Goal: Task Accomplishment & Management: Manage account settings

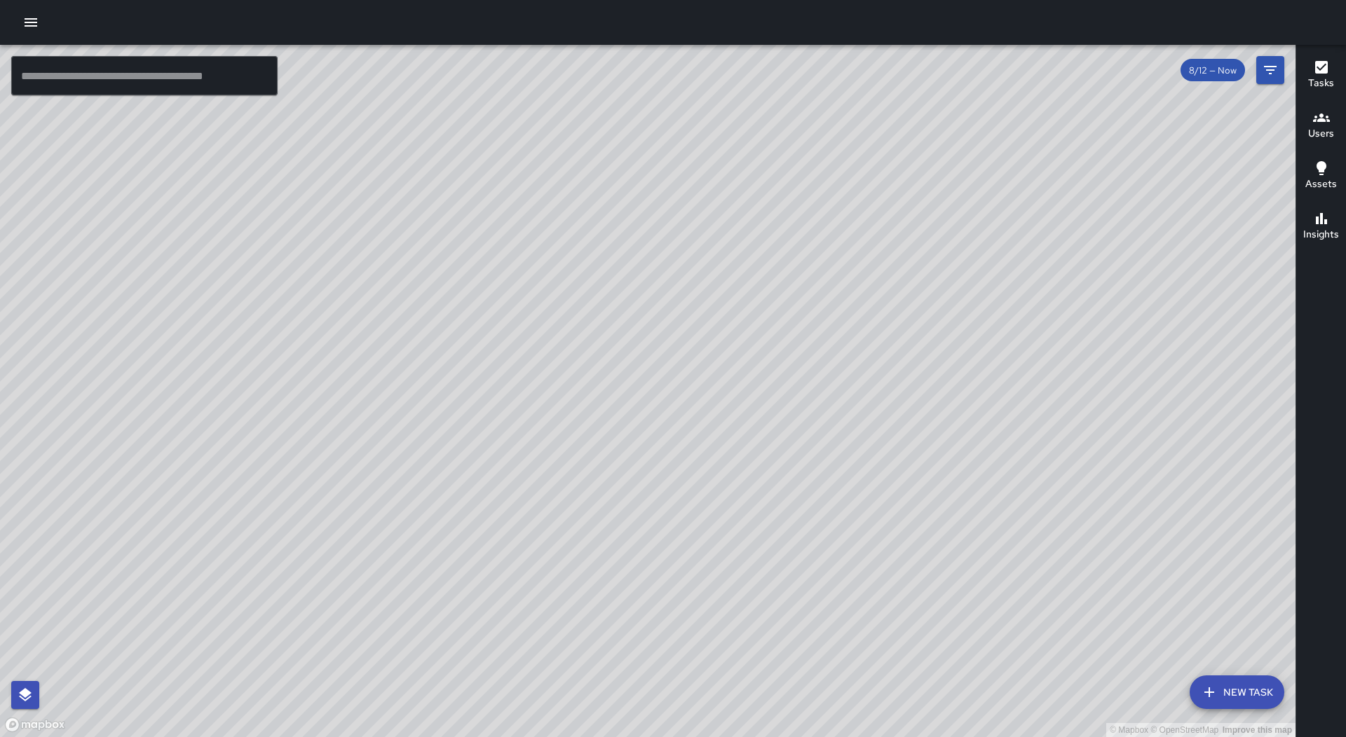
click at [15, 23] on div at bounding box center [673, 22] width 1346 height 45
click at [32, 23] on icon "button" at bounding box center [31, 22] width 13 height 8
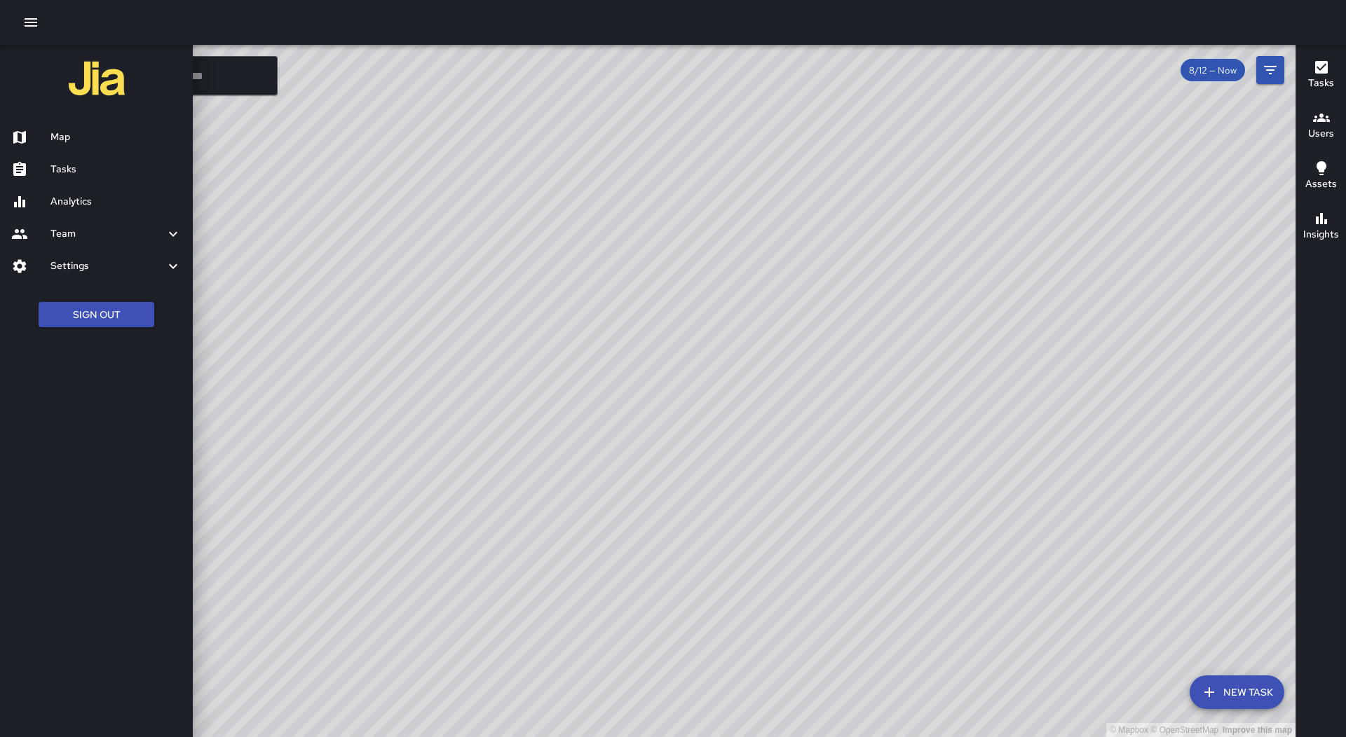
click at [125, 177] on h6 "Tasks" at bounding box center [115, 169] width 131 height 15
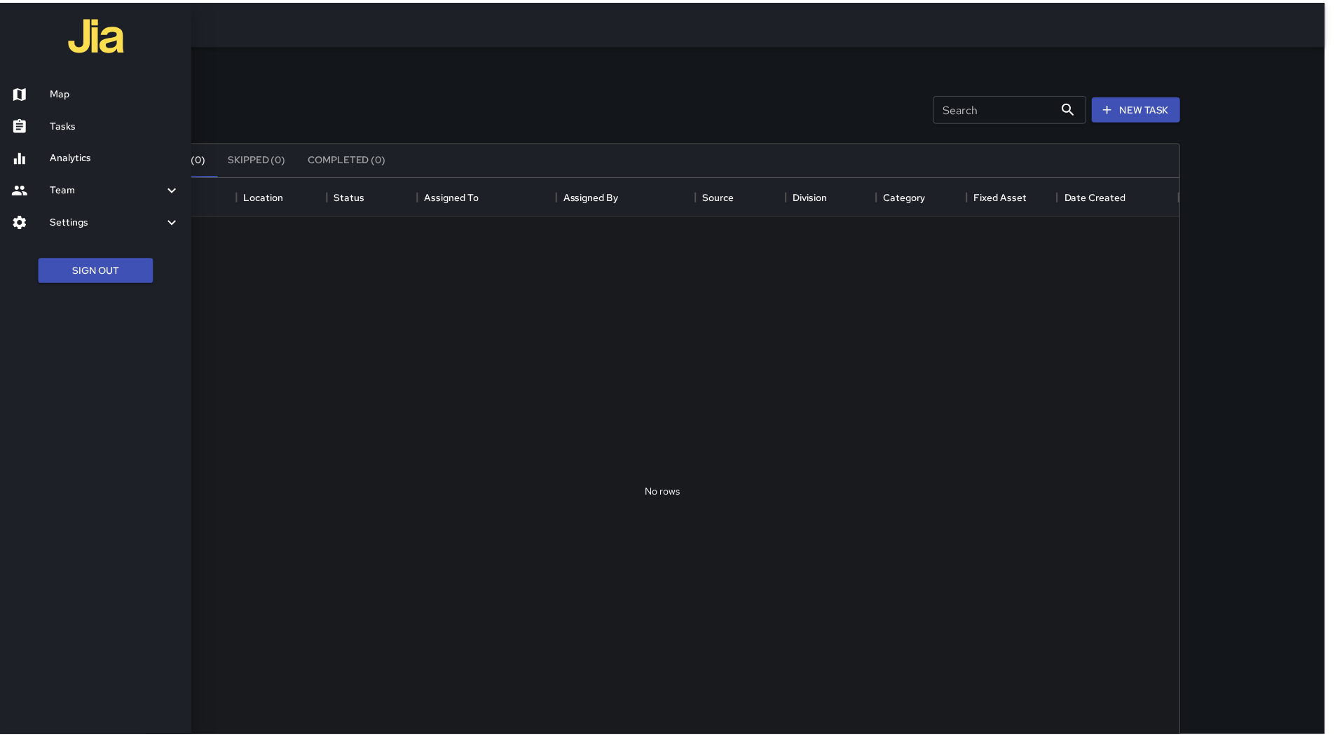
scroll to position [583, 1031]
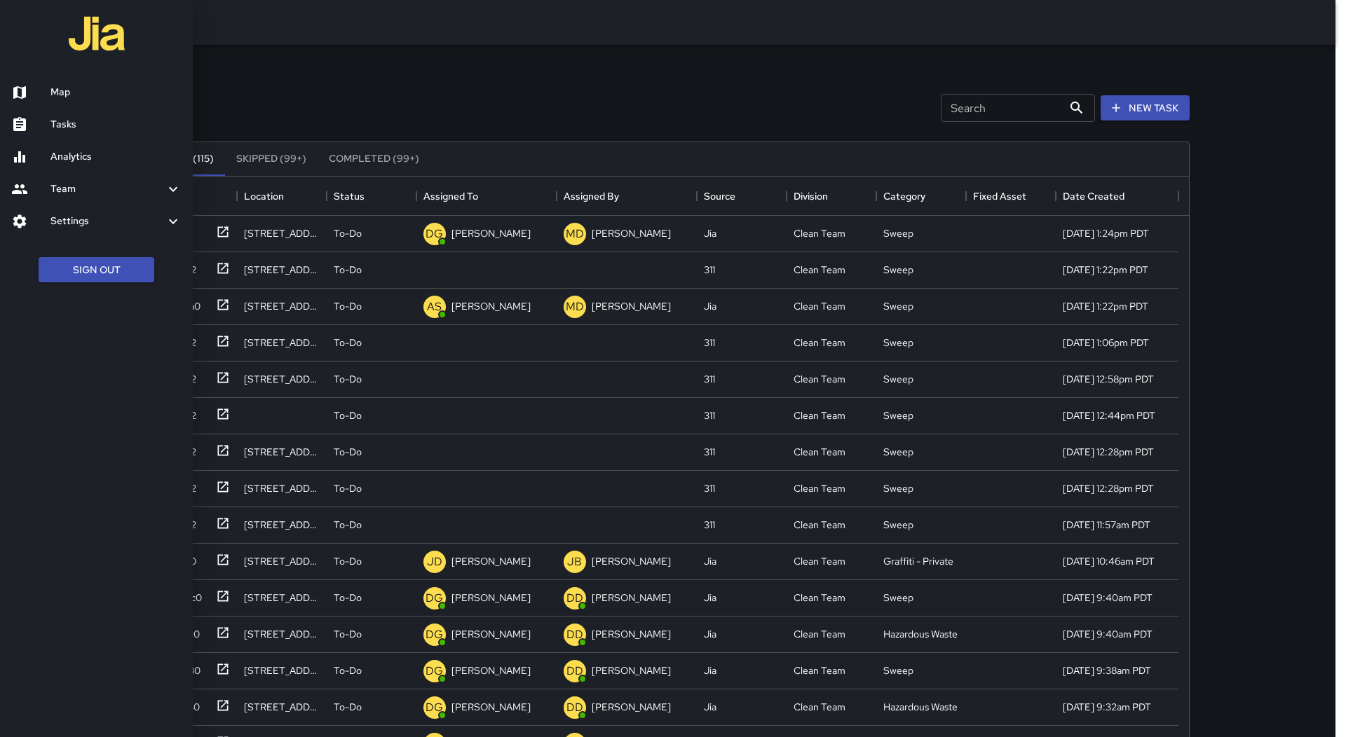
click at [552, 91] on div at bounding box center [673, 368] width 1346 height 737
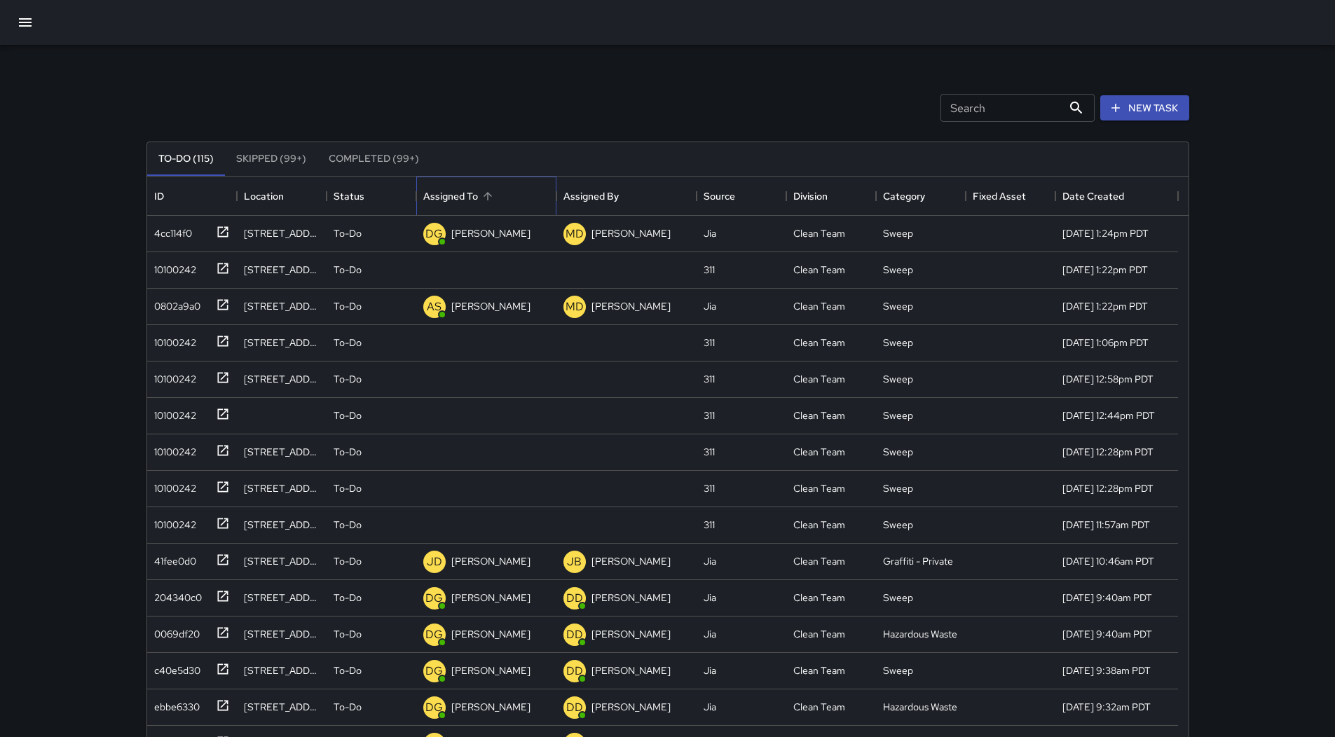
click at [509, 187] on div "Assigned To" at bounding box center [486, 196] width 126 height 39
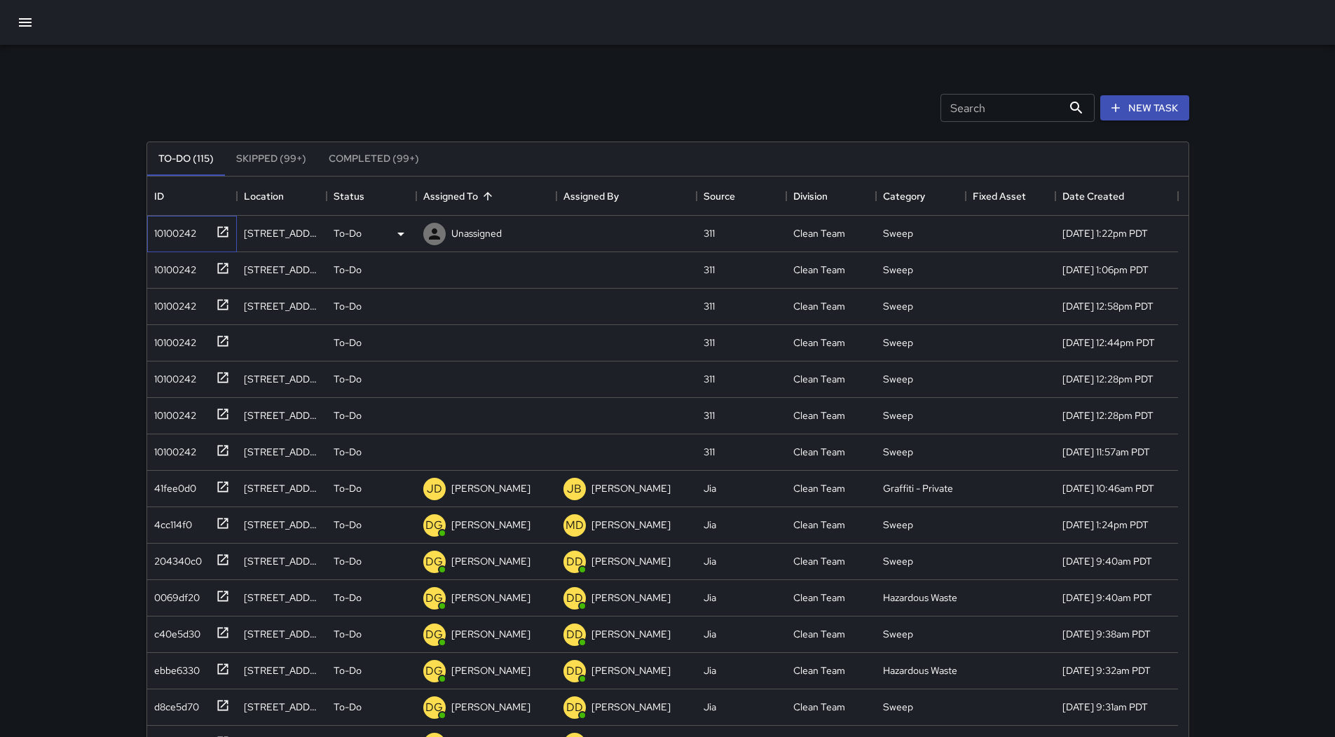
drag, startPoint x: 172, startPoint y: 226, endPoint x: 186, endPoint y: 233, distance: 14.7
click at [174, 226] on div "10100242" at bounding box center [173, 231] width 48 height 20
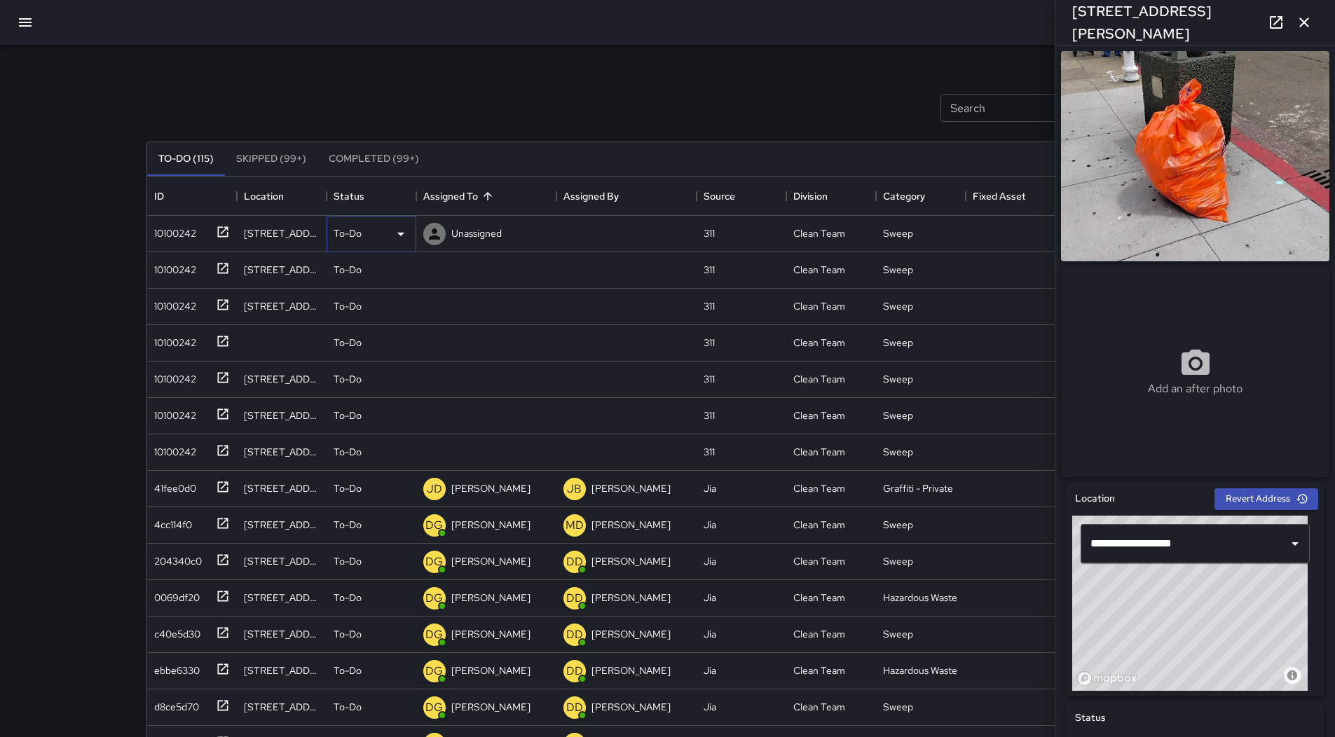
click at [404, 233] on icon at bounding box center [400, 234] width 17 height 17
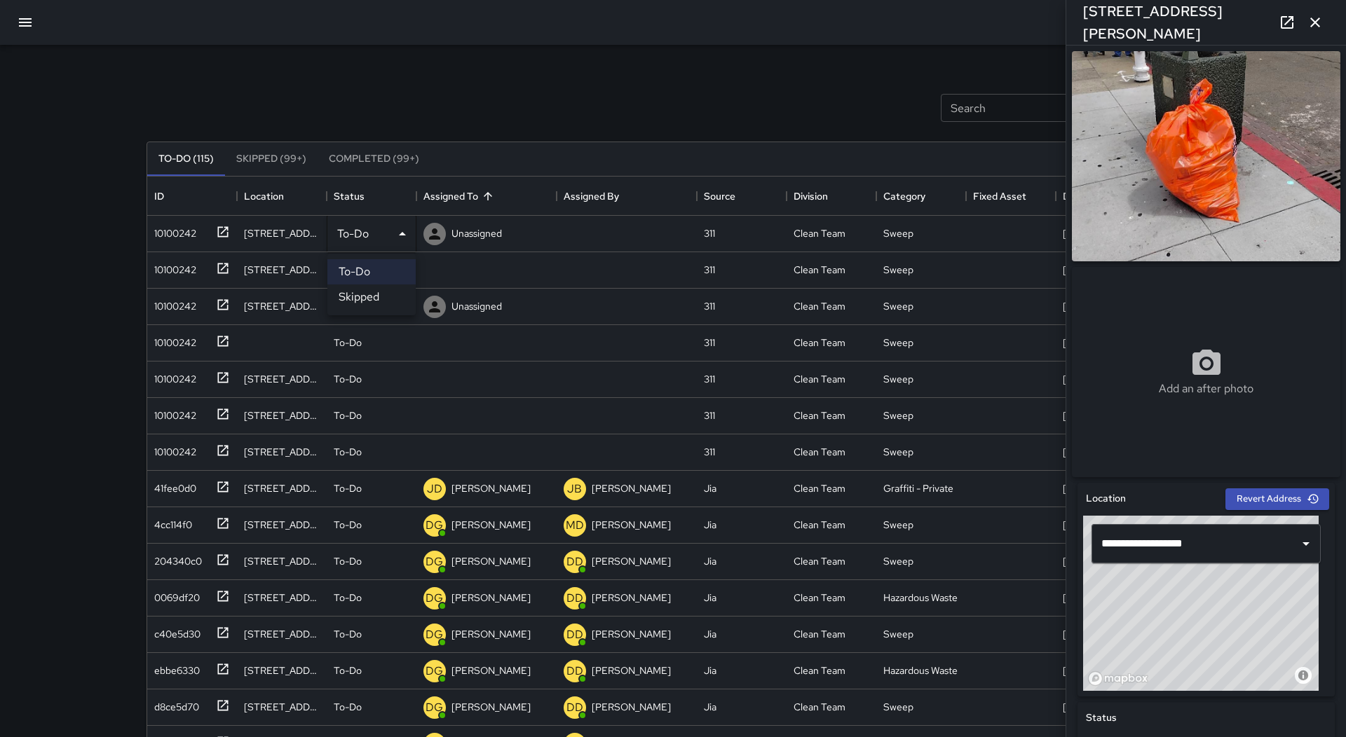
click at [384, 299] on li "Skipped" at bounding box center [371, 297] width 88 height 25
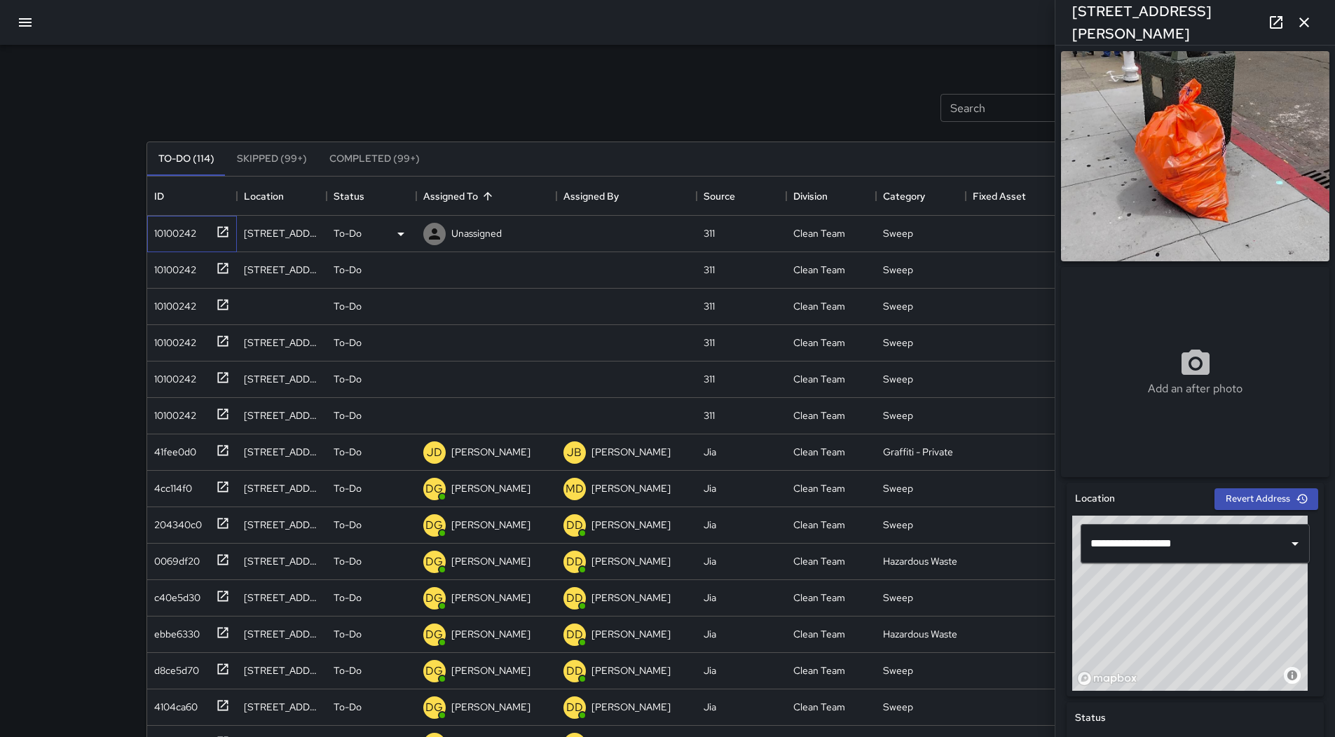
click at [191, 239] on div "10100242" at bounding box center [173, 231] width 48 height 20
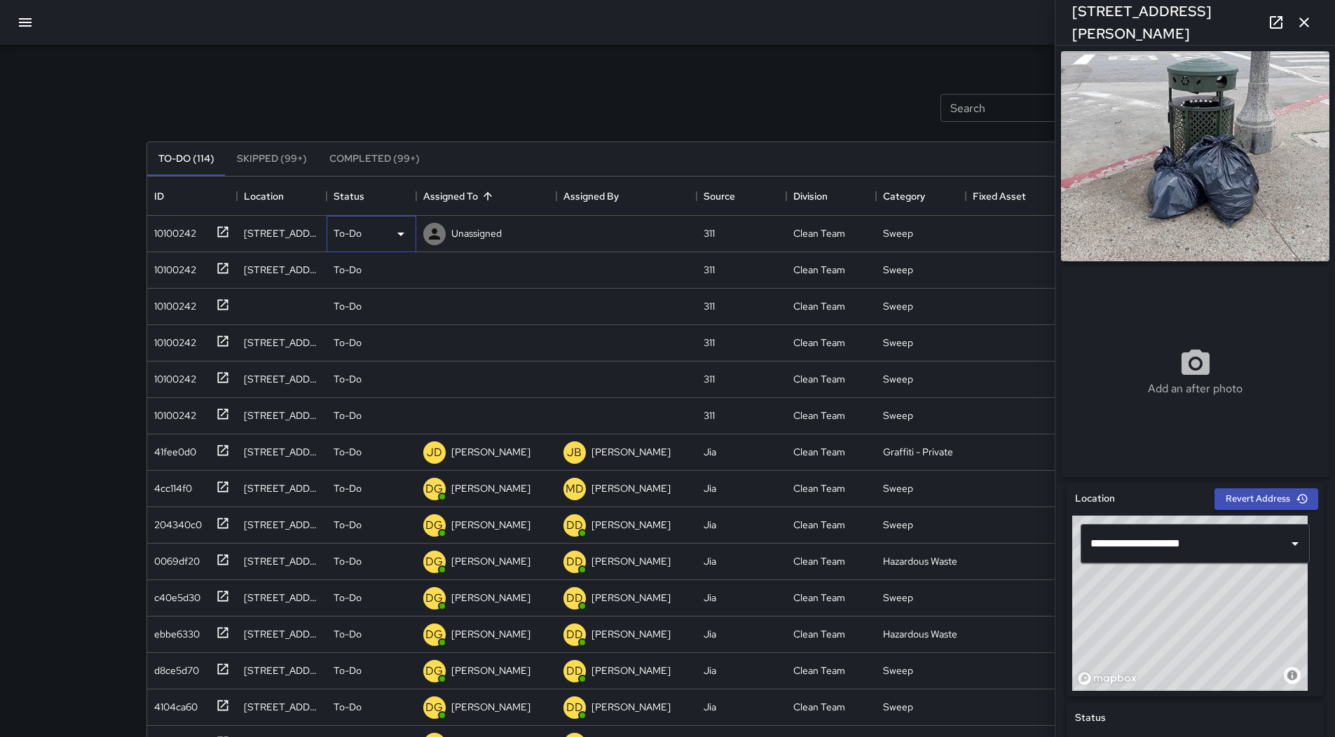
click at [388, 246] on div "To-Do" at bounding box center [372, 234] width 90 height 36
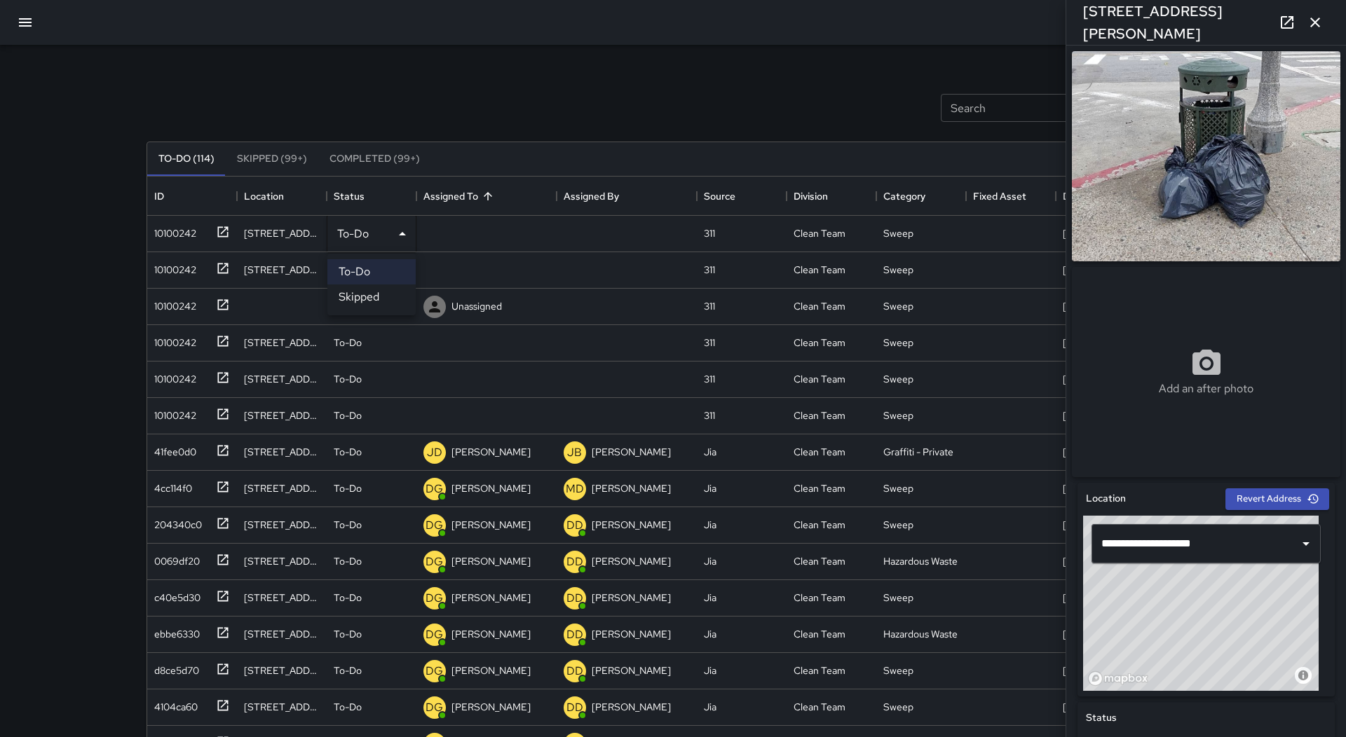
click at [394, 295] on li "Skipped" at bounding box center [371, 297] width 88 height 25
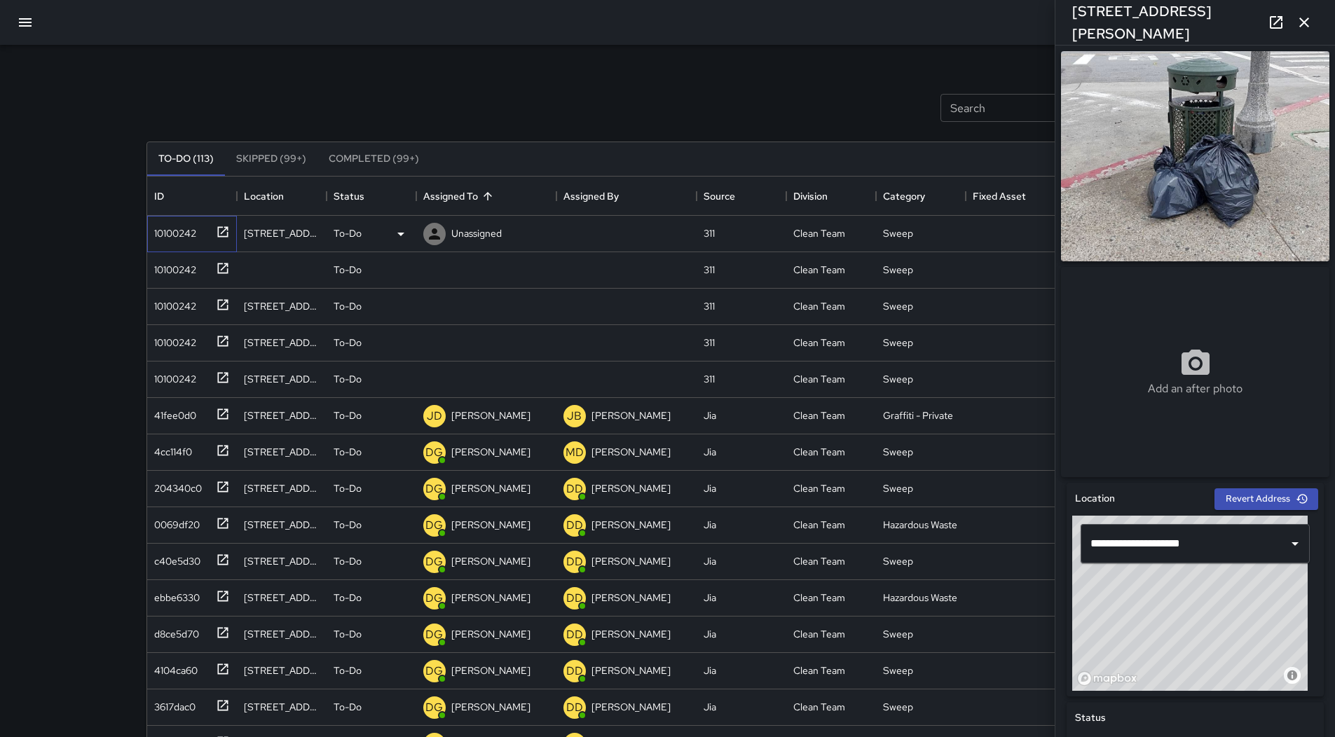
drag, startPoint x: 205, startPoint y: 231, endPoint x: 263, endPoint y: 235, distance: 57.6
click at [206, 231] on div "10100242" at bounding box center [189, 230] width 81 height 23
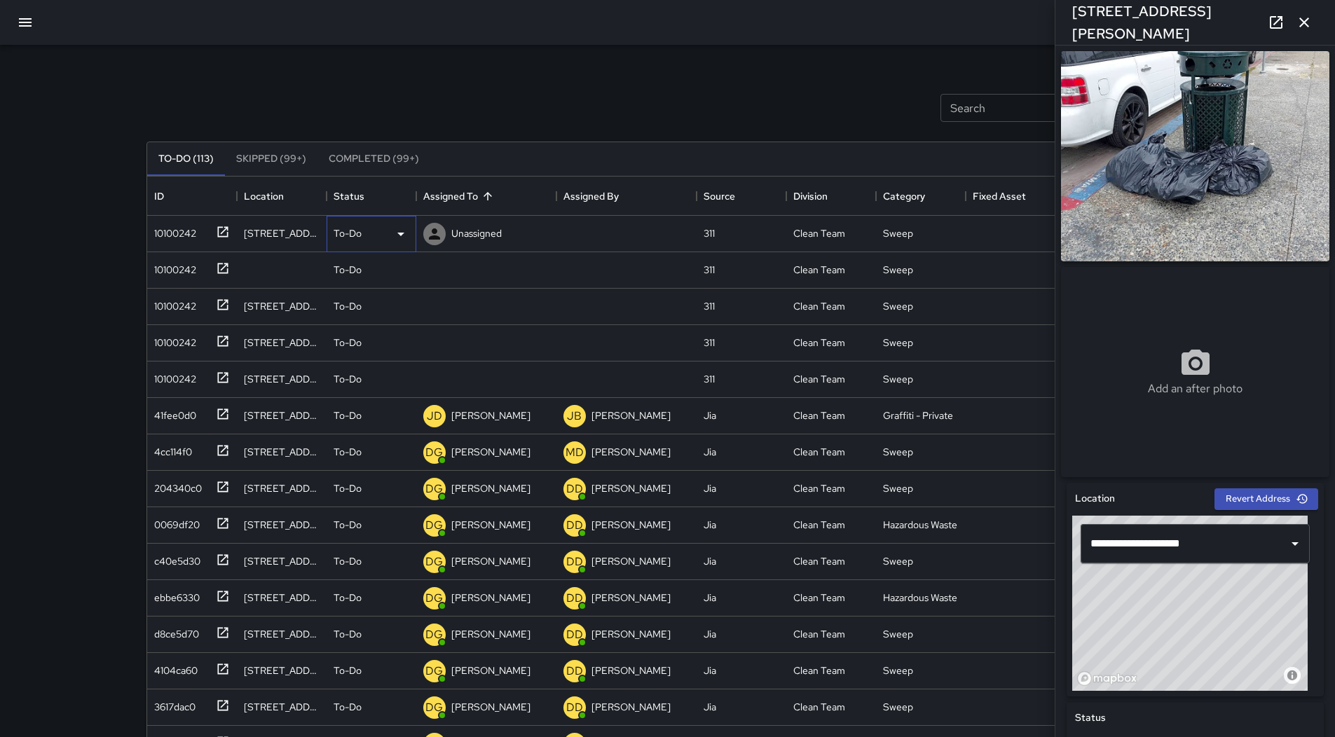
click at [374, 235] on div "To-Do" at bounding box center [372, 234] width 76 height 17
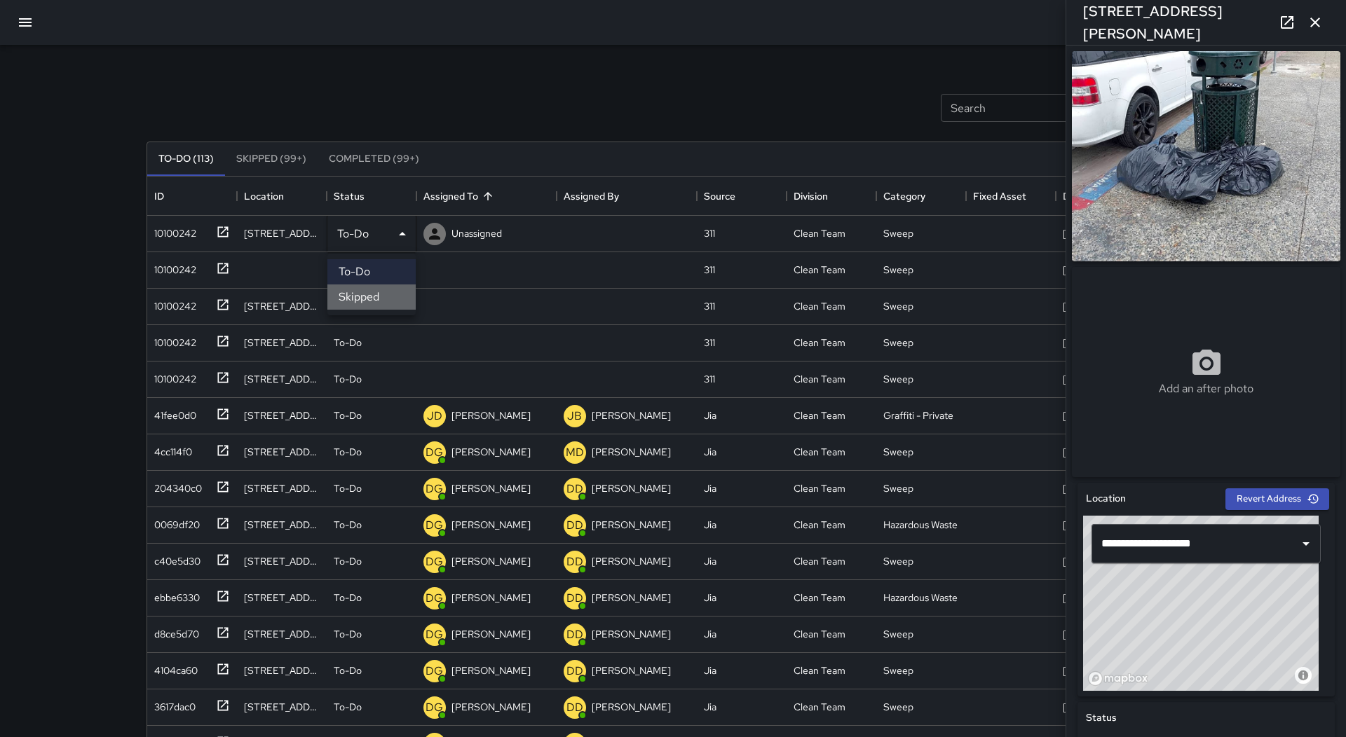
click at [378, 292] on li "Skipped" at bounding box center [371, 297] width 88 height 25
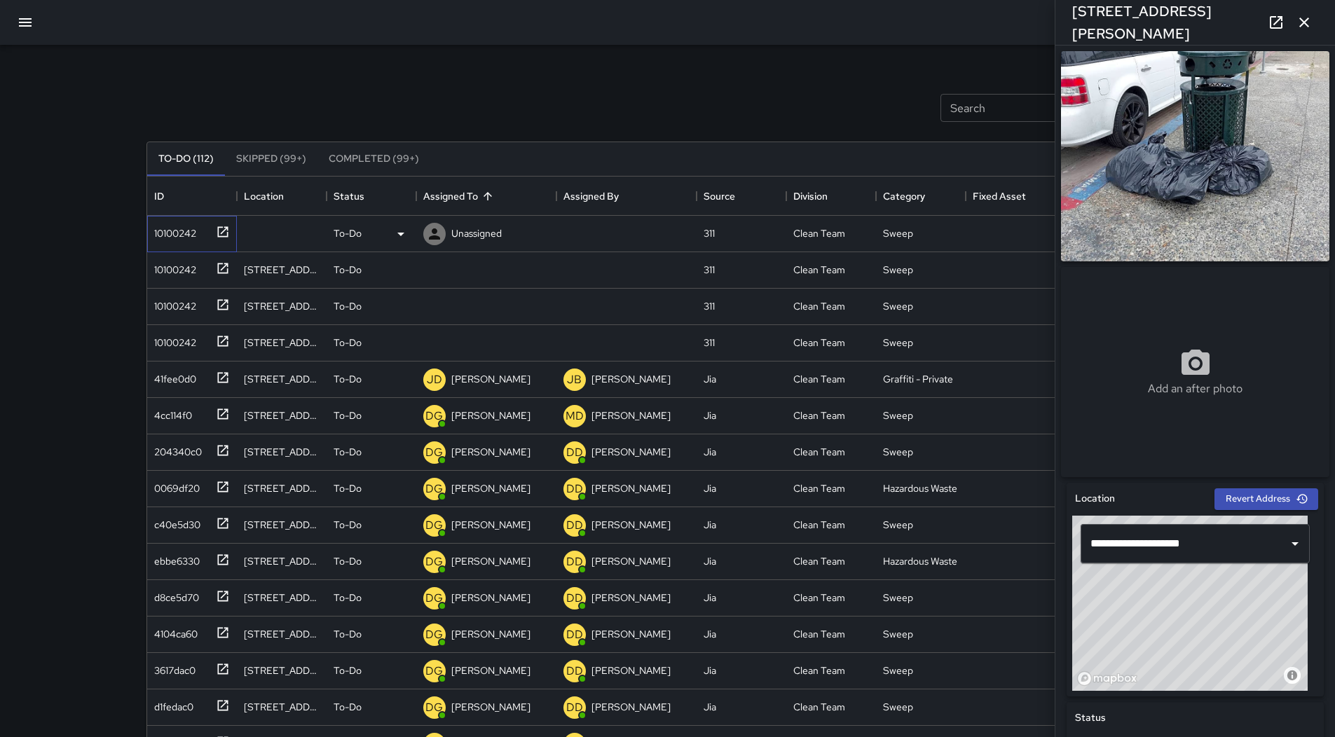
drag, startPoint x: 156, startPoint y: 233, endPoint x: 255, endPoint y: 245, distance: 100.2
click at [161, 231] on div "10100242" at bounding box center [173, 231] width 48 height 20
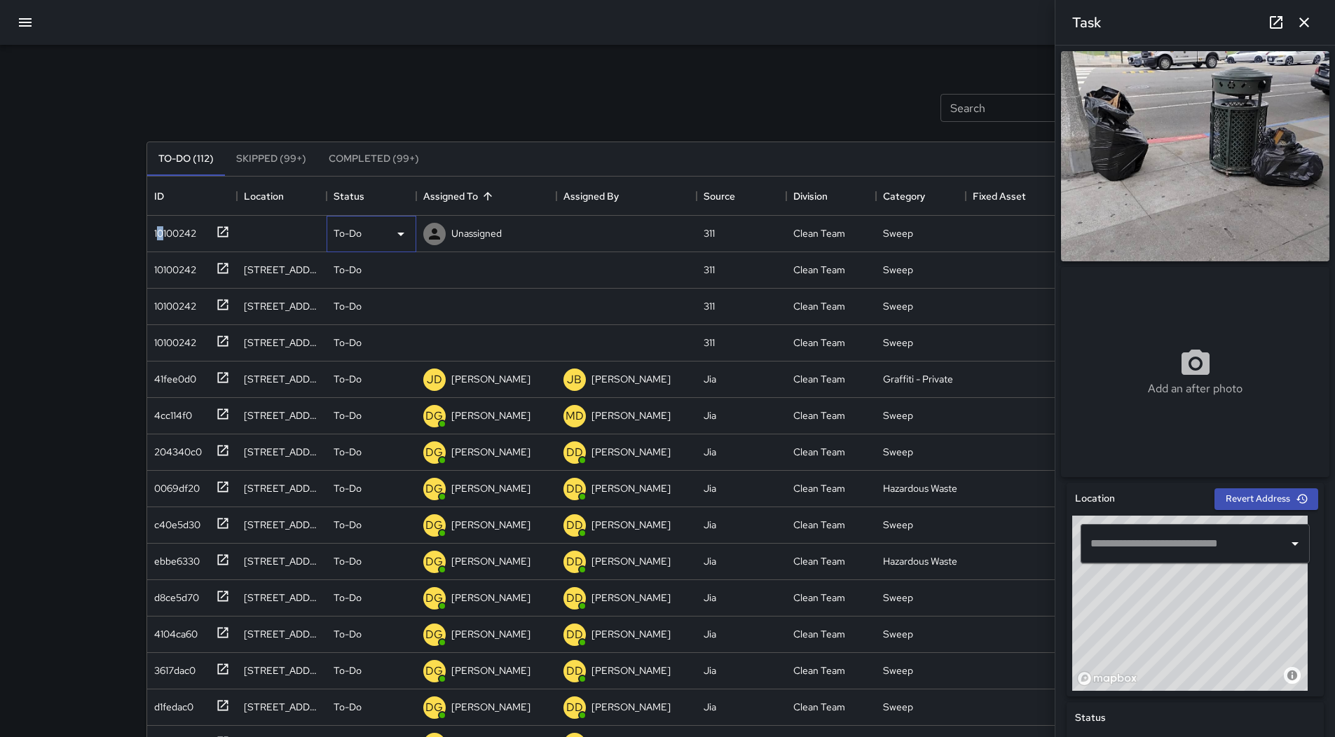
click at [405, 238] on icon at bounding box center [400, 234] width 17 height 17
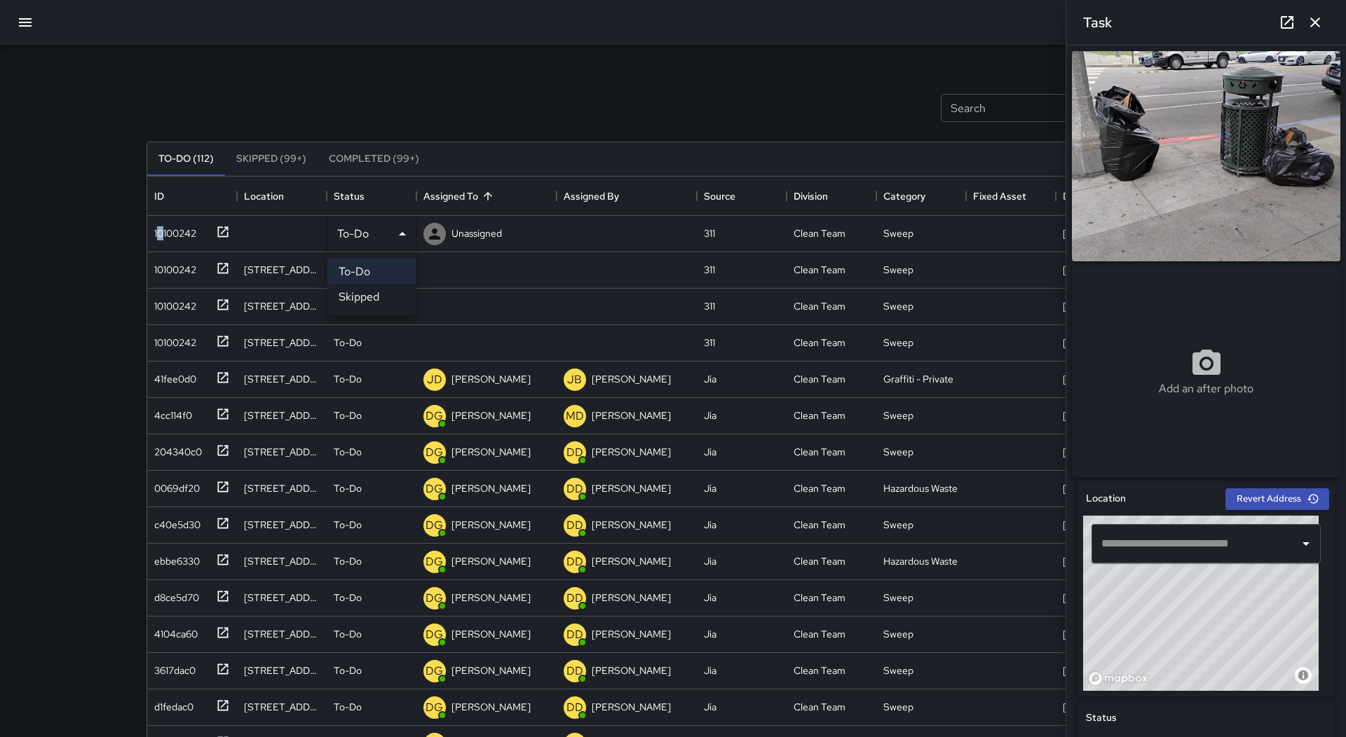
drag, startPoint x: 398, startPoint y: 299, endPoint x: 339, endPoint y: 298, distance: 58.9
click at [397, 299] on li "Skipped" at bounding box center [371, 297] width 88 height 25
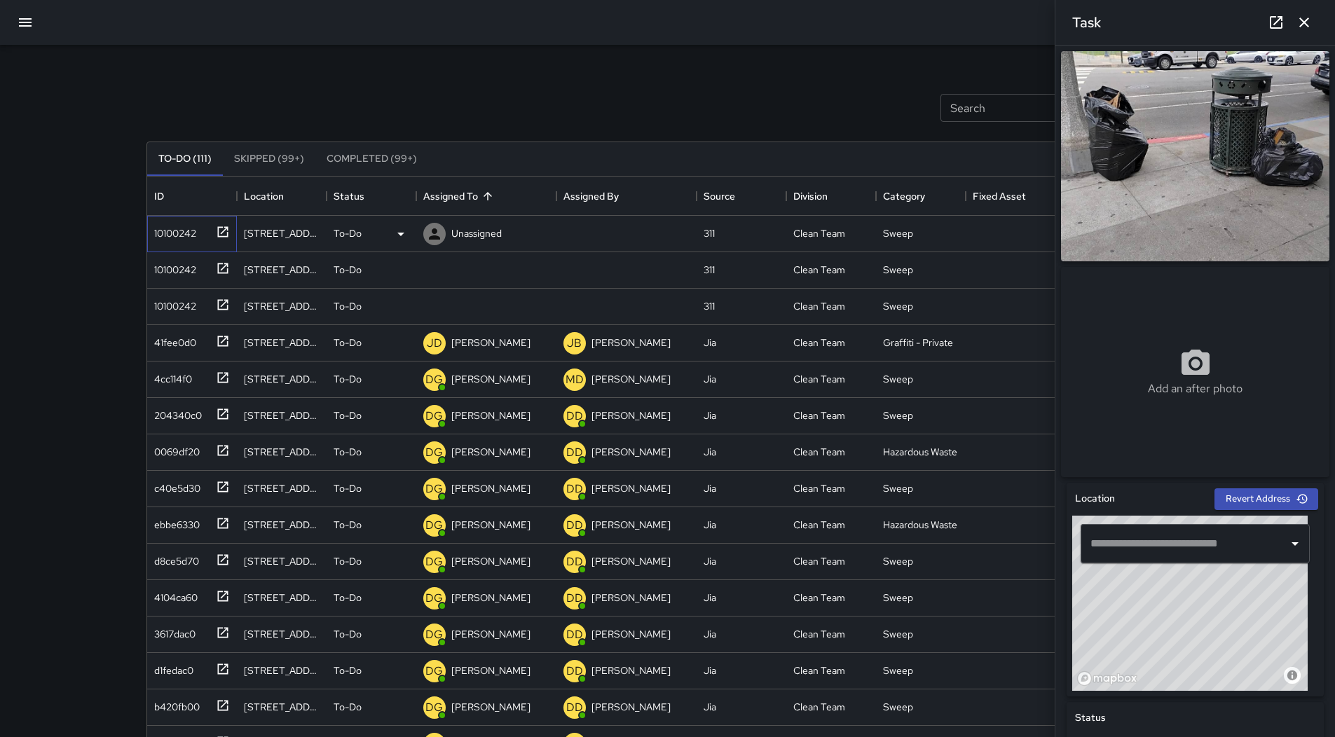
click at [190, 236] on div "10100242" at bounding box center [173, 231] width 48 height 20
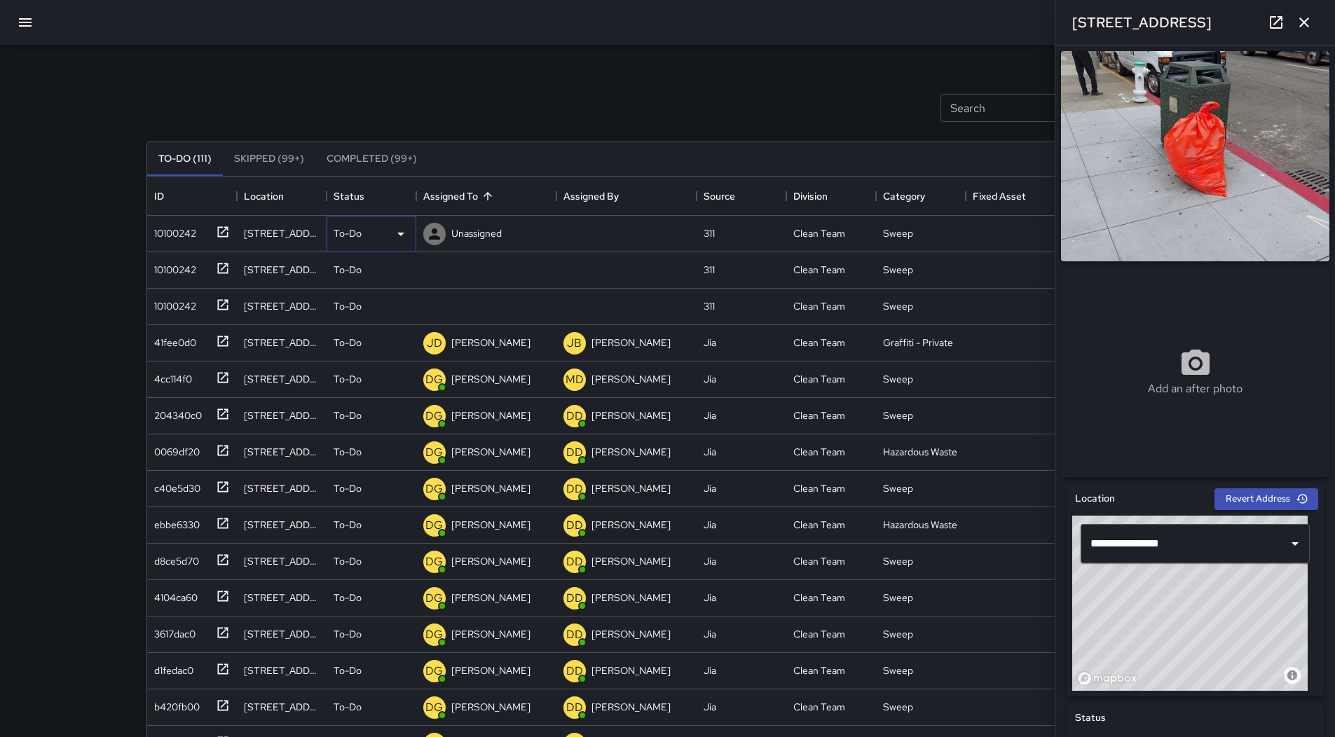
click at [392, 238] on icon at bounding box center [400, 234] width 17 height 17
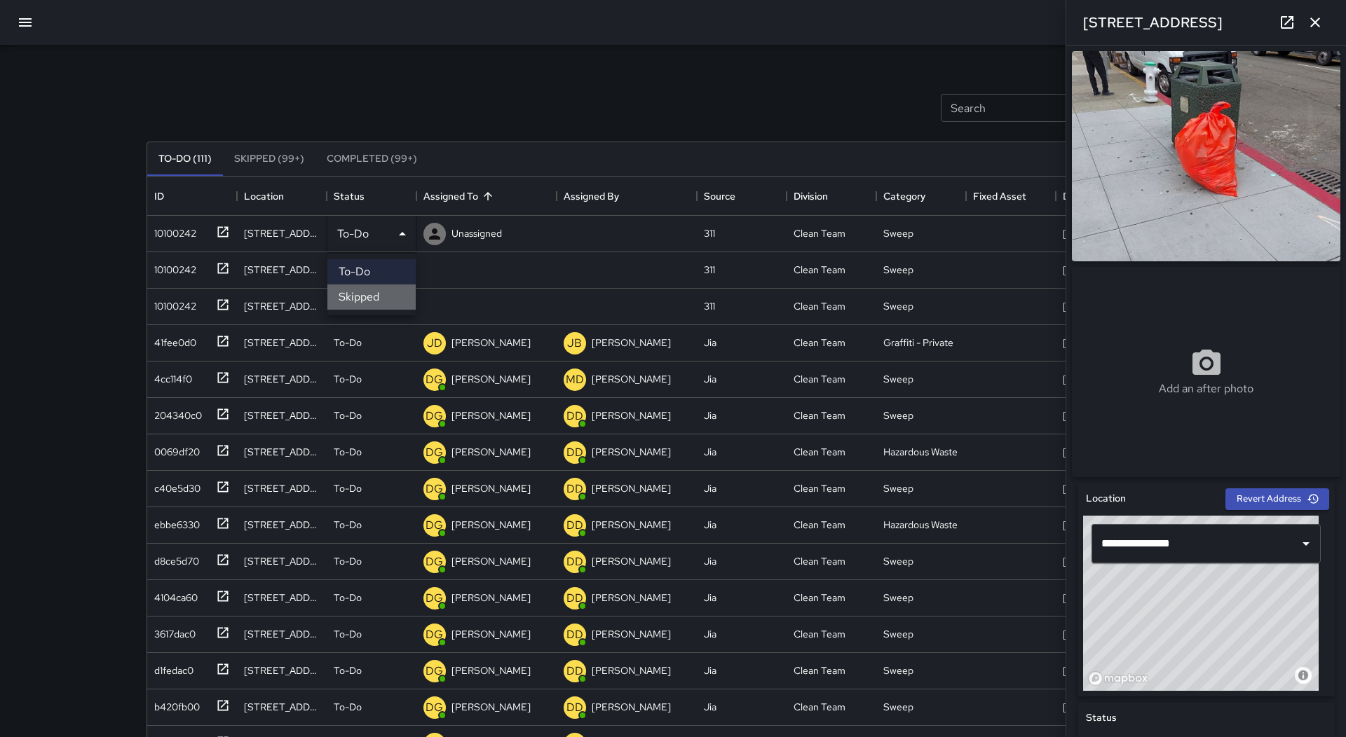
click at [392, 296] on li "Skipped" at bounding box center [371, 297] width 88 height 25
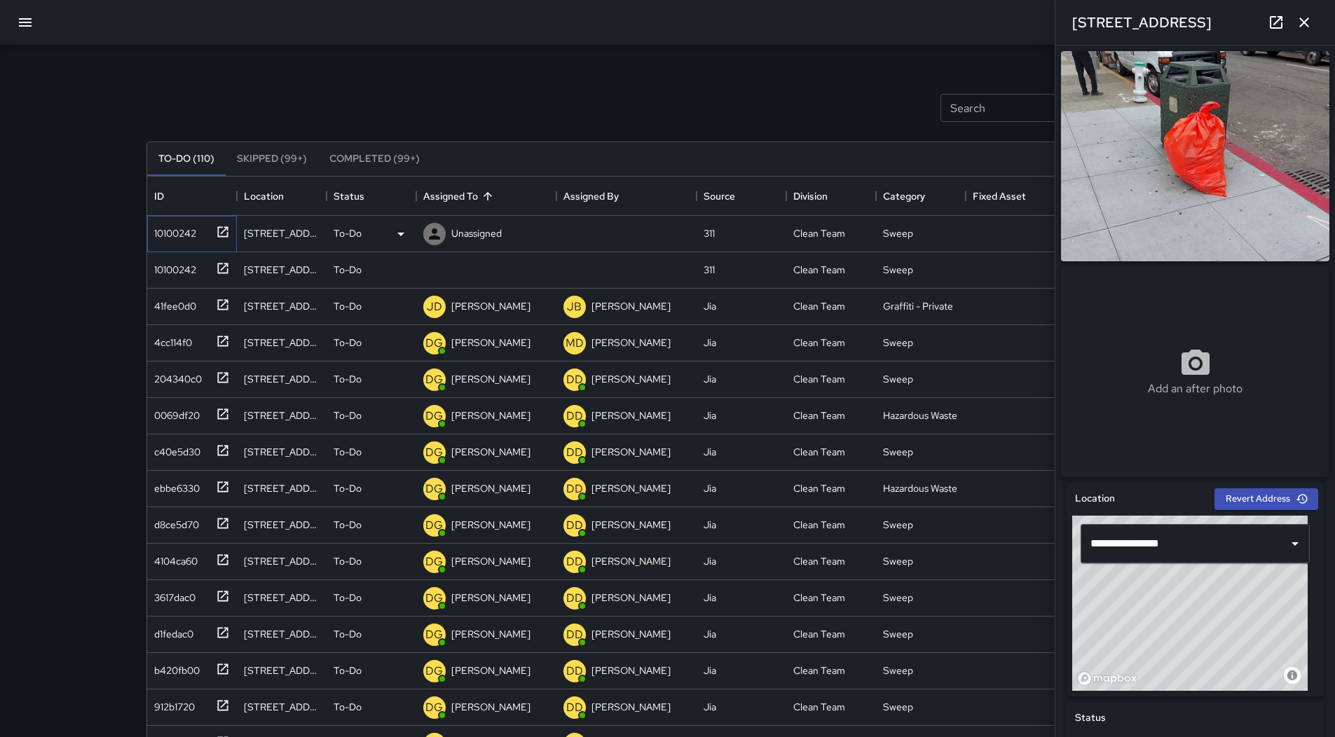
click at [223, 232] on icon at bounding box center [222, 231] width 11 height 11
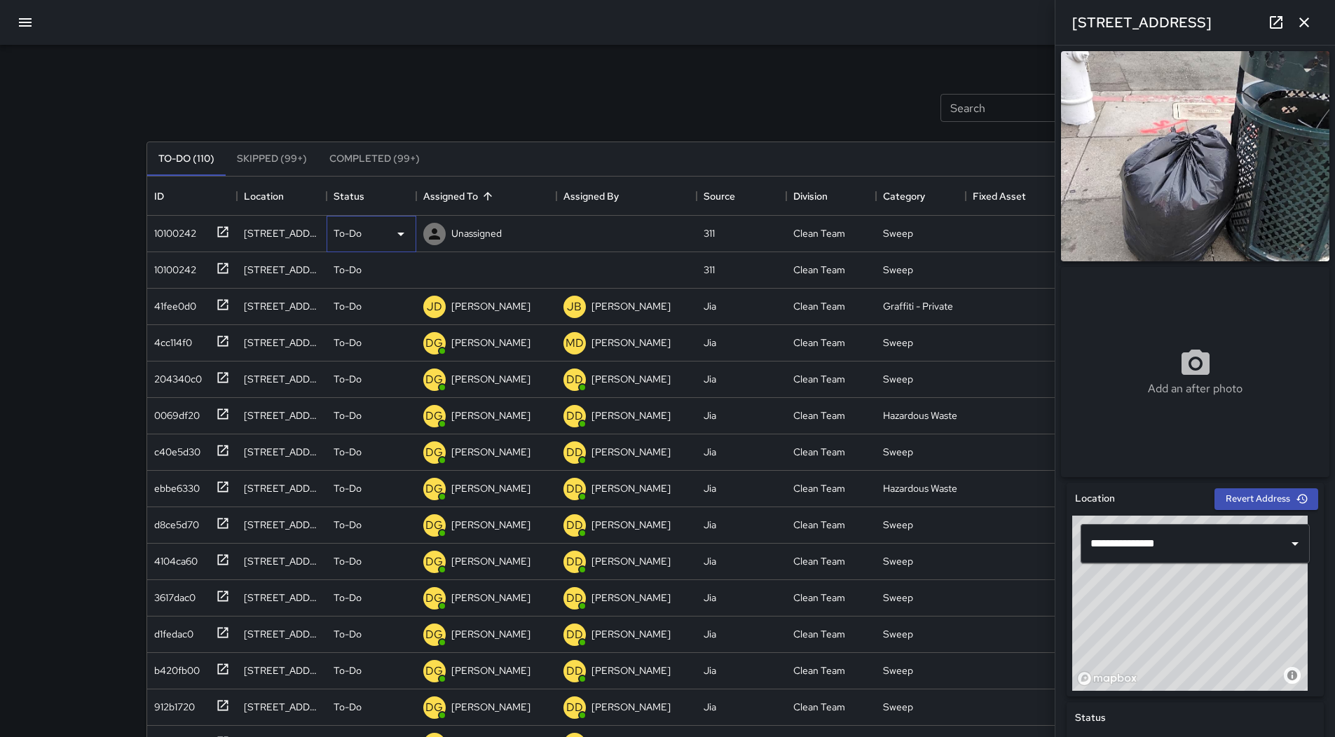
click at [390, 230] on div "To-Do" at bounding box center [372, 234] width 76 height 17
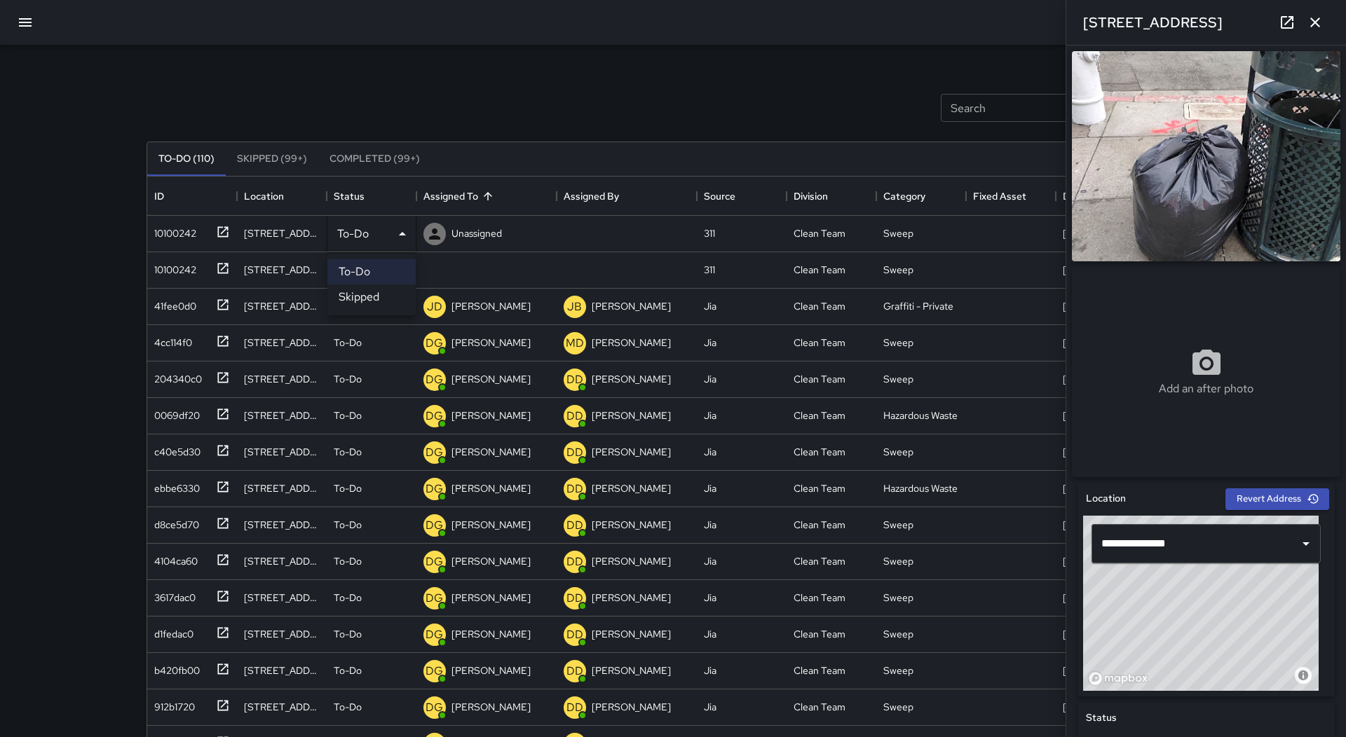
click at [388, 290] on li "Skipped" at bounding box center [371, 297] width 88 height 25
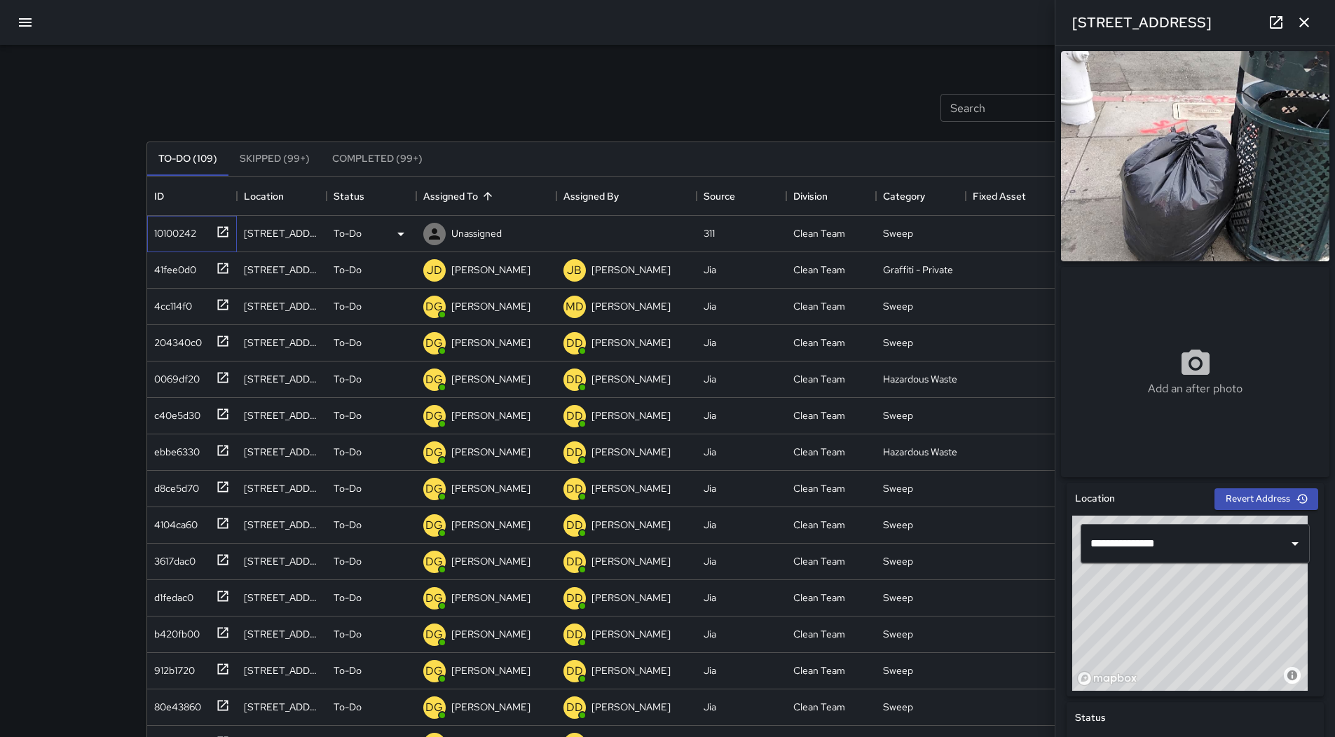
drag, startPoint x: 205, startPoint y: 238, endPoint x: 247, endPoint y: 233, distance: 42.3
click at [205, 237] on div "10100242" at bounding box center [189, 230] width 81 height 23
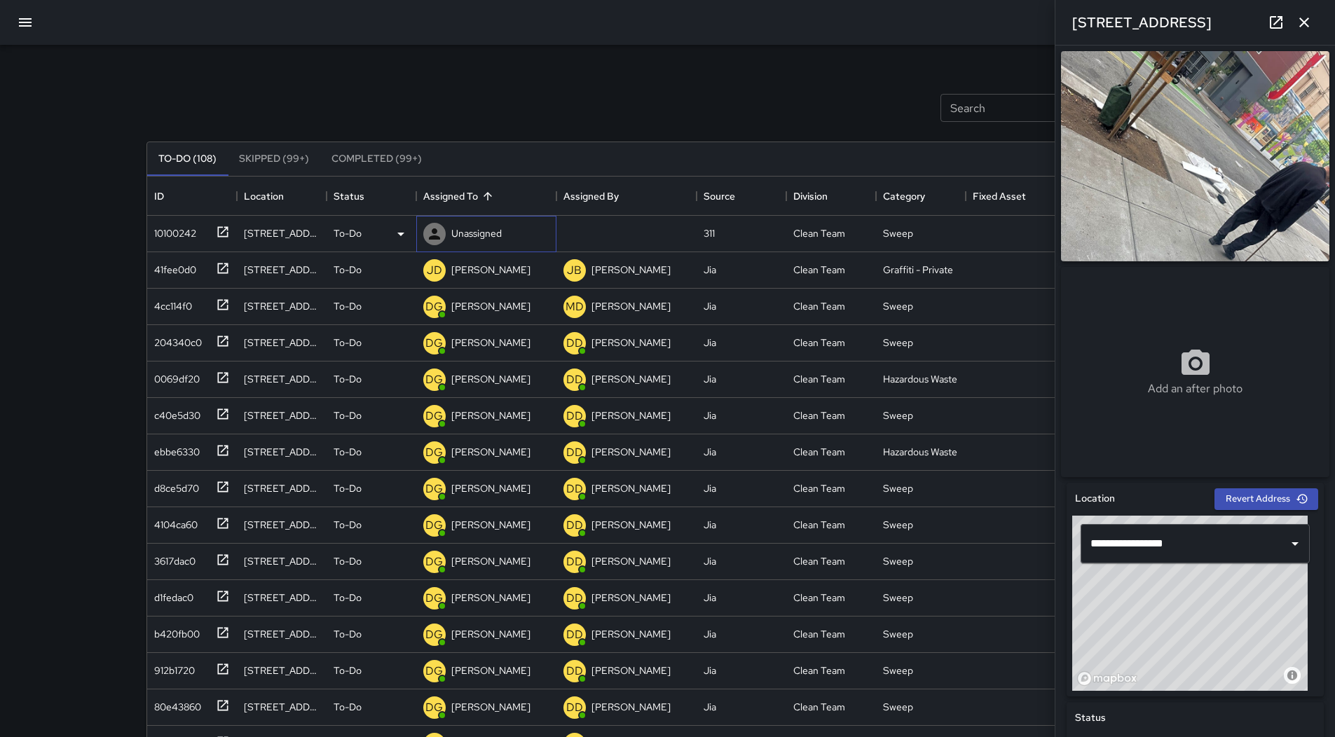
click at [490, 238] on p "Unassigned" at bounding box center [476, 233] width 50 height 14
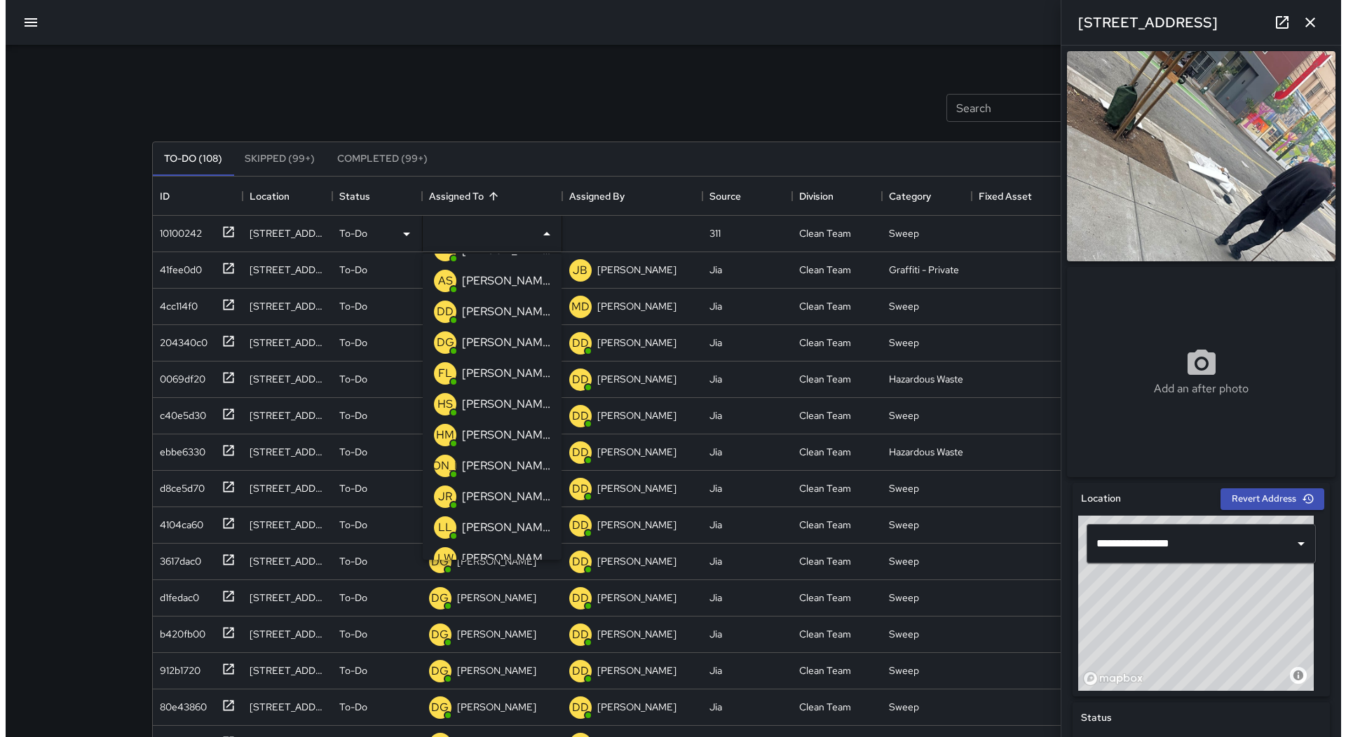
scroll to position [0, 0]
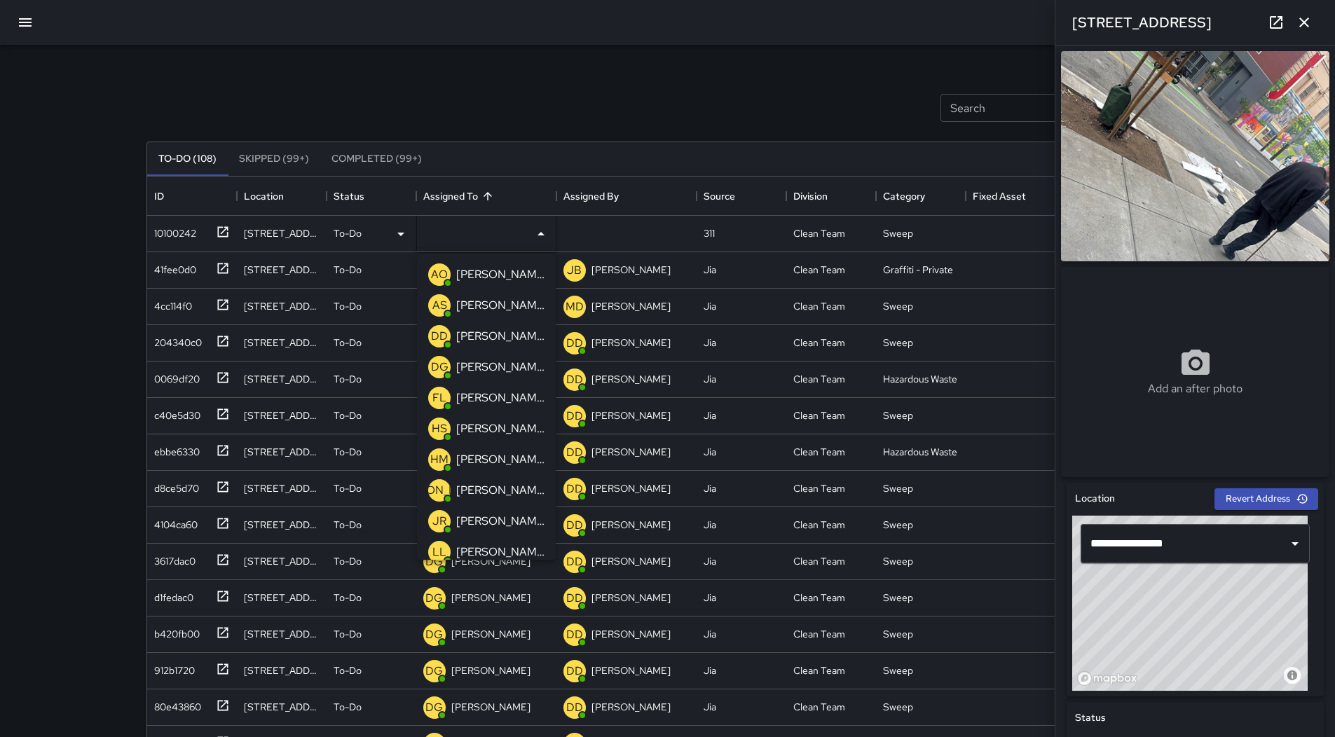
click at [484, 311] on p "[PERSON_NAME]" at bounding box center [500, 305] width 88 height 17
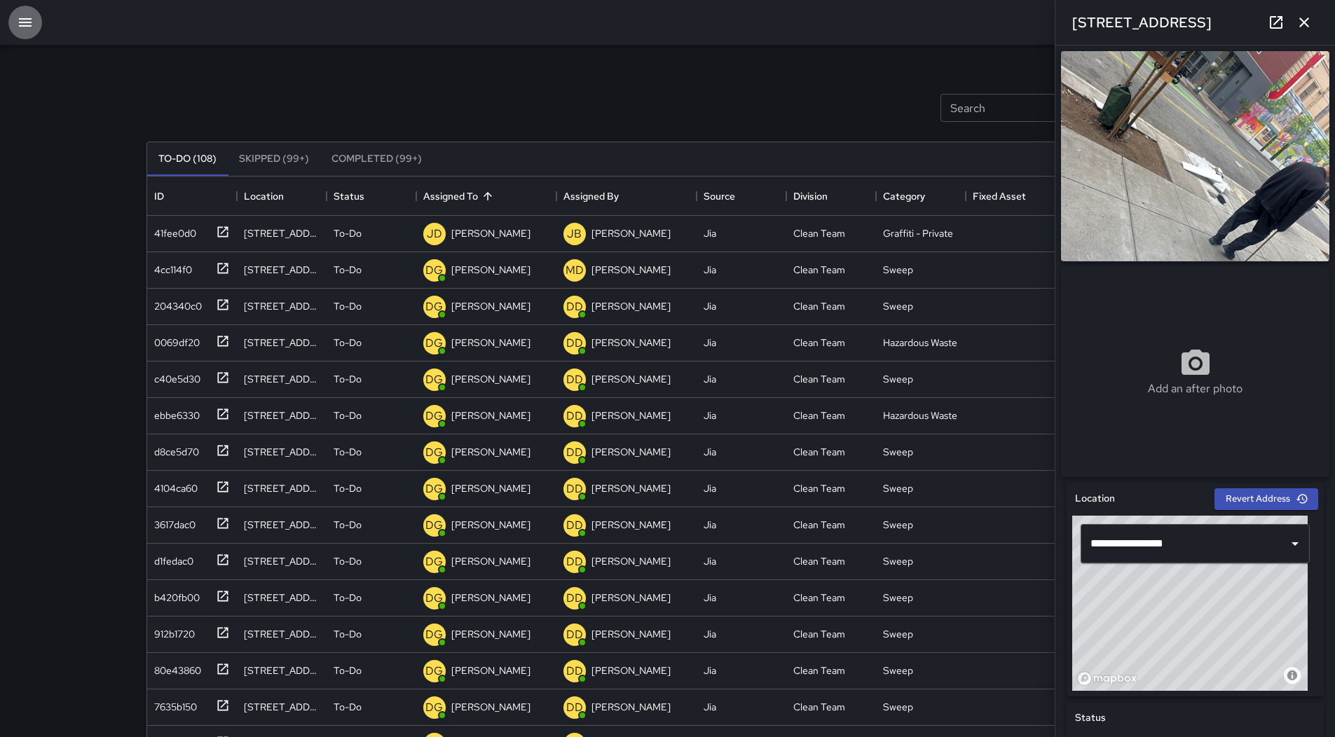
click at [16, 14] on button "button" at bounding box center [25, 23] width 34 height 34
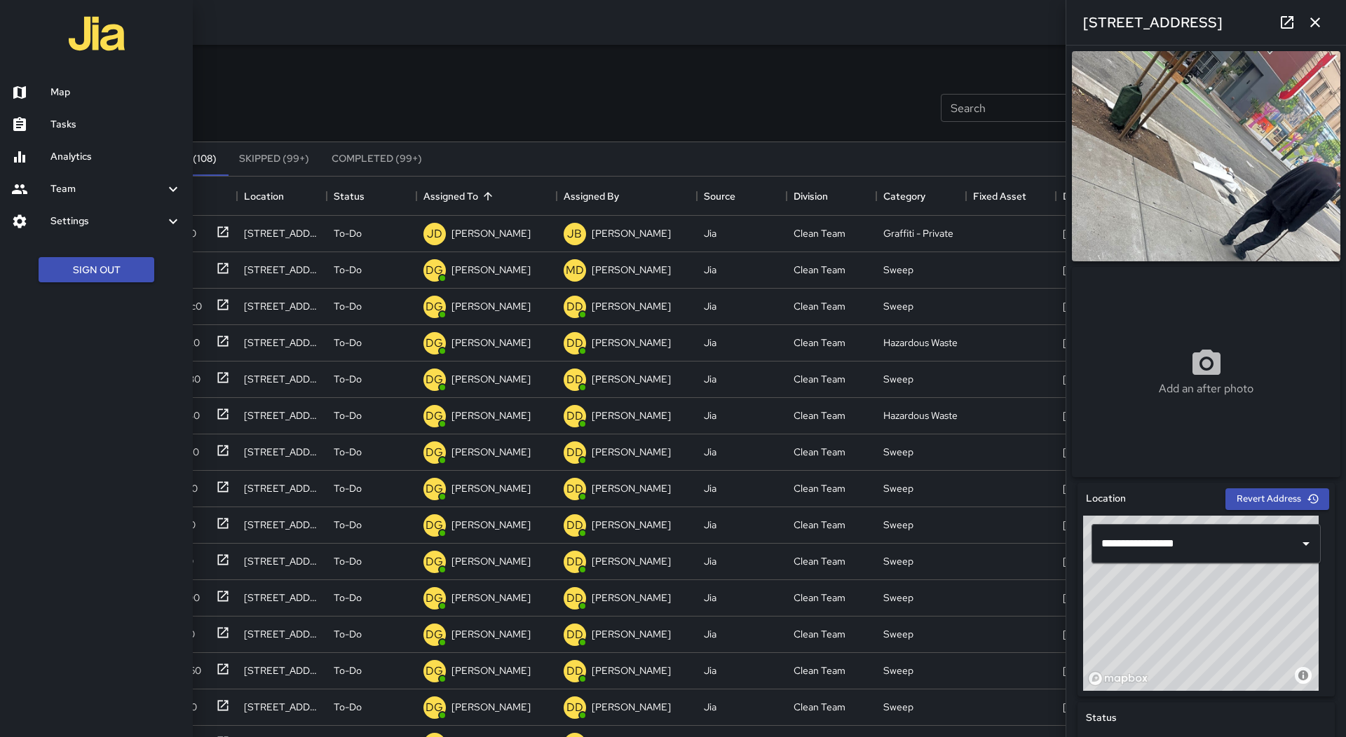
click at [70, 98] on h6 "Map" at bounding box center [115, 92] width 131 height 15
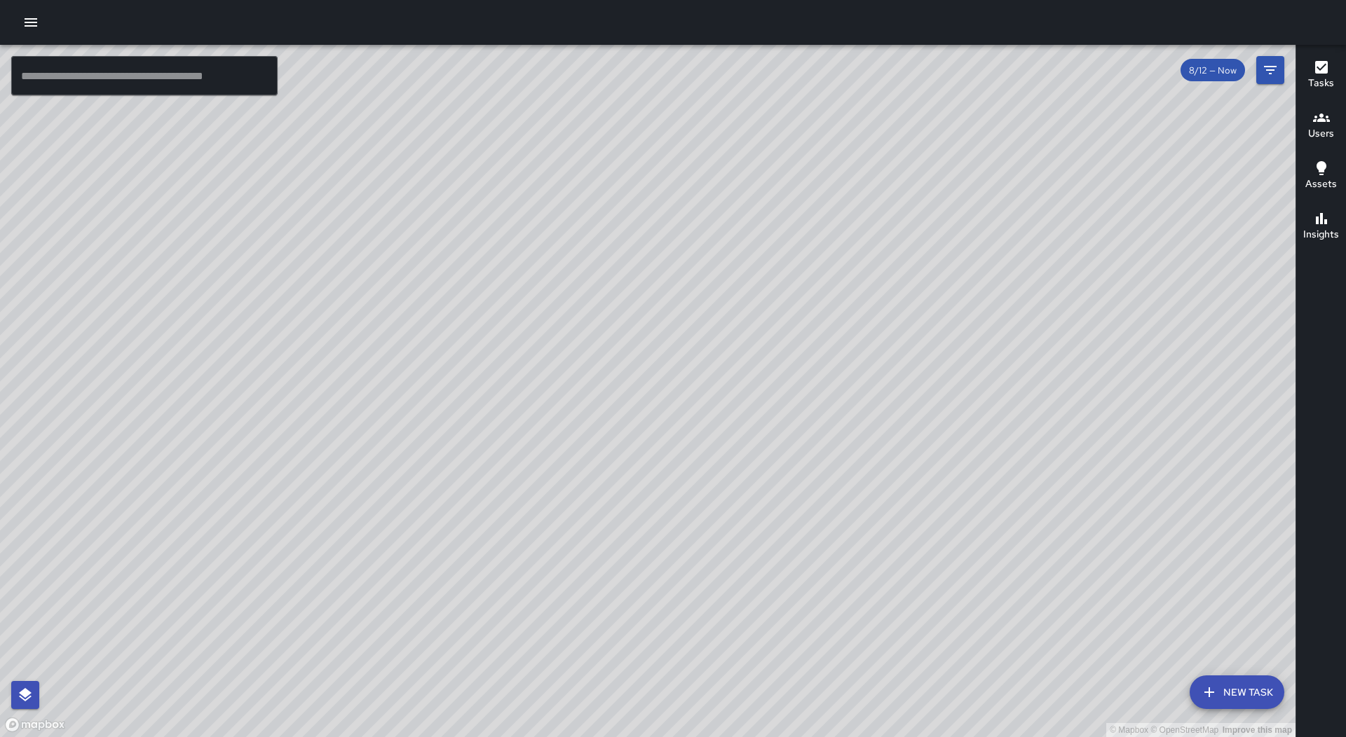
drag, startPoint x: 775, startPoint y: 121, endPoint x: 670, endPoint y: 631, distance: 521.0
click at [670, 631] on div "© Mapbox © OpenStreetMap Improve this map" at bounding box center [647, 391] width 1295 height 692
drag, startPoint x: 387, startPoint y: 468, endPoint x: 565, endPoint y: 439, distance: 180.3
click at [565, 439] on div "© Mapbox © OpenStreetMap Improve this map" at bounding box center [647, 391] width 1295 height 692
drag, startPoint x: 432, startPoint y: 423, endPoint x: 578, endPoint y: 414, distance: 146.8
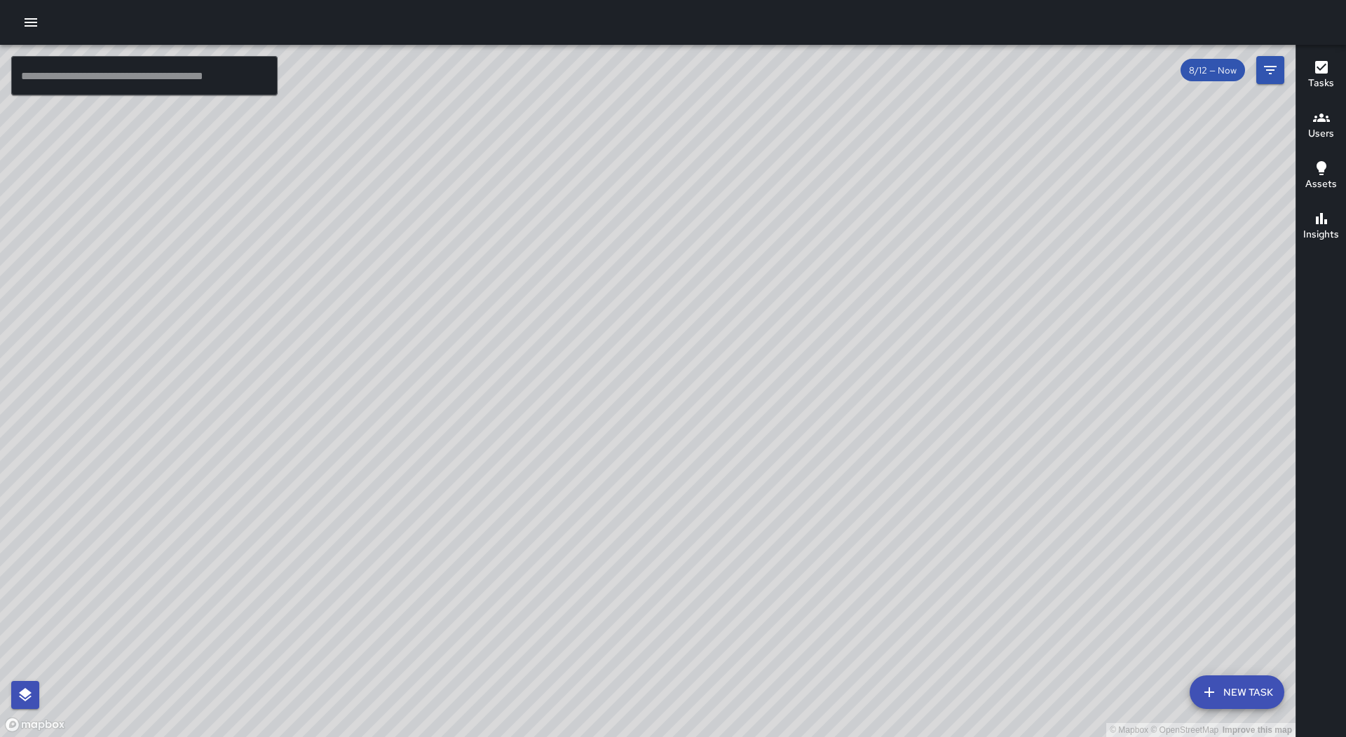
click at [578, 414] on div "© Mapbox © OpenStreetMap Improve this map" at bounding box center [647, 391] width 1295 height 692
click at [673, 457] on div "© Mapbox © OpenStreetMap Improve this map RM [PERSON_NAME] Ambassador Tasks 56 …" at bounding box center [647, 391] width 1295 height 692
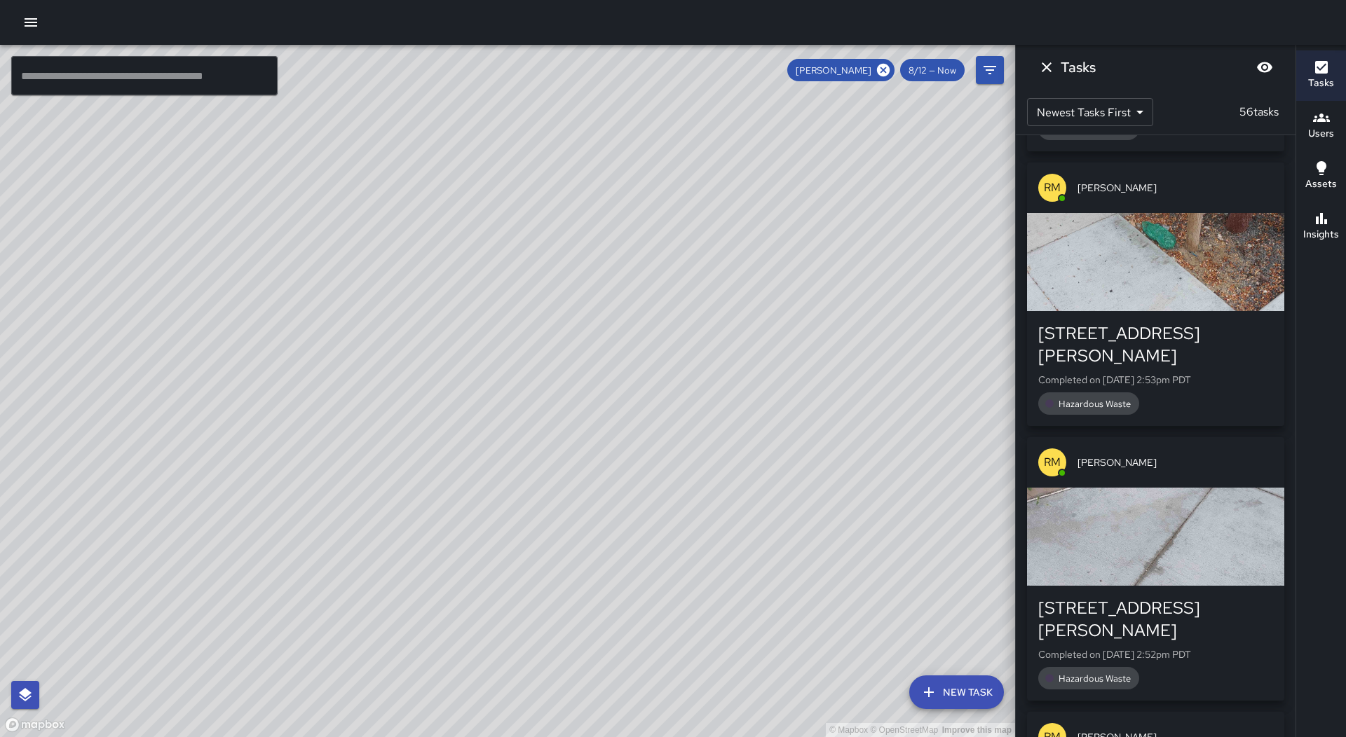
scroll to position [1932, 0]
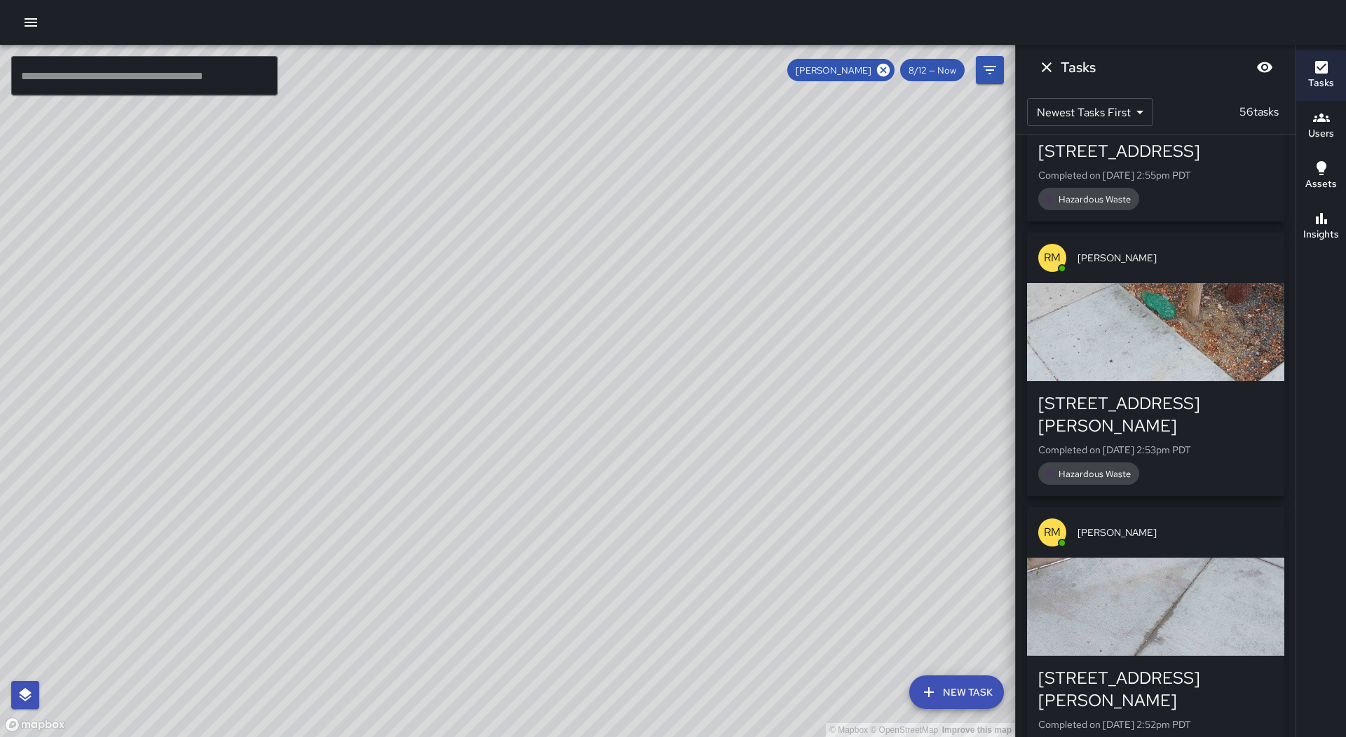
click at [1103, 327] on div "button" at bounding box center [1155, 332] width 257 height 98
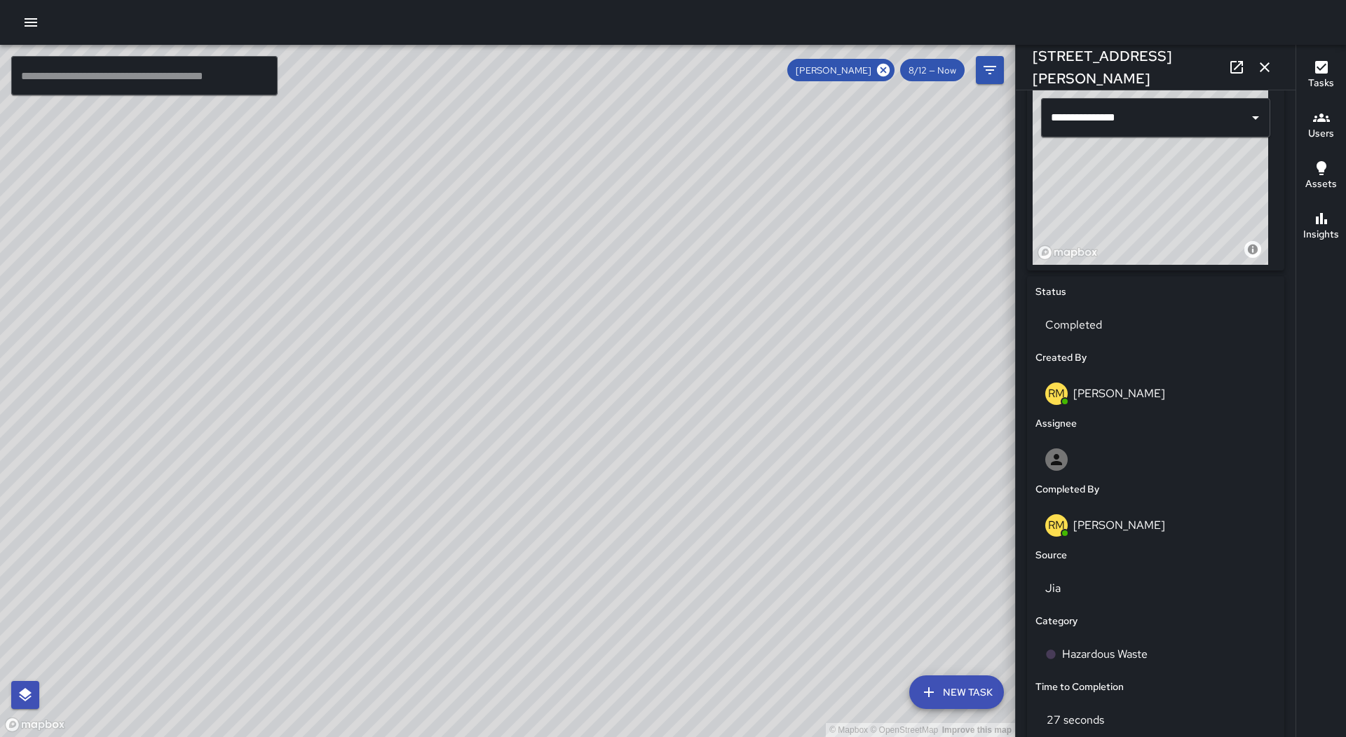
scroll to position [491, 0]
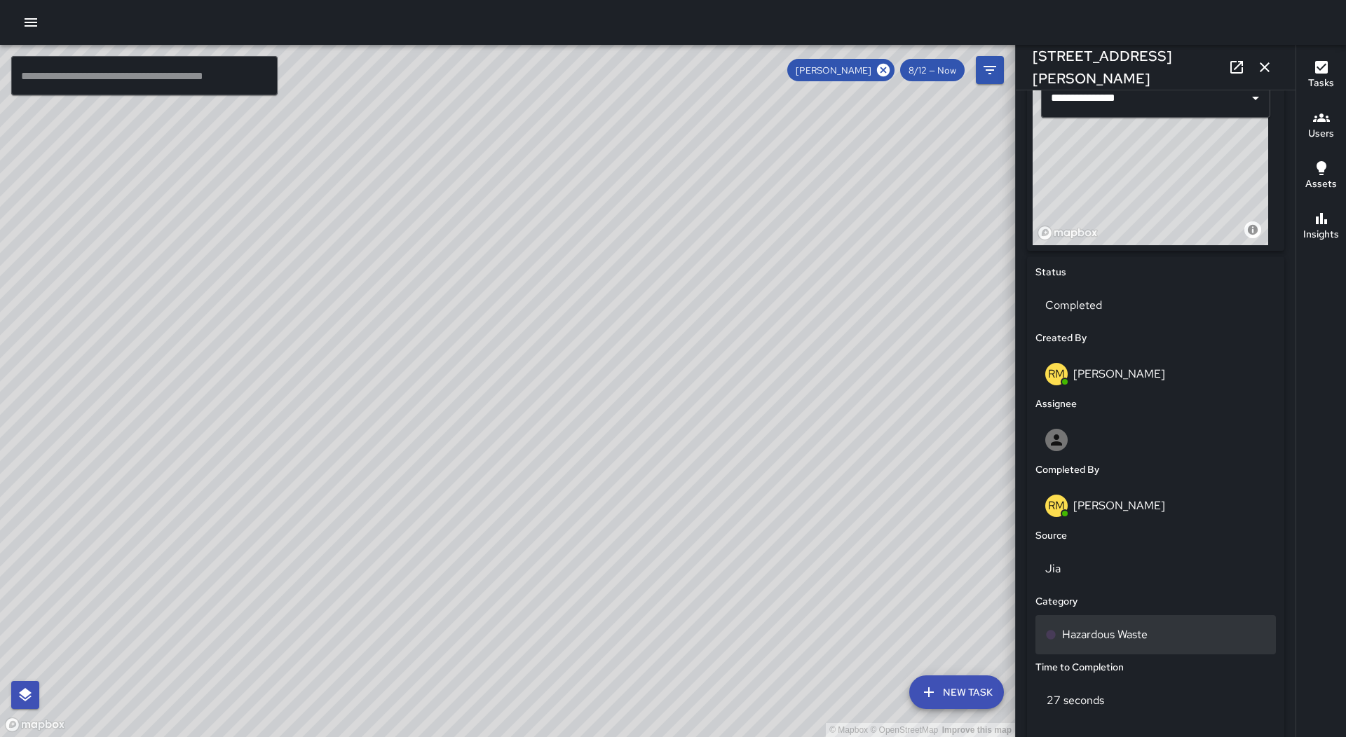
click at [1112, 637] on p "Hazardous Waste" at bounding box center [1105, 635] width 86 height 17
click at [1261, 64] on icon "button" at bounding box center [1264, 67] width 10 height 10
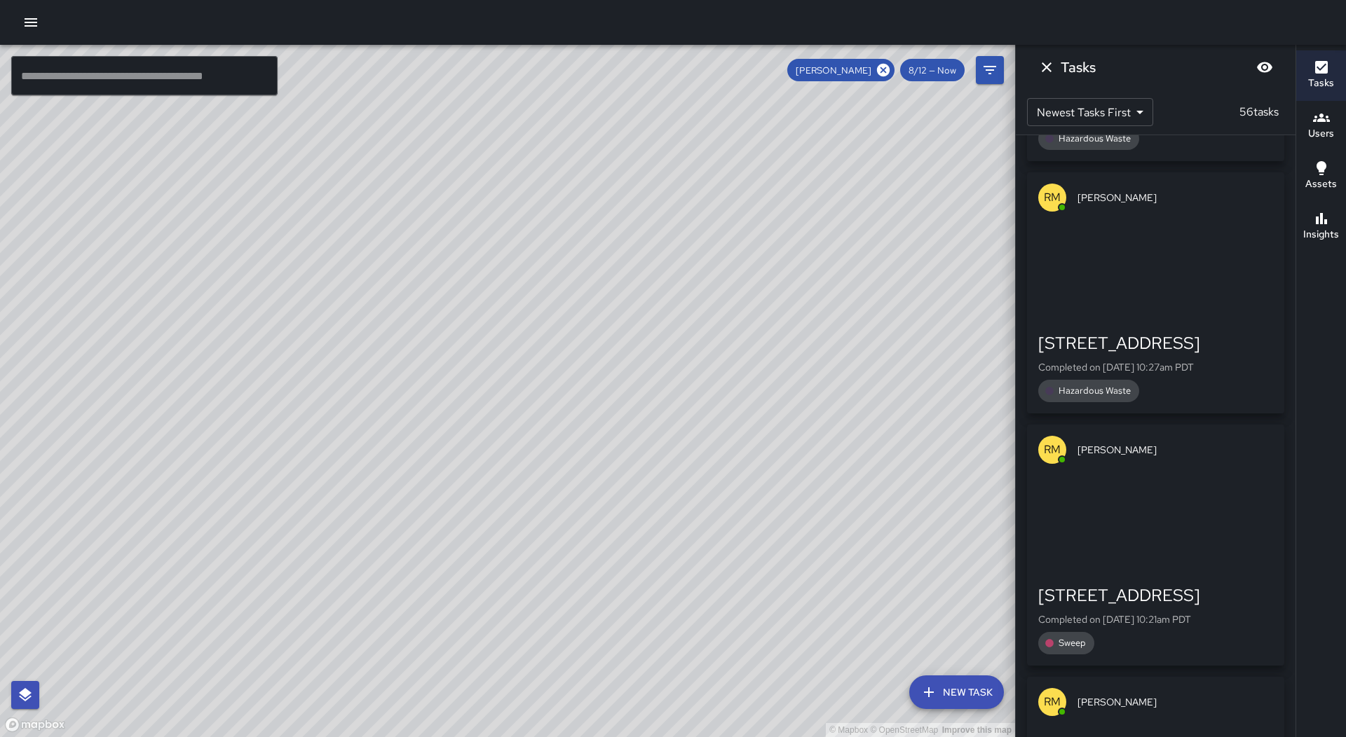
scroll to position [11605, 0]
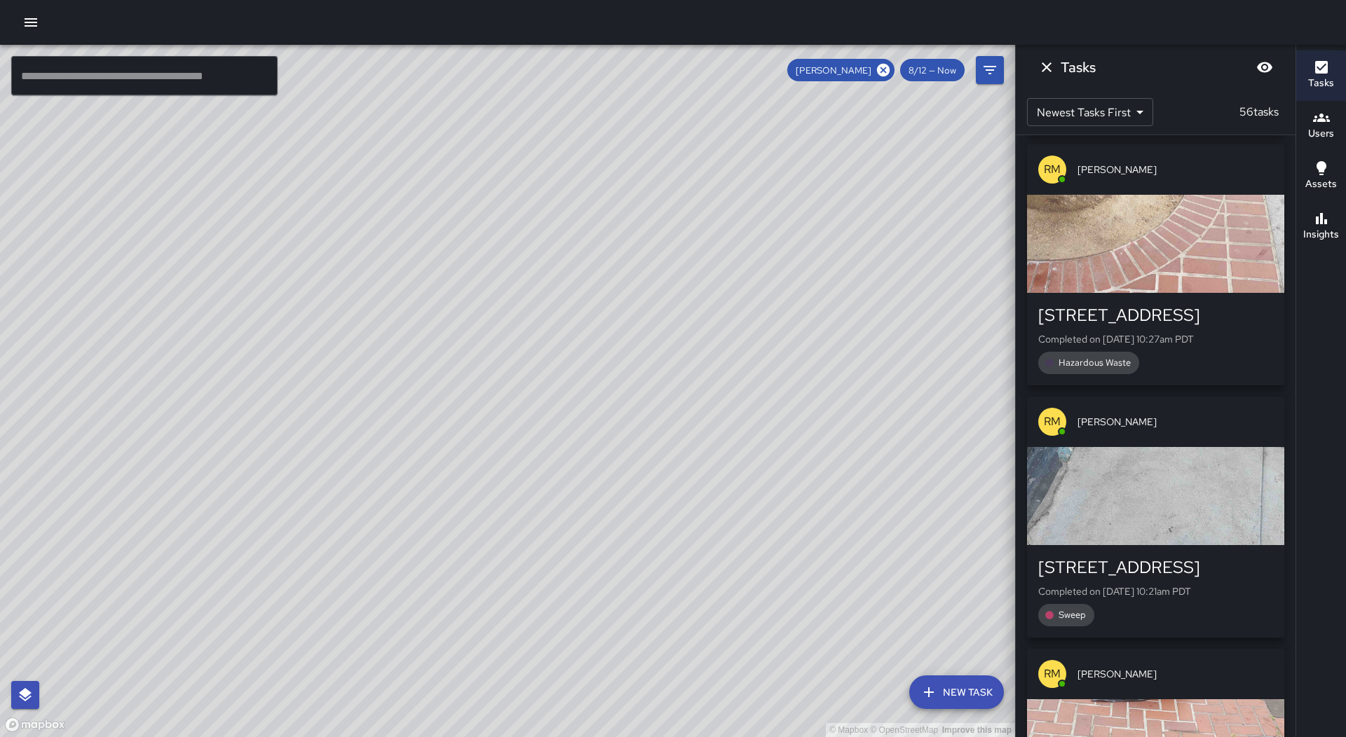
click at [1194, 649] on div "RM [PERSON_NAME]" at bounding box center [1155, 674] width 257 height 50
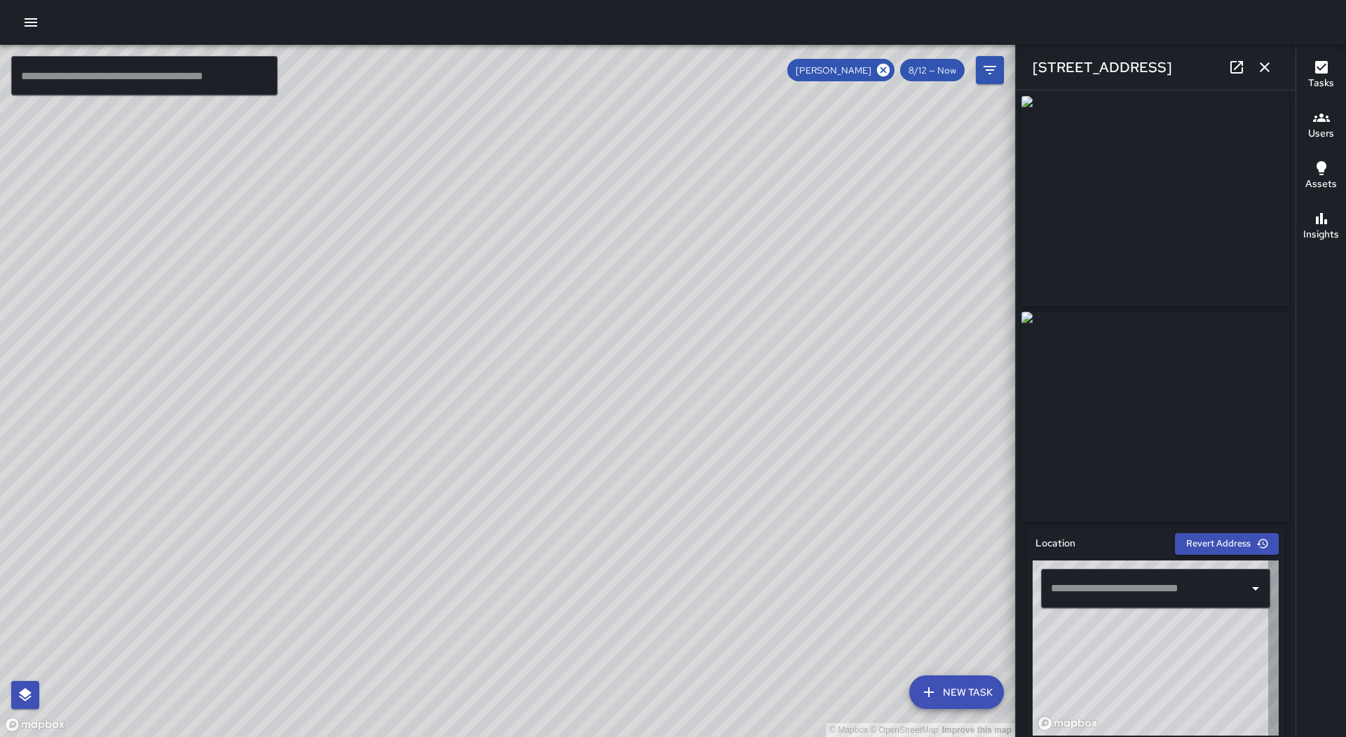
type input "**********"
click at [1264, 66] on icon "button" at bounding box center [1264, 67] width 17 height 17
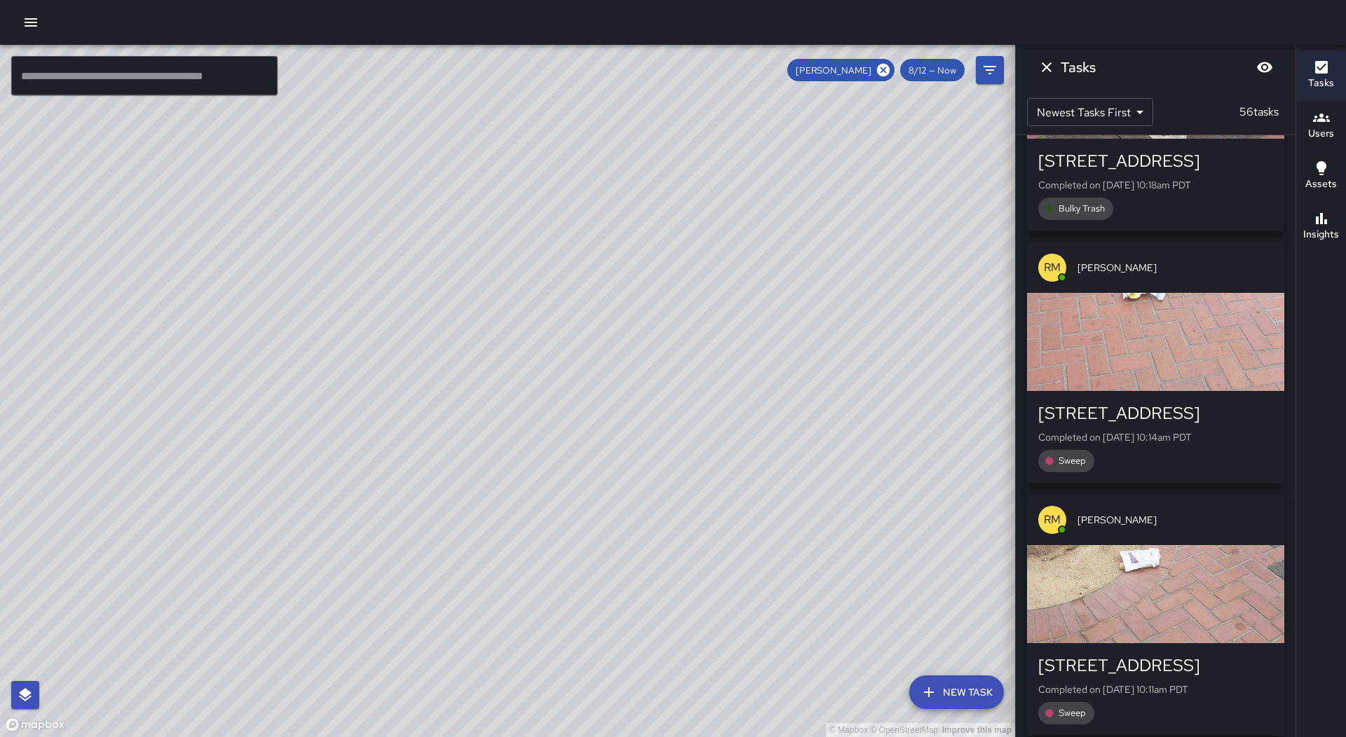
scroll to position [12656, 0]
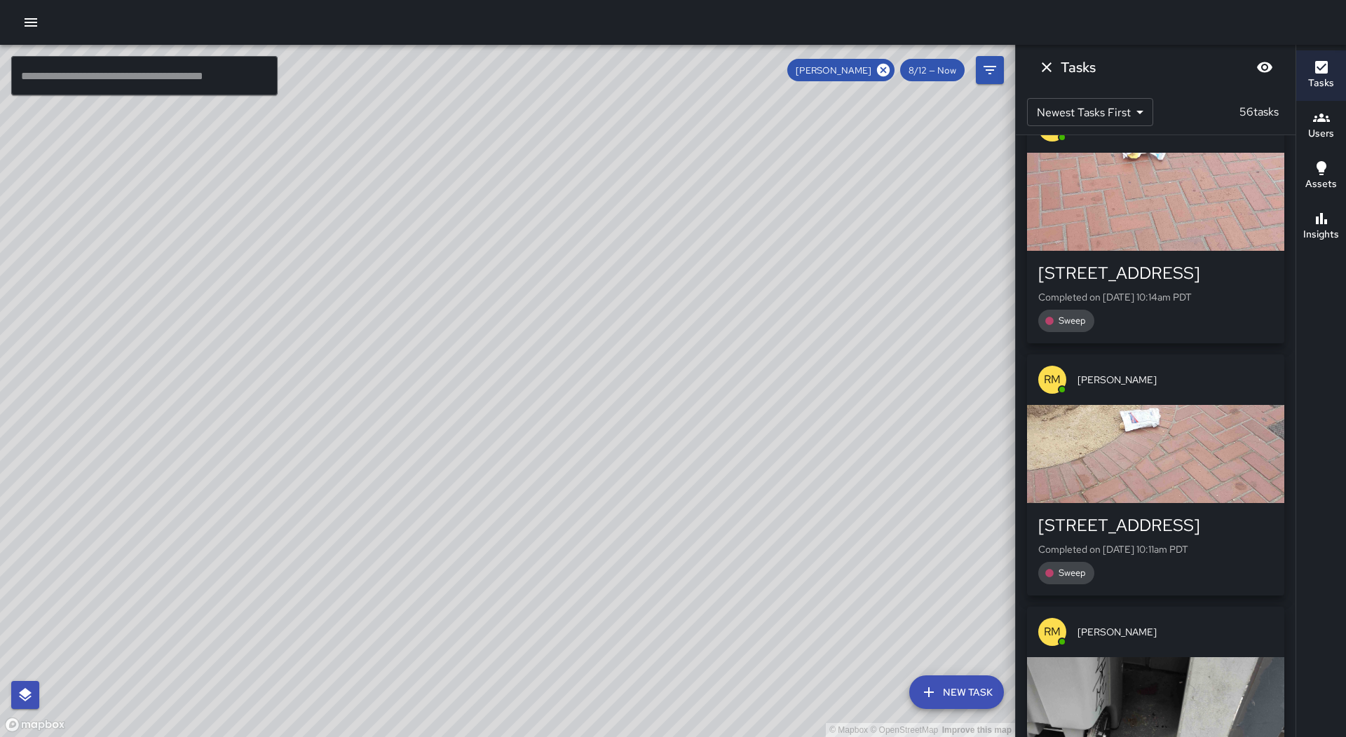
click at [1130, 657] on div "button" at bounding box center [1155, 706] width 257 height 98
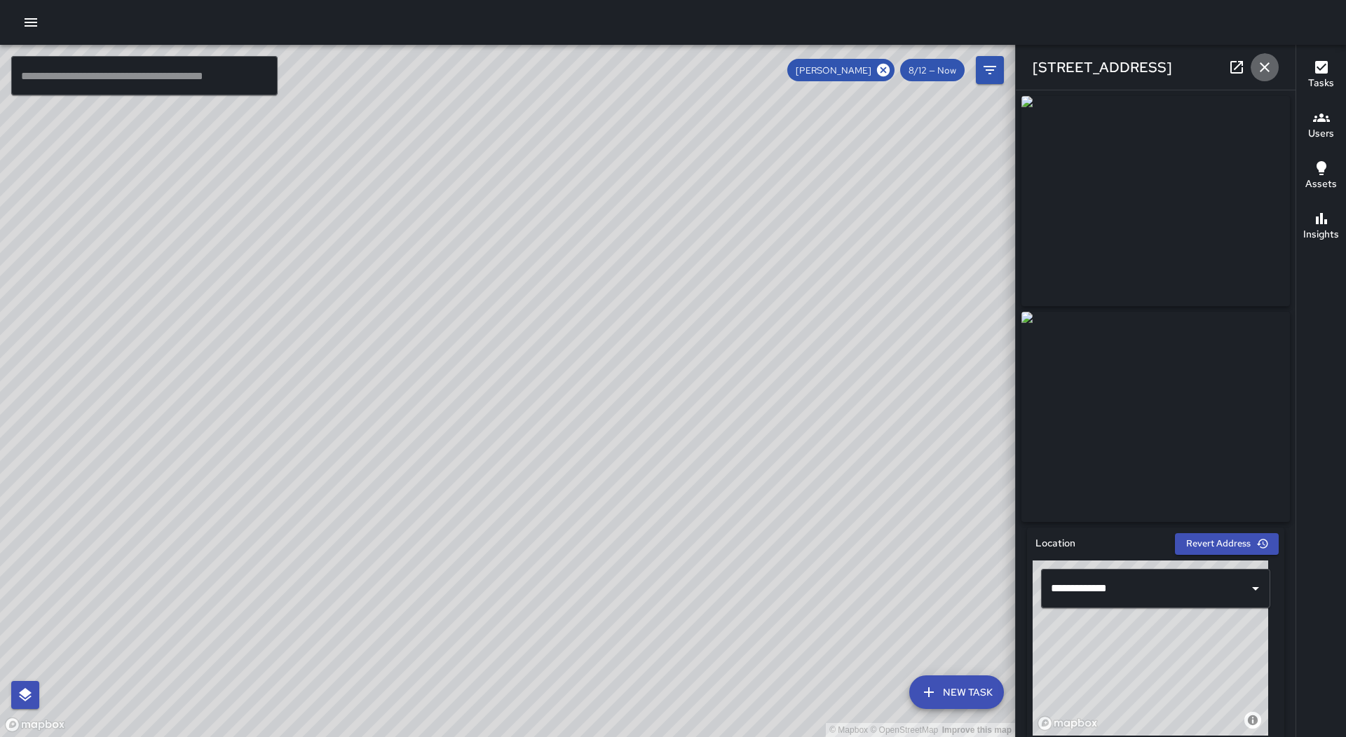
click at [1271, 64] on icon "button" at bounding box center [1264, 67] width 17 height 17
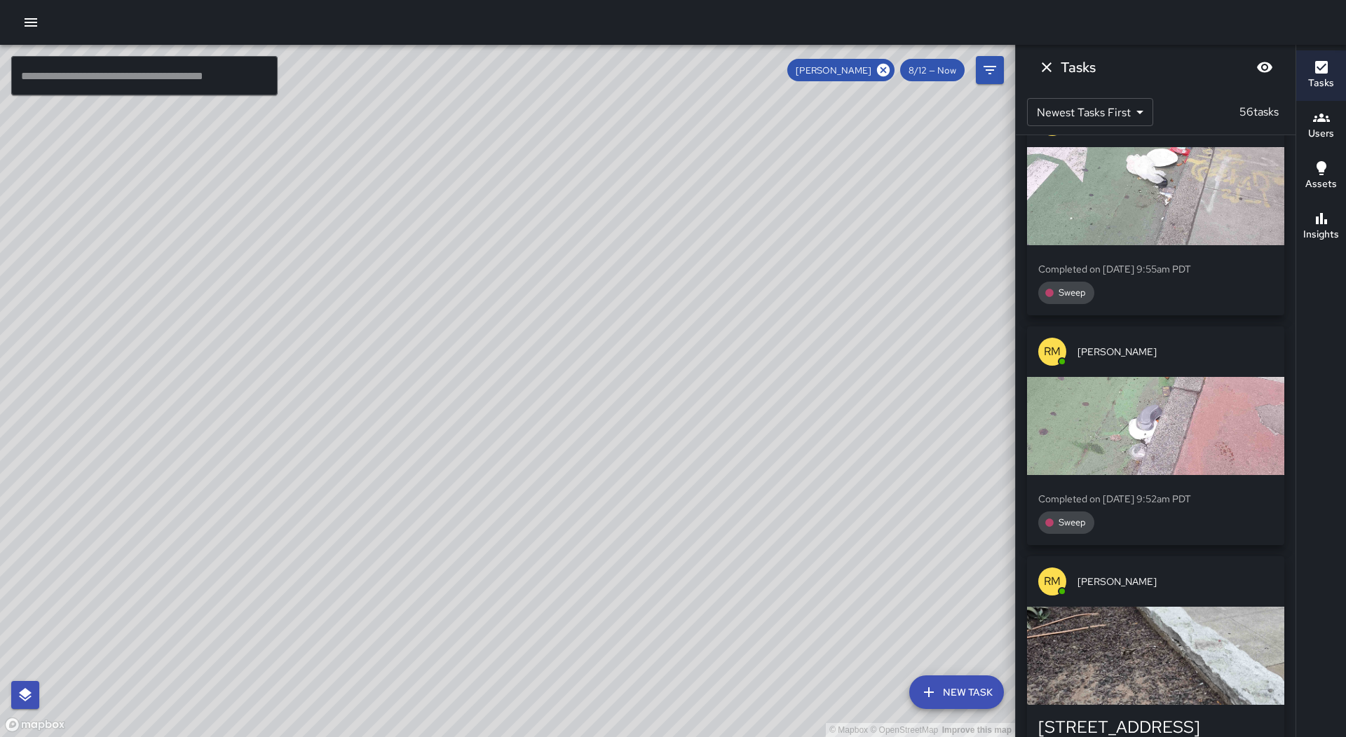
scroll to position [13428, 0]
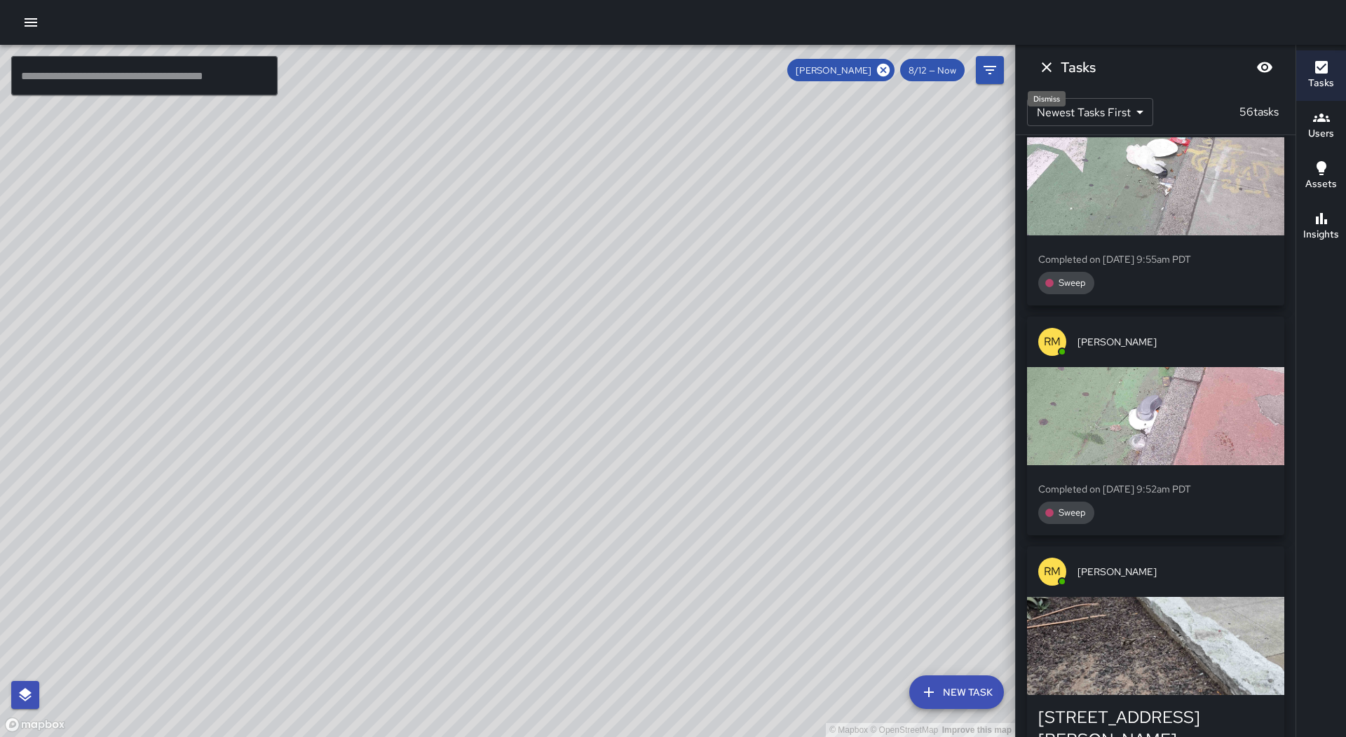
click at [1039, 66] on icon "Dismiss" at bounding box center [1046, 67] width 17 height 17
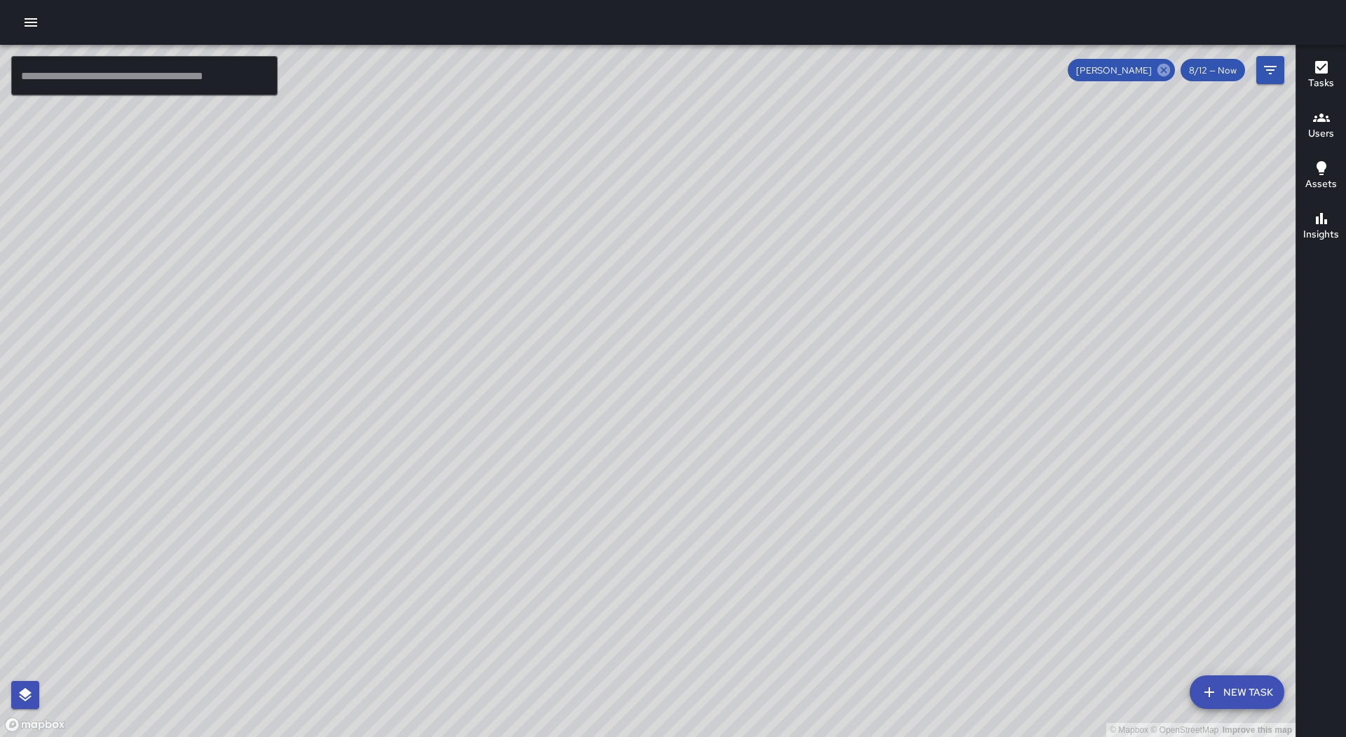
click at [1168, 70] on icon at bounding box center [1163, 70] width 13 height 13
drag, startPoint x: 868, startPoint y: 381, endPoint x: 917, endPoint y: 414, distance: 59.1
click at [917, 414] on div "© Mapbox © OpenStreetMap Improve this map" at bounding box center [647, 391] width 1295 height 692
drag, startPoint x: 929, startPoint y: 187, endPoint x: 887, endPoint y: 394, distance: 211.1
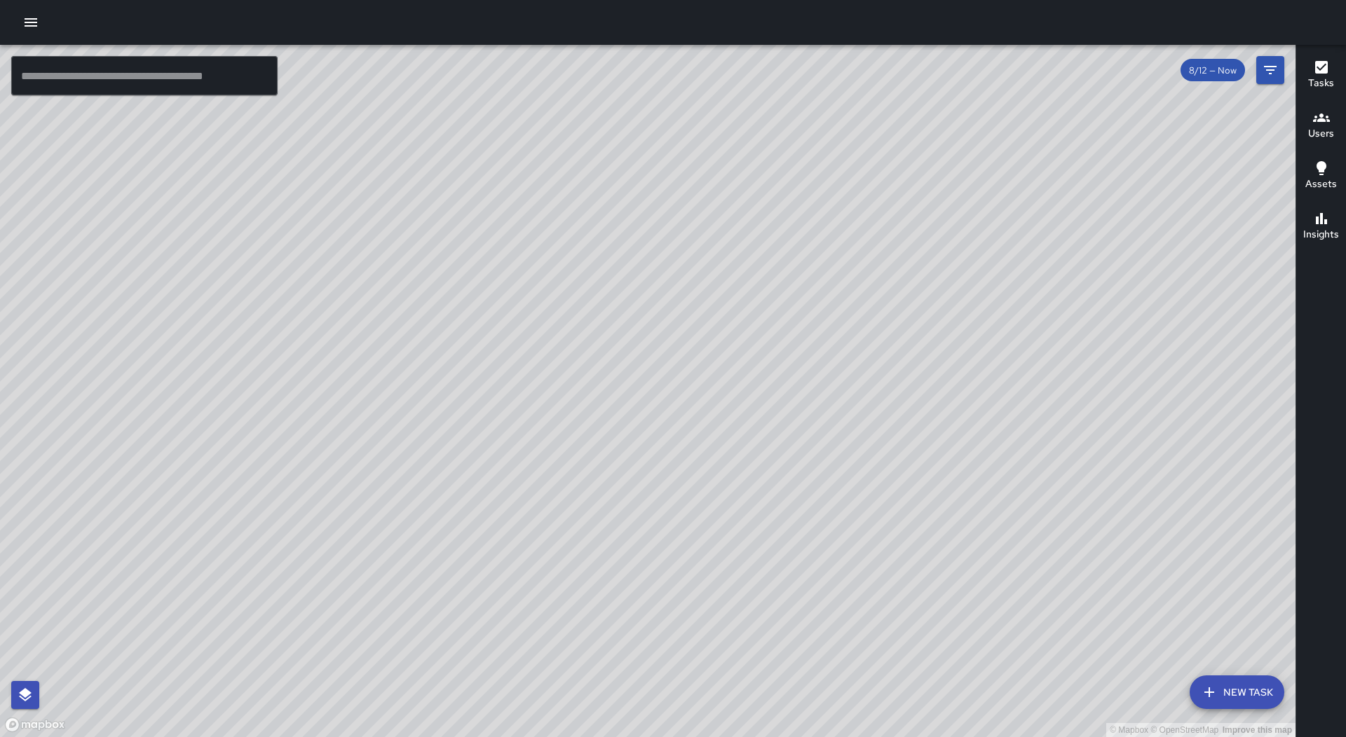
click at [887, 394] on div "© Mapbox © OpenStreetMap Improve this map" at bounding box center [647, 391] width 1295 height 692
drag, startPoint x: 737, startPoint y: 443, endPoint x: 754, endPoint y: 359, distance: 85.8
click at [754, 359] on div "© Mapbox © OpenStreetMap Improve this map" at bounding box center [647, 391] width 1295 height 692
drag, startPoint x: 104, startPoint y: 198, endPoint x: 299, endPoint y: 251, distance: 202.5
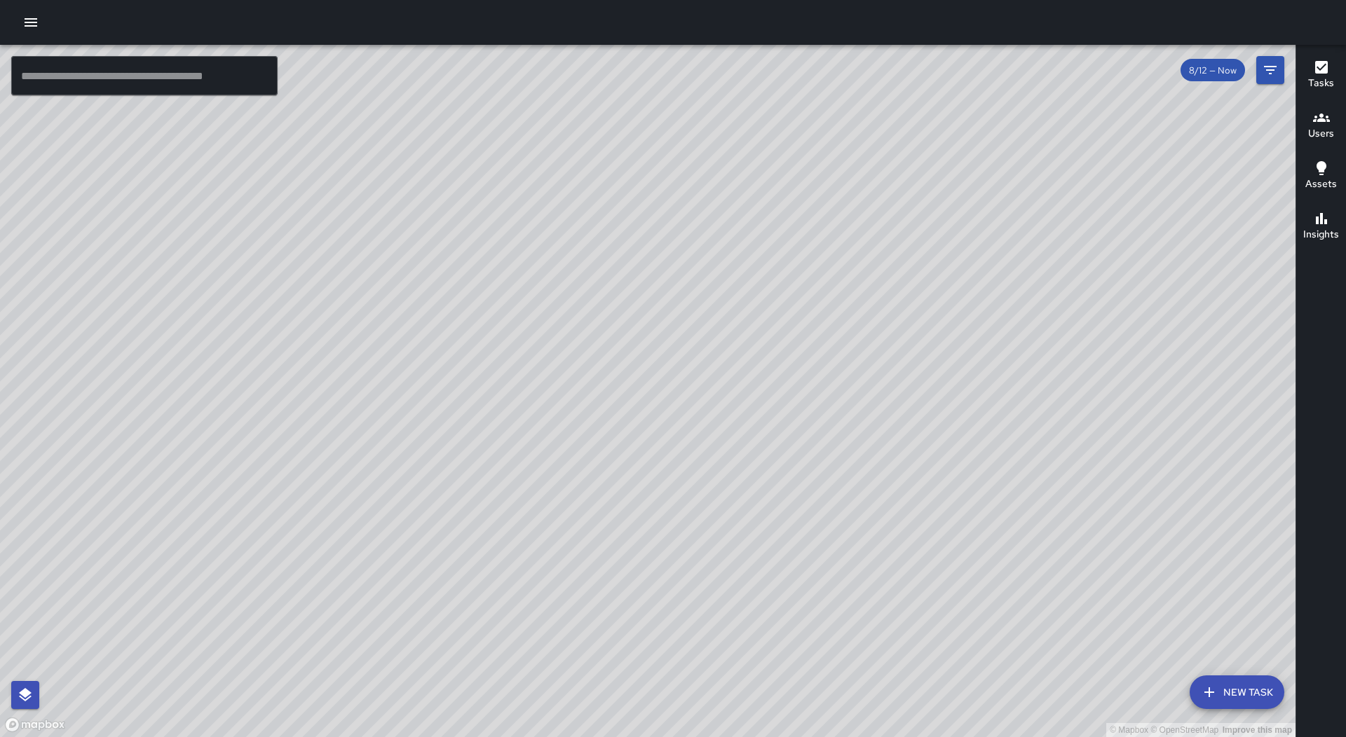
click at [299, 251] on div "© Mapbox © OpenStreetMap Improve this map" at bounding box center [647, 391] width 1295 height 692
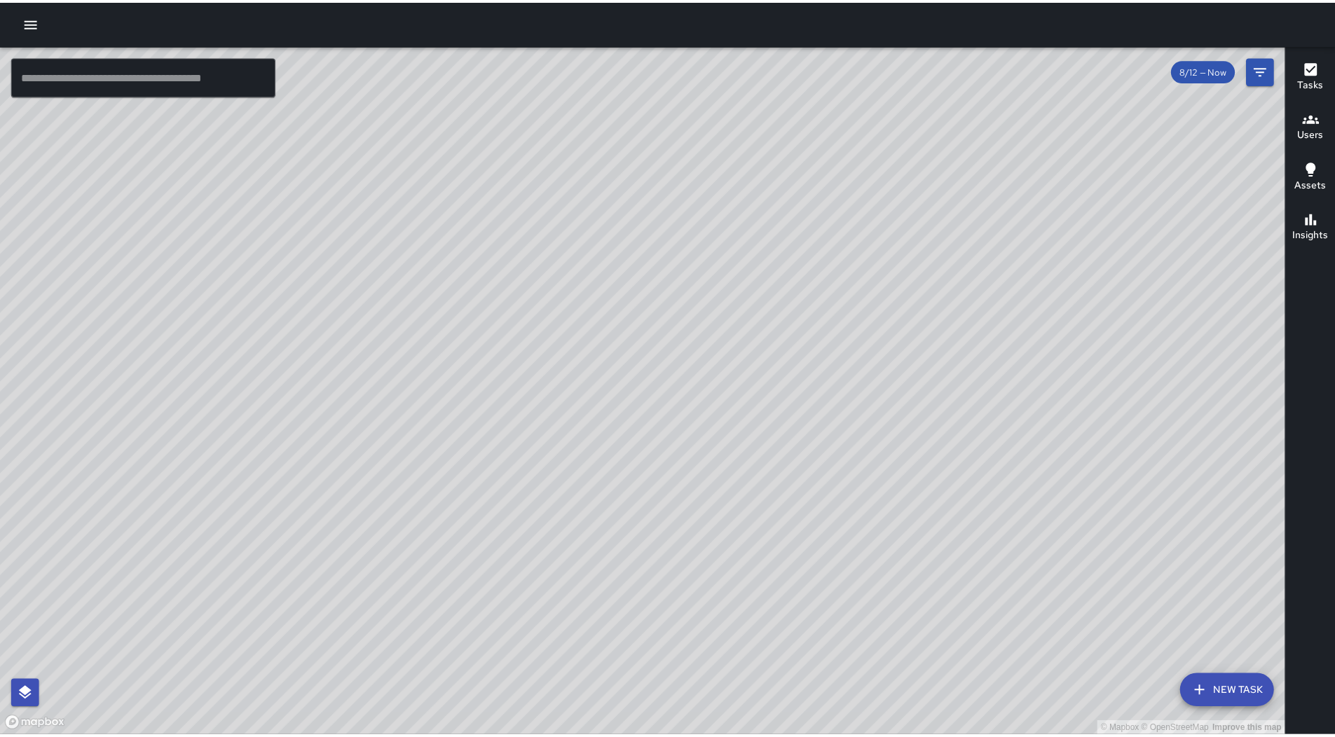
scroll to position [100567, 0]
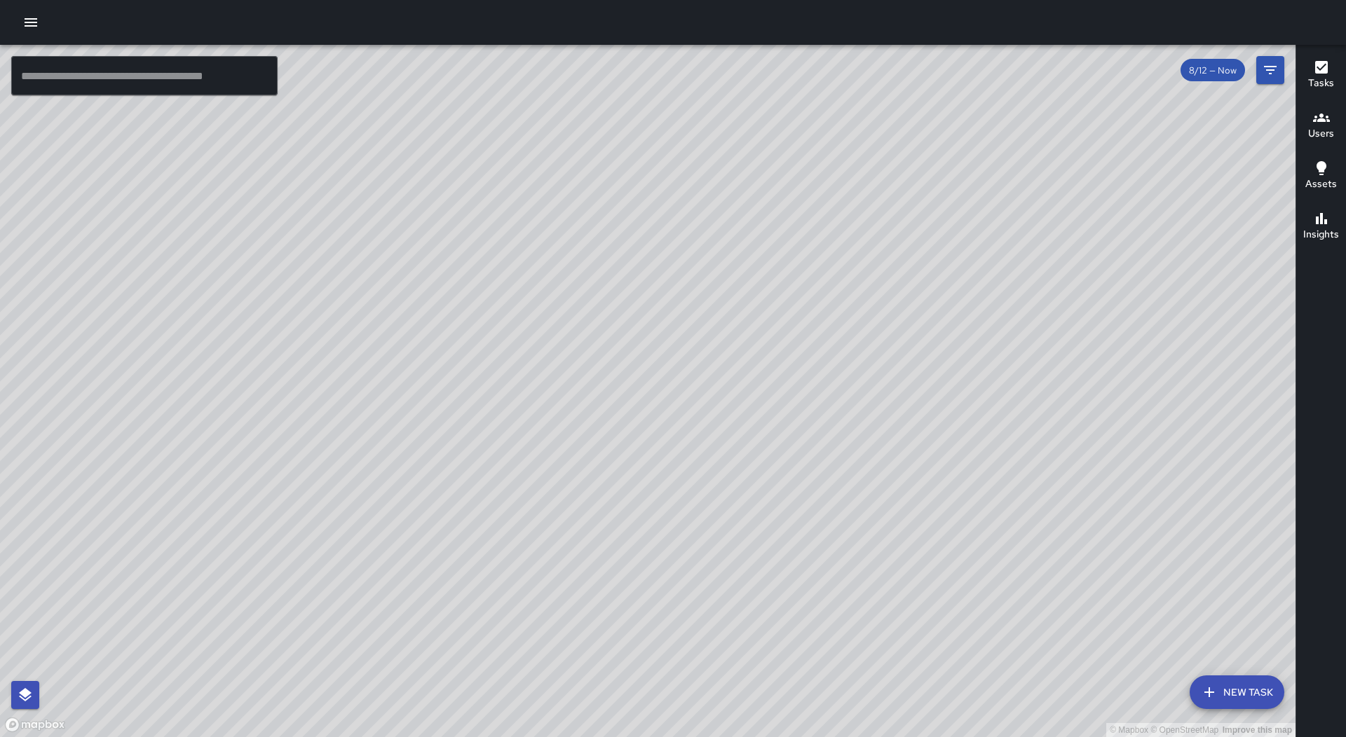
drag, startPoint x: 551, startPoint y: 190, endPoint x: 750, endPoint y: 292, distance: 223.5
click at [750, 292] on div "© Mapbox © OpenStreetMap Improve this map" at bounding box center [647, 391] width 1295 height 692
drag, startPoint x: 750, startPoint y: 292, endPoint x: 758, endPoint y: 322, distance: 31.1
click at [758, 322] on div "© Mapbox © OpenStreetMap Improve this map" at bounding box center [647, 391] width 1295 height 692
drag, startPoint x: 465, startPoint y: 578, endPoint x: 592, endPoint y: 437, distance: 189.6
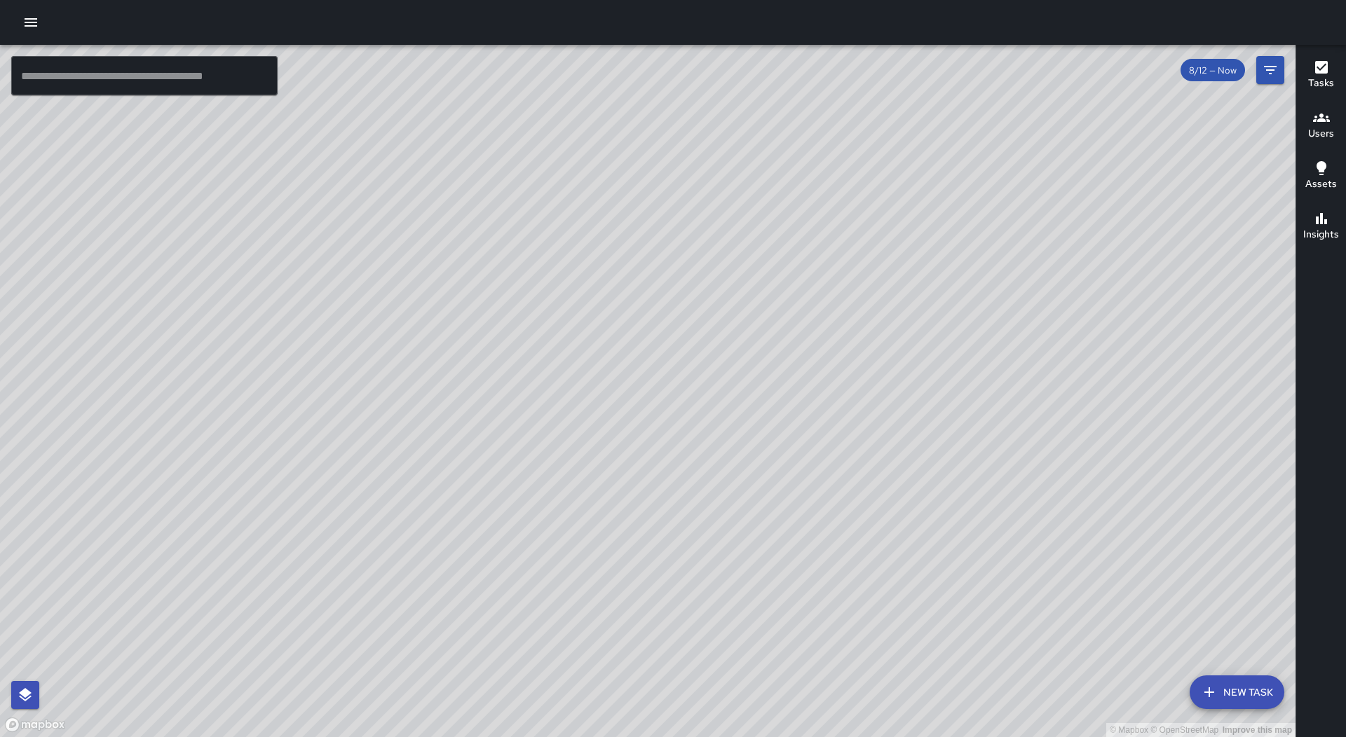
click at [592, 437] on div "© Mapbox © OpenStreetMap Improve this map" at bounding box center [647, 391] width 1295 height 692
click at [25, 16] on icon "button" at bounding box center [30, 22] width 17 height 17
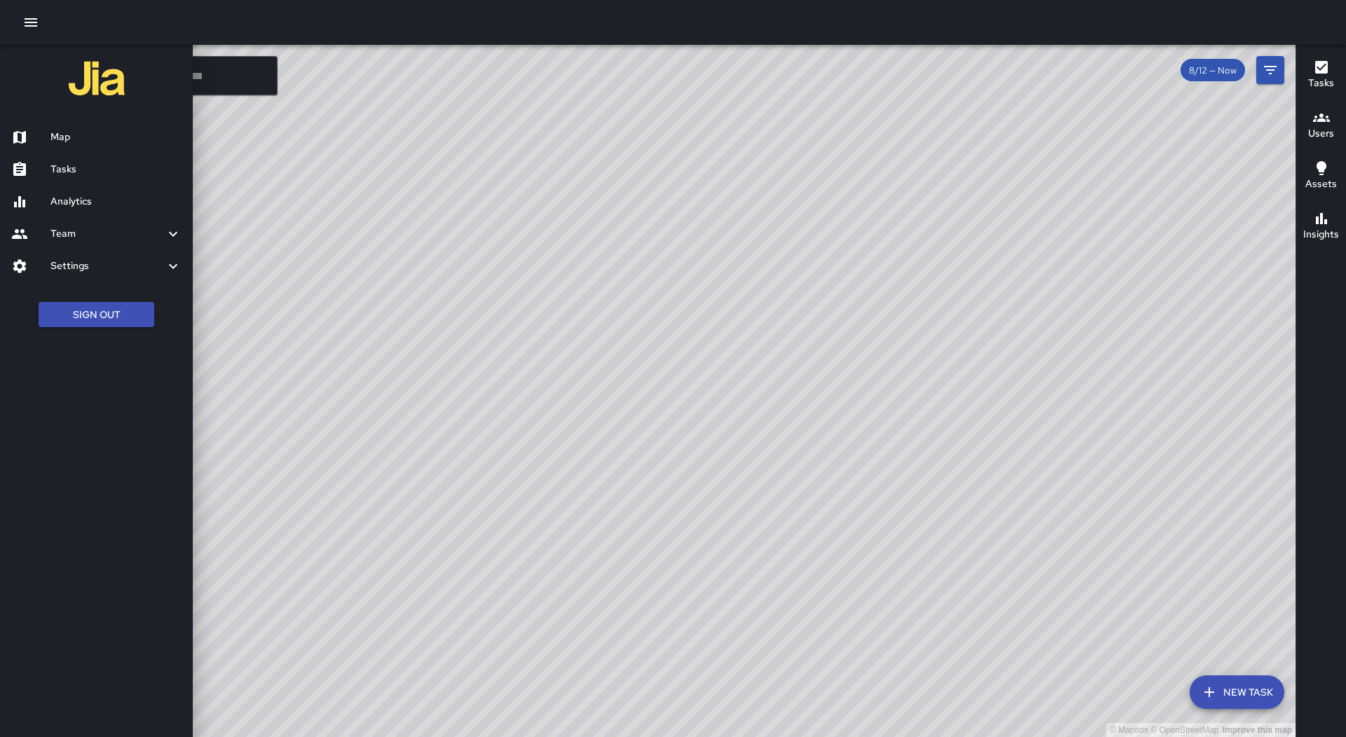
click at [100, 164] on h6 "Tasks" at bounding box center [115, 169] width 131 height 15
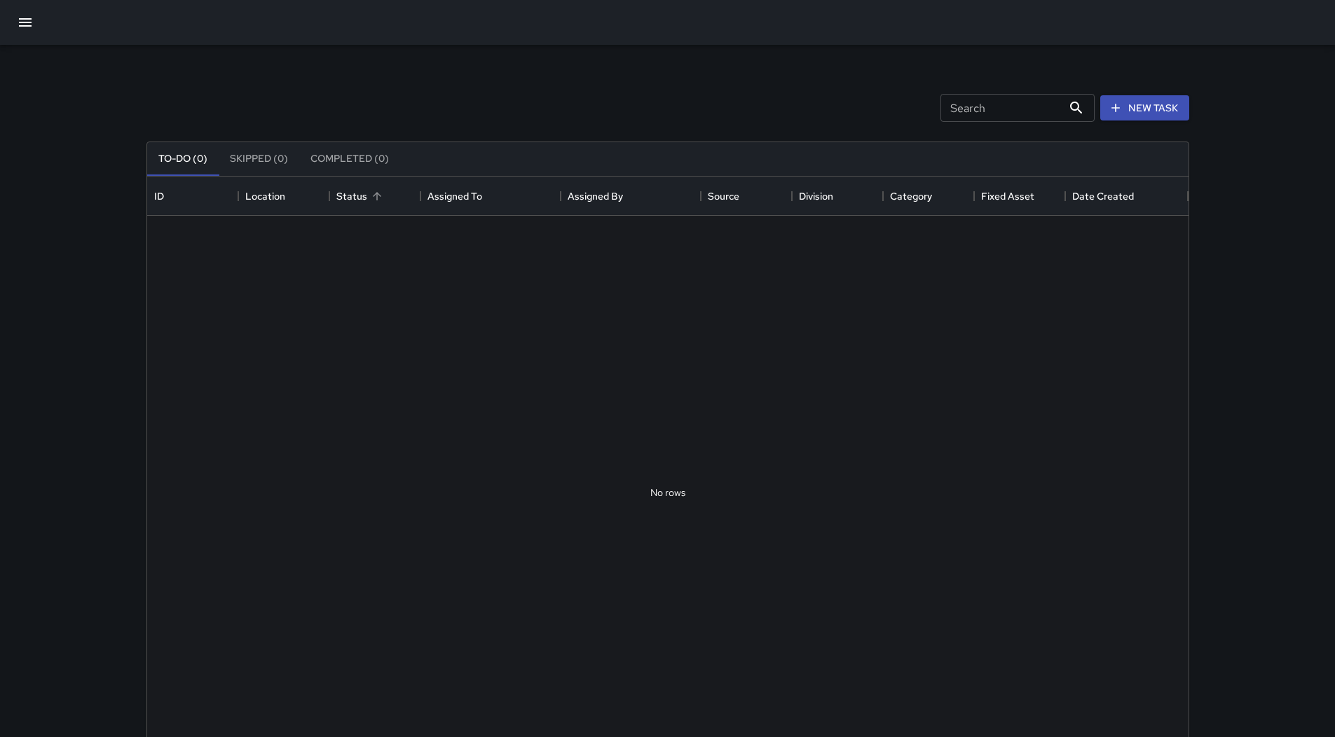
scroll to position [583, 1031]
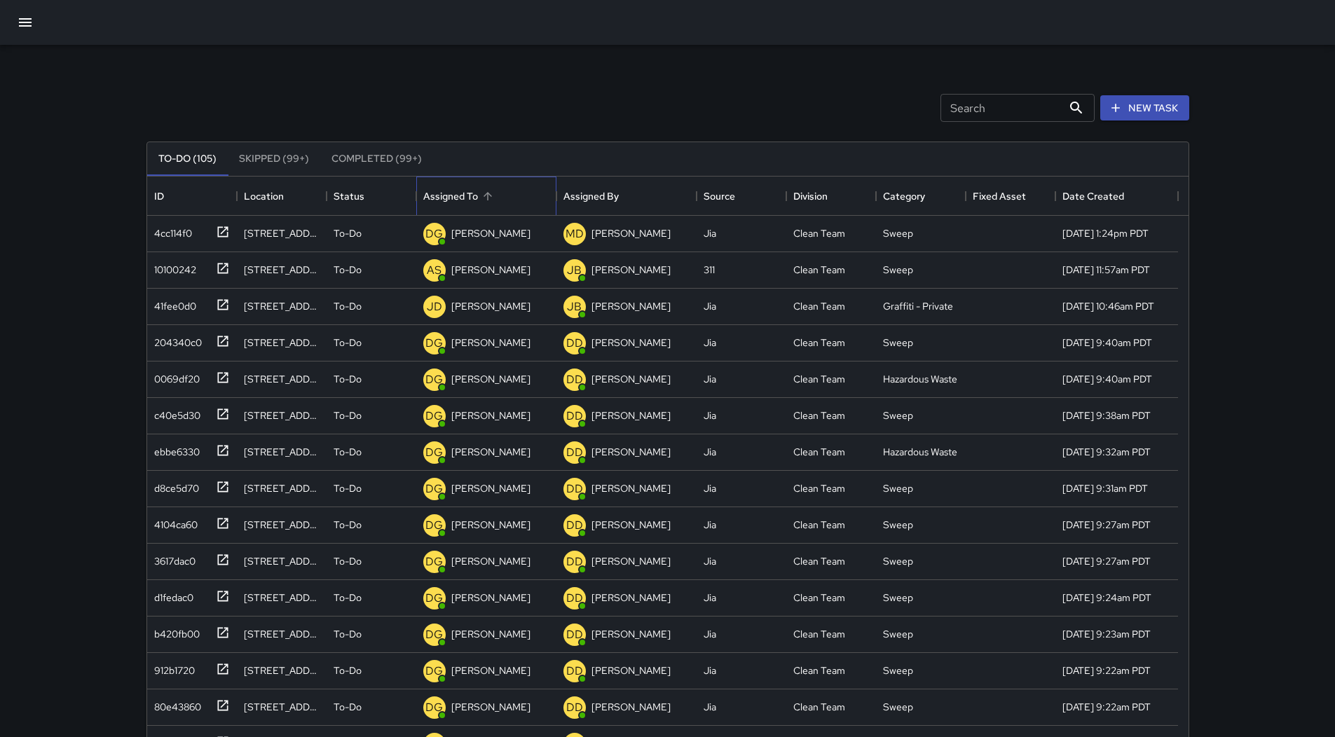
click at [498, 203] on div "Assigned To" at bounding box center [486, 196] width 126 height 39
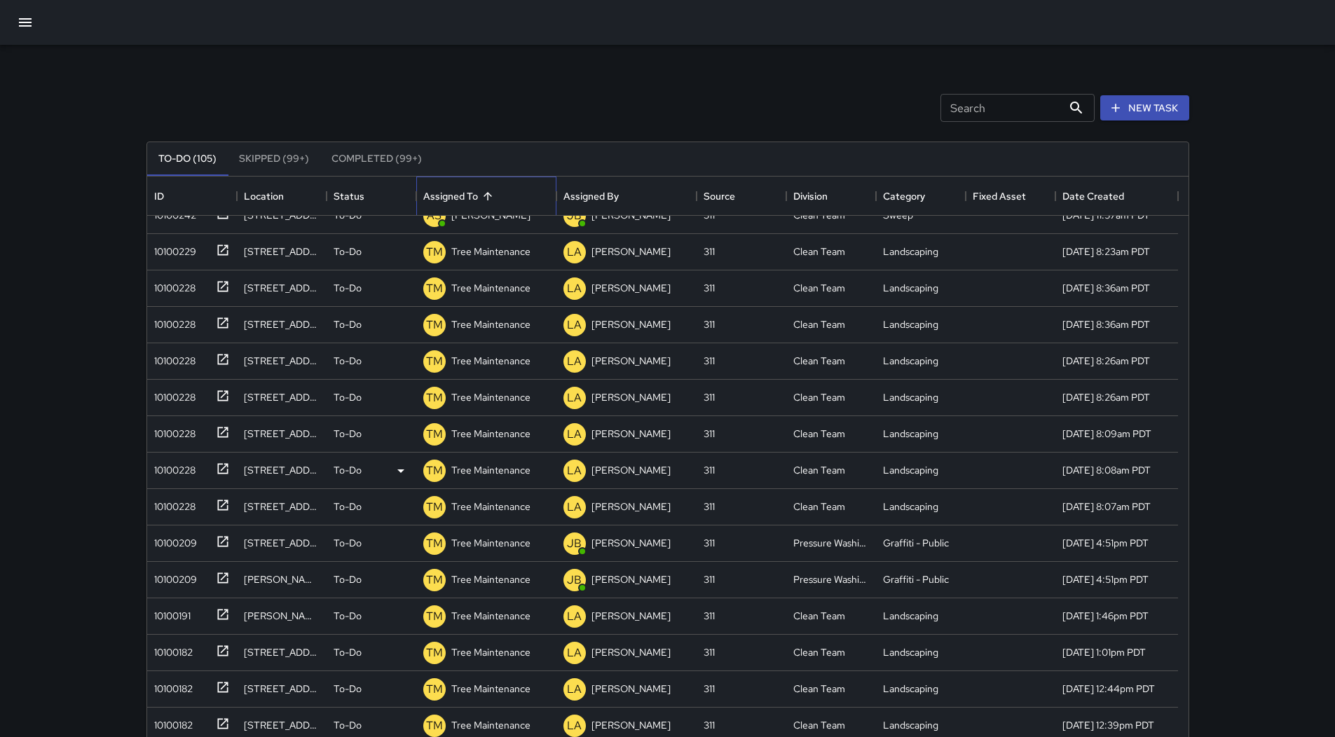
scroll to position [701, 0]
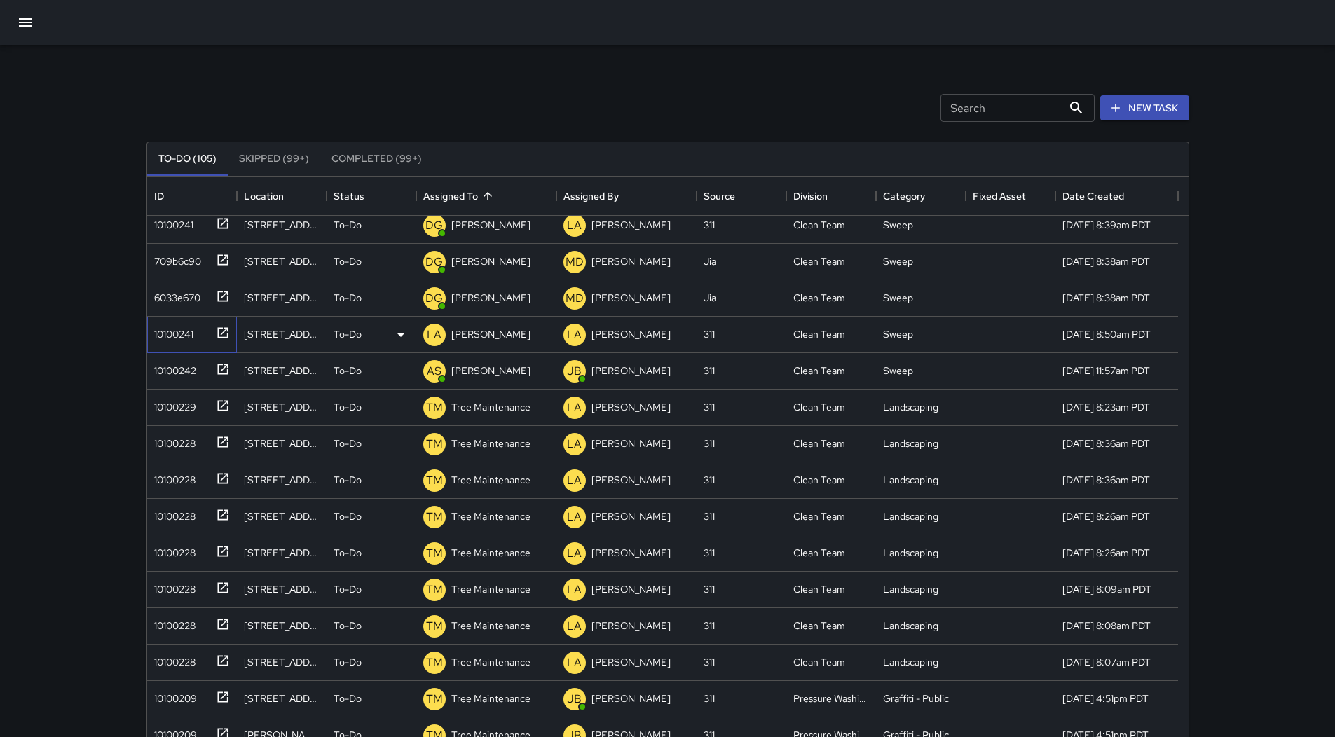
click at [193, 325] on div "10100241" at bounding box center [171, 332] width 45 height 20
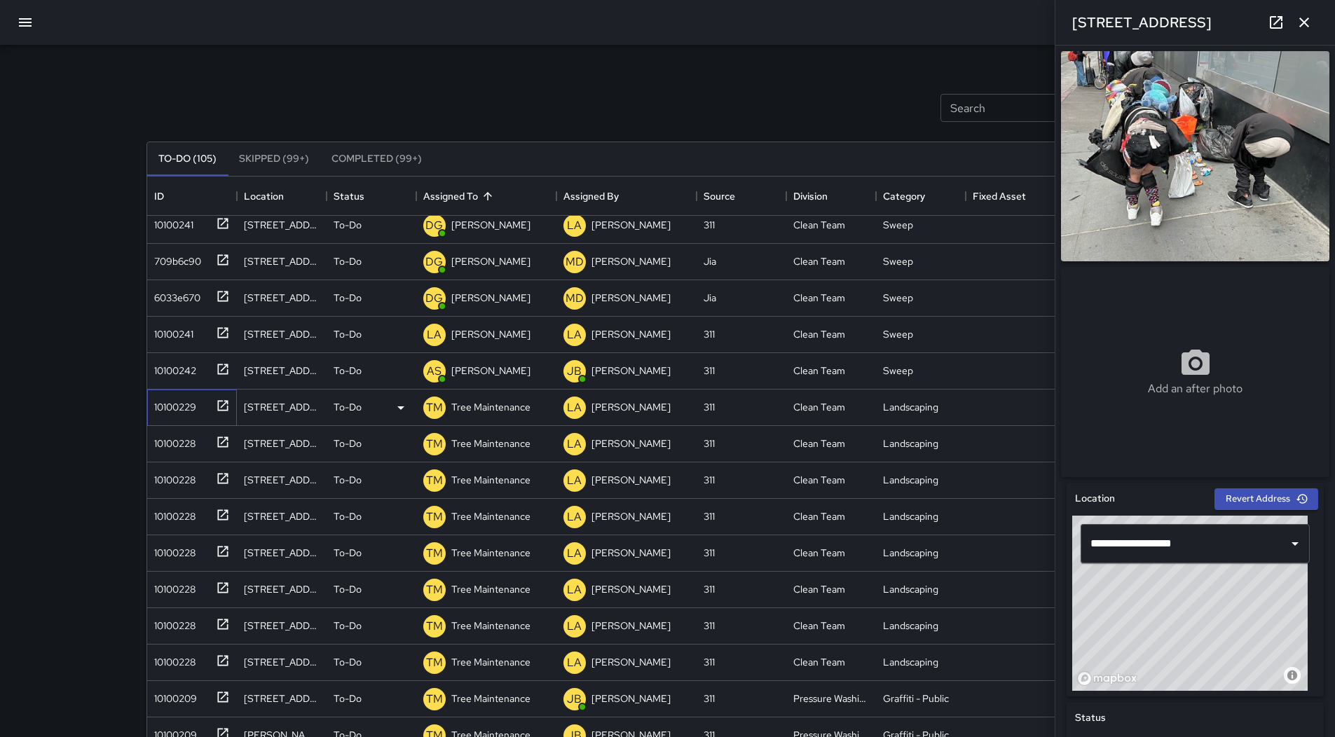
click at [177, 403] on div "10100229" at bounding box center [173, 405] width 48 height 20
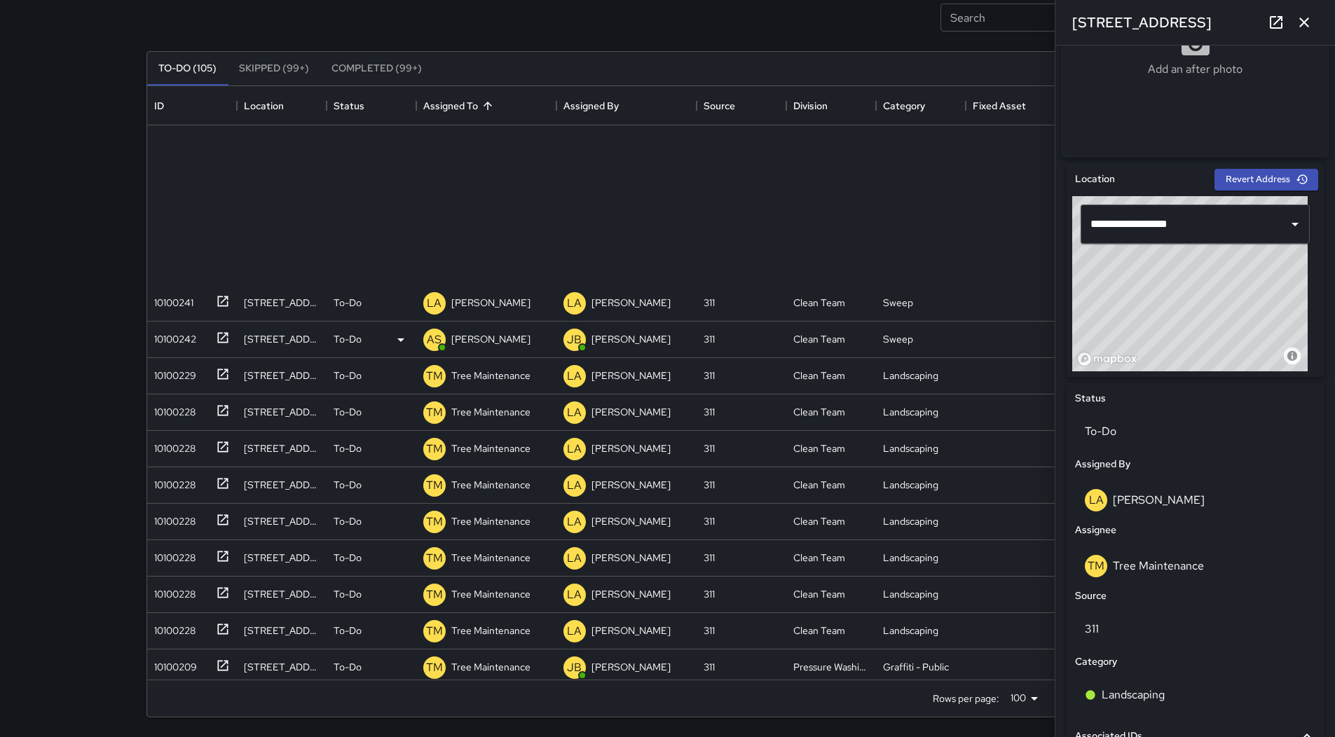
scroll to position [637, 0]
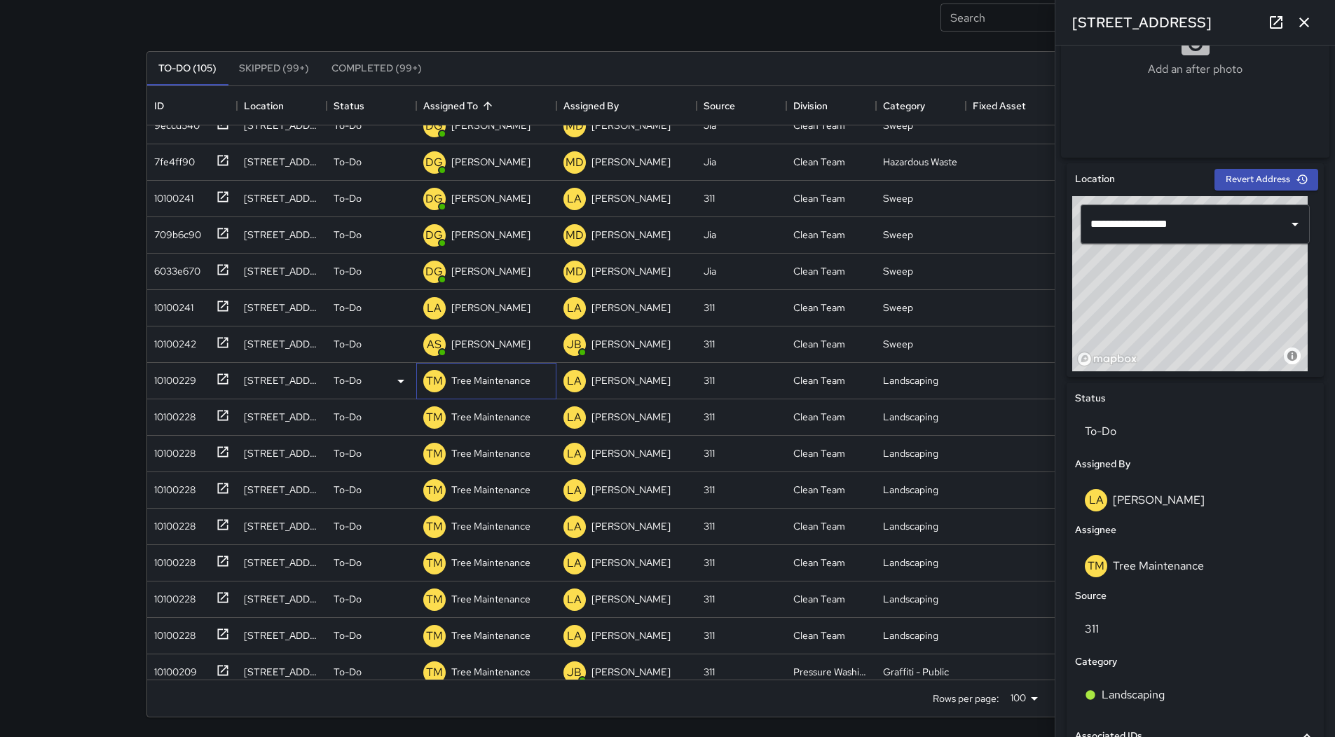
click at [519, 384] on p "Tree Maintenance" at bounding box center [490, 381] width 79 height 14
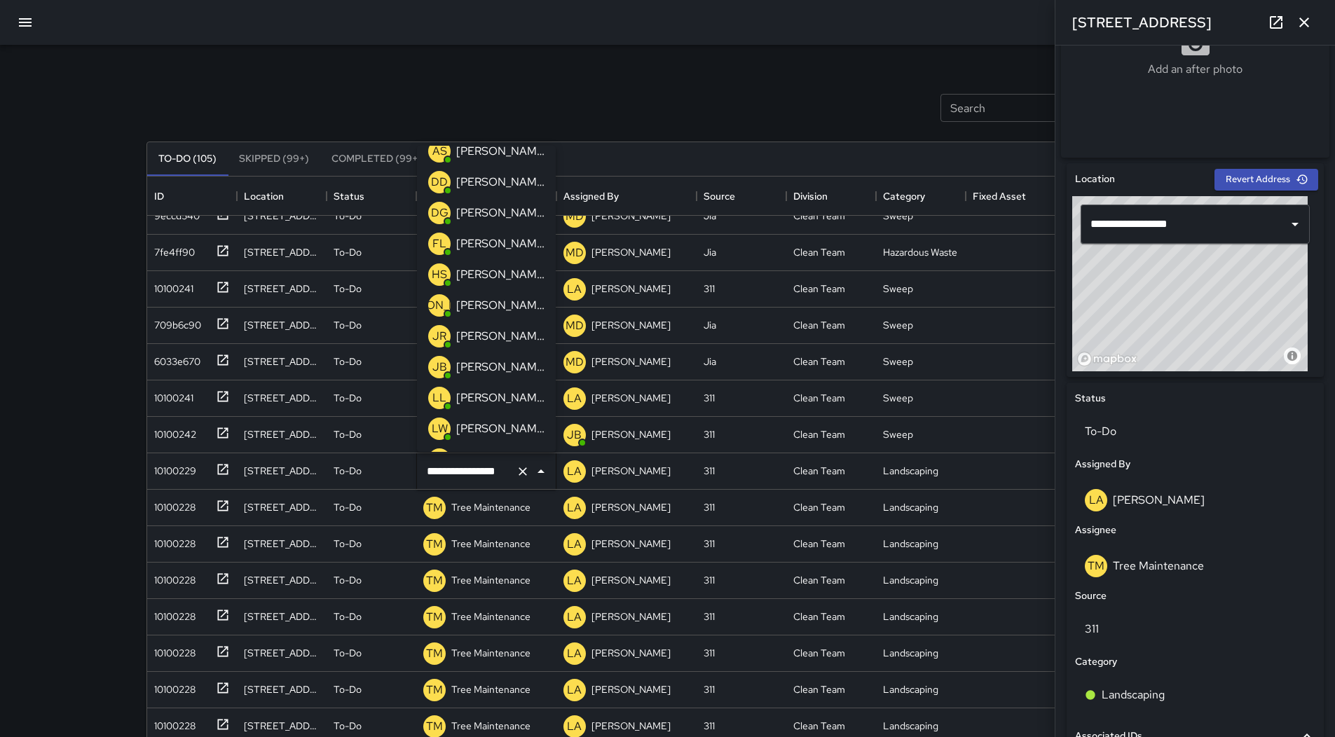
scroll to position [70, 0]
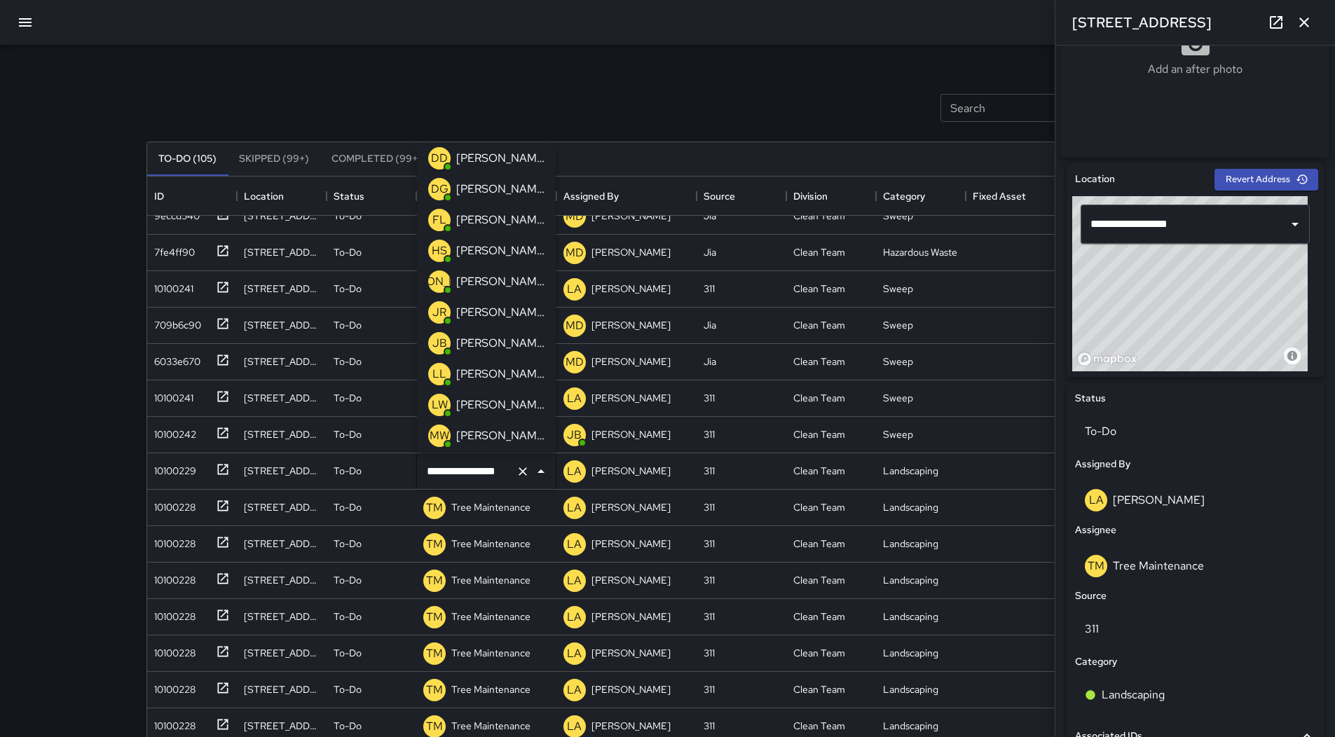
click at [517, 343] on p "[PERSON_NAME]" at bounding box center [500, 343] width 88 height 17
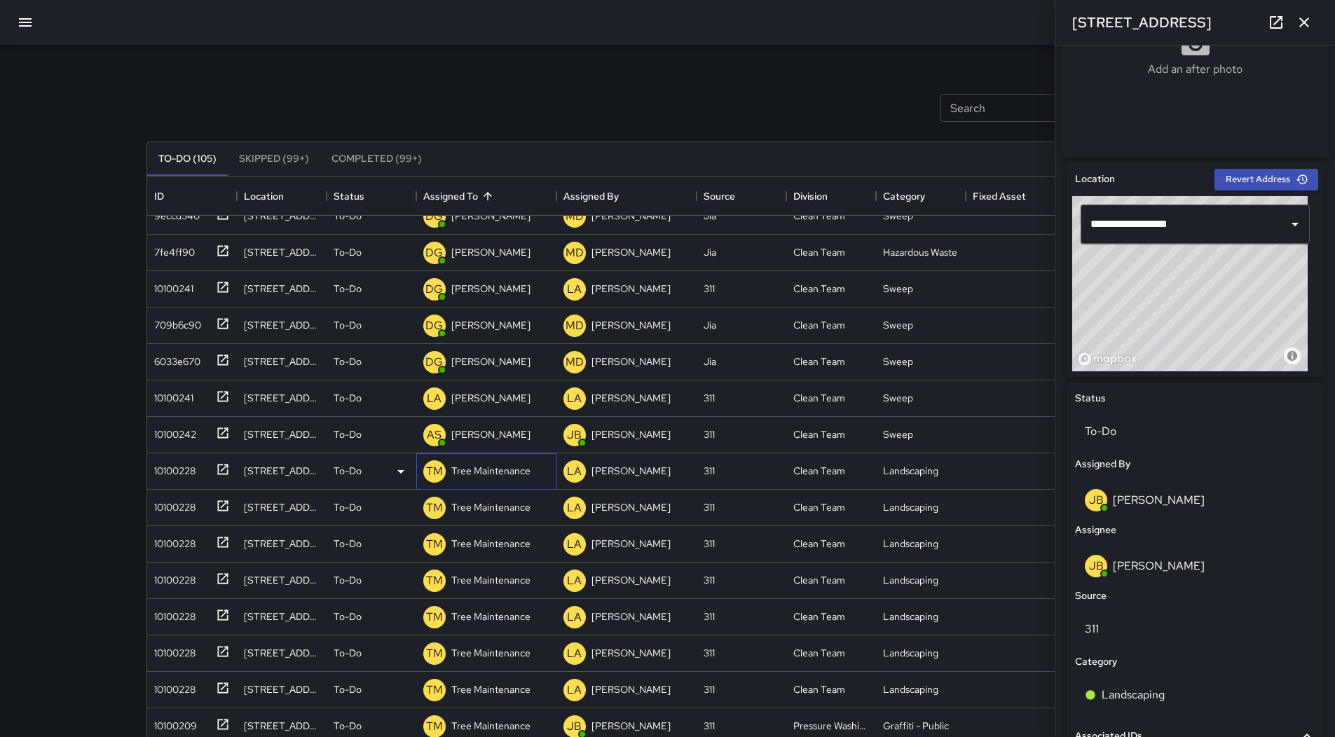
click at [493, 467] on p "Tree Maintenance" at bounding box center [490, 471] width 79 height 14
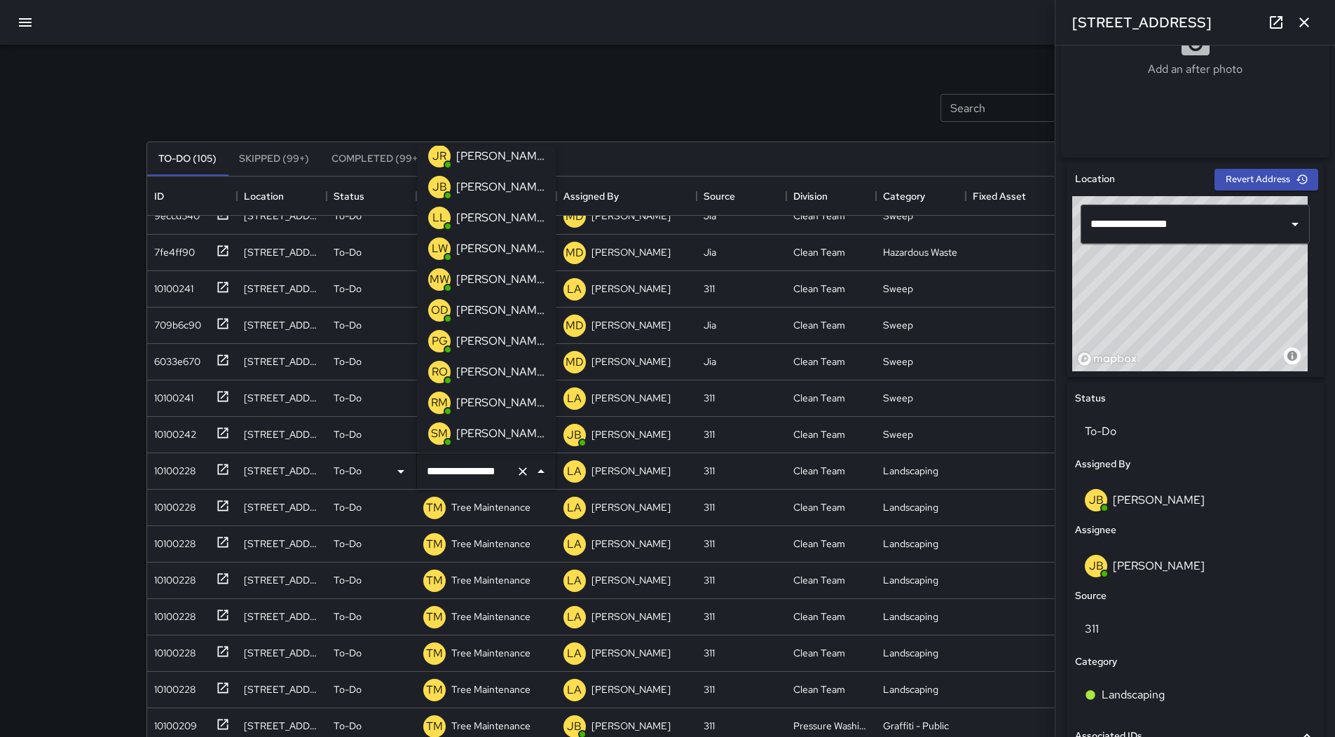
scroll to position [201, 0]
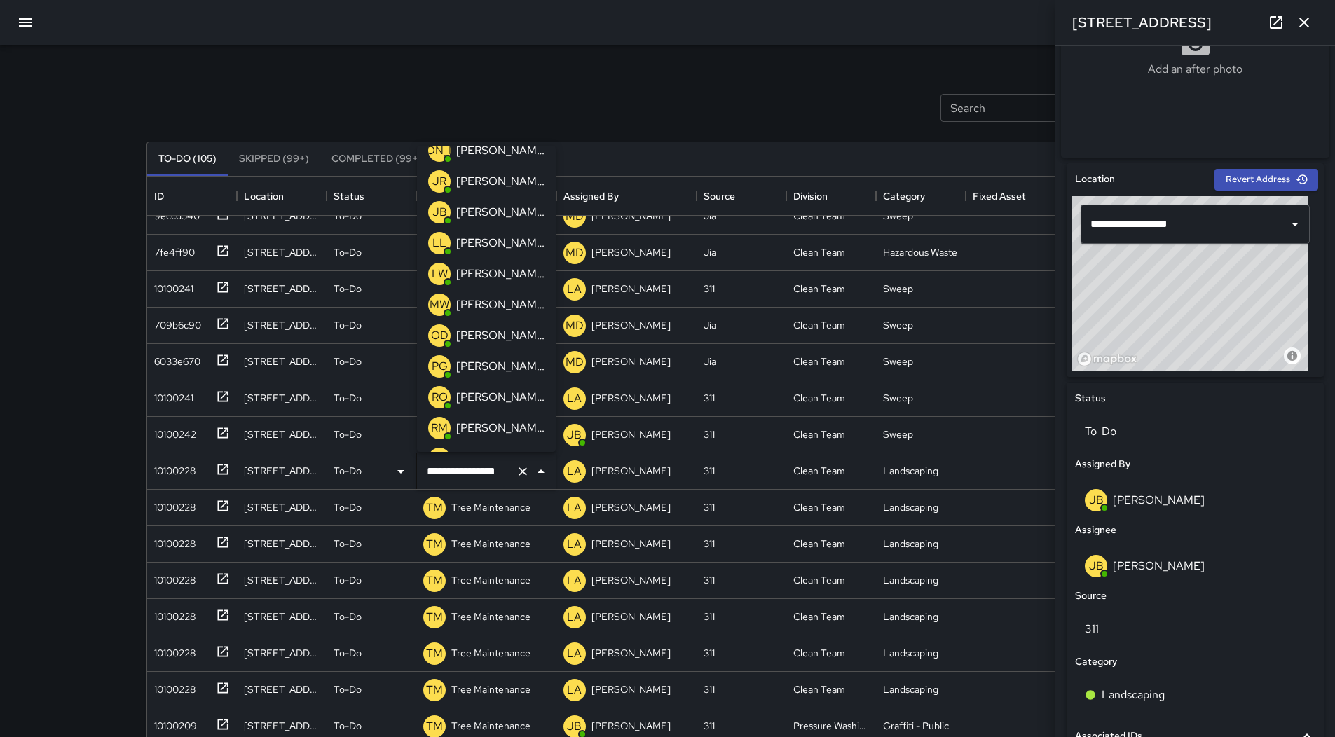
click at [494, 212] on p "[PERSON_NAME]" at bounding box center [500, 212] width 88 height 17
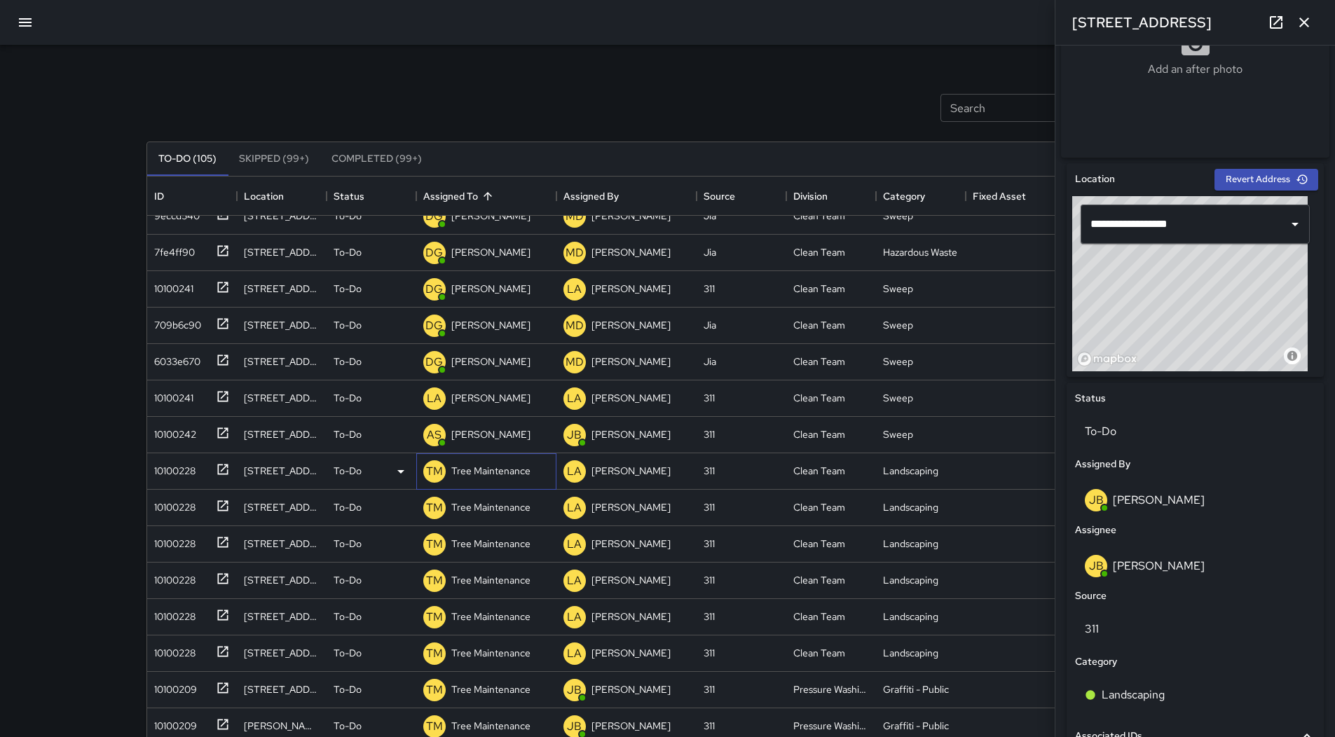
click at [496, 470] on p "Tree Maintenance" at bounding box center [490, 471] width 79 height 14
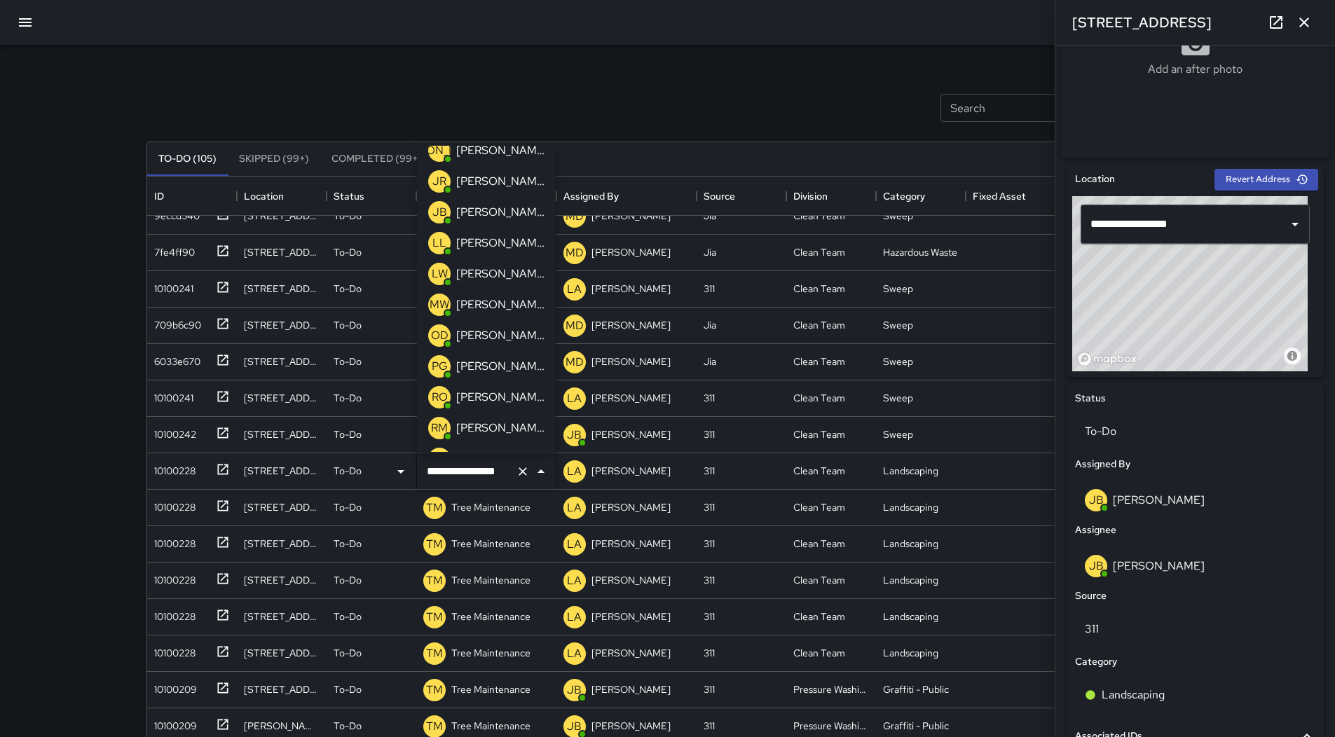
click at [501, 212] on p "[PERSON_NAME]" at bounding box center [500, 212] width 88 height 17
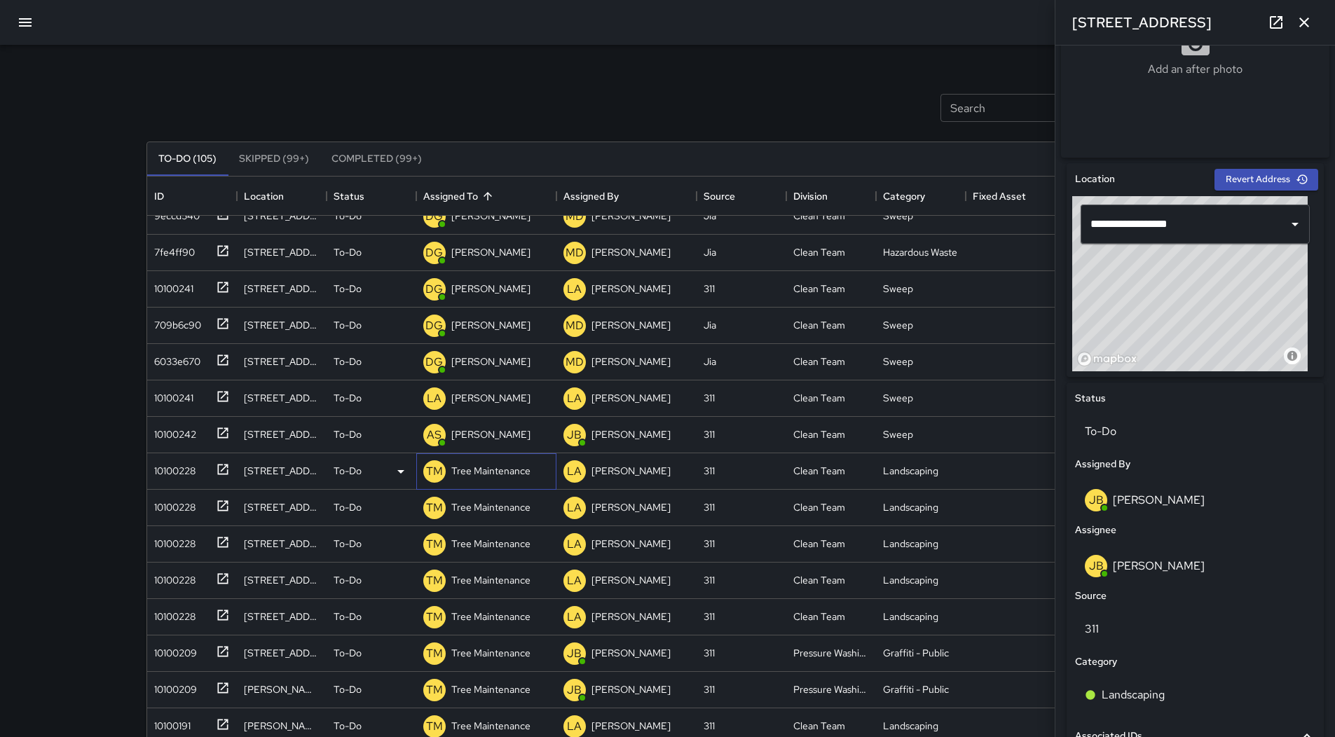
click at [505, 476] on p "Tree Maintenance" at bounding box center [490, 471] width 79 height 14
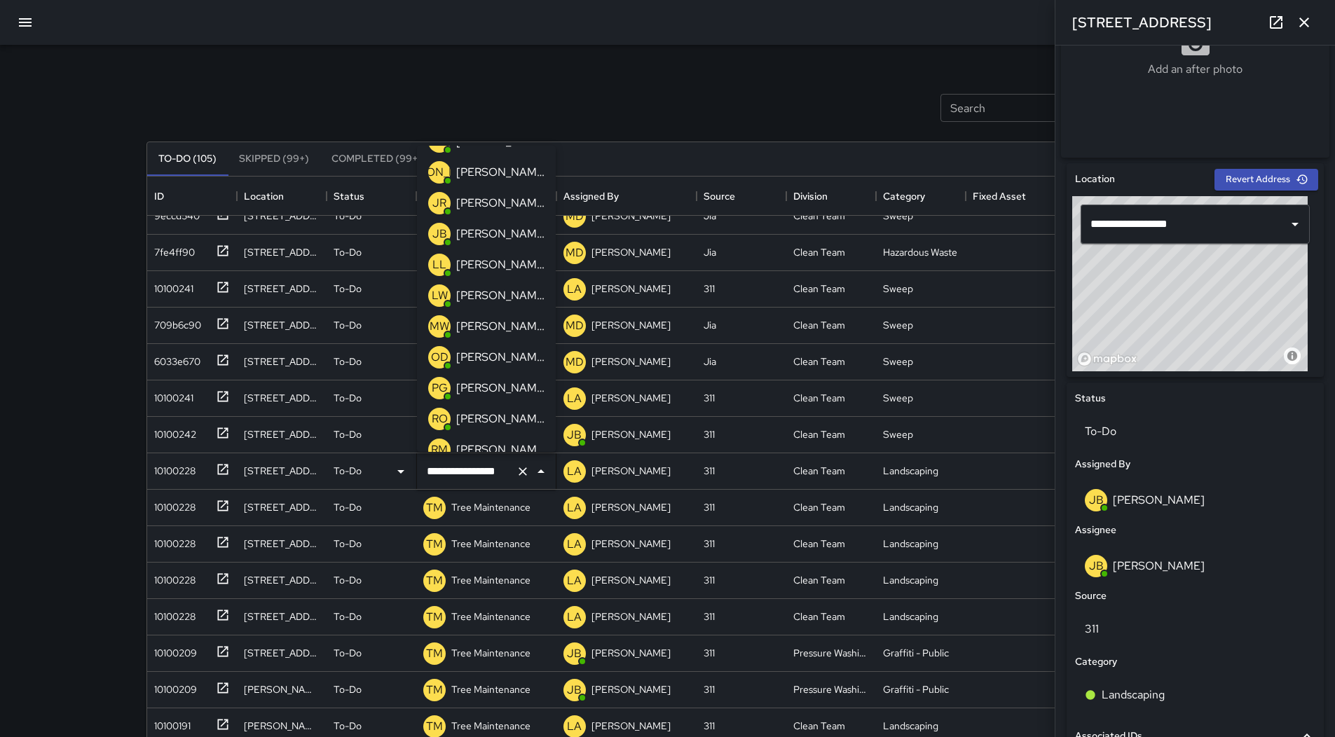
scroll to position [0, 0]
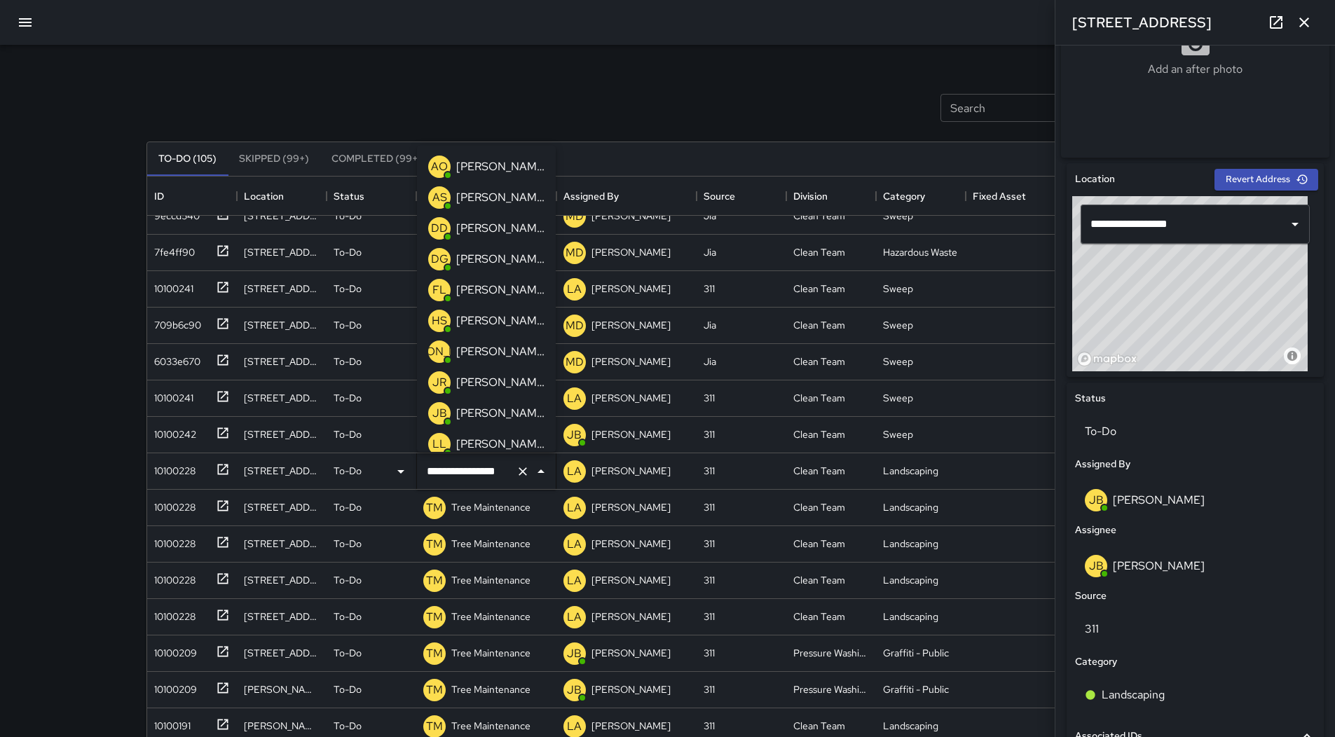
click at [511, 418] on p "[PERSON_NAME]" at bounding box center [500, 413] width 88 height 17
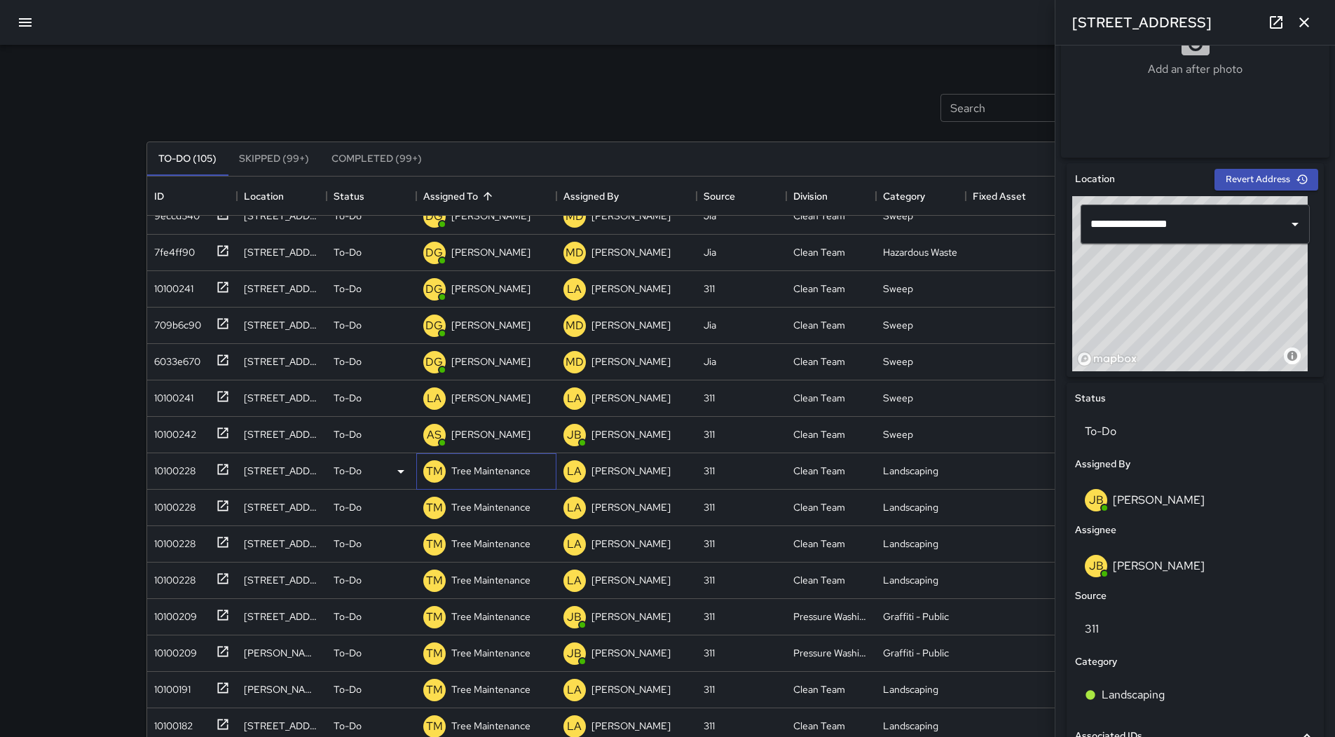
click at [511, 477] on p "Tree Maintenance" at bounding box center [490, 471] width 79 height 14
click at [28, 296] on div "Search Search New Task To-Do (105) Skipped (99+) Completed (99+) ID Location St…" at bounding box center [667, 414] width 1335 height 828
click at [210, 475] on div at bounding box center [220, 468] width 20 height 23
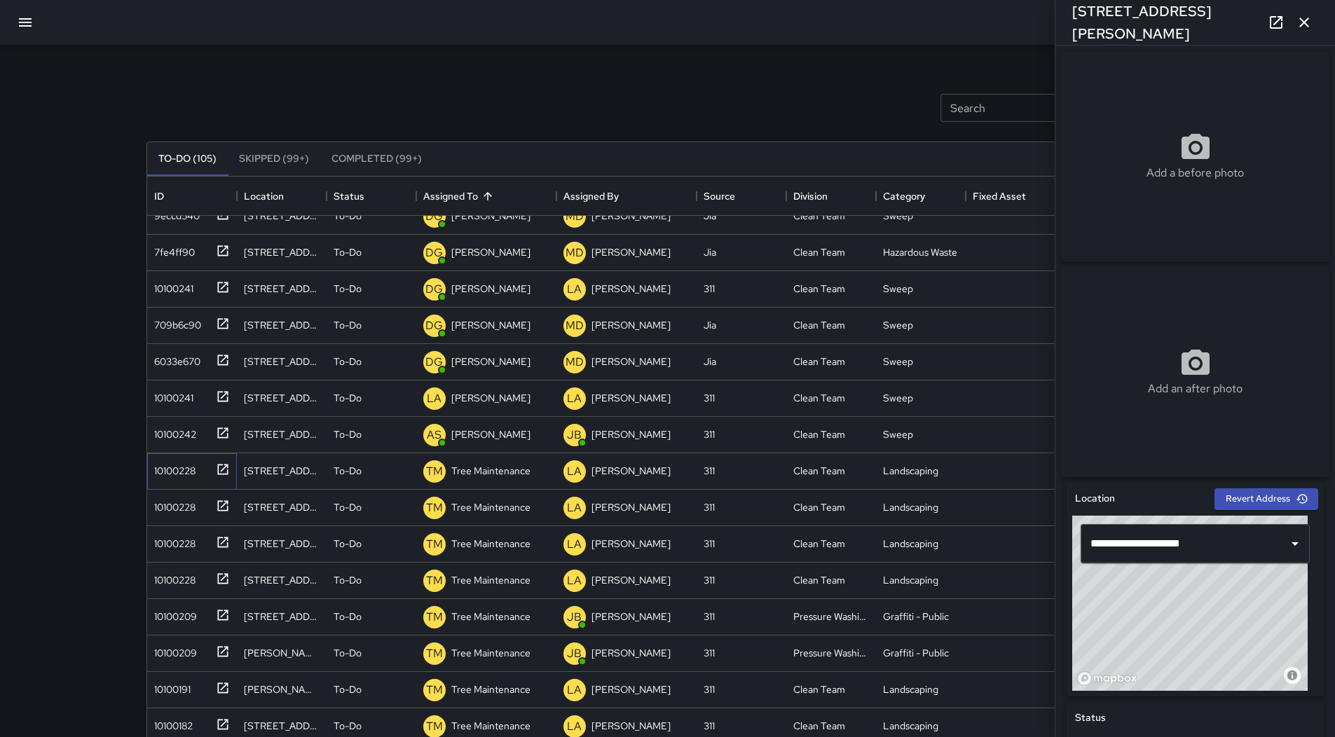
scroll to position [561, 0]
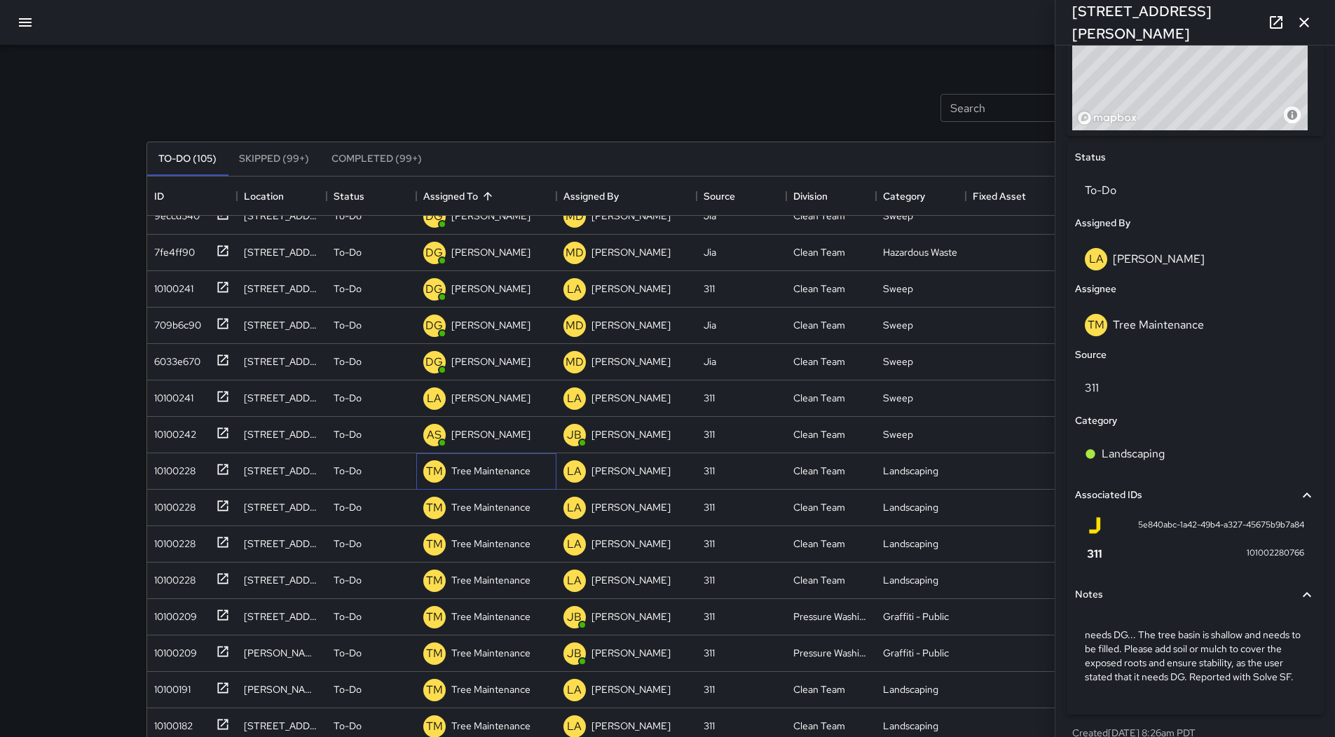
click at [485, 470] on p "Tree Maintenance" at bounding box center [490, 471] width 79 height 14
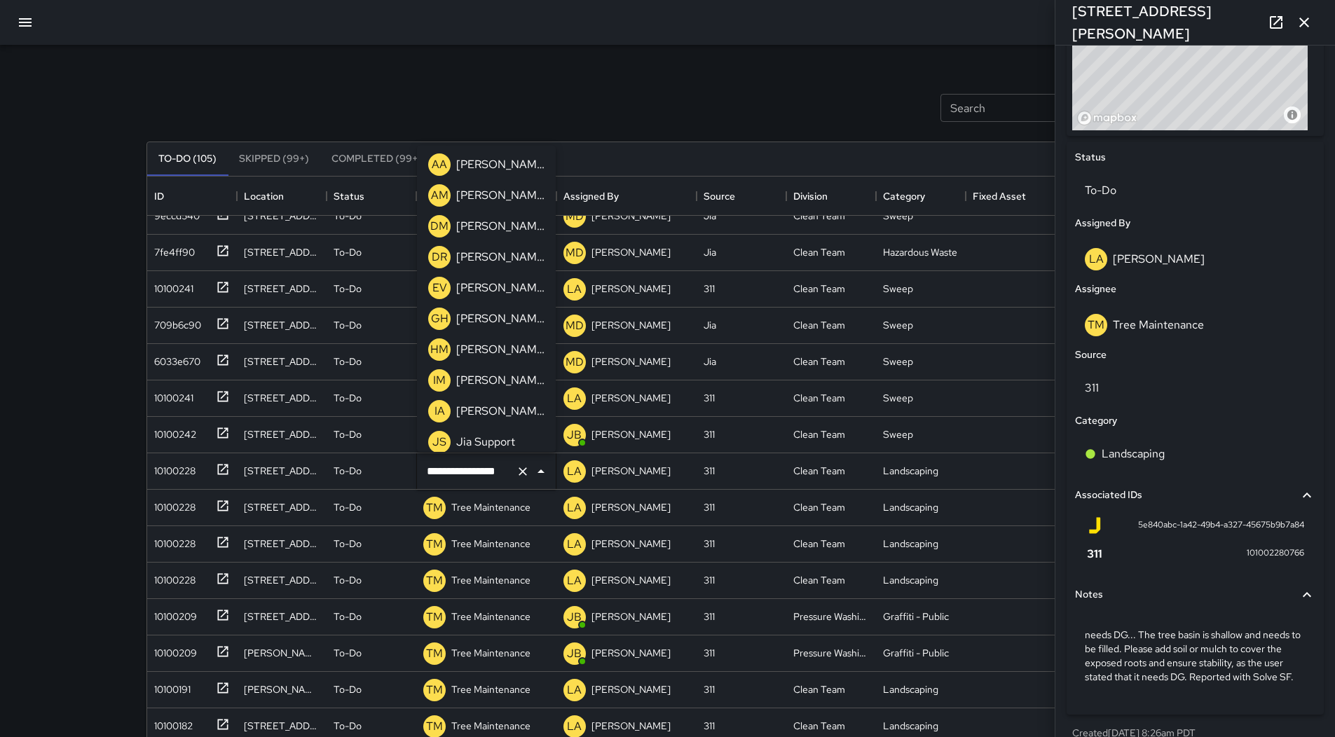
scroll to position [131, 0]
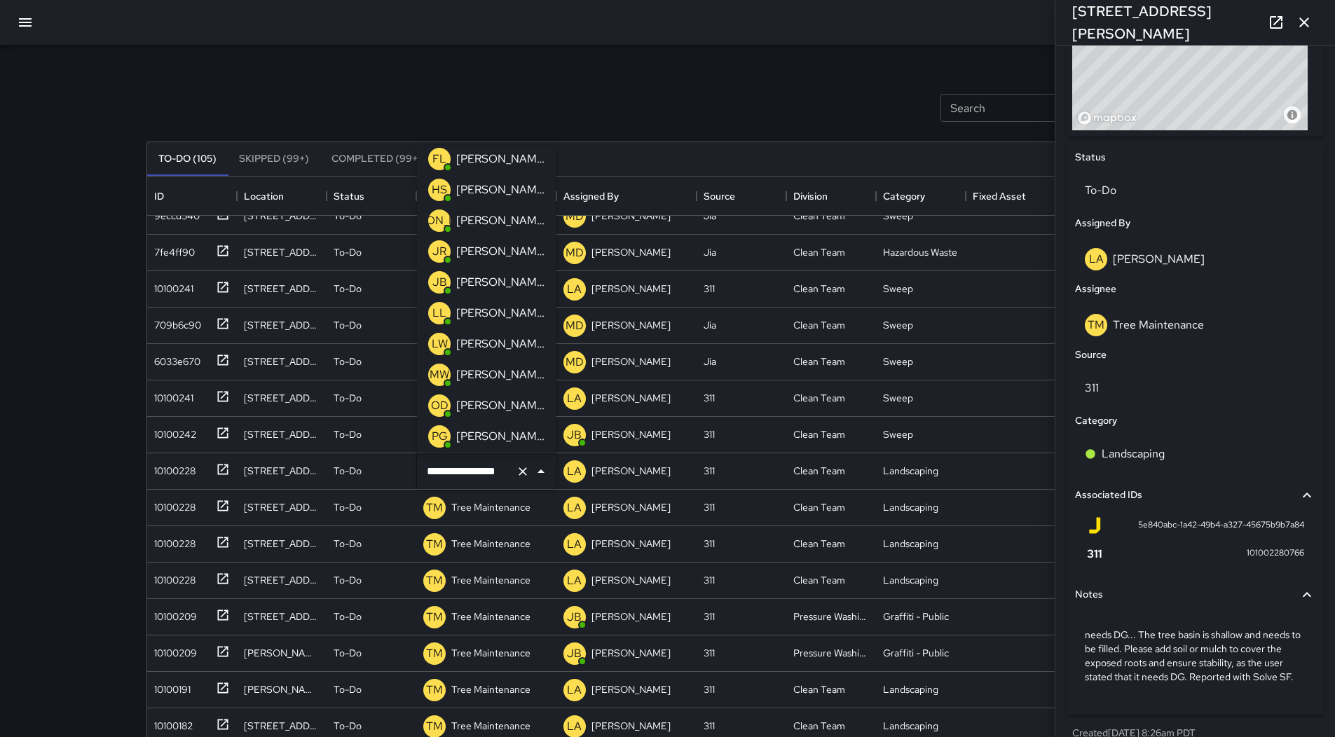
click at [504, 269] on div "[PERSON_NAME]" at bounding box center [486, 282] width 122 height 28
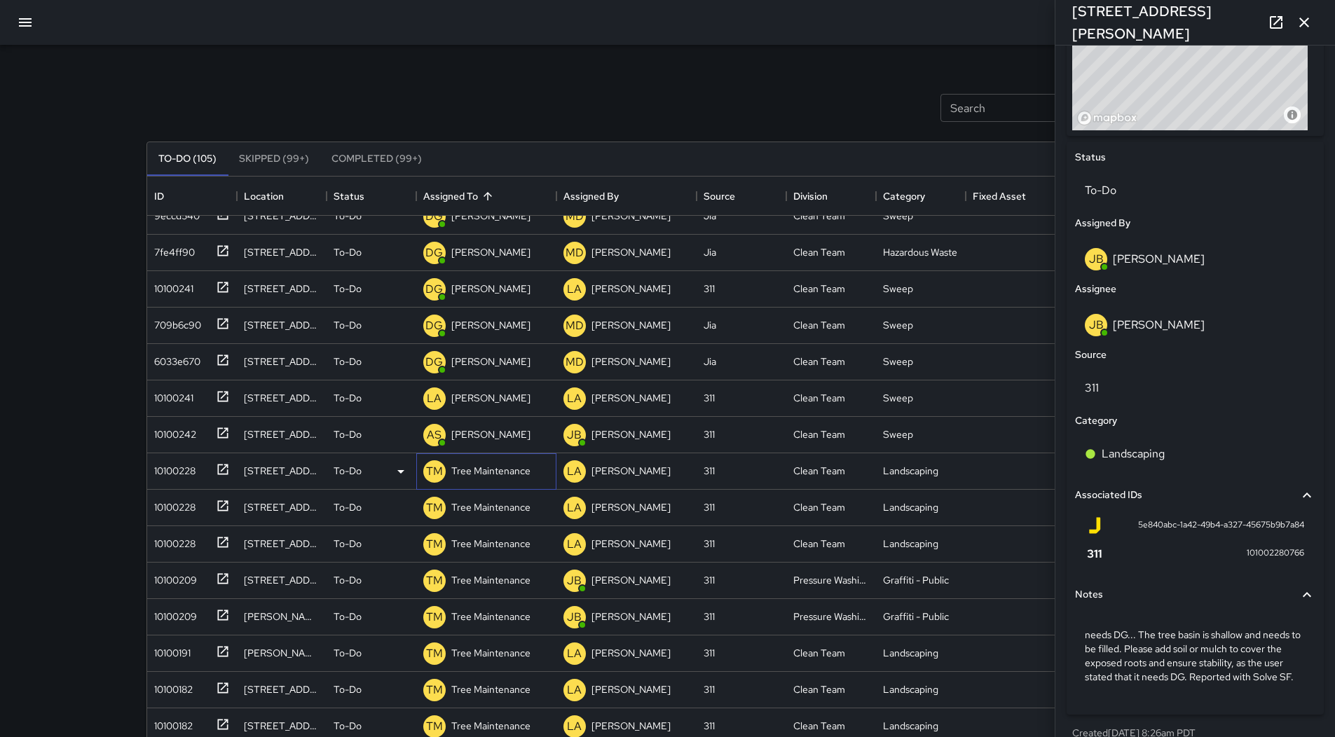
click at [482, 463] on div "Tree Maintenance" at bounding box center [491, 471] width 85 height 20
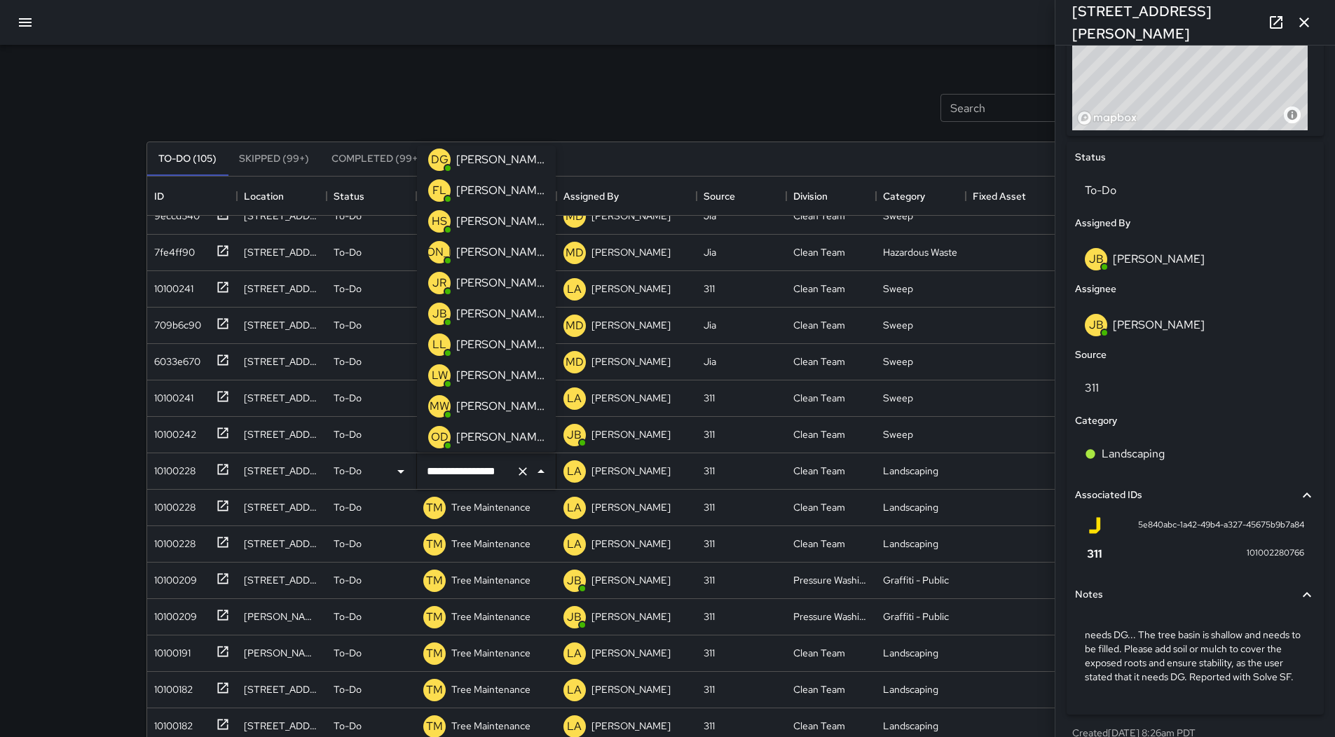
scroll to position [0, 0]
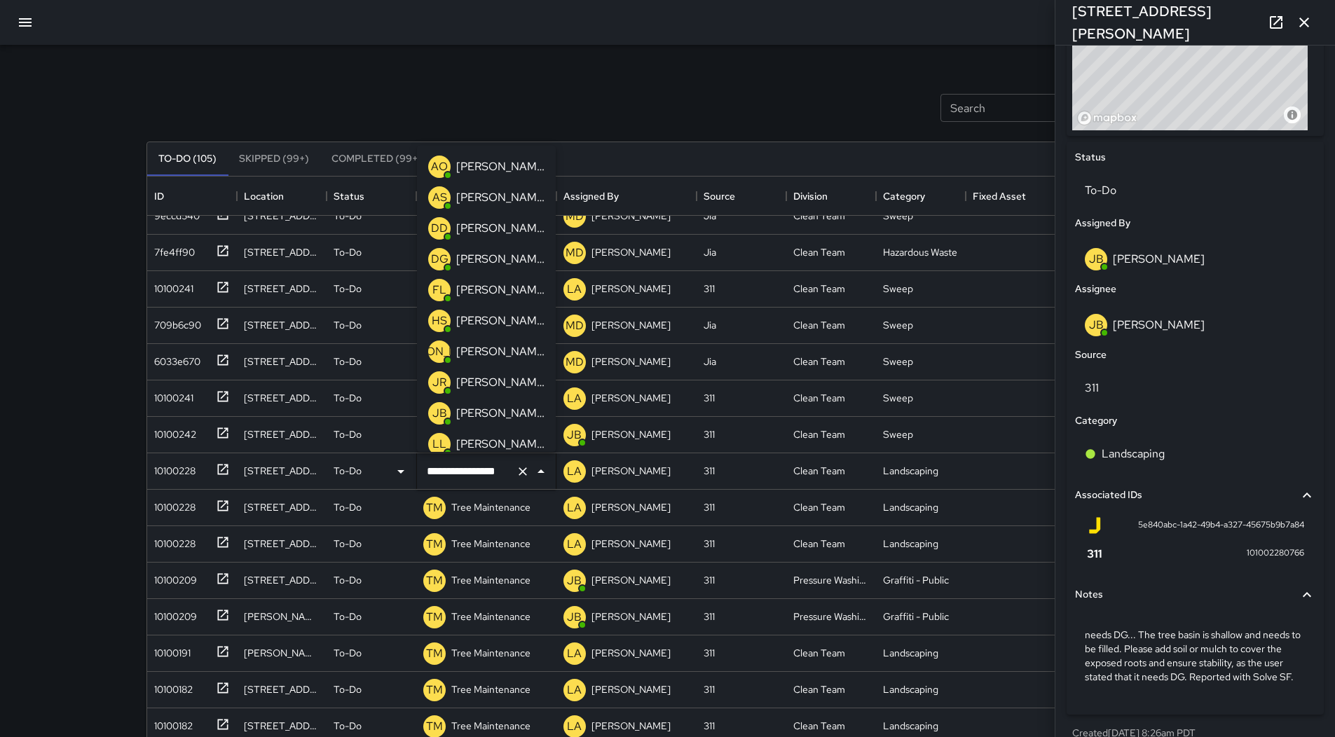
click at [487, 414] on p "[PERSON_NAME]" at bounding box center [500, 413] width 88 height 17
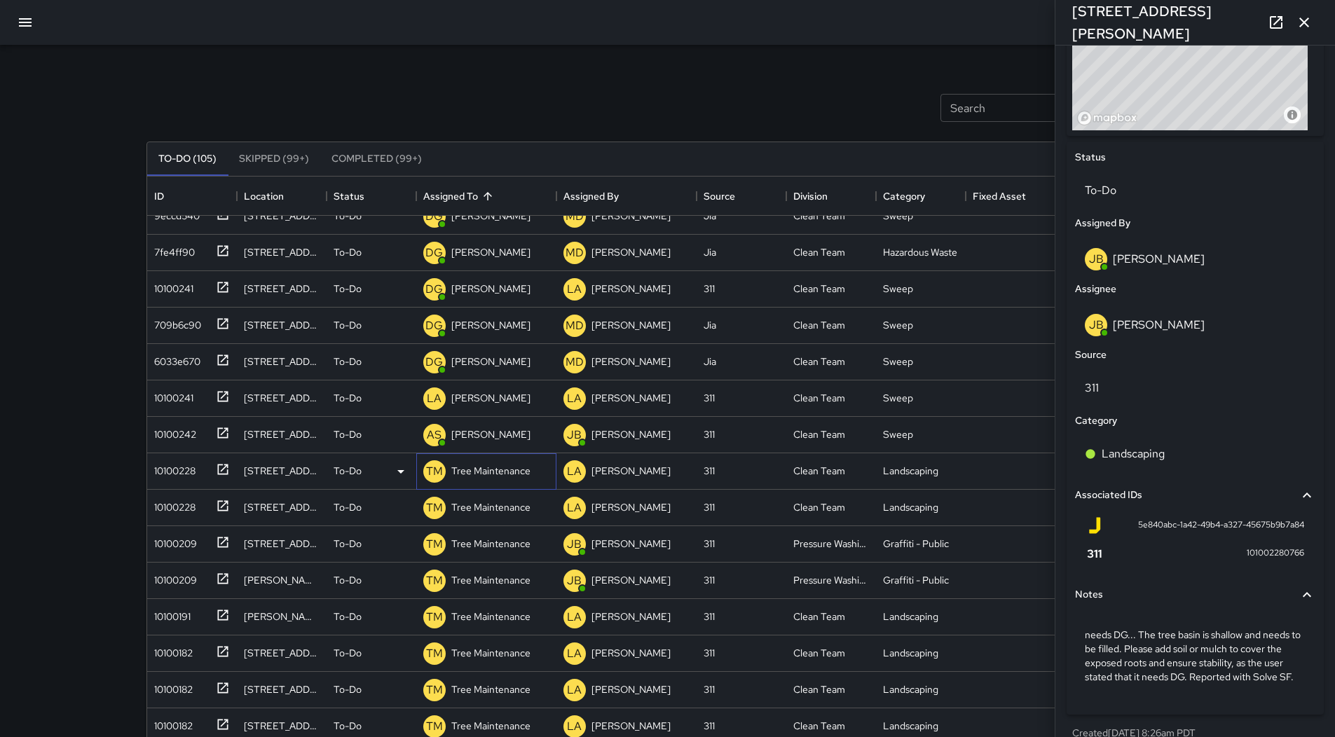
click at [496, 473] on p "Tree Maintenance" at bounding box center [490, 471] width 79 height 14
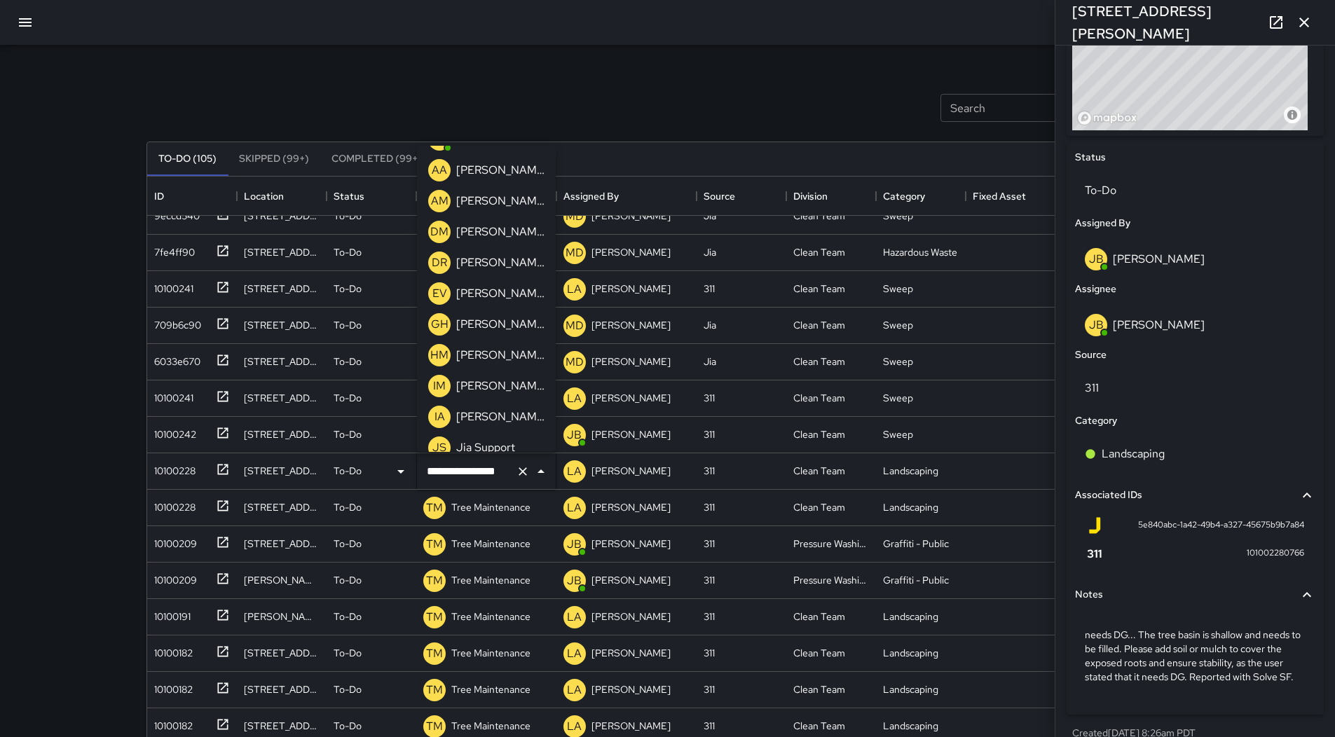
scroll to position [201, 0]
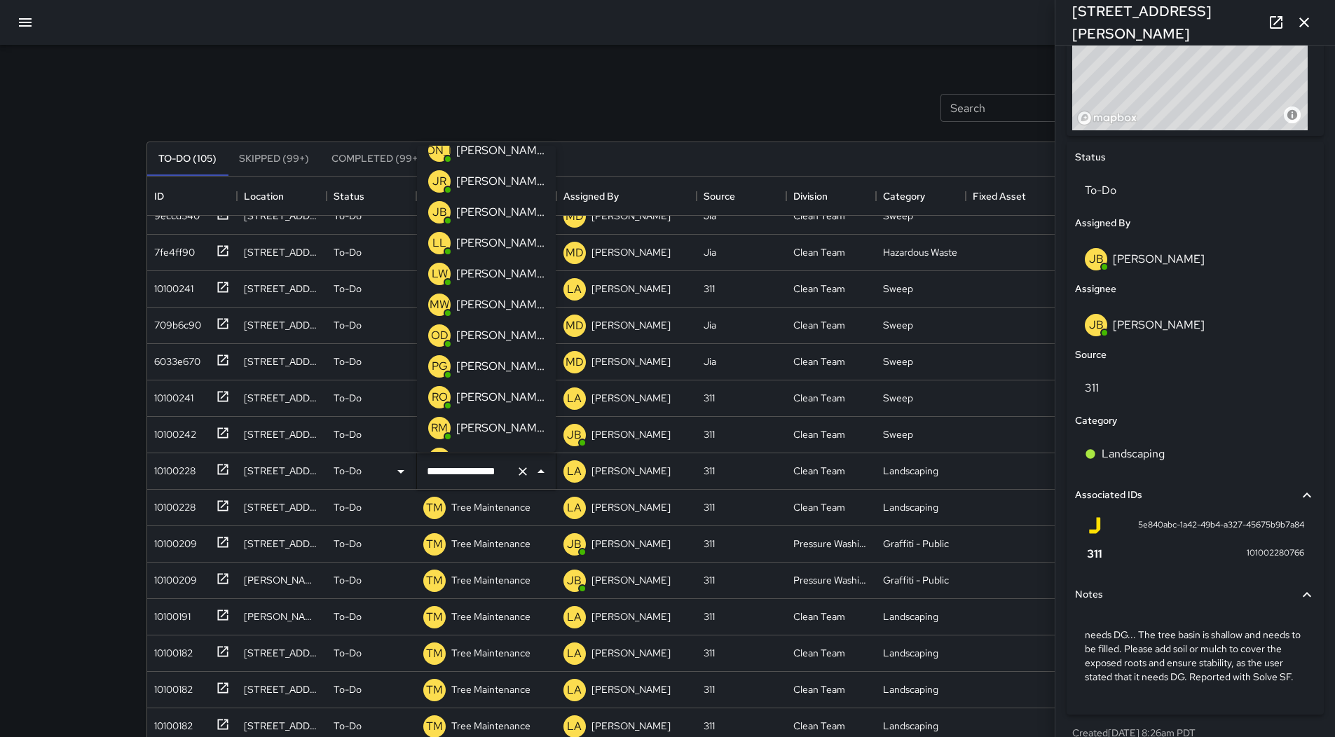
click at [502, 211] on p "[PERSON_NAME]" at bounding box center [500, 212] width 88 height 17
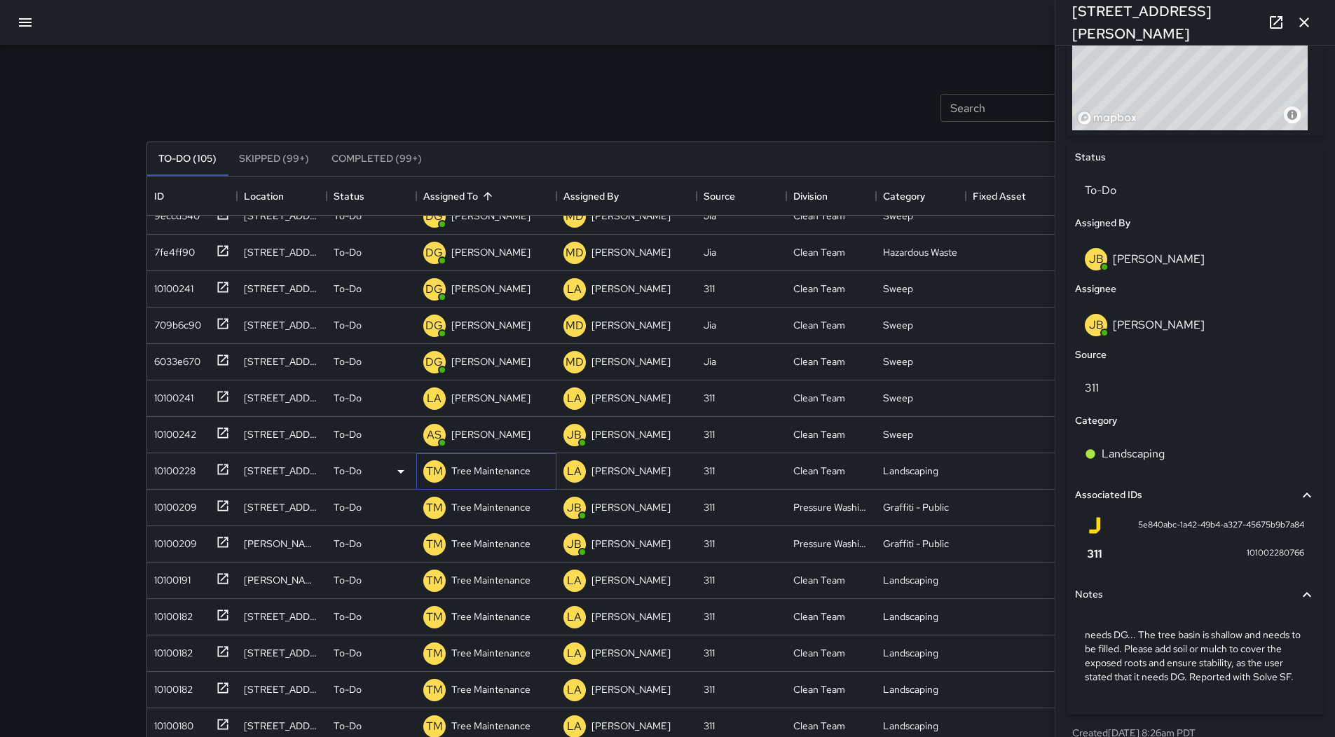
click at [493, 479] on div "Tree Maintenance" at bounding box center [491, 471] width 85 height 20
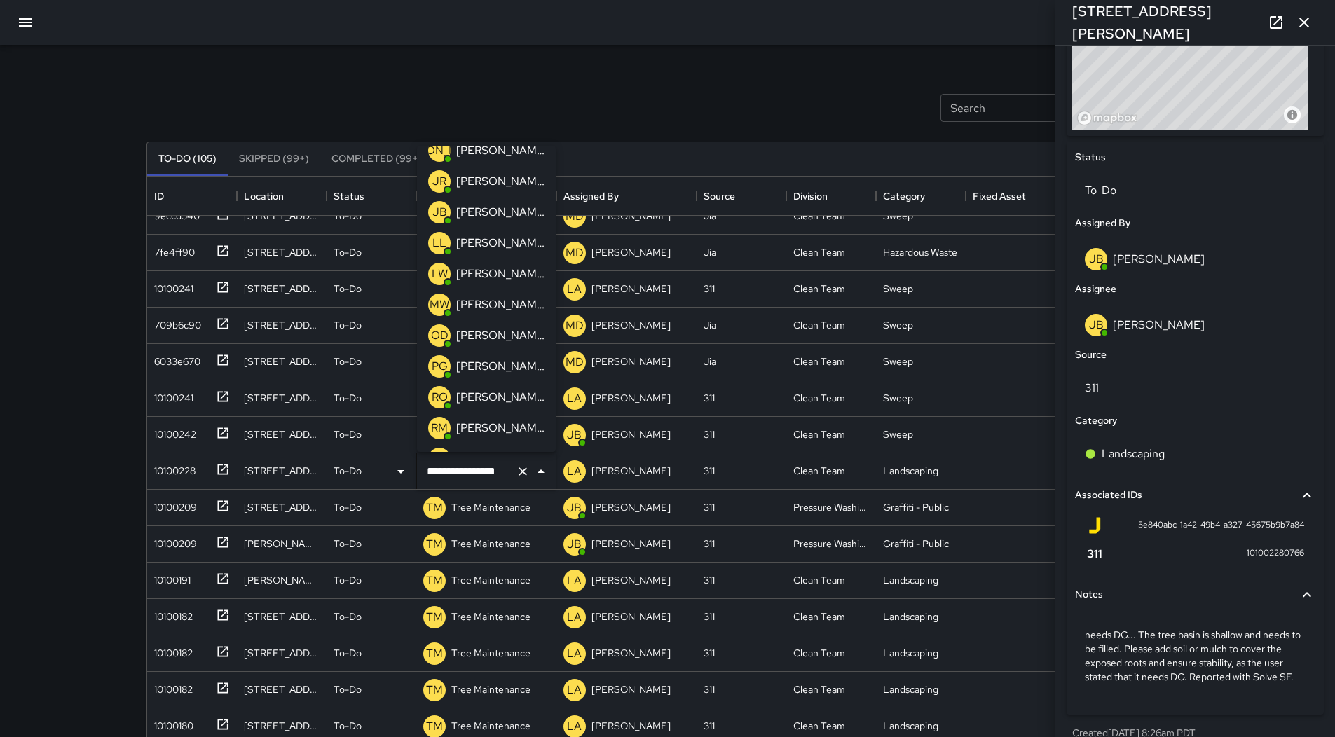
click at [505, 218] on p "[PERSON_NAME]" at bounding box center [500, 212] width 88 height 17
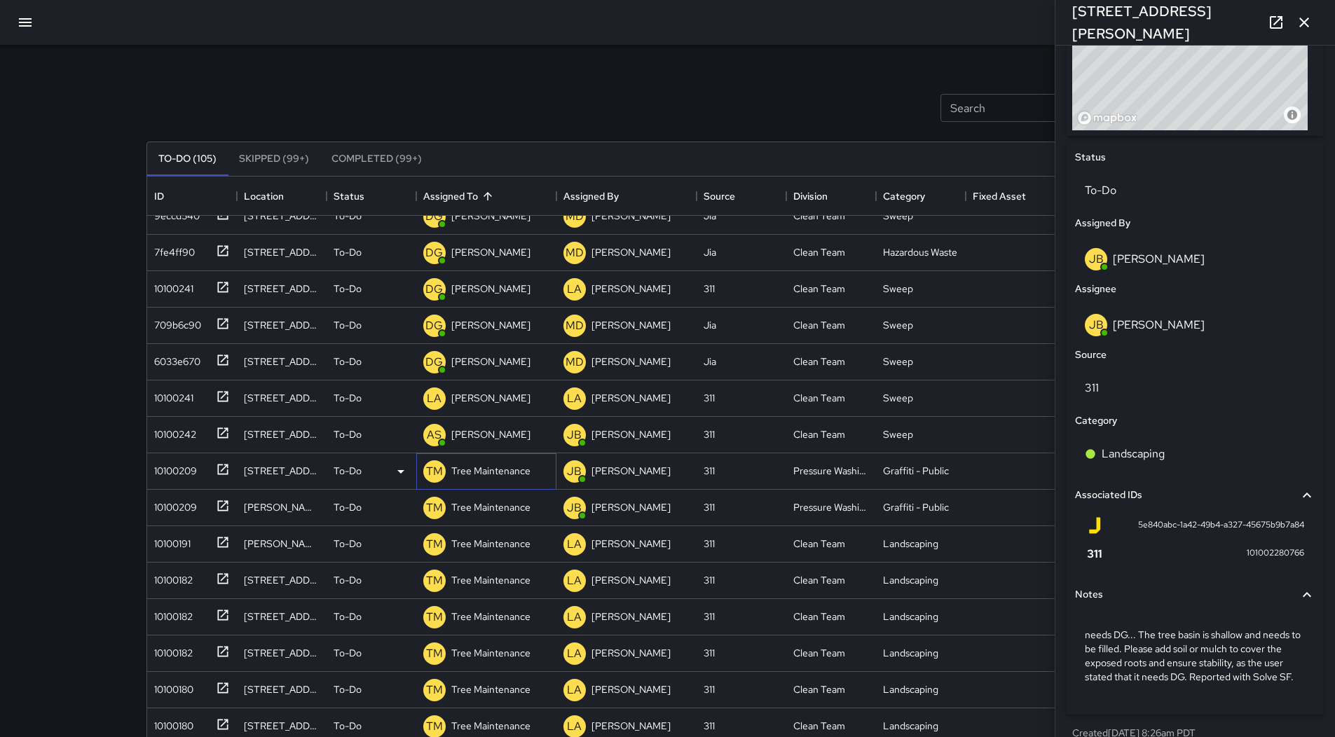
click at [502, 477] on p "Tree Maintenance" at bounding box center [490, 471] width 79 height 14
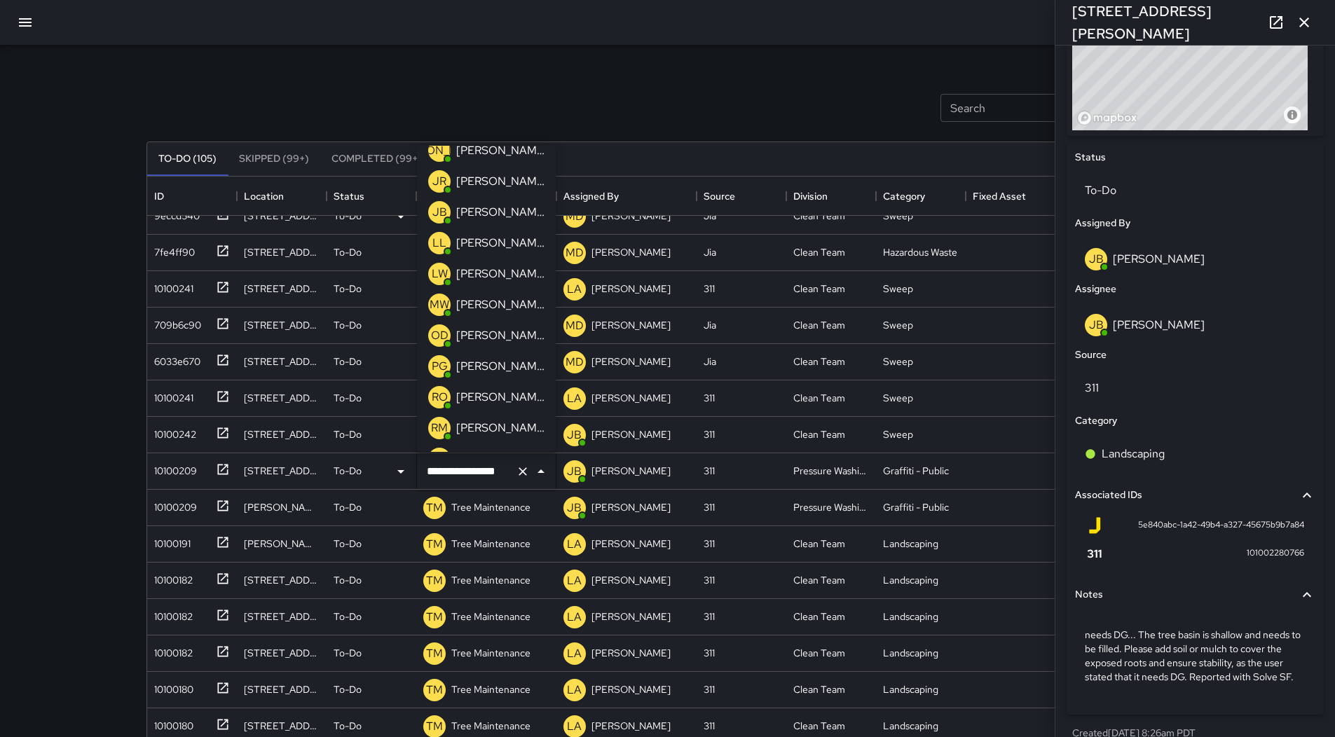
click at [494, 217] on p "[PERSON_NAME]" at bounding box center [500, 212] width 88 height 17
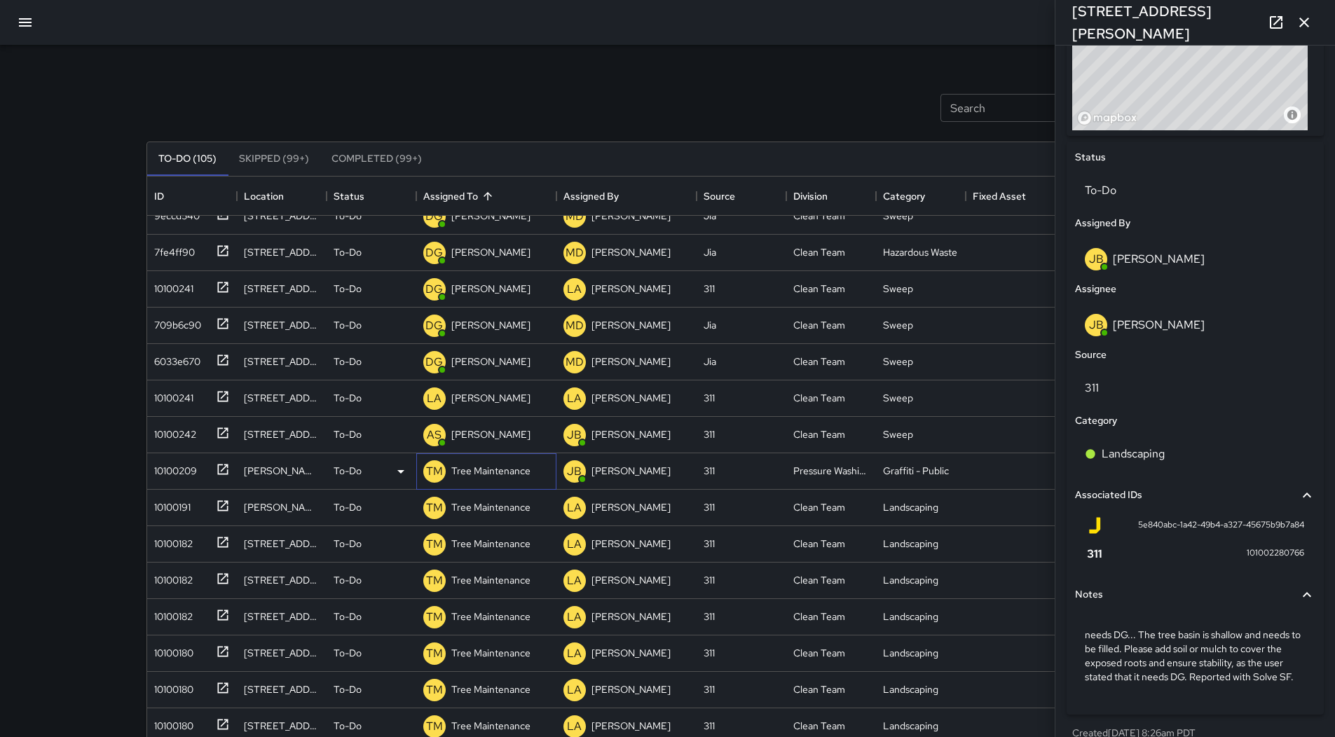
click at [489, 472] on p "Tree Maintenance" at bounding box center [490, 471] width 79 height 14
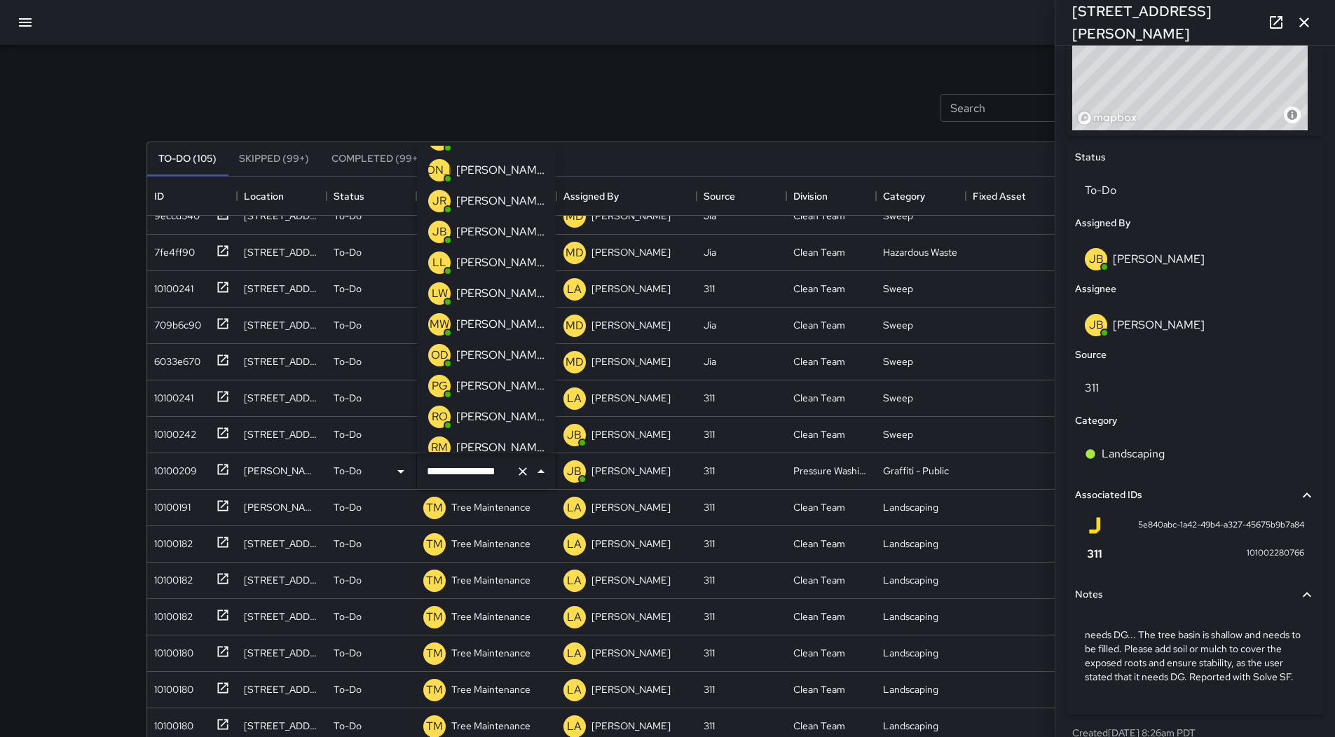
scroll to position [61, 0]
click at [497, 355] on p "[PERSON_NAME]" at bounding box center [500, 352] width 88 height 17
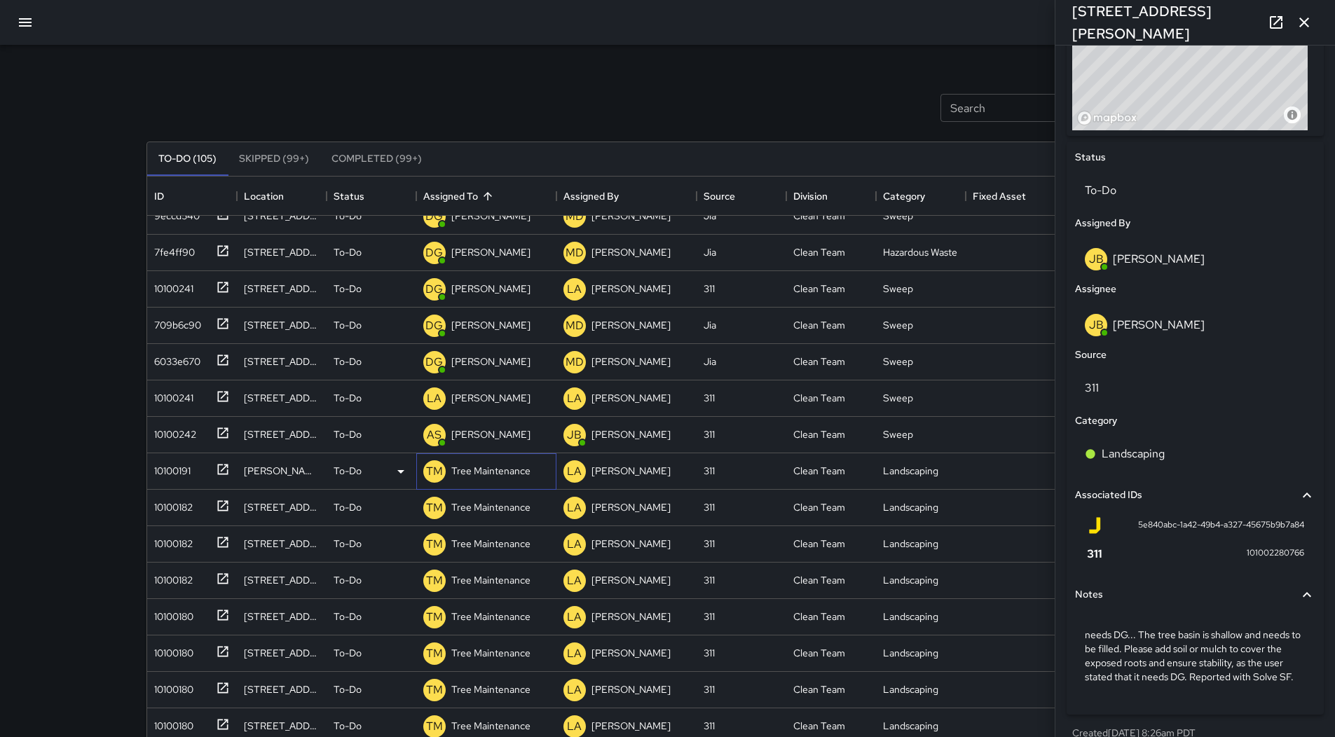
click at [482, 475] on p "Tree Maintenance" at bounding box center [490, 471] width 79 height 14
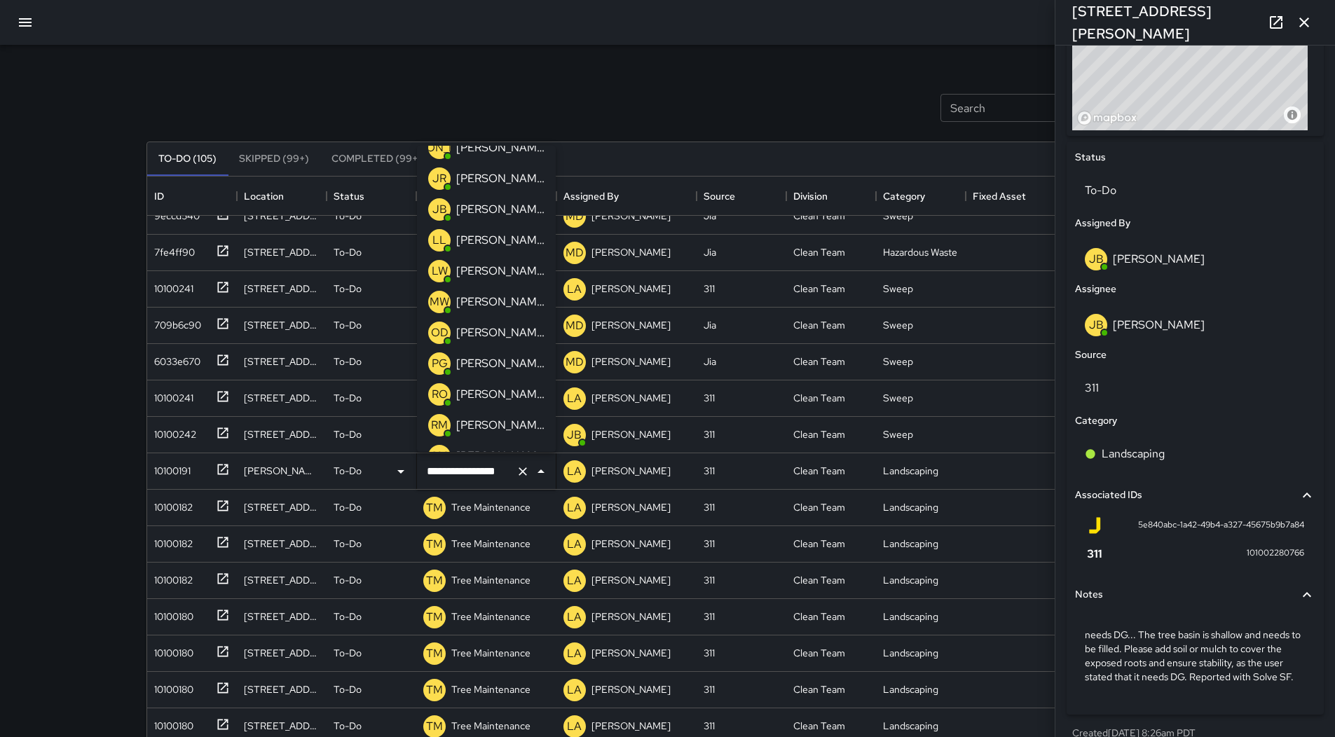
scroll to position [201, 0]
click at [510, 209] on p "[PERSON_NAME]" at bounding box center [500, 212] width 88 height 17
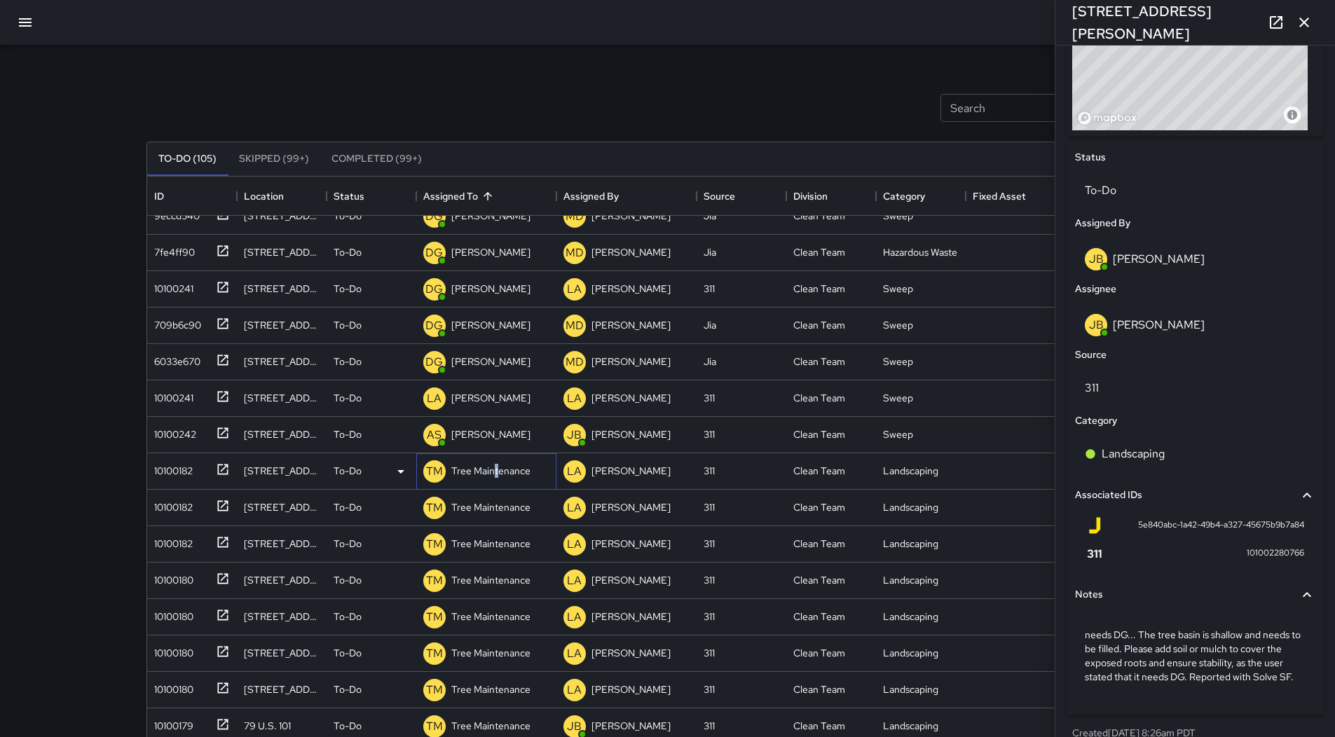
click at [498, 463] on div "Tree Maintenance" at bounding box center [491, 471] width 85 height 20
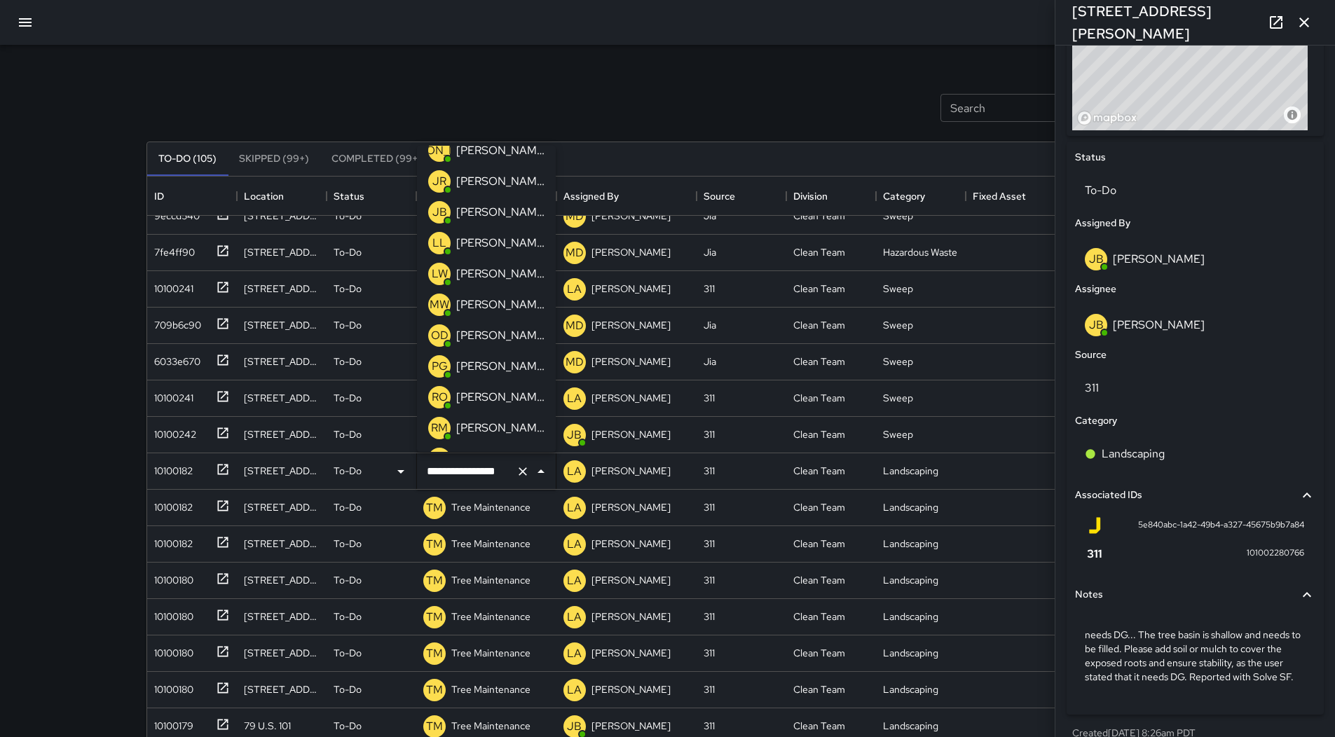
click at [479, 220] on p "[PERSON_NAME]" at bounding box center [500, 212] width 88 height 17
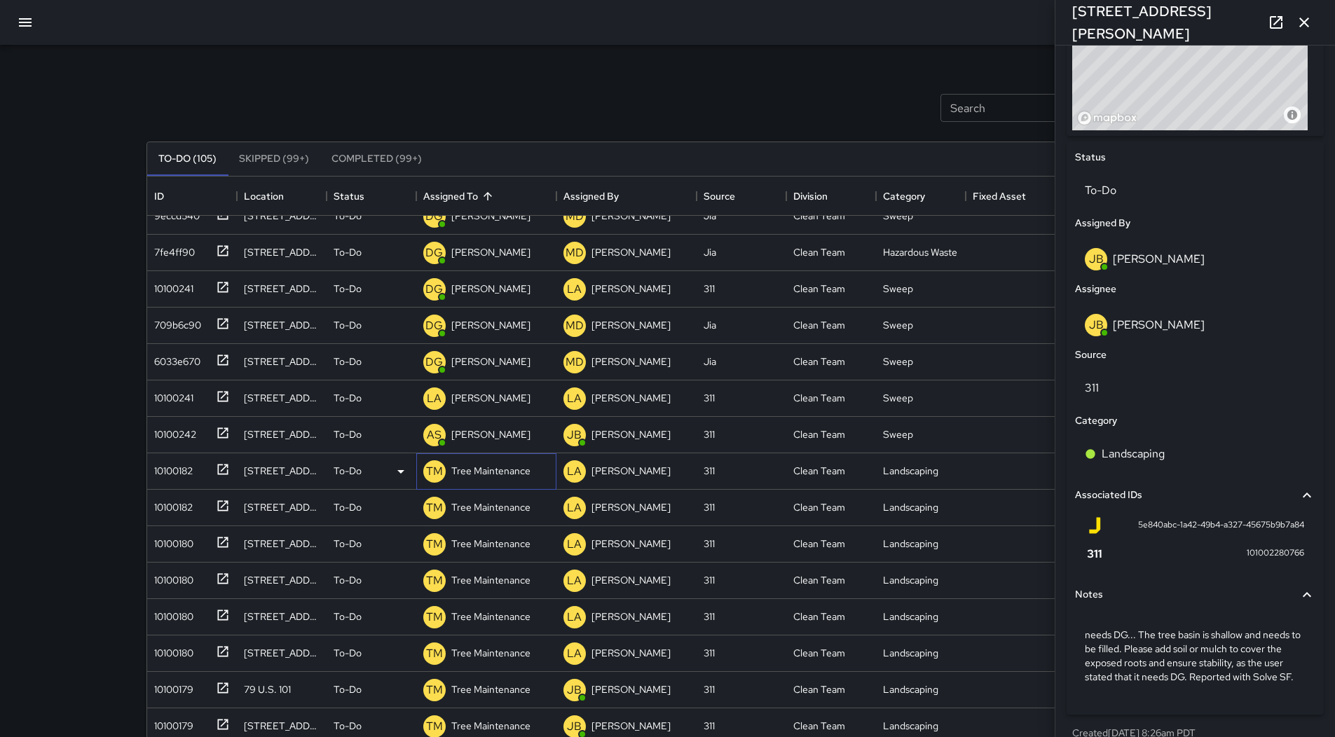
click at [484, 479] on div "Tree Maintenance" at bounding box center [491, 471] width 85 height 20
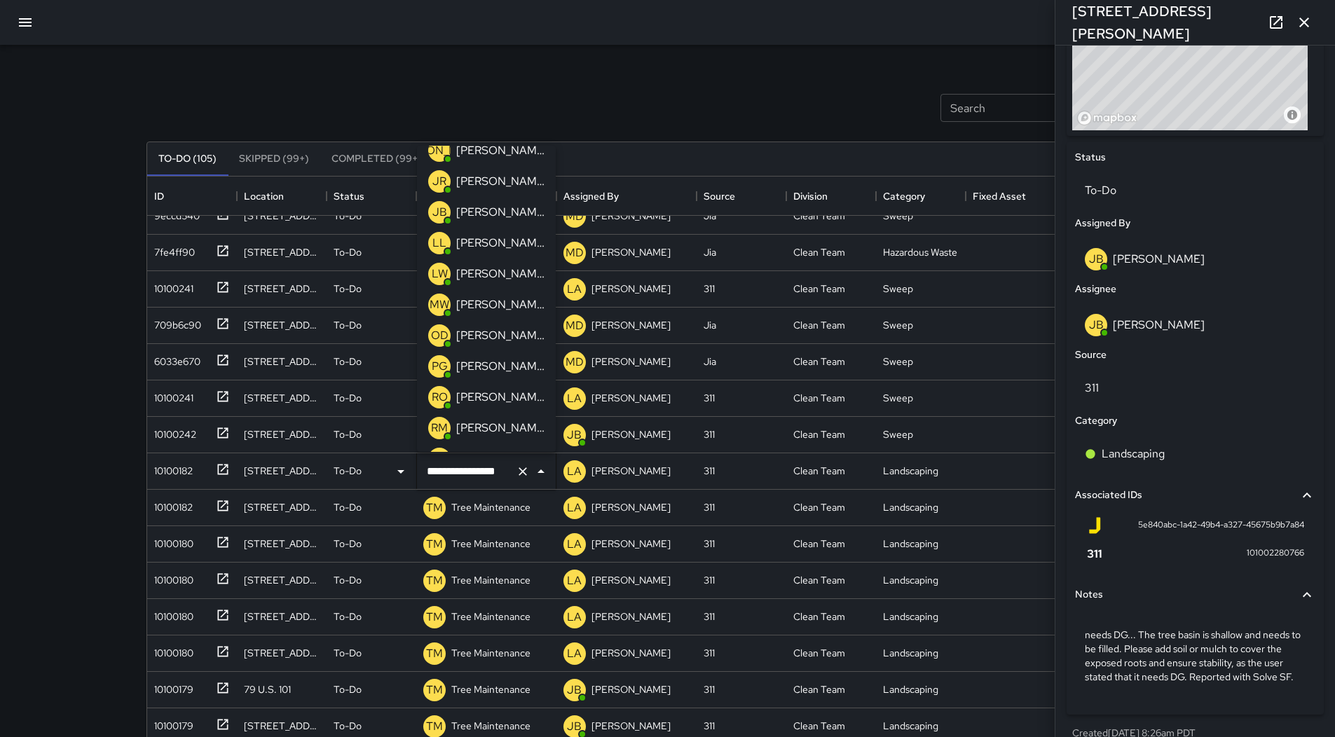
click at [496, 217] on p "[PERSON_NAME]" at bounding box center [500, 212] width 88 height 17
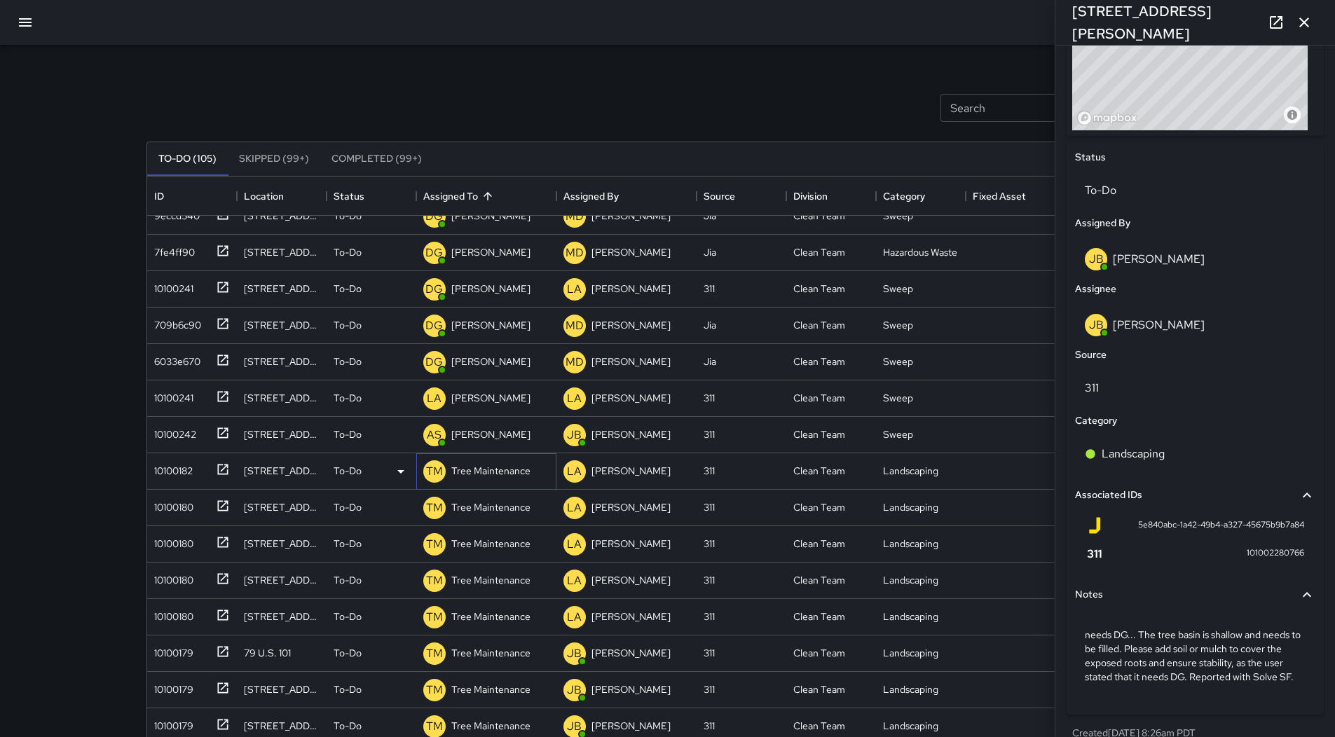
click at [479, 470] on p "Tree Maintenance" at bounding box center [490, 471] width 79 height 14
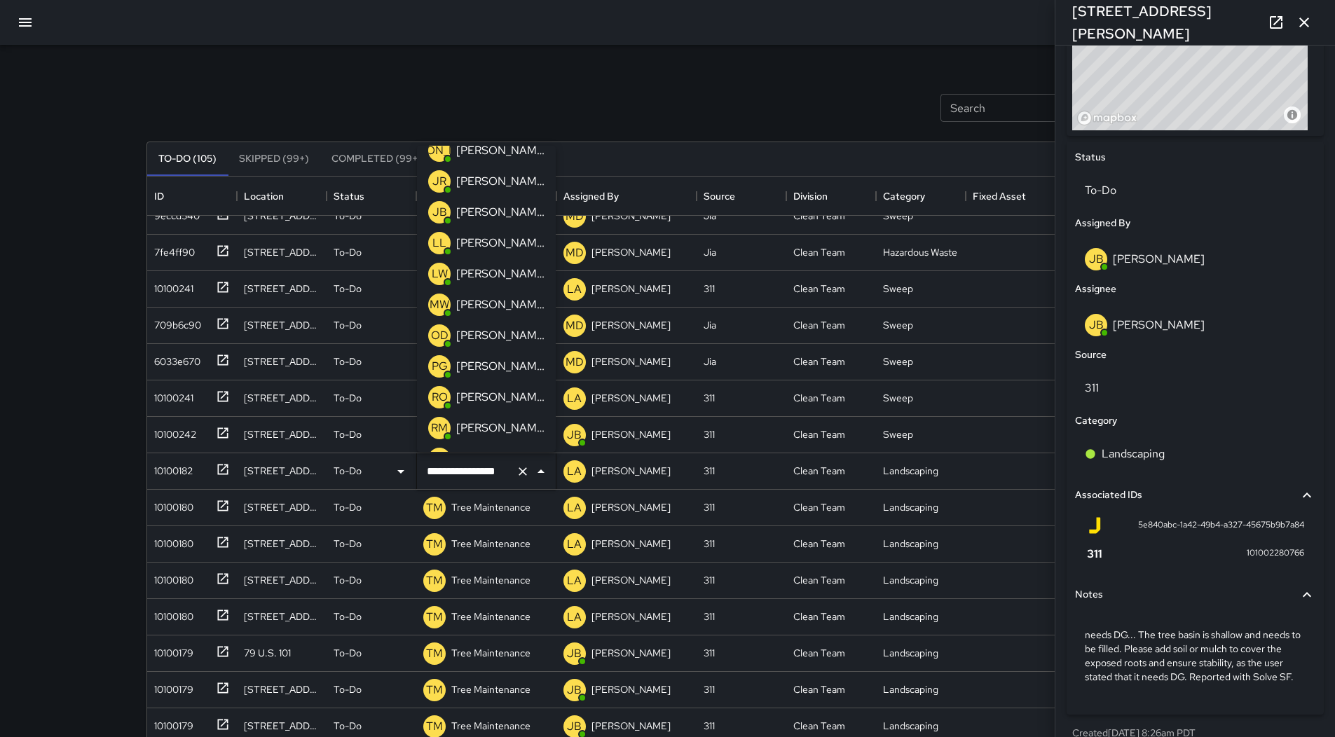
click at [488, 210] on p "[PERSON_NAME]" at bounding box center [500, 212] width 88 height 17
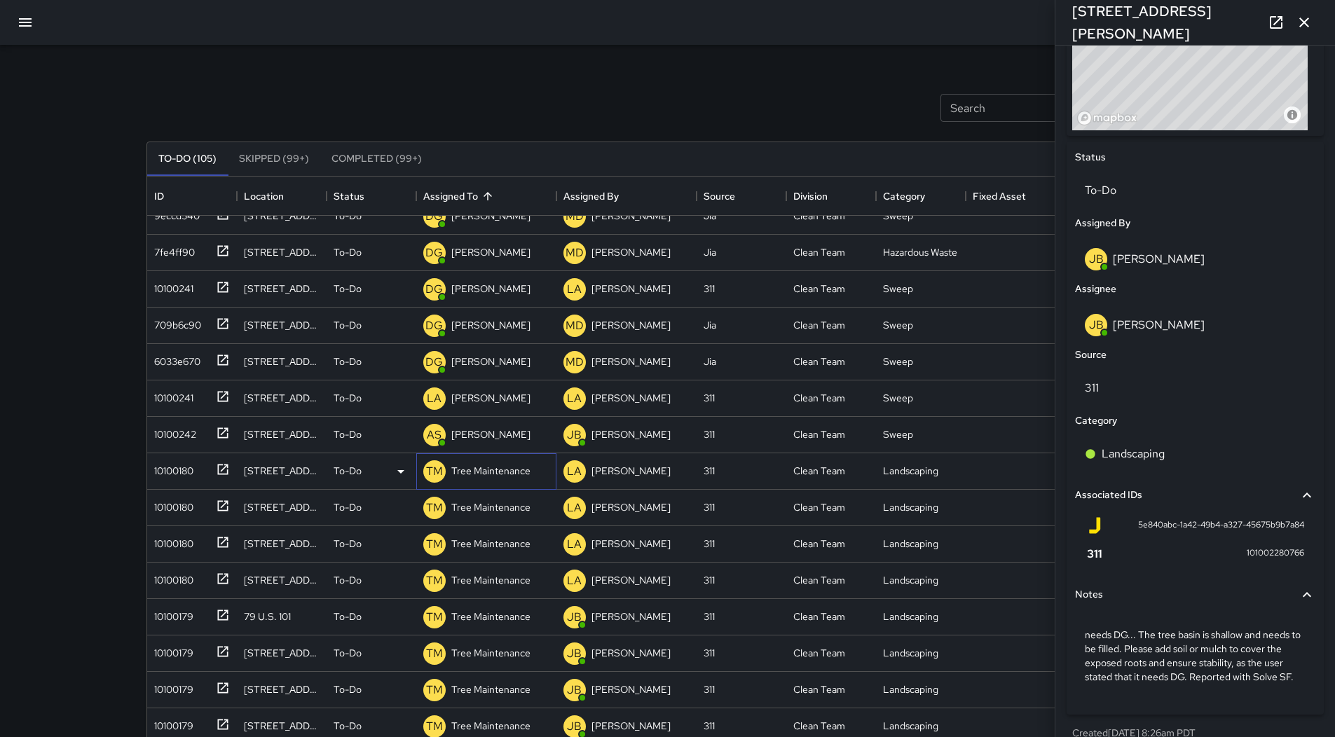
click at [503, 467] on p "Tree Maintenance" at bounding box center [490, 471] width 79 height 14
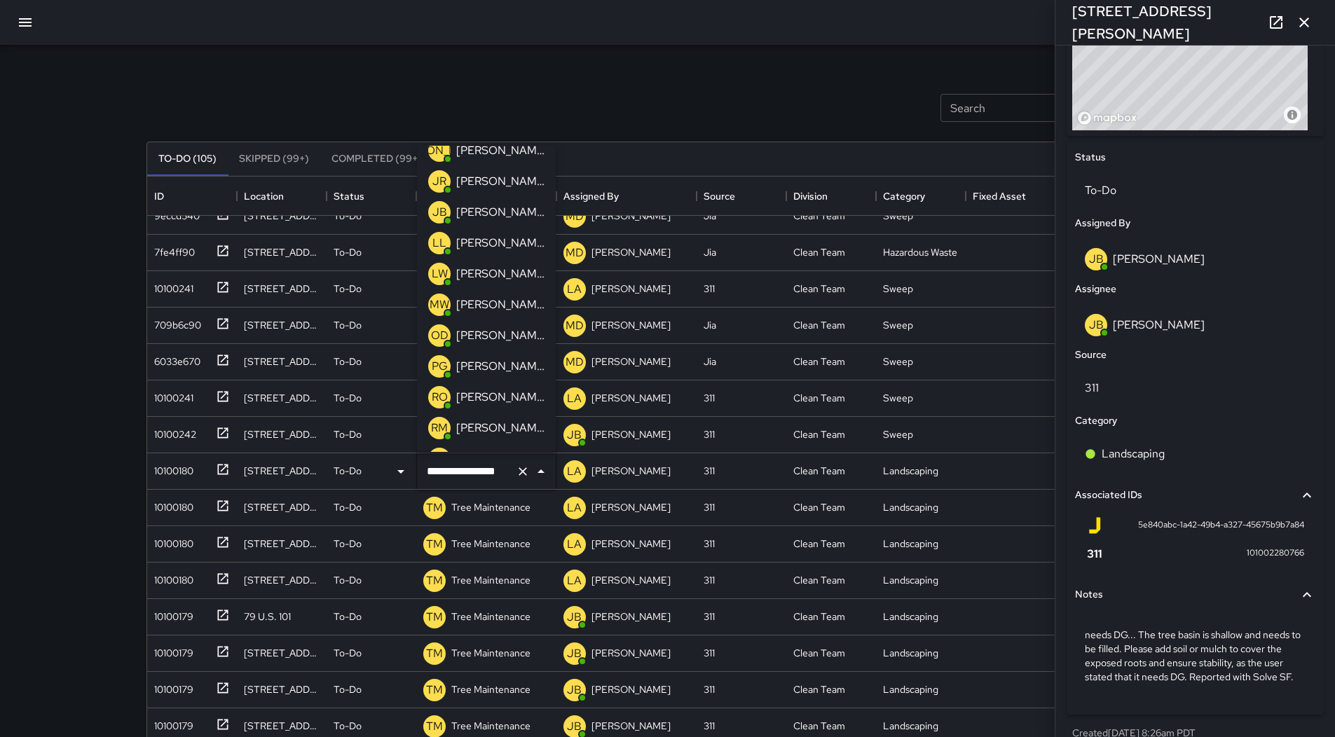
click at [492, 216] on p "[PERSON_NAME]" at bounding box center [500, 212] width 88 height 17
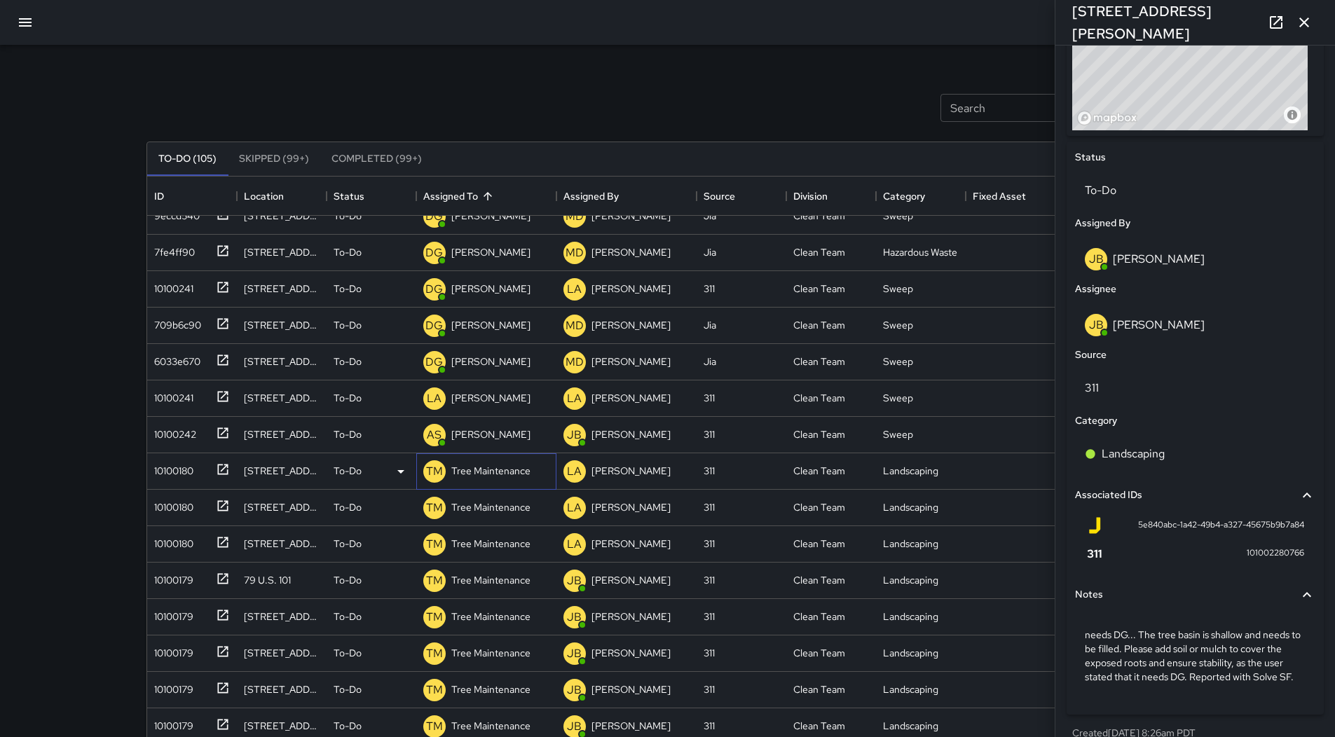
click at [487, 466] on p "Tree Maintenance" at bounding box center [490, 471] width 79 height 14
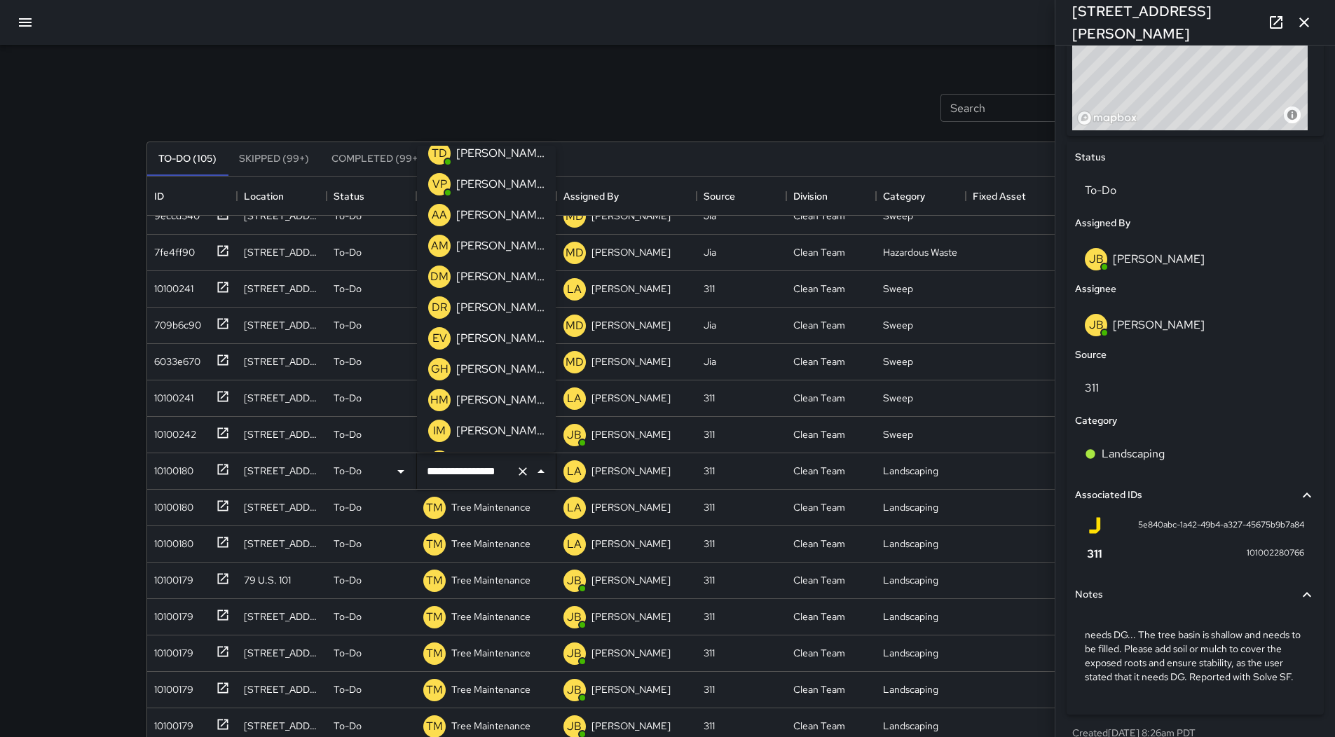
scroll to position [131, 0]
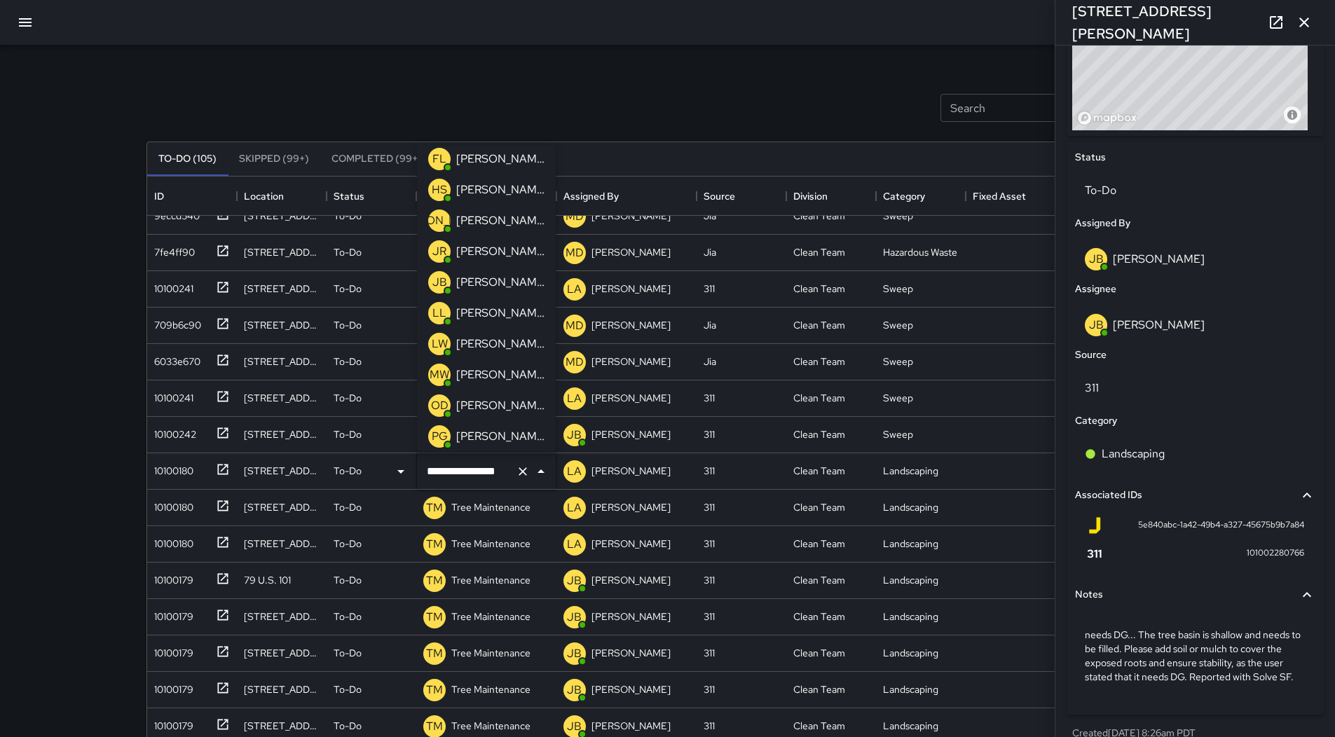
click at [500, 287] on p "[PERSON_NAME]" at bounding box center [500, 282] width 88 height 17
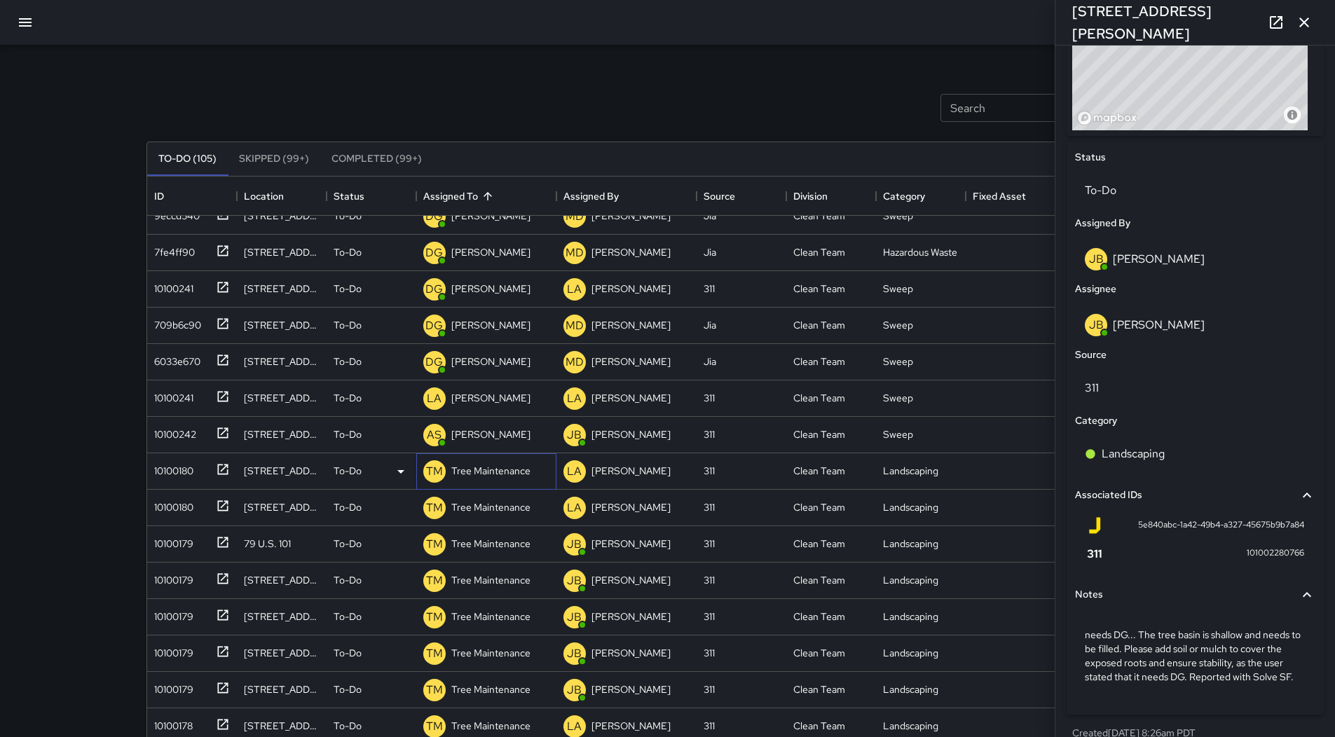
click at [491, 475] on p "Tree Maintenance" at bounding box center [490, 471] width 79 height 14
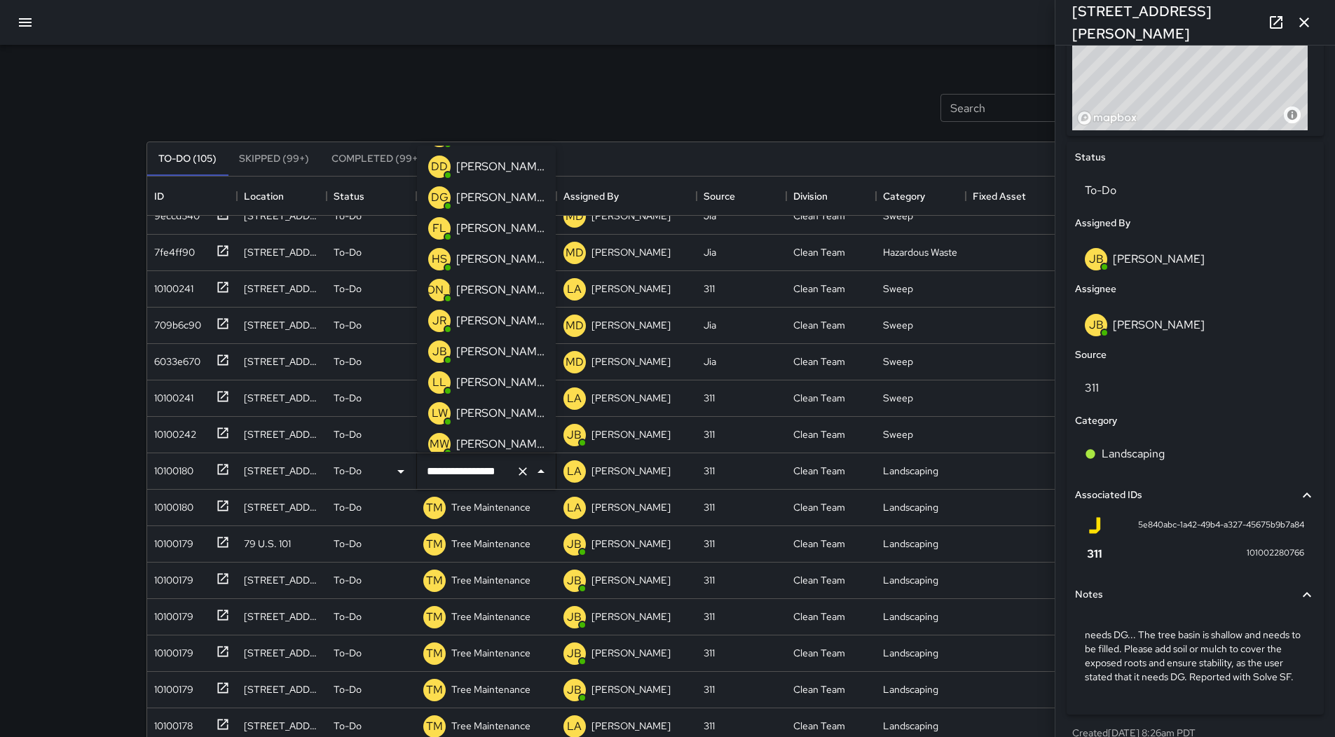
scroll to position [61, 0]
click at [498, 345] on p "[PERSON_NAME]" at bounding box center [500, 352] width 88 height 17
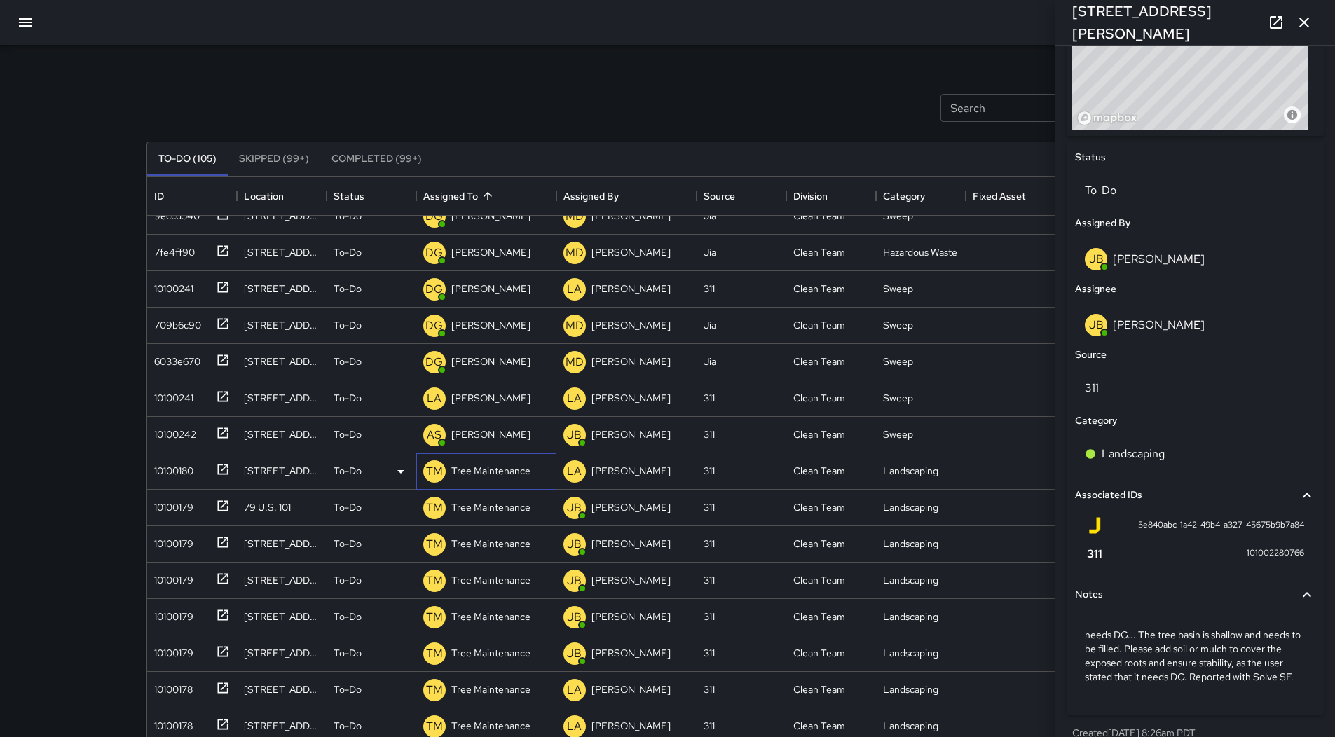
click at [489, 472] on p "Tree Maintenance" at bounding box center [490, 471] width 79 height 14
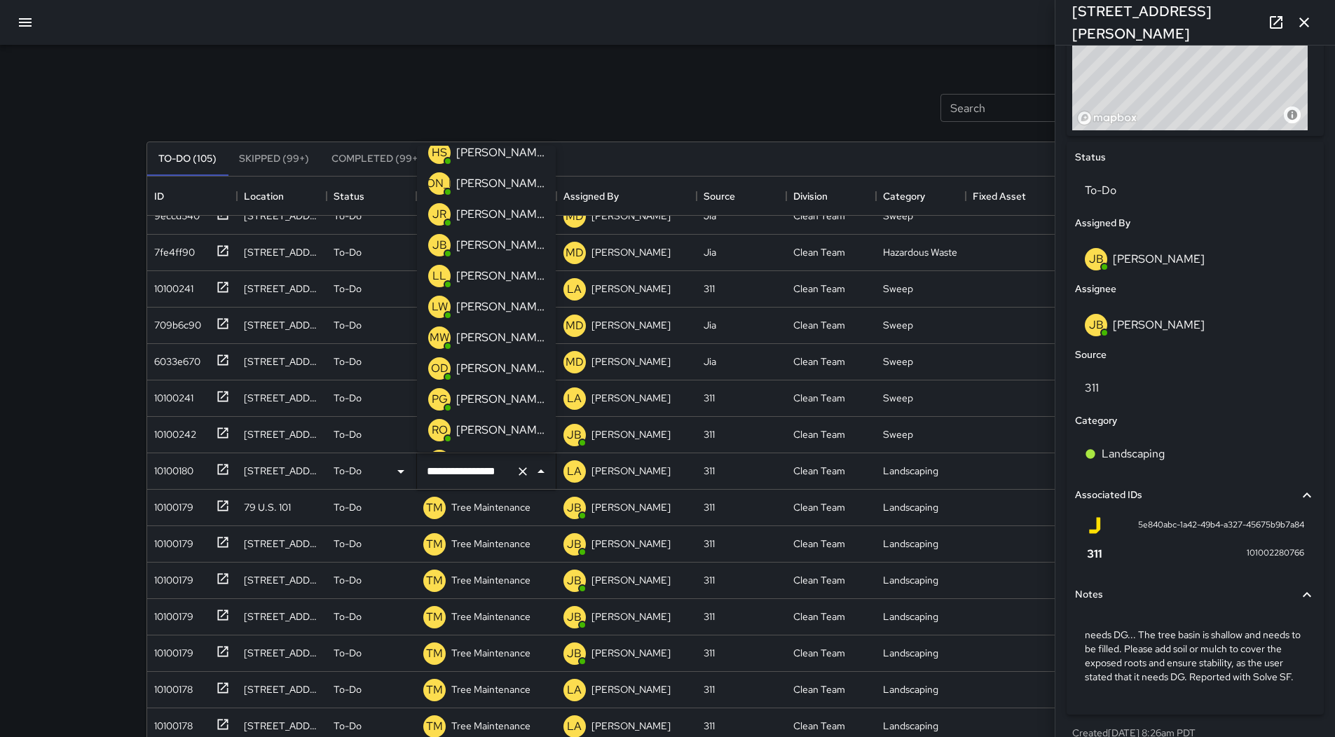
scroll to position [131, 0]
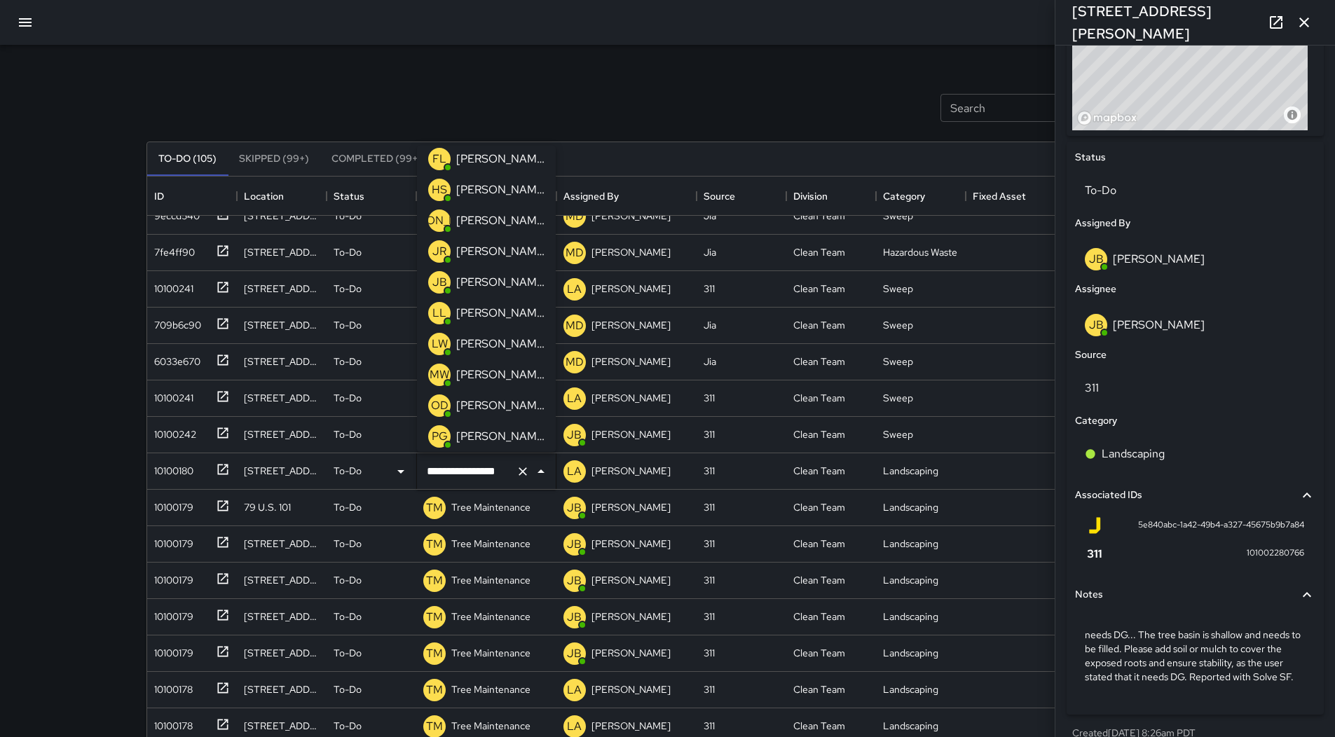
click at [498, 283] on p "[PERSON_NAME]" at bounding box center [500, 282] width 88 height 17
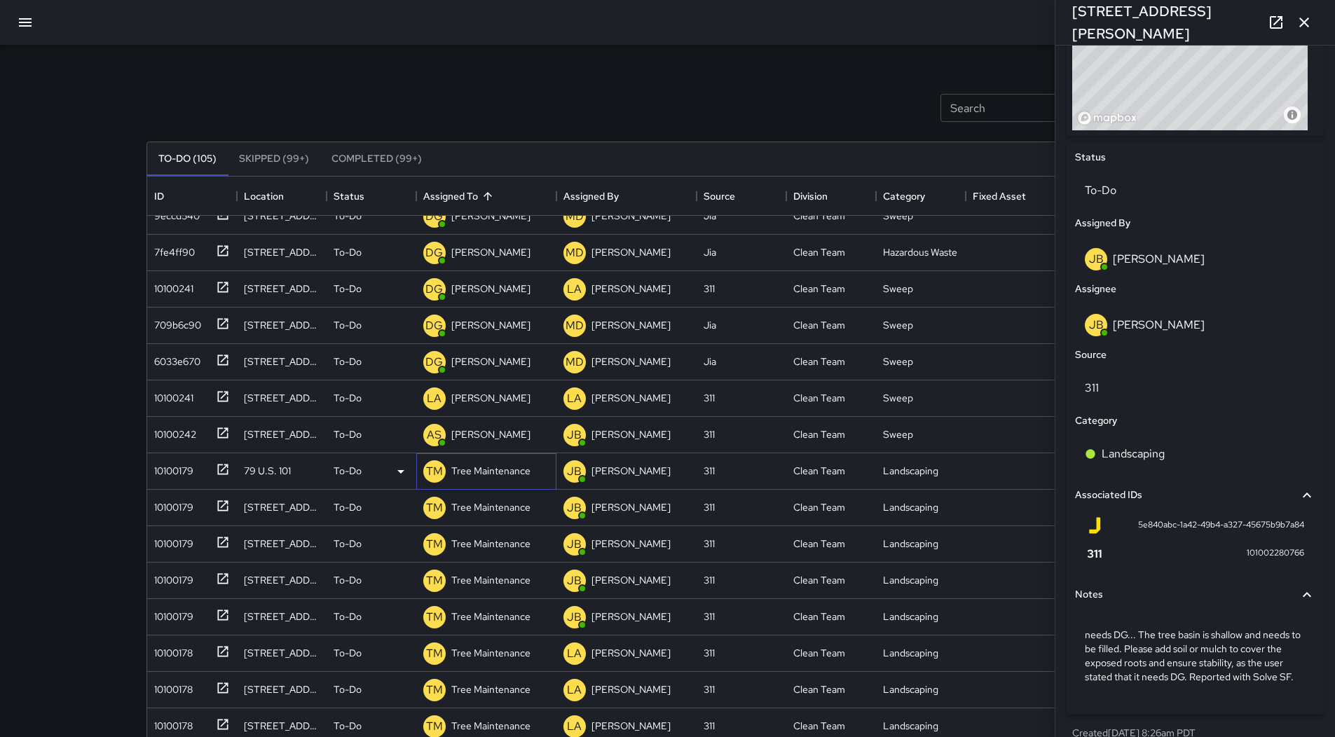
click at [494, 468] on p "Tree Maintenance" at bounding box center [490, 471] width 79 height 14
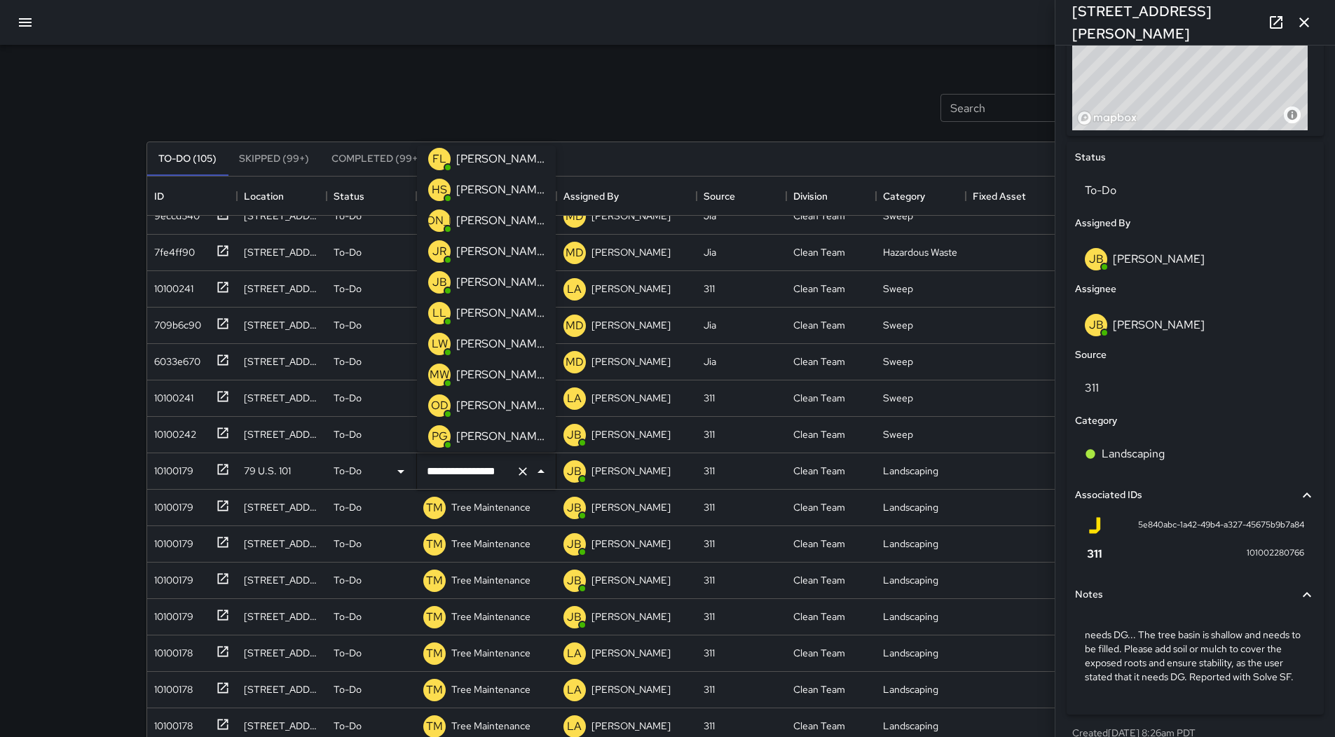
click at [507, 289] on p "[PERSON_NAME]" at bounding box center [500, 282] width 88 height 17
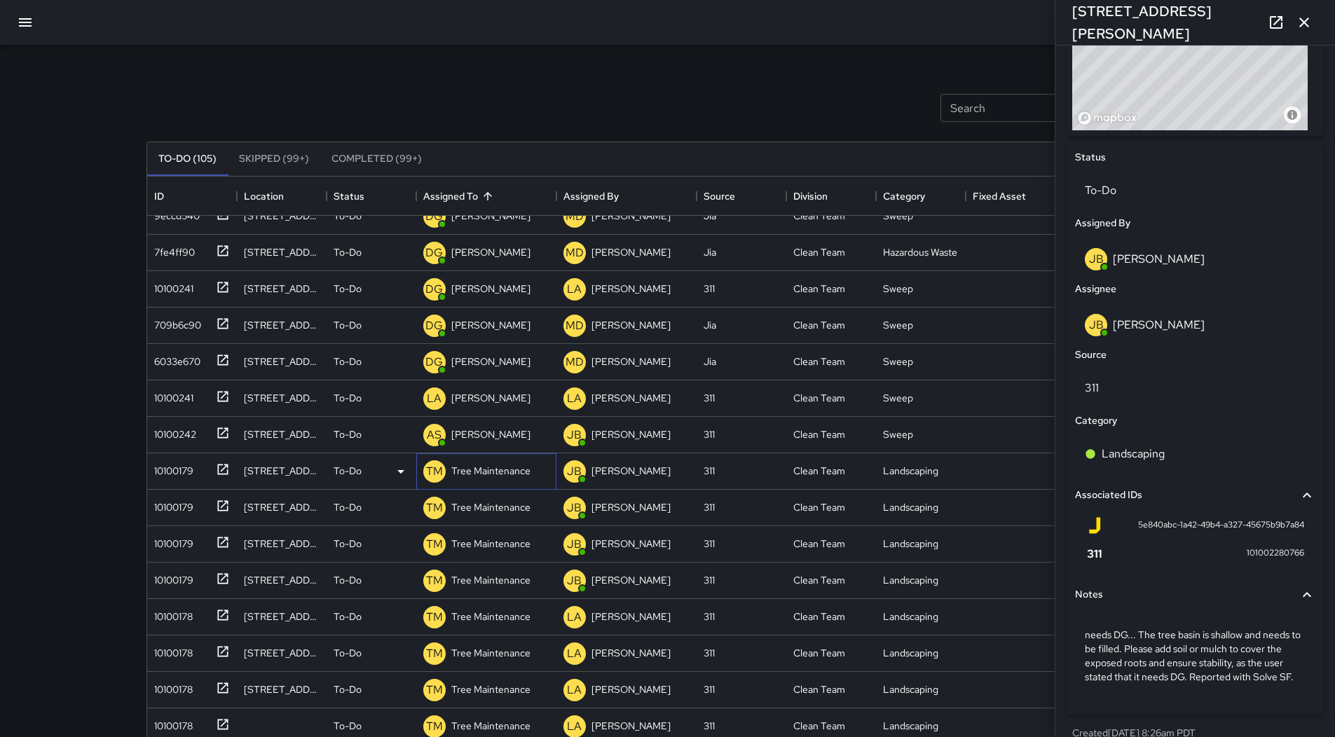
click at [519, 475] on p "Tree Maintenance" at bounding box center [490, 471] width 79 height 14
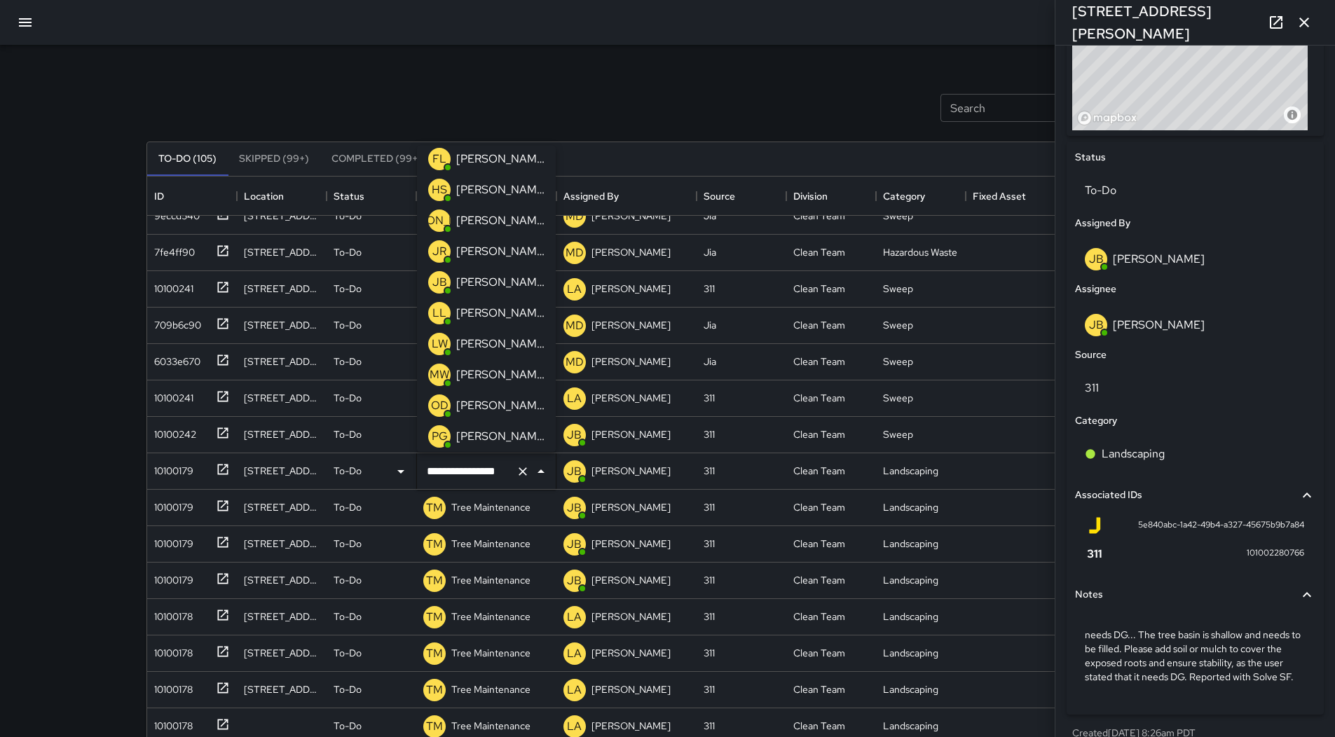
click at [489, 285] on p "[PERSON_NAME]" at bounding box center [500, 282] width 88 height 17
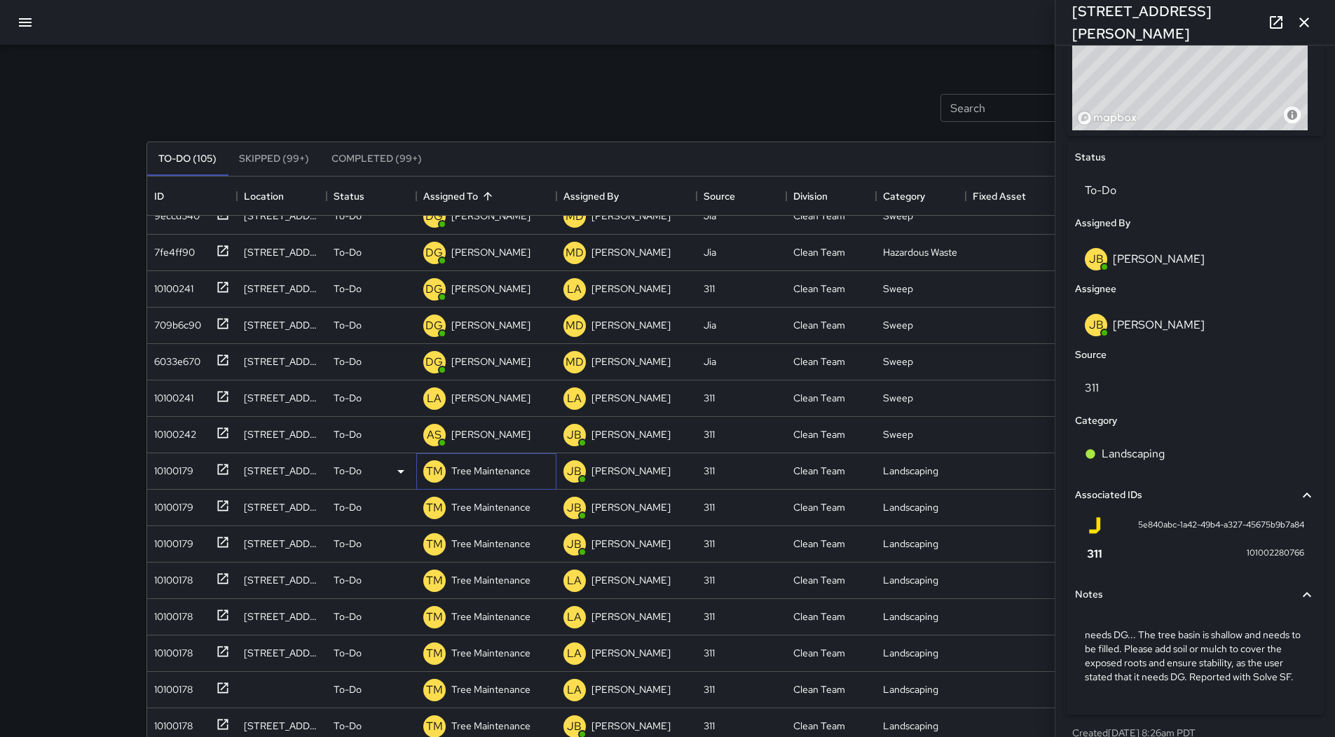
click at [479, 456] on div "TM Tree Maintenance" at bounding box center [486, 471] width 140 height 36
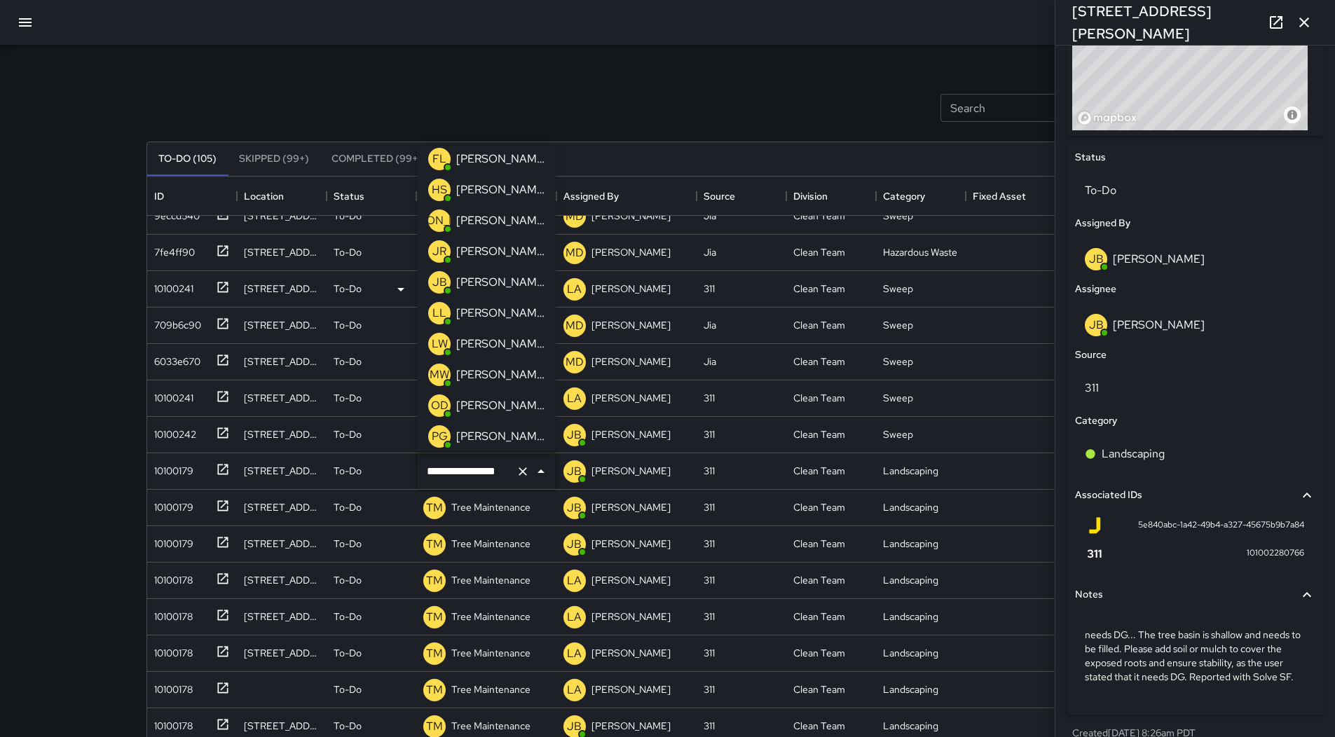
drag, startPoint x: 495, startPoint y: 287, endPoint x: 500, endPoint y: 292, distance: 7.9
click at [496, 286] on p "[PERSON_NAME]" at bounding box center [500, 282] width 88 height 17
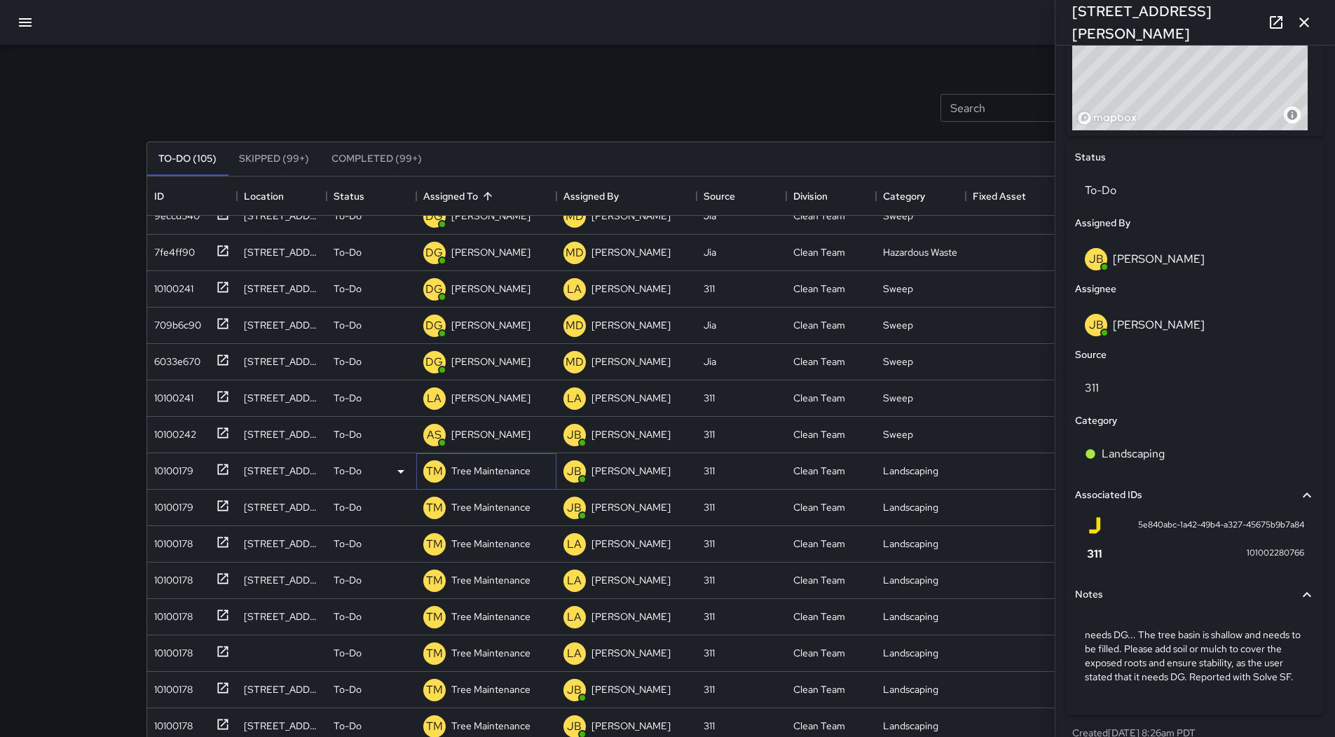
click at [496, 466] on p "Tree Maintenance" at bounding box center [490, 471] width 79 height 14
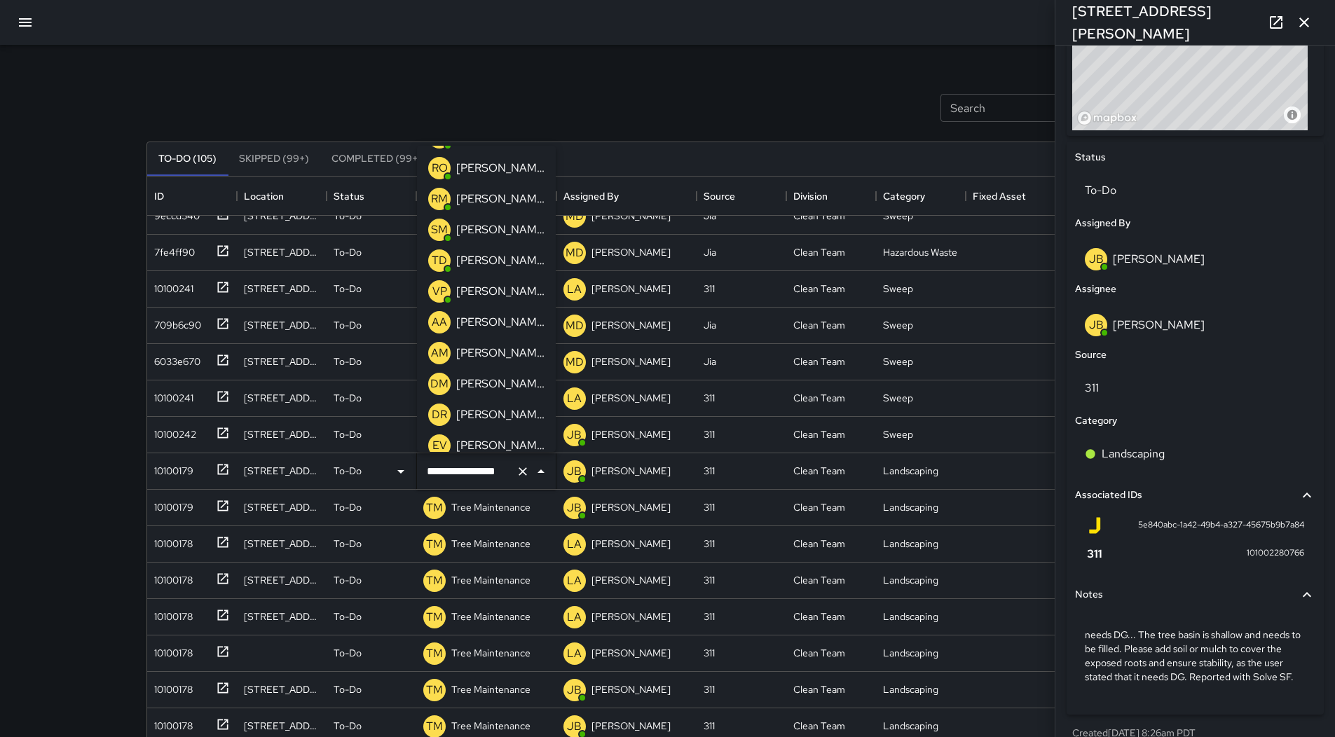
scroll to position [201, 0]
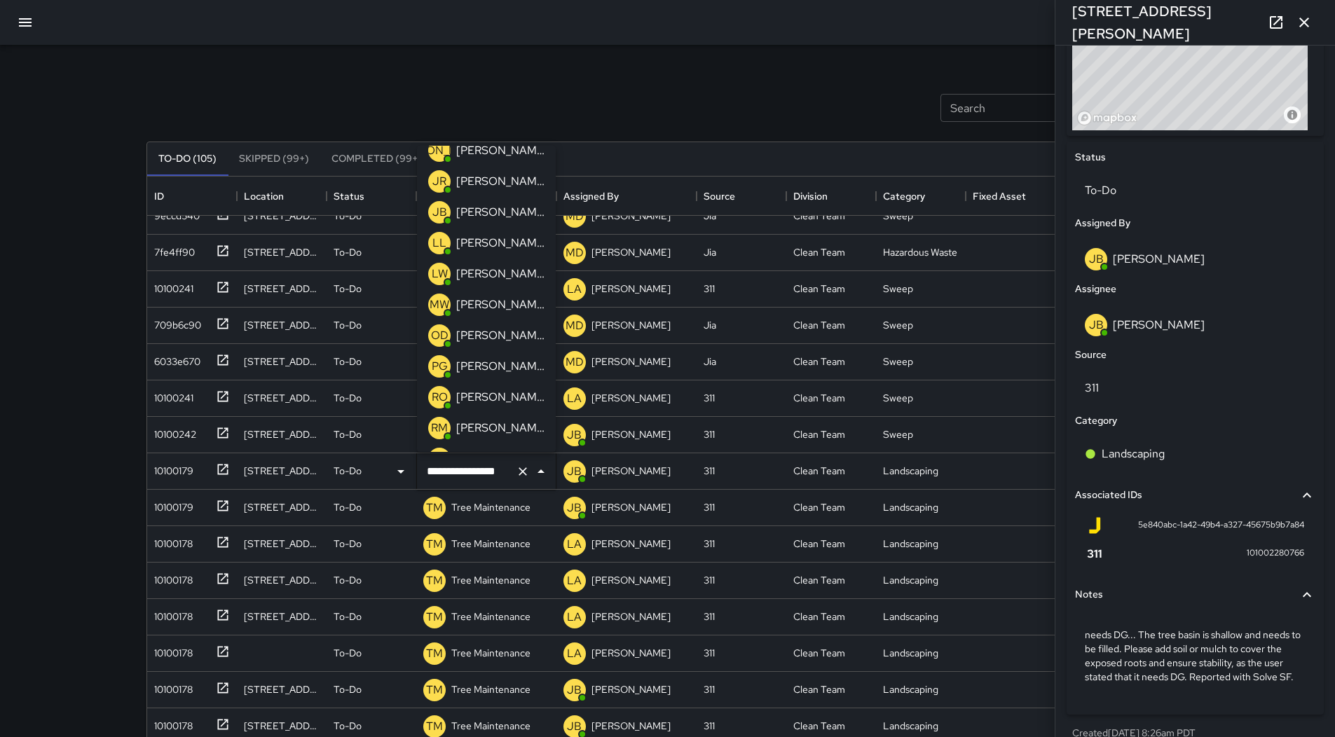
click at [502, 217] on p "[PERSON_NAME]" at bounding box center [500, 212] width 88 height 17
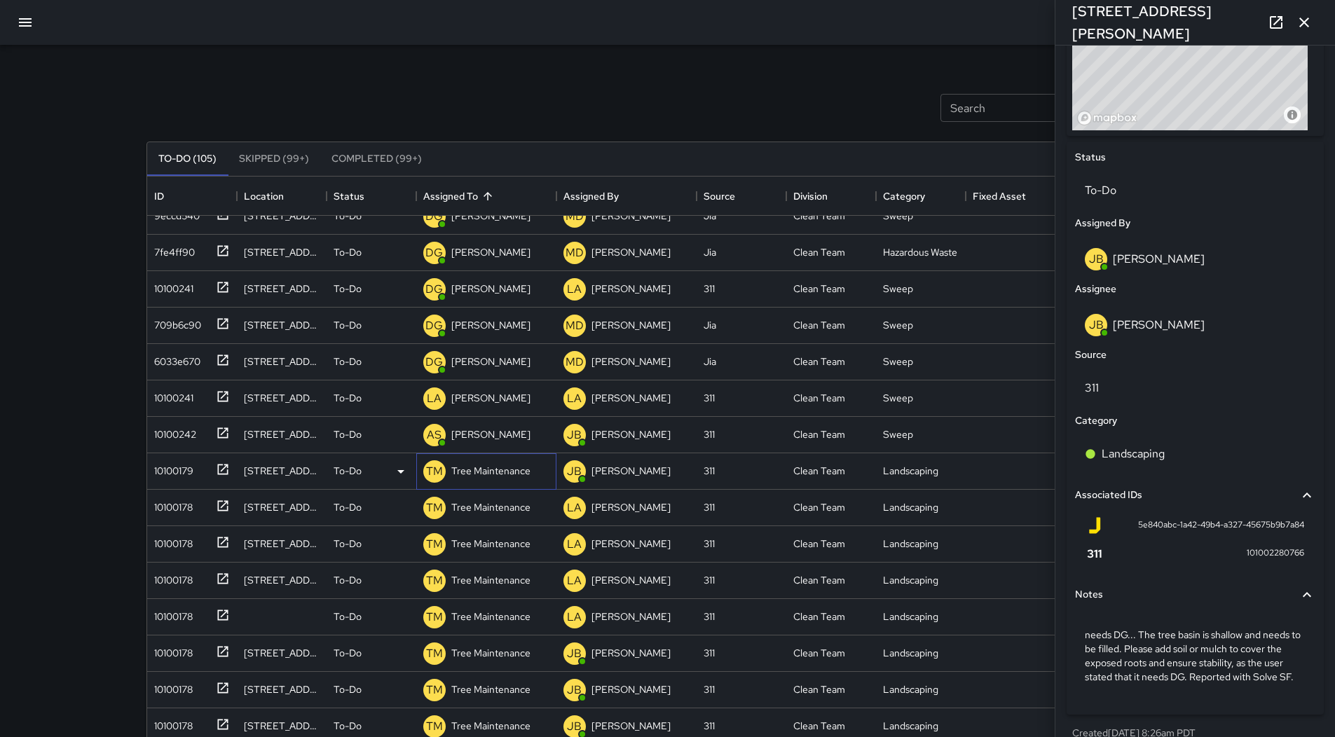
click at [481, 464] on div "Tree Maintenance" at bounding box center [491, 471] width 85 height 20
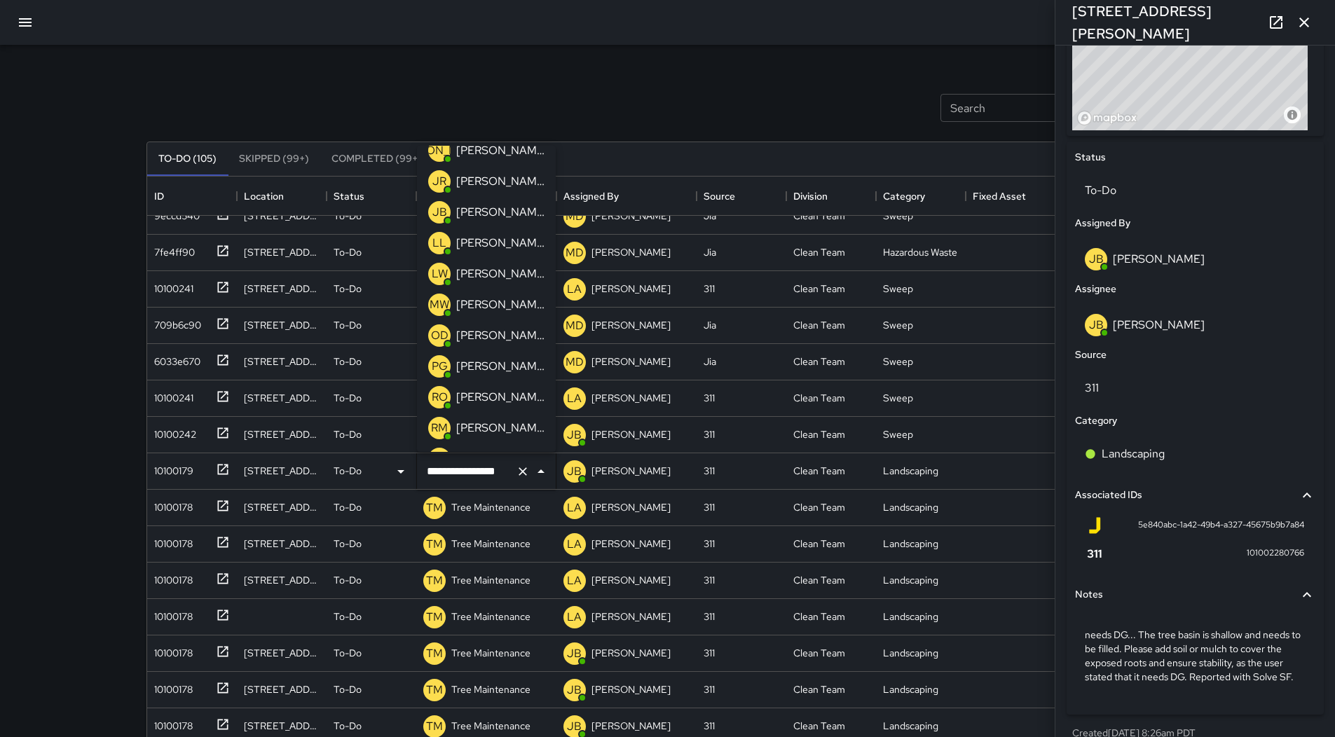
click at [498, 210] on p "[PERSON_NAME]" at bounding box center [500, 212] width 88 height 17
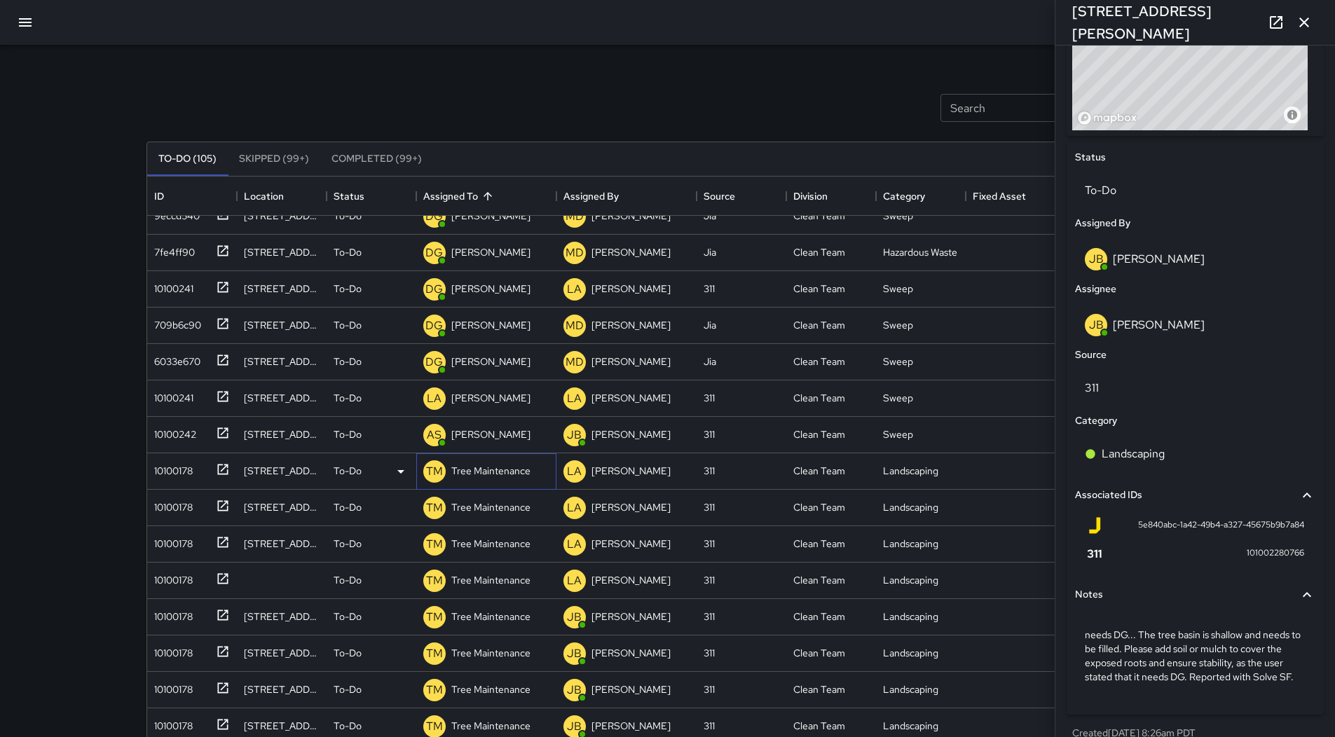
click at [500, 475] on p "Tree Maintenance" at bounding box center [490, 471] width 79 height 14
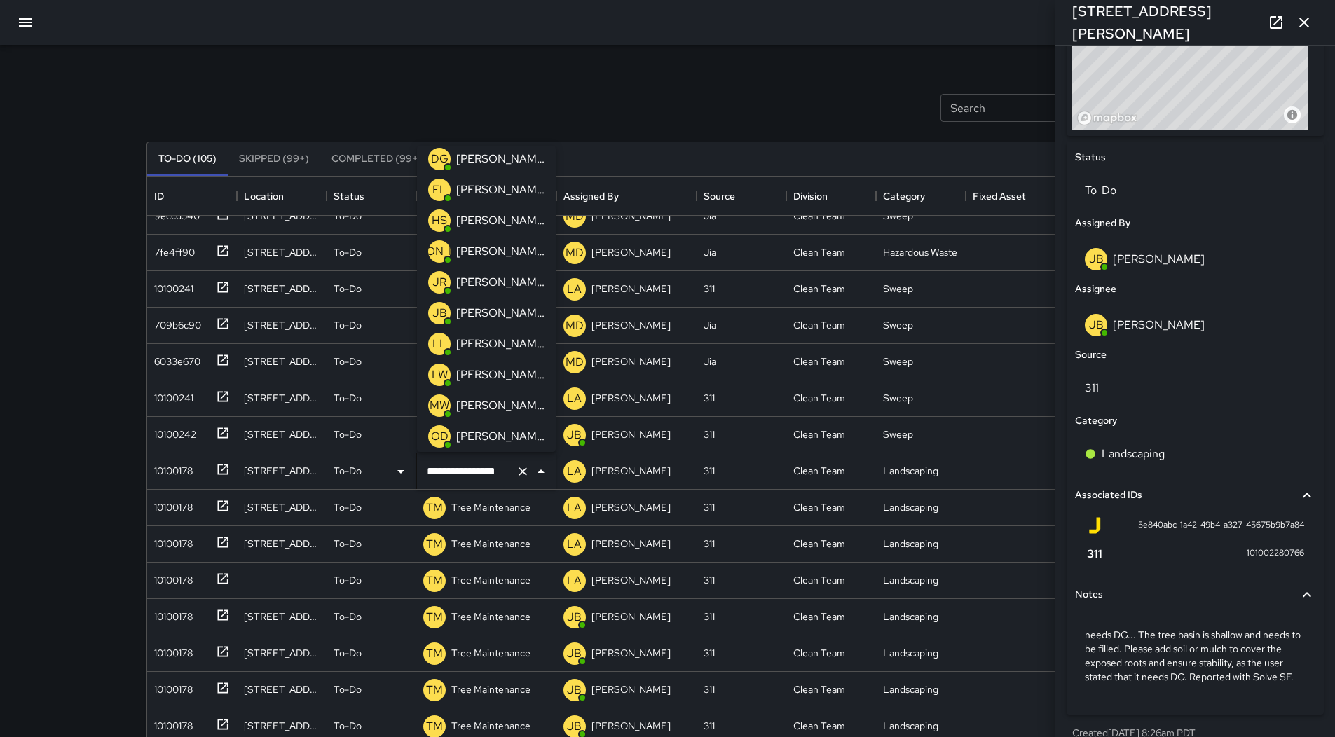
scroll to position [0, 0]
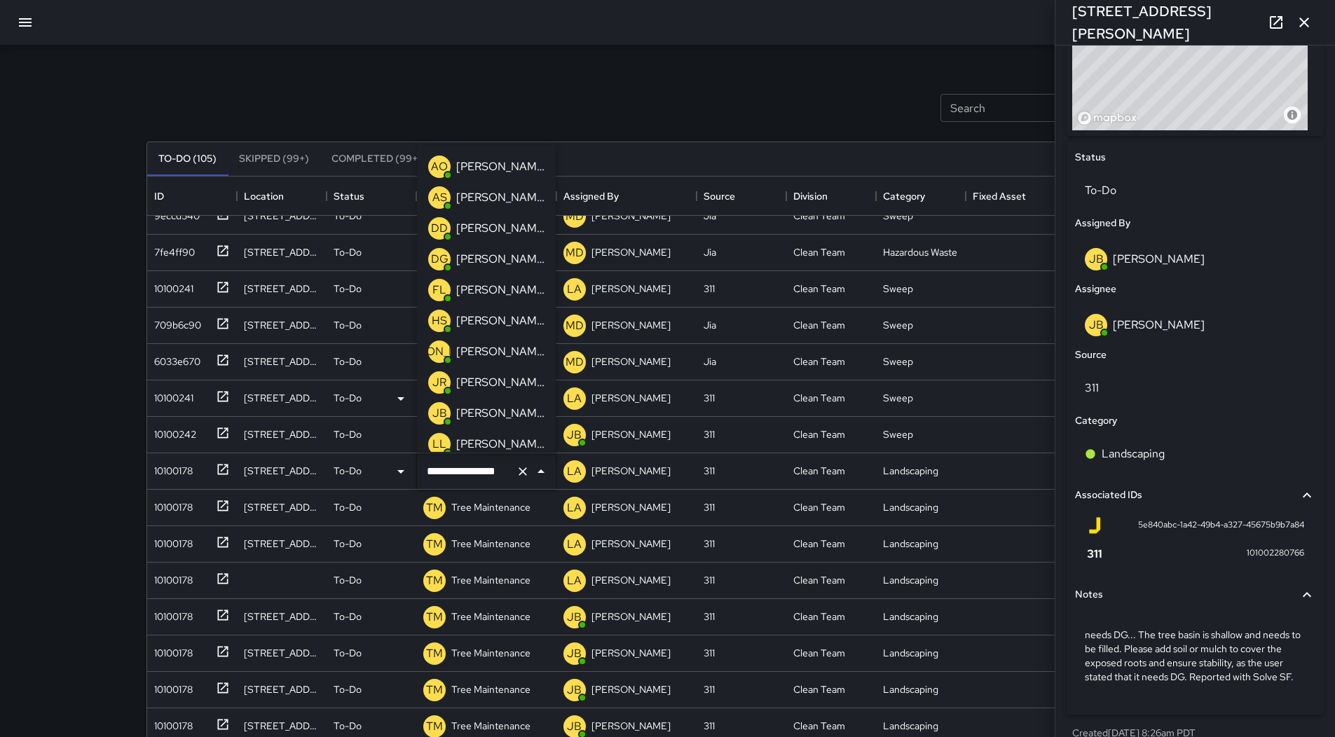
click at [495, 404] on div "[PERSON_NAME]" at bounding box center [500, 413] width 94 height 22
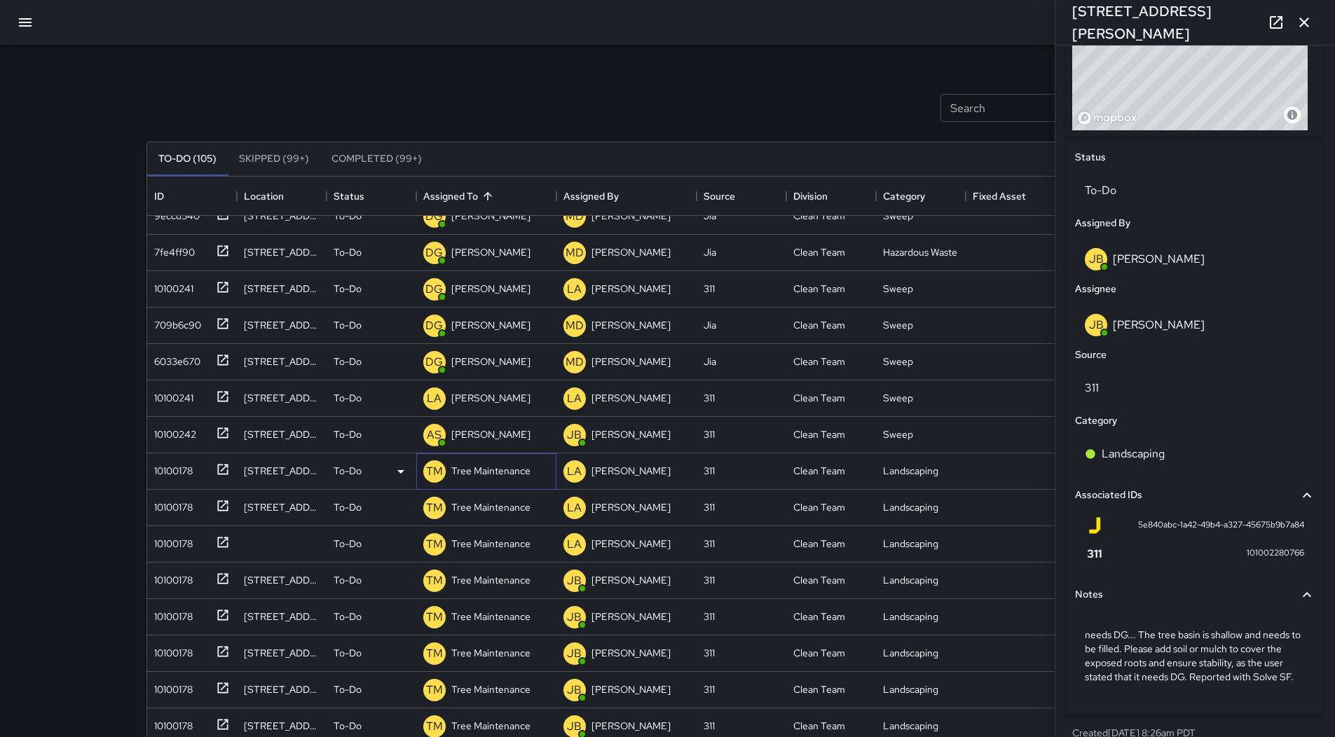
click at [502, 472] on p "Tree Maintenance" at bounding box center [490, 471] width 79 height 14
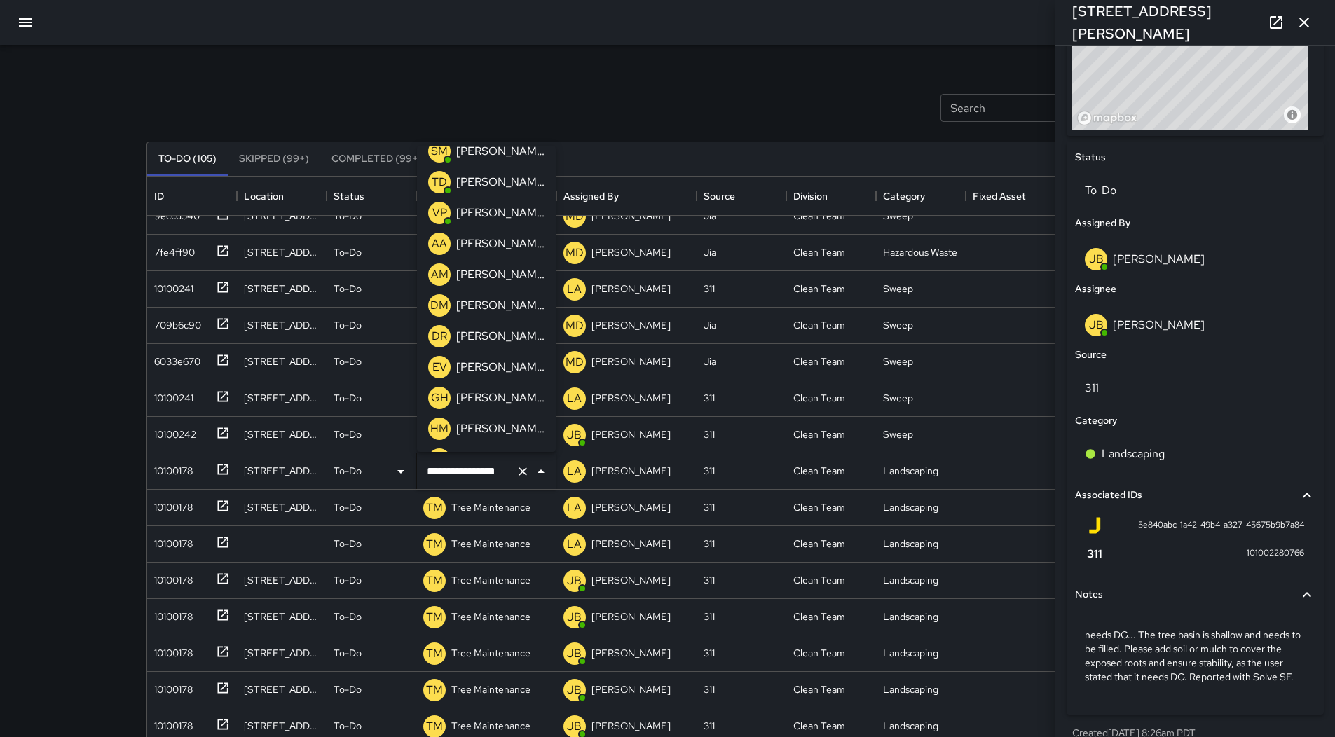
scroll to position [201, 0]
click at [511, 221] on p "[PERSON_NAME]" at bounding box center [500, 212] width 88 height 17
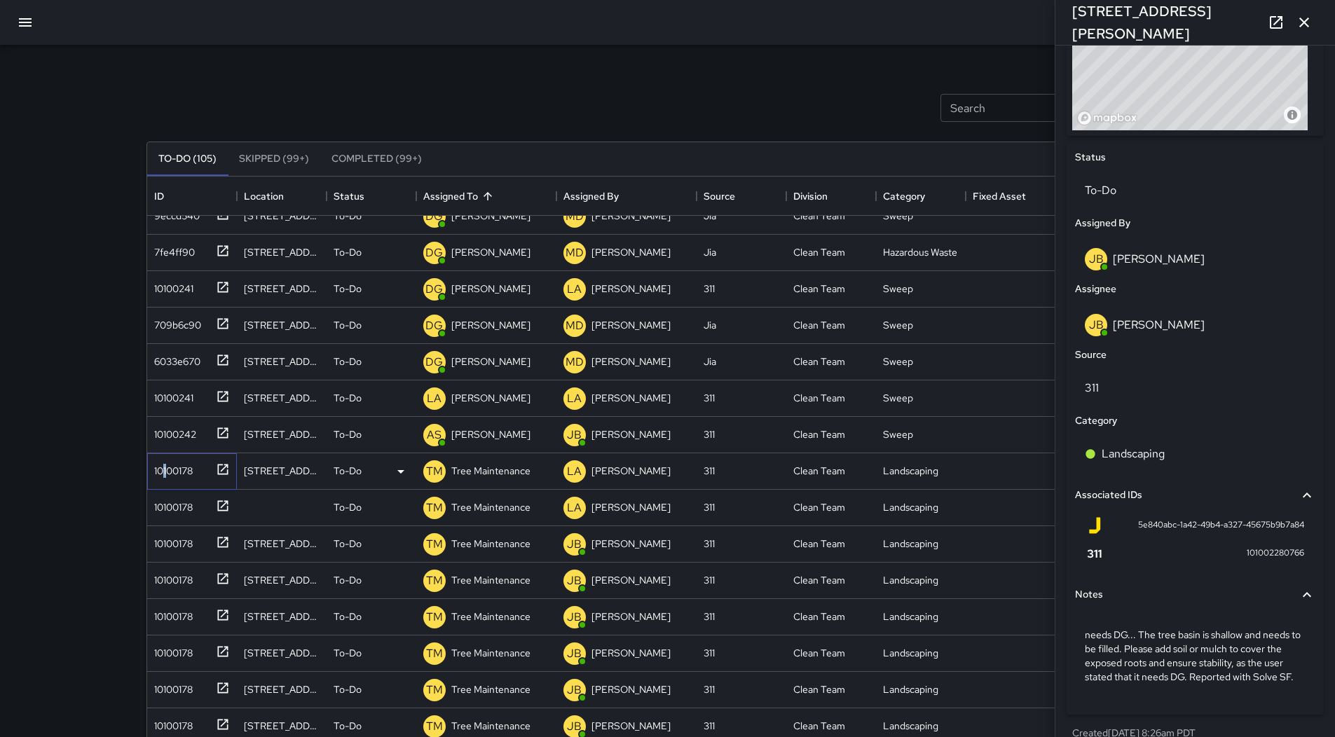
click at [165, 469] on div "10100178" at bounding box center [171, 468] width 44 height 20
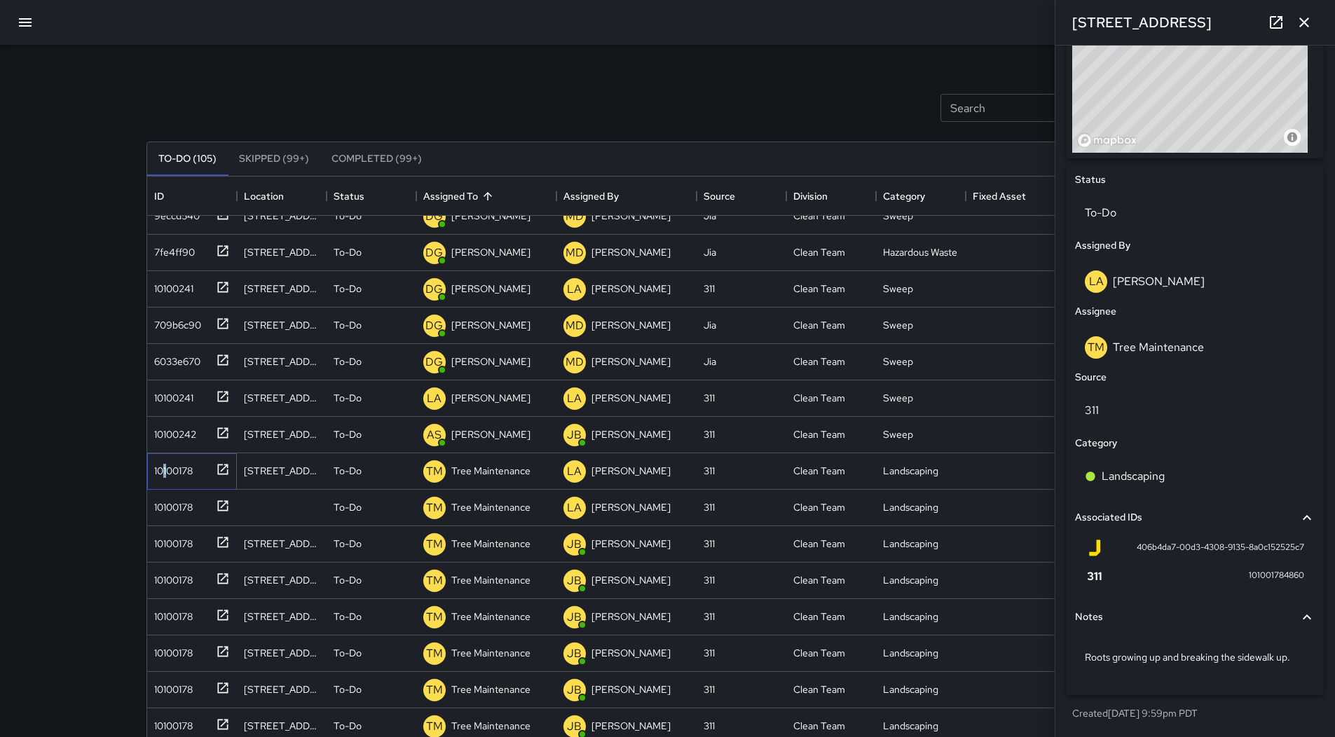
scroll to position [0, 0]
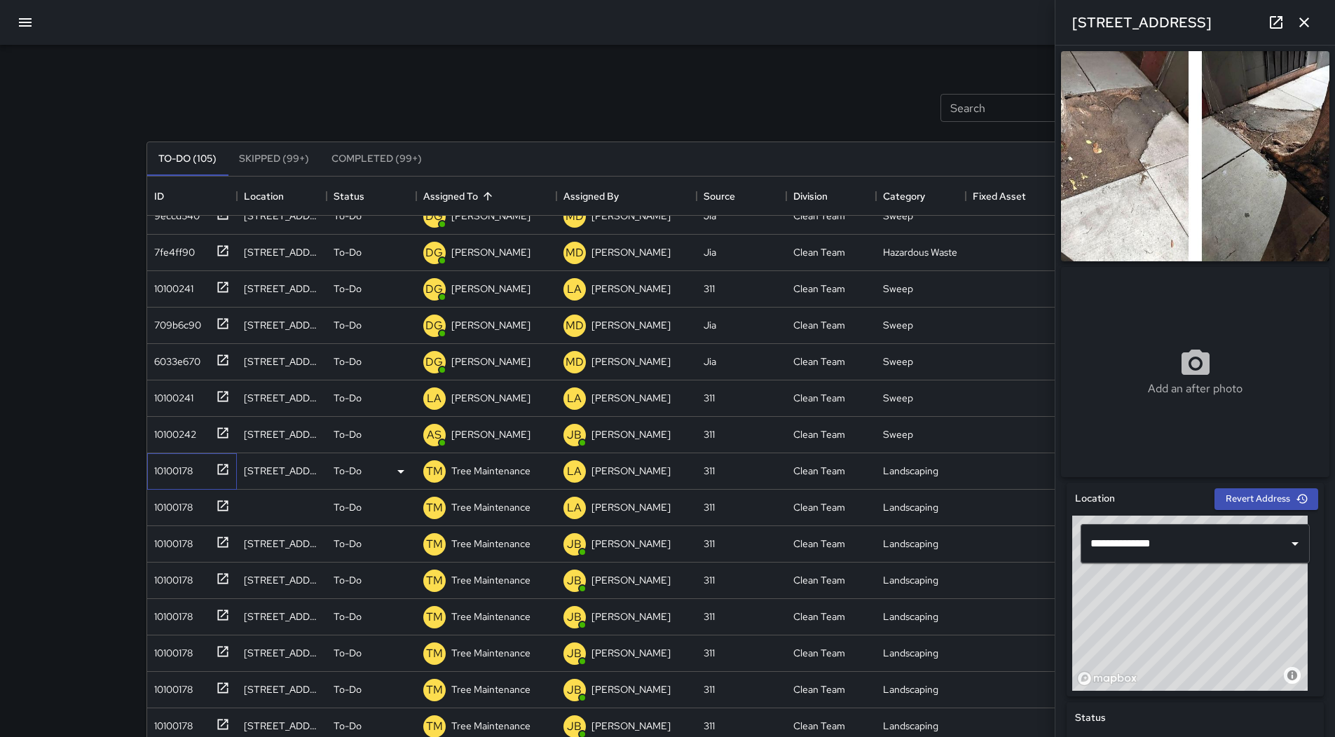
click at [198, 460] on div "10100178" at bounding box center [189, 468] width 81 height 23
click at [191, 507] on div "10100178" at bounding box center [171, 505] width 44 height 20
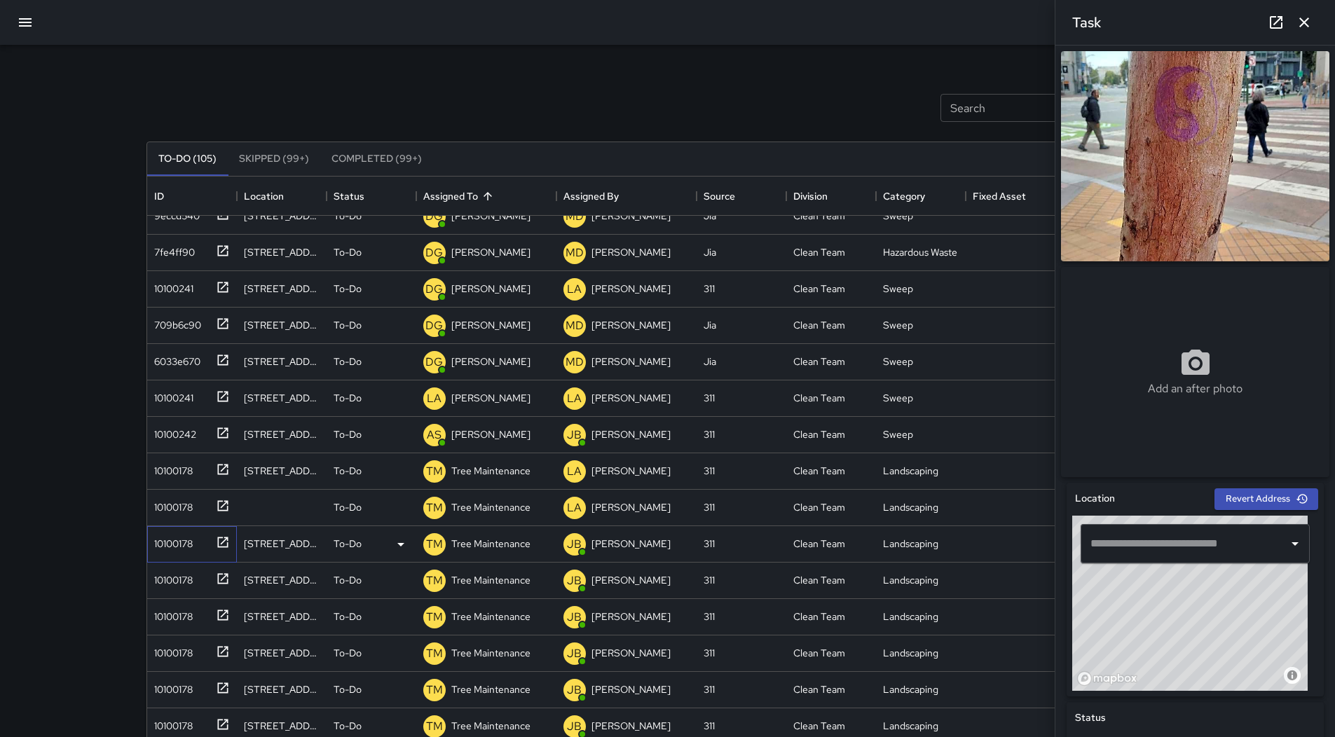
click at [210, 547] on div at bounding box center [220, 541] width 20 height 23
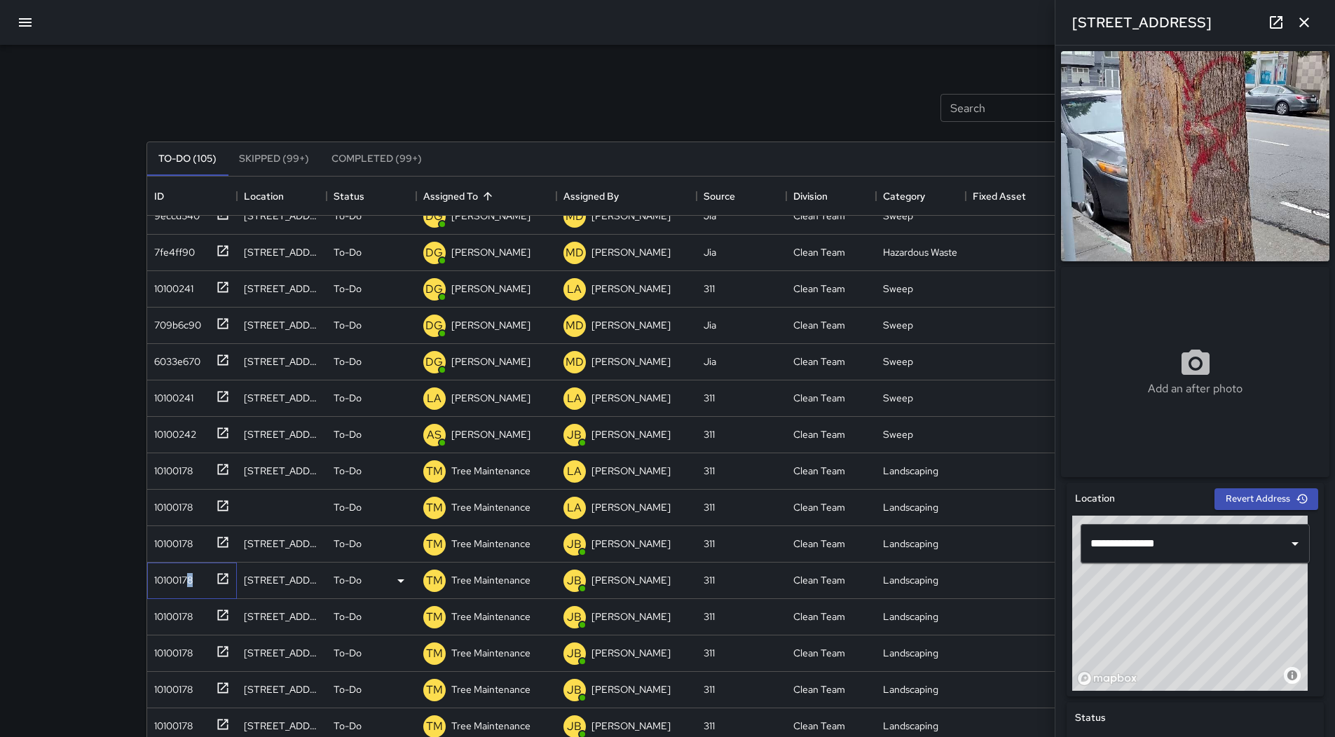
click at [191, 585] on div "10100178" at bounding box center [171, 578] width 44 height 20
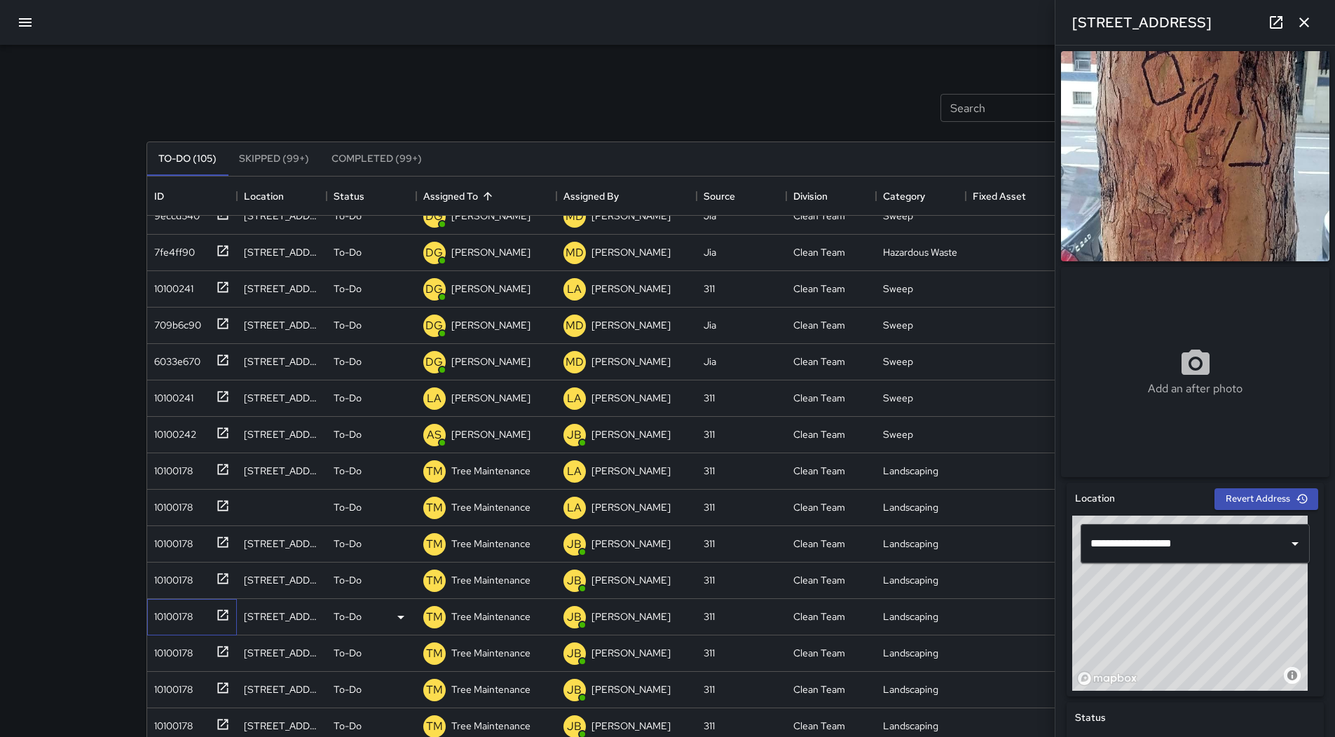
click at [193, 620] on div "10100178" at bounding box center [171, 614] width 44 height 20
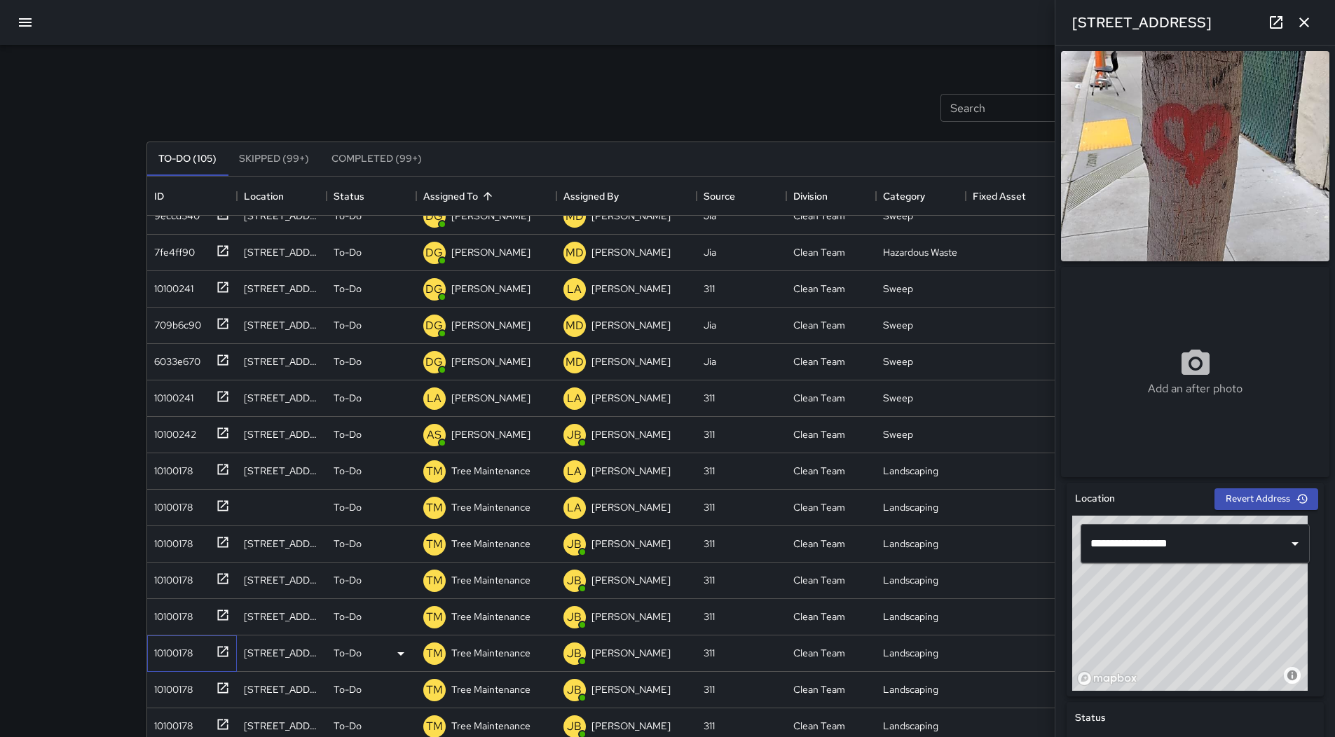
click at [200, 657] on div "10100178" at bounding box center [189, 650] width 81 height 23
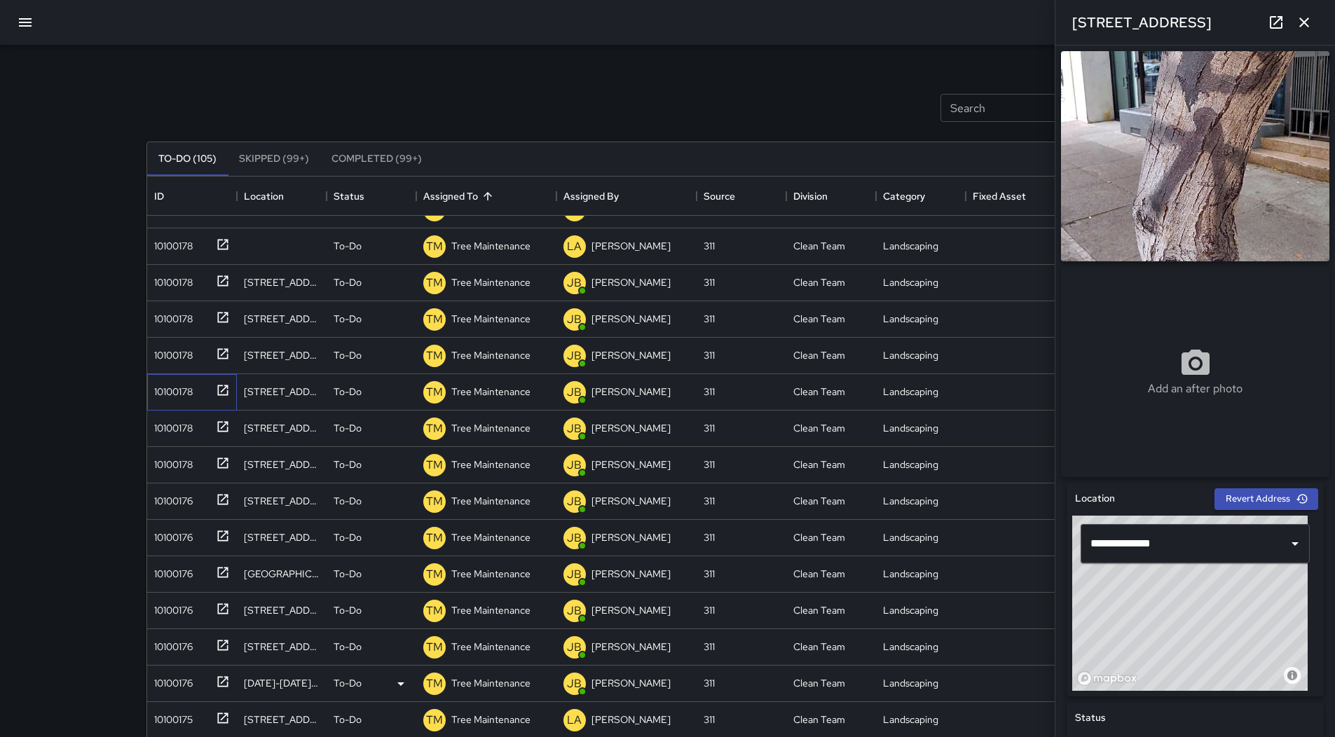
scroll to position [917, 0]
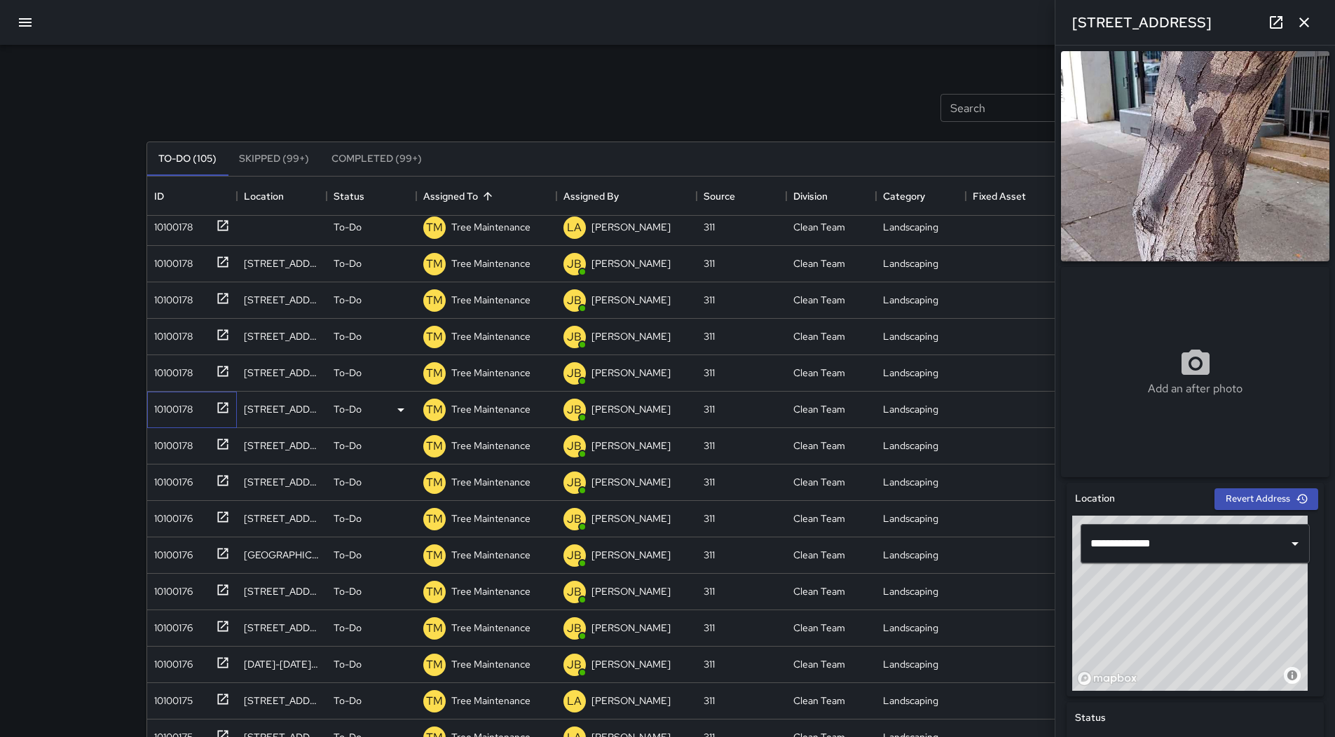
drag, startPoint x: 200, startPoint y: 417, endPoint x: 189, endPoint y: 418, distance: 12.0
click at [200, 418] on div "10100178" at bounding box center [189, 406] width 81 height 23
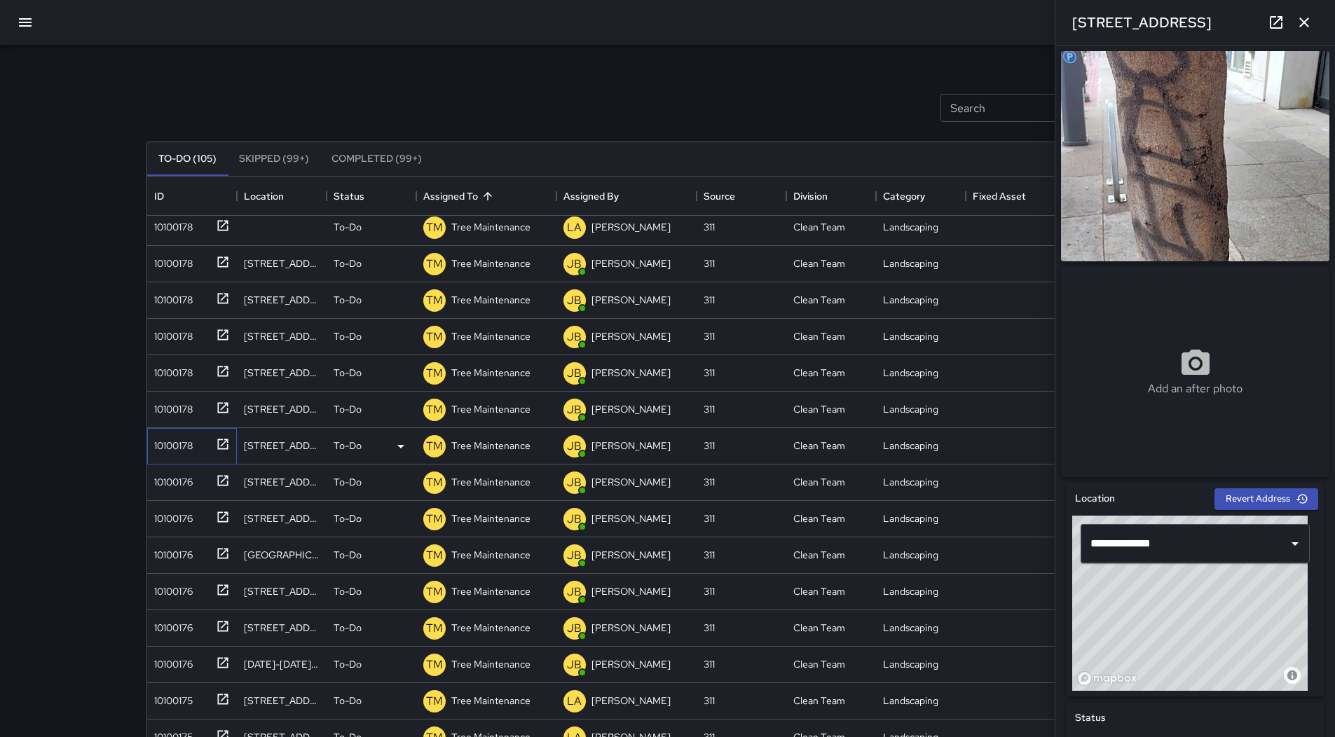
click at [189, 451] on div "10100178" at bounding box center [171, 443] width 44 height 20
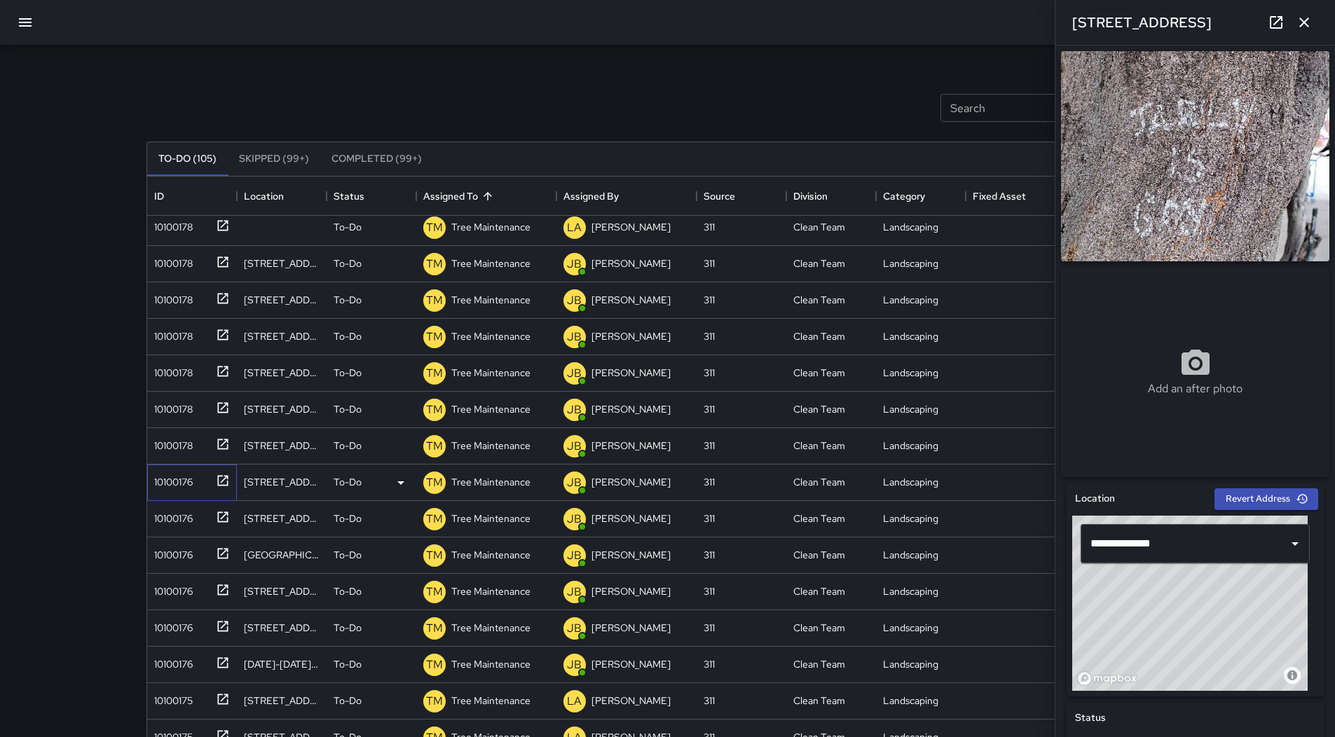
click at [186, 487] on div "10100176" at bounding box center [171, 480] width 44 height 20
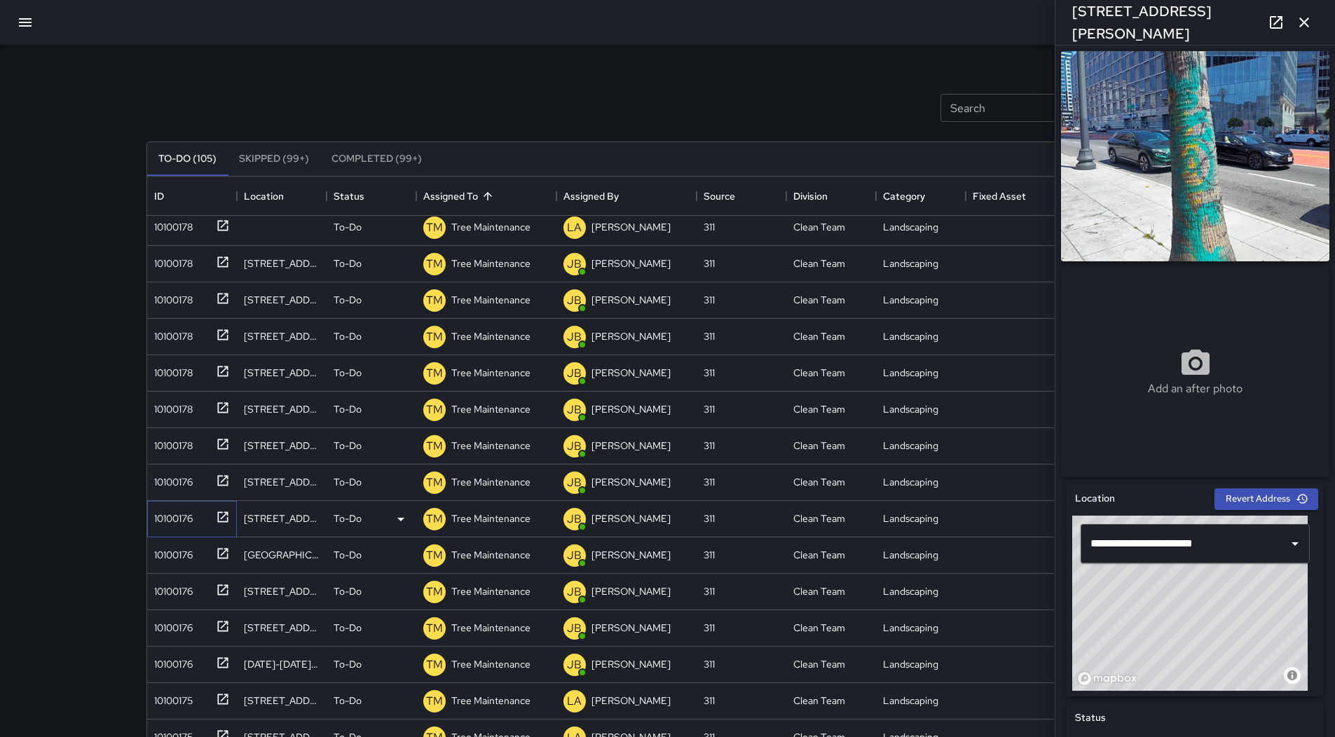
click at [186, 519] on div "10100176" at bounding box center [171, 516] width 44 height 20
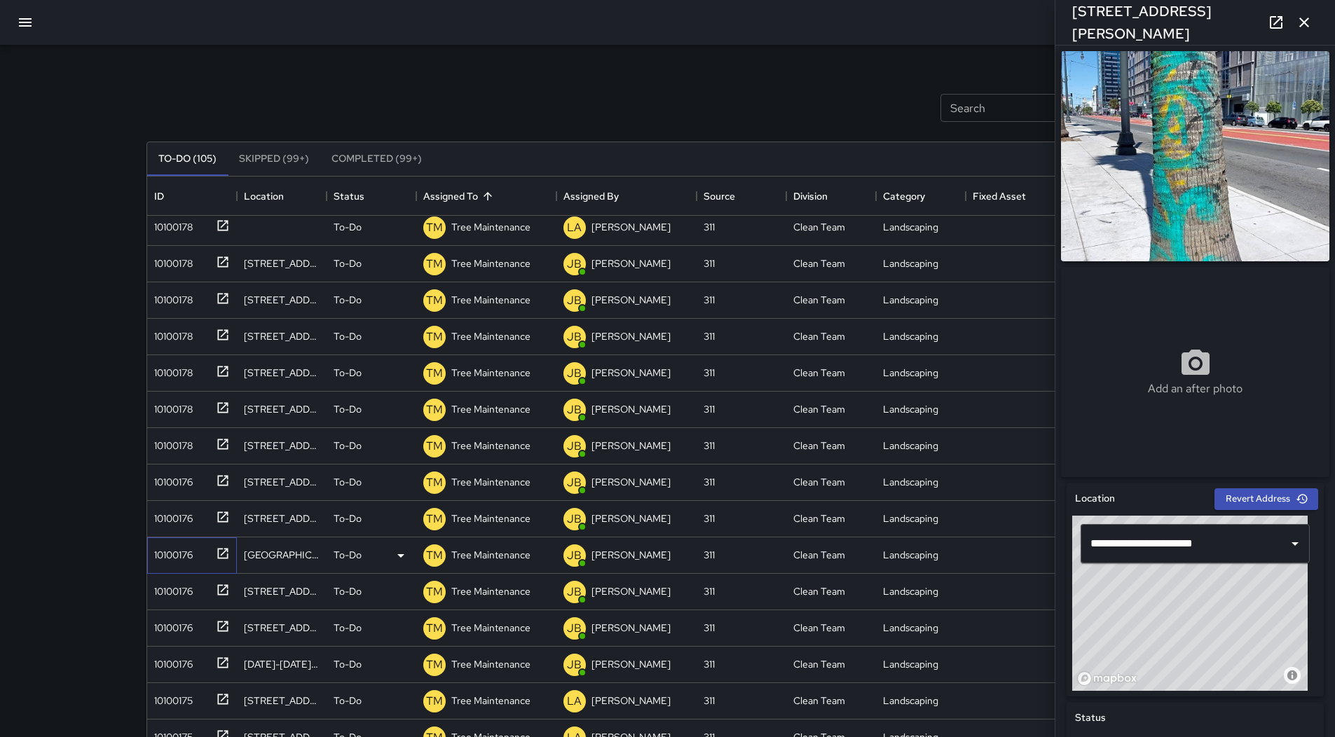
click at [193, 555] on div "10100176" at bounding box center [171, 552] width 44 height 20
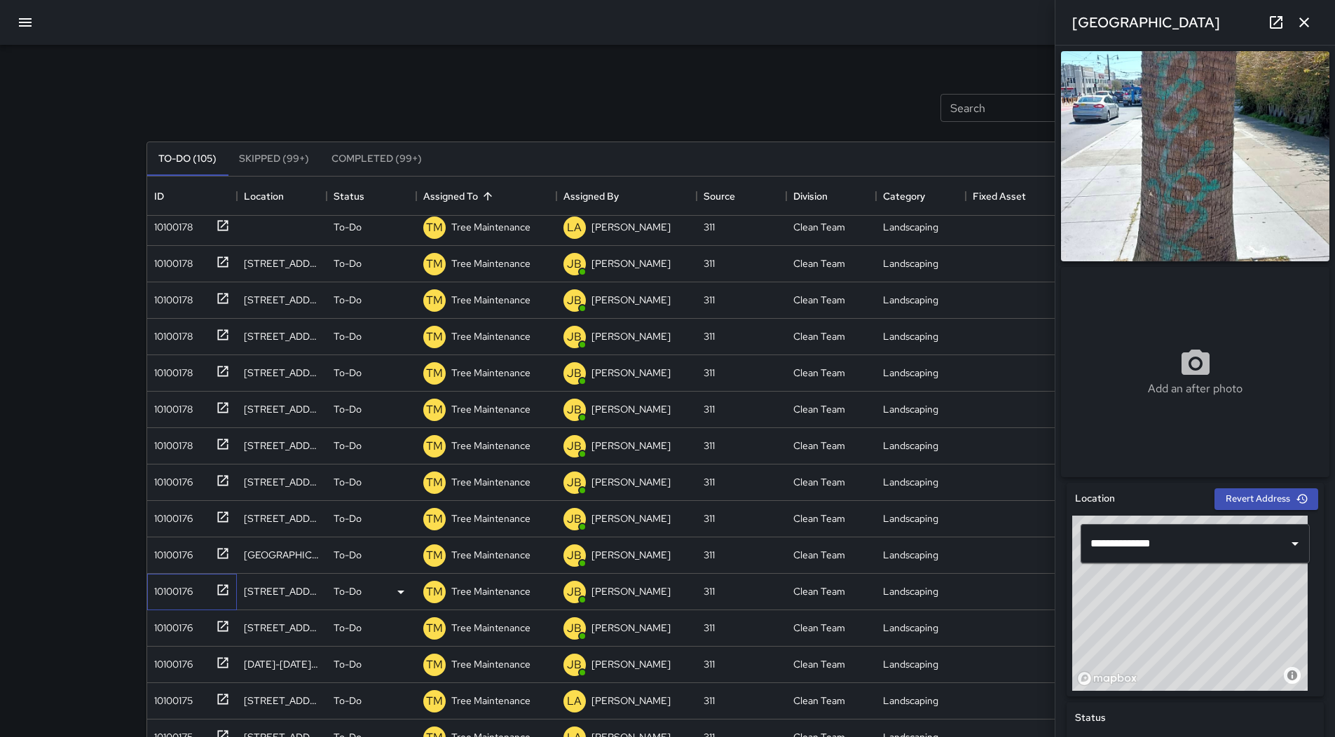
click at [200, 594] on div "10100176" at bounding box center [189, 589] width 81 height 23
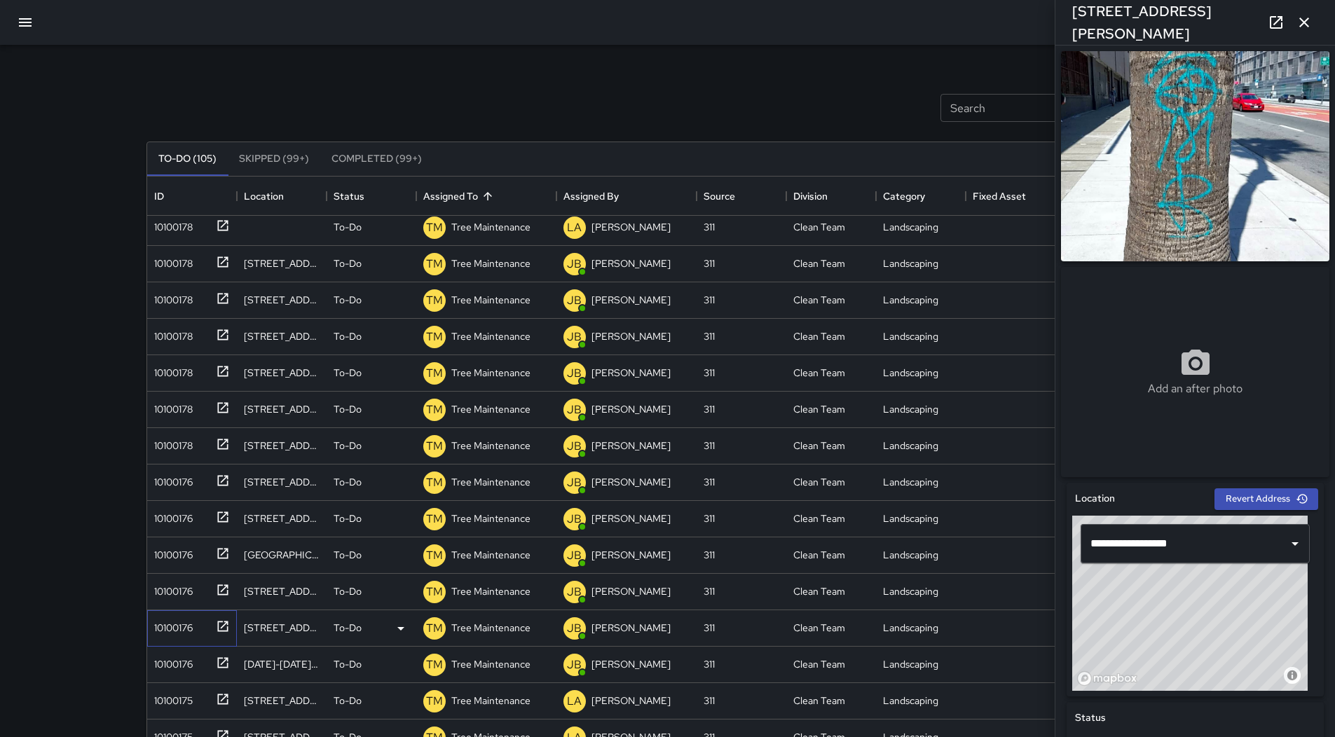
click at [200, 625] on div "10100176" at bounding box center [189, 625] width 81 height 23
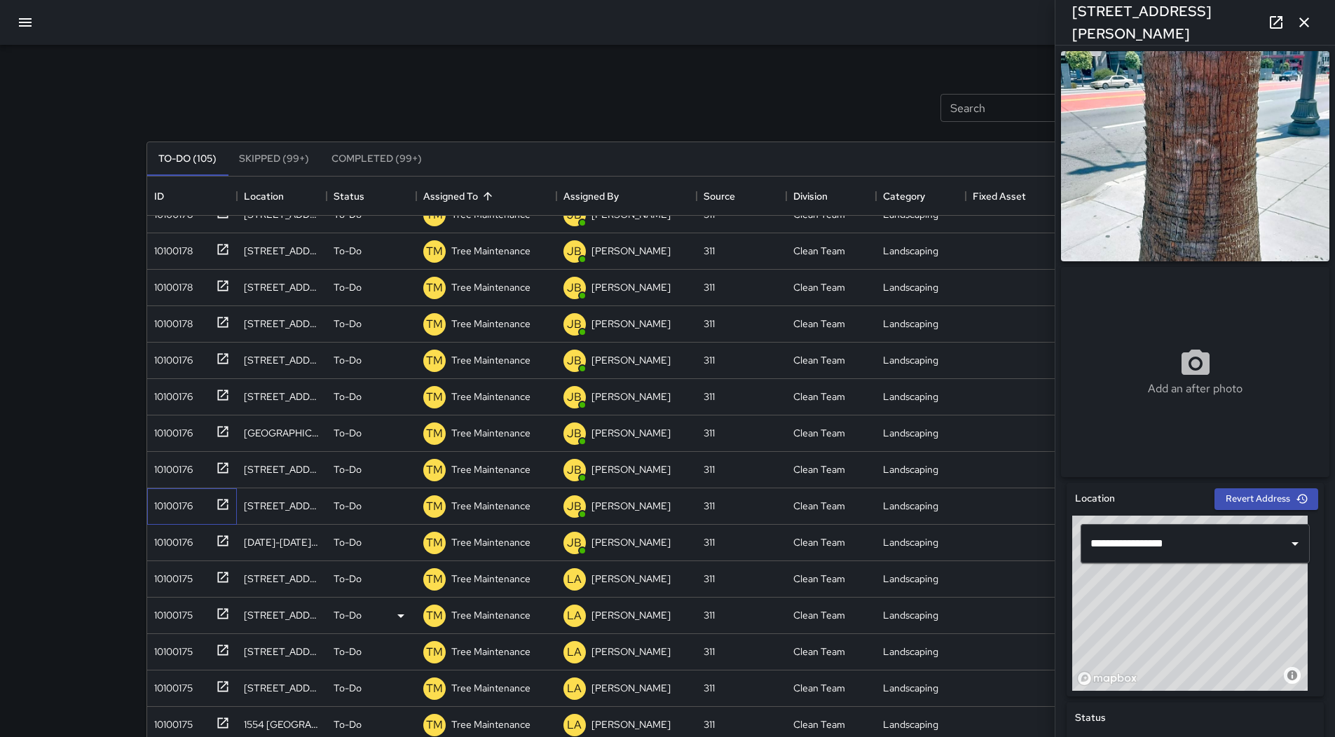
scroll to position [1058, 0]
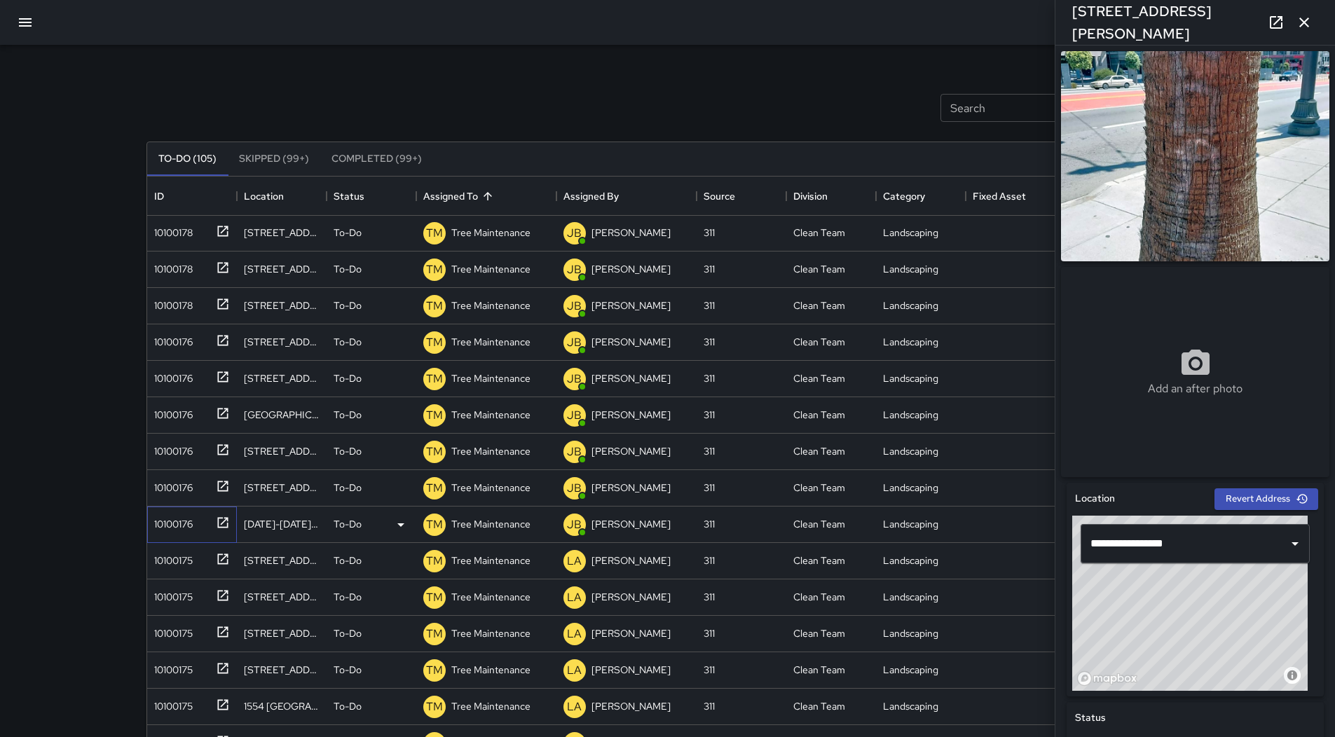
click at [181, 526] on div "10100176" at bounding box center [171, 522] width 44 height 20
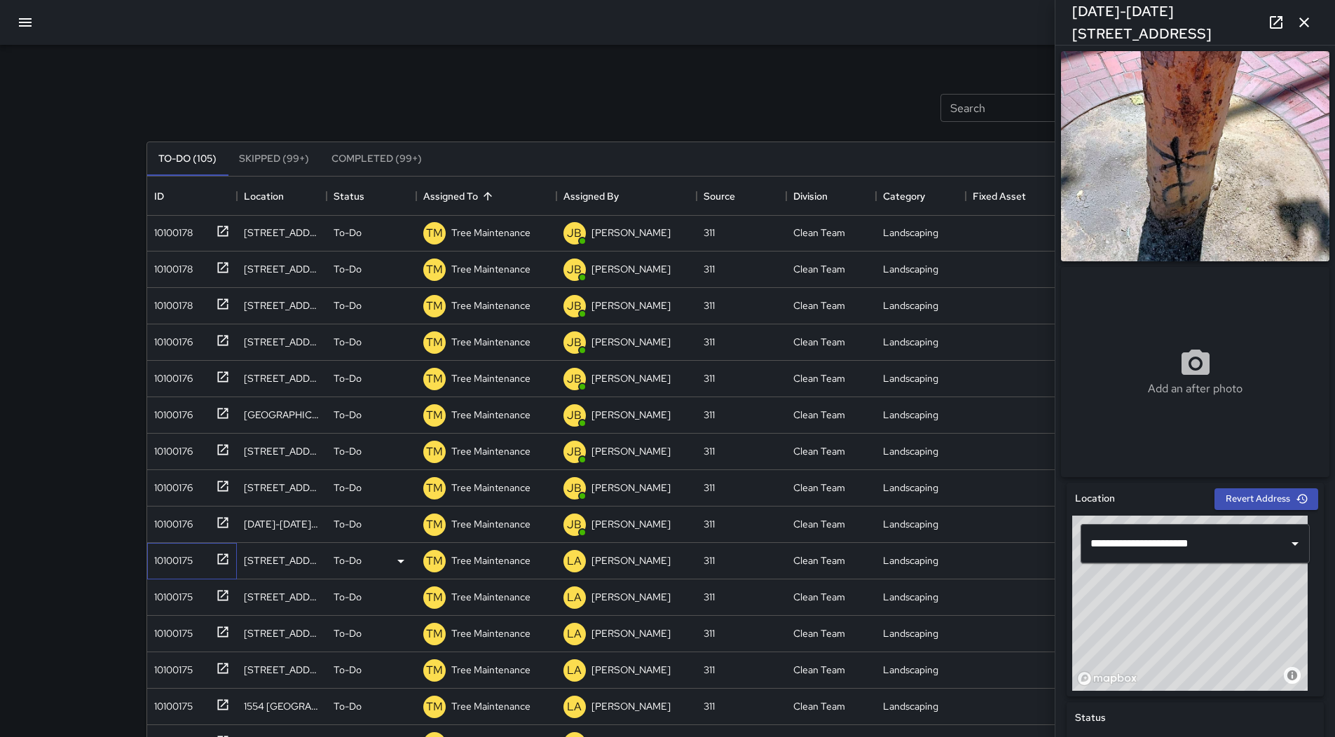
click at [185, 573] on div "10100175" at bounding box center [192, 561] width 90 height 36
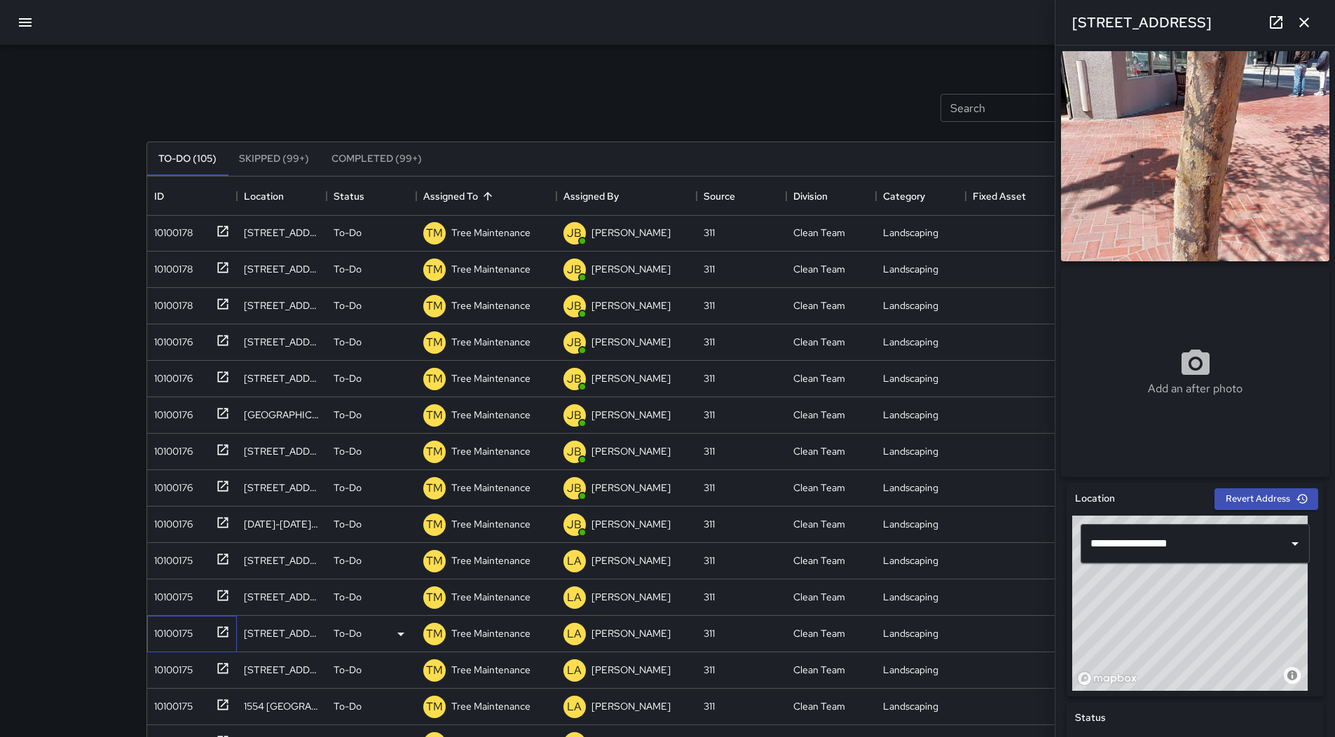
click at [187, 618] on div "10100175" at bounding box center [192, 634] width 90 height 36
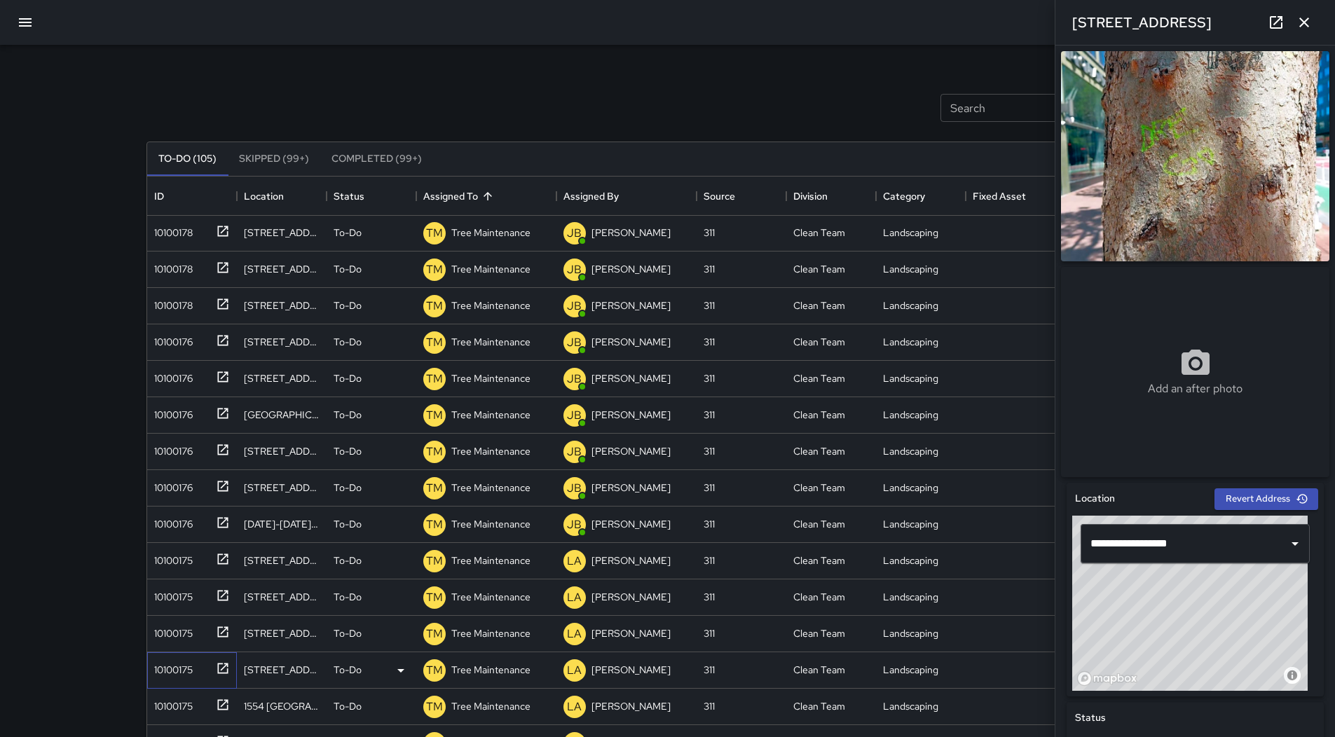
click at [188, 672] on div "10100175" at bounding box center [171, 667] width 44 height 20
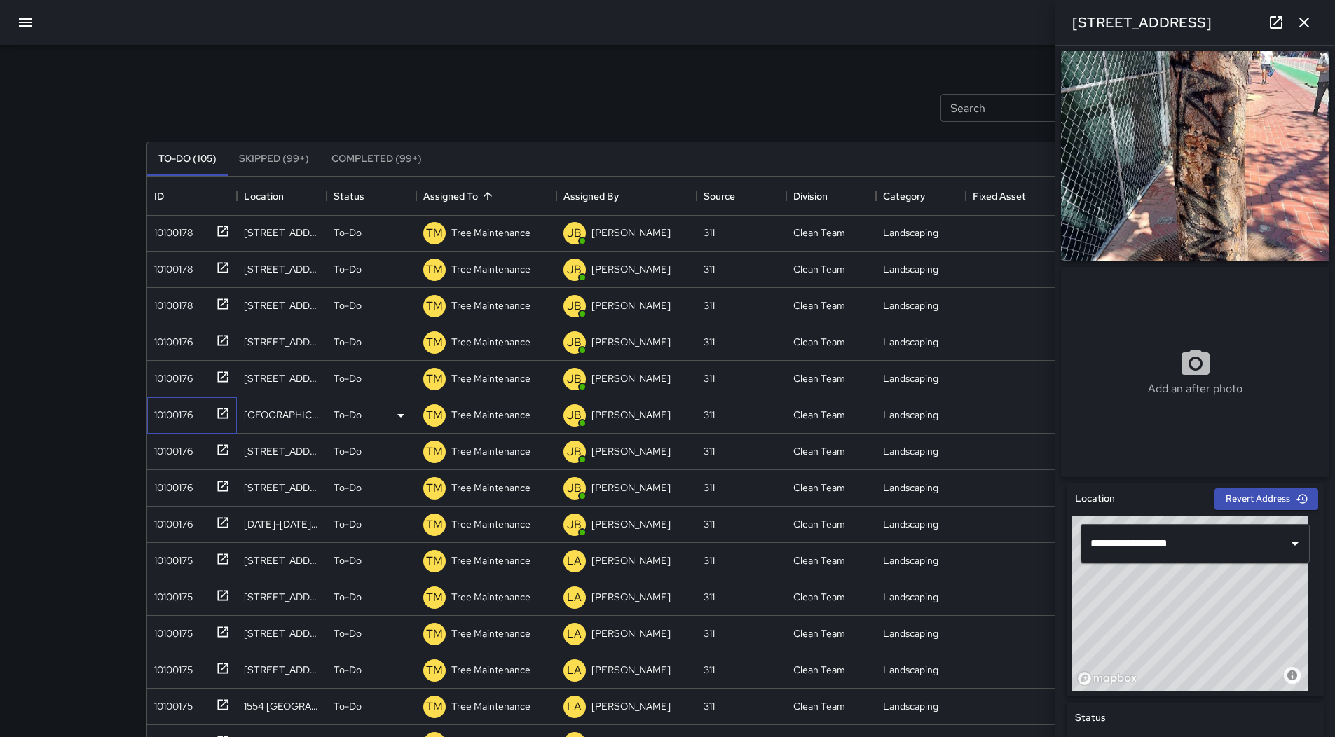
click at [200, 416] on div "10100176" at bounding box center [189, 412] width 81 height 23
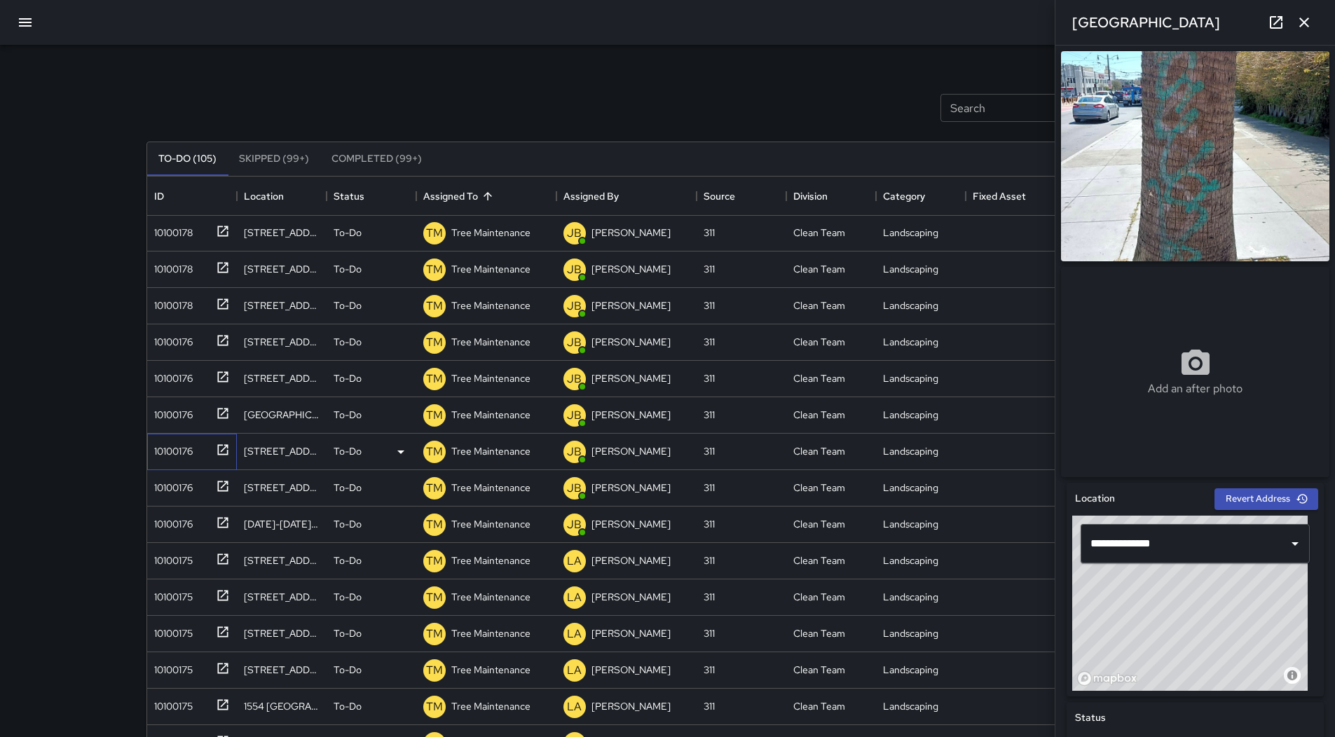
click at [193, 449] on div "10100176" at bounding box center [171, 449] width 44 height 20
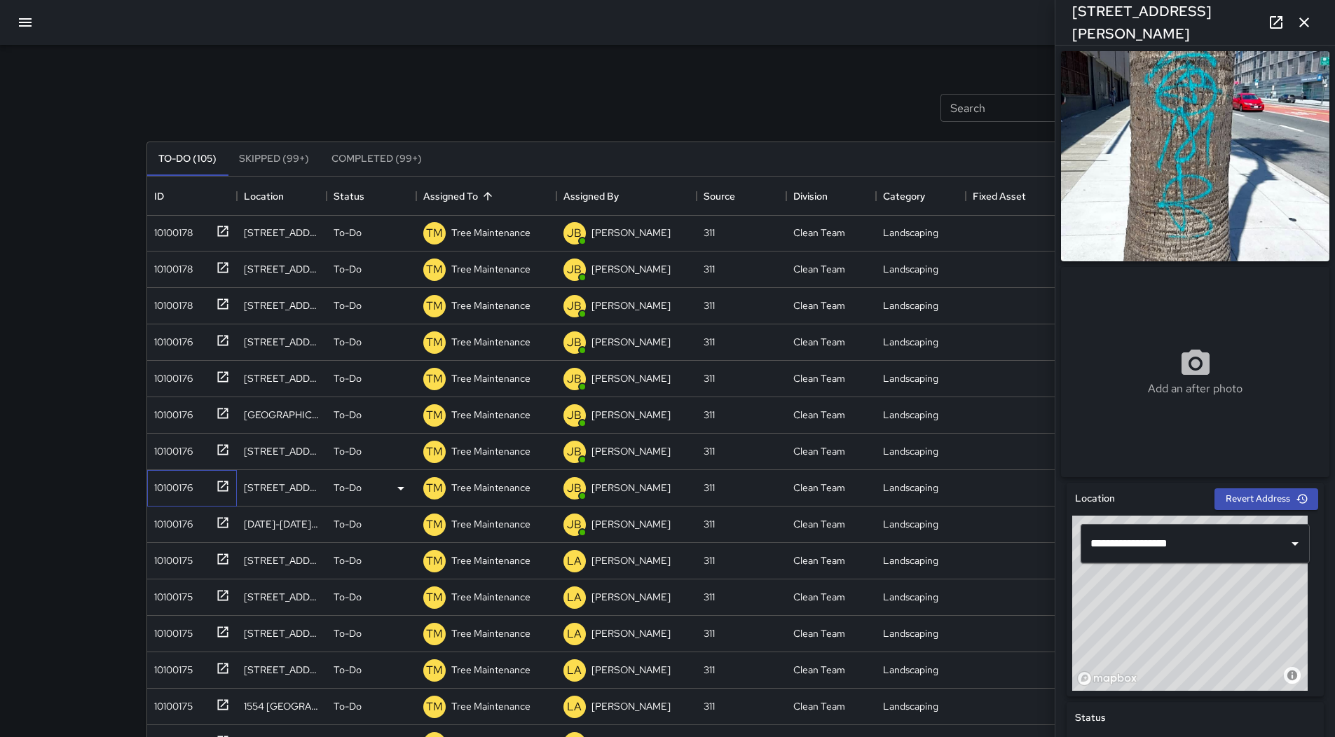
click at [183, 476] on div "10100176" at bounding box center [171, 485] width 44 height 20
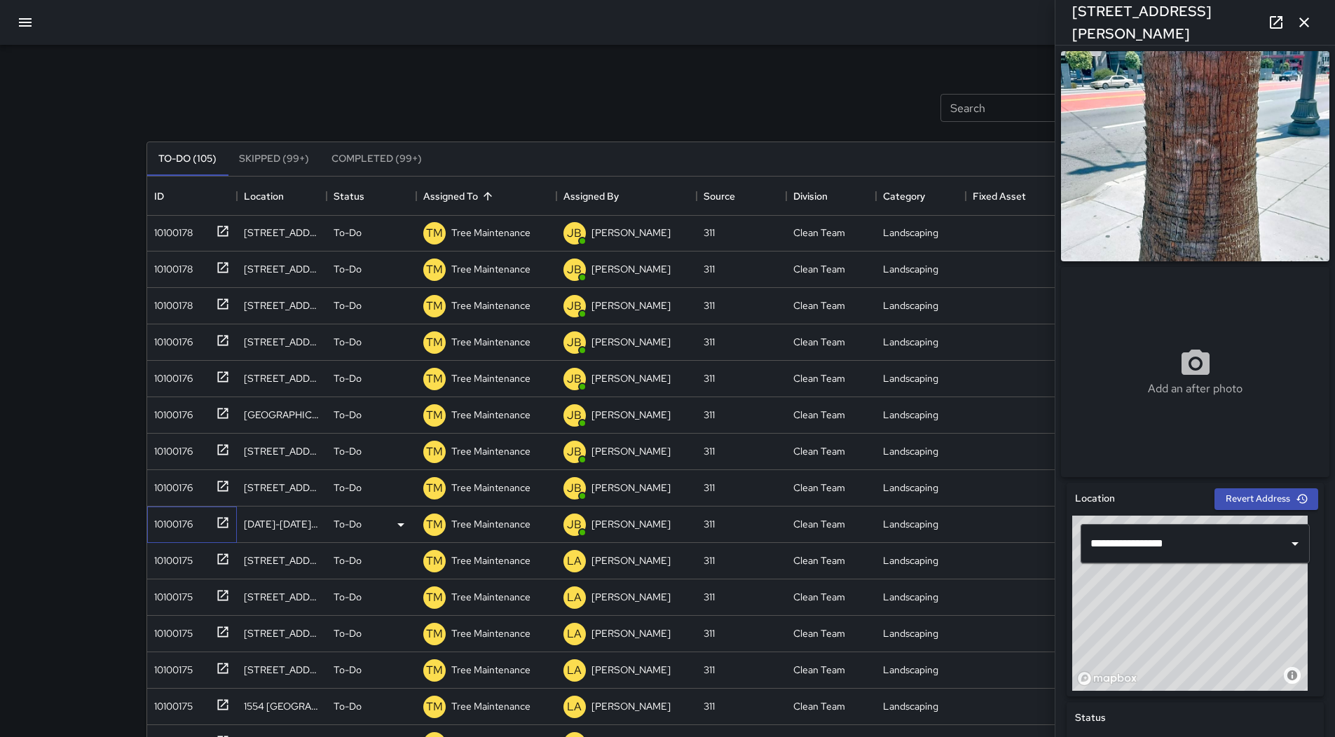
click at [181, 525] on div "10100176" at bounding box center [171, 522] width 44 height 20
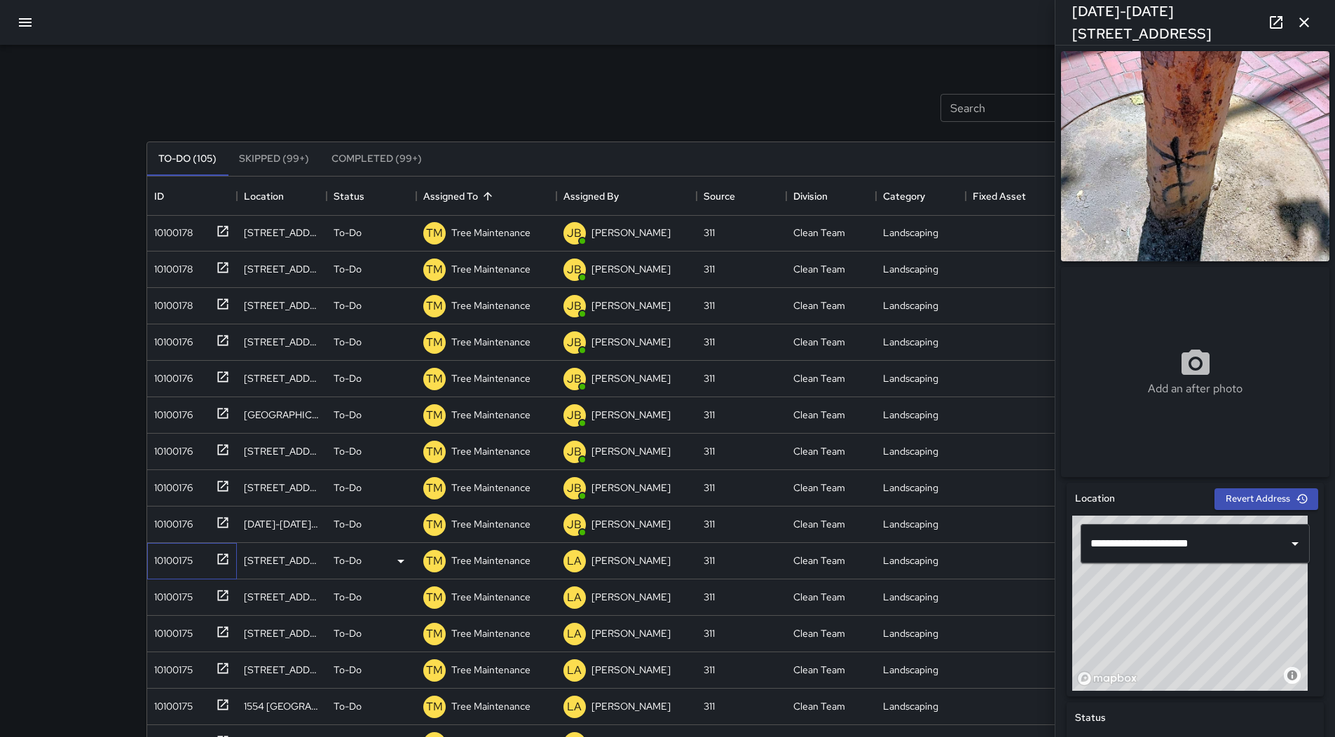
click at [187, 571] on div "10100175" at bounding box center [192, 561] width 90 height 36
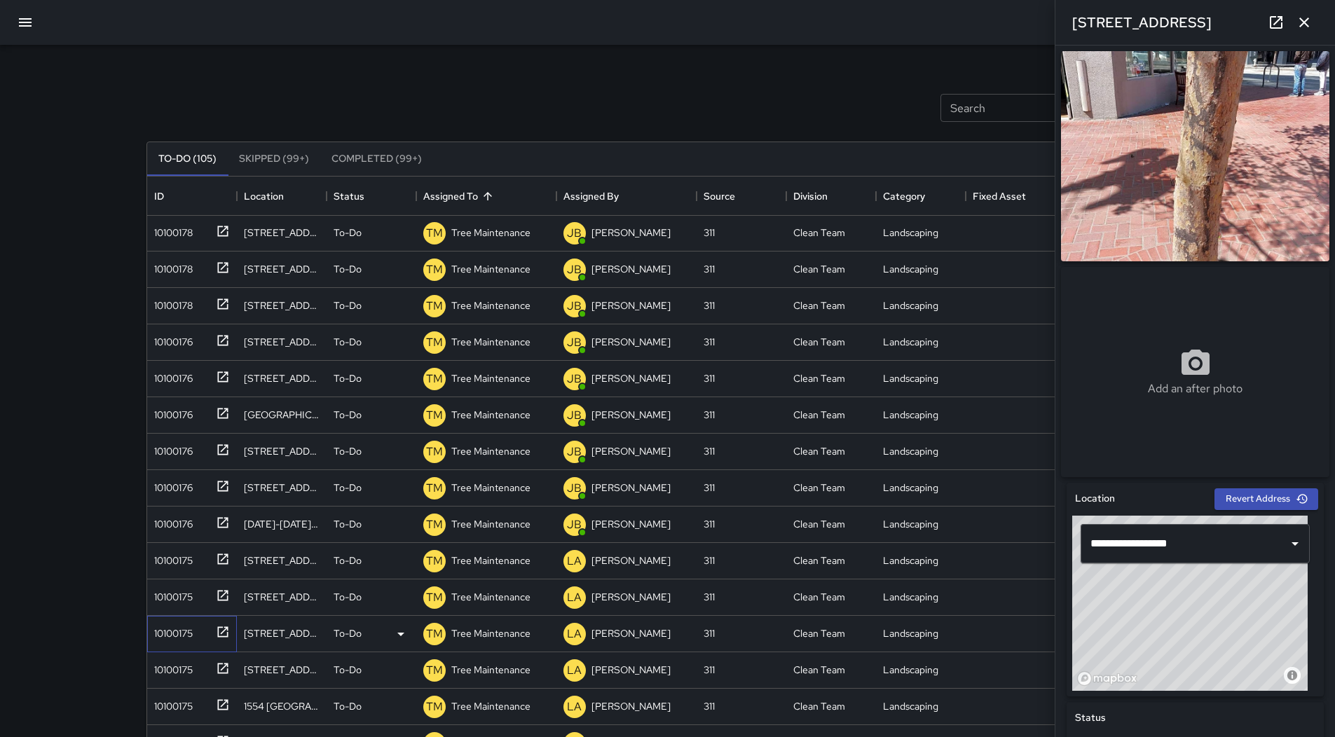
click at [195, 622] on div "10100175" at bounding box center [189, 631] width 81 height 23
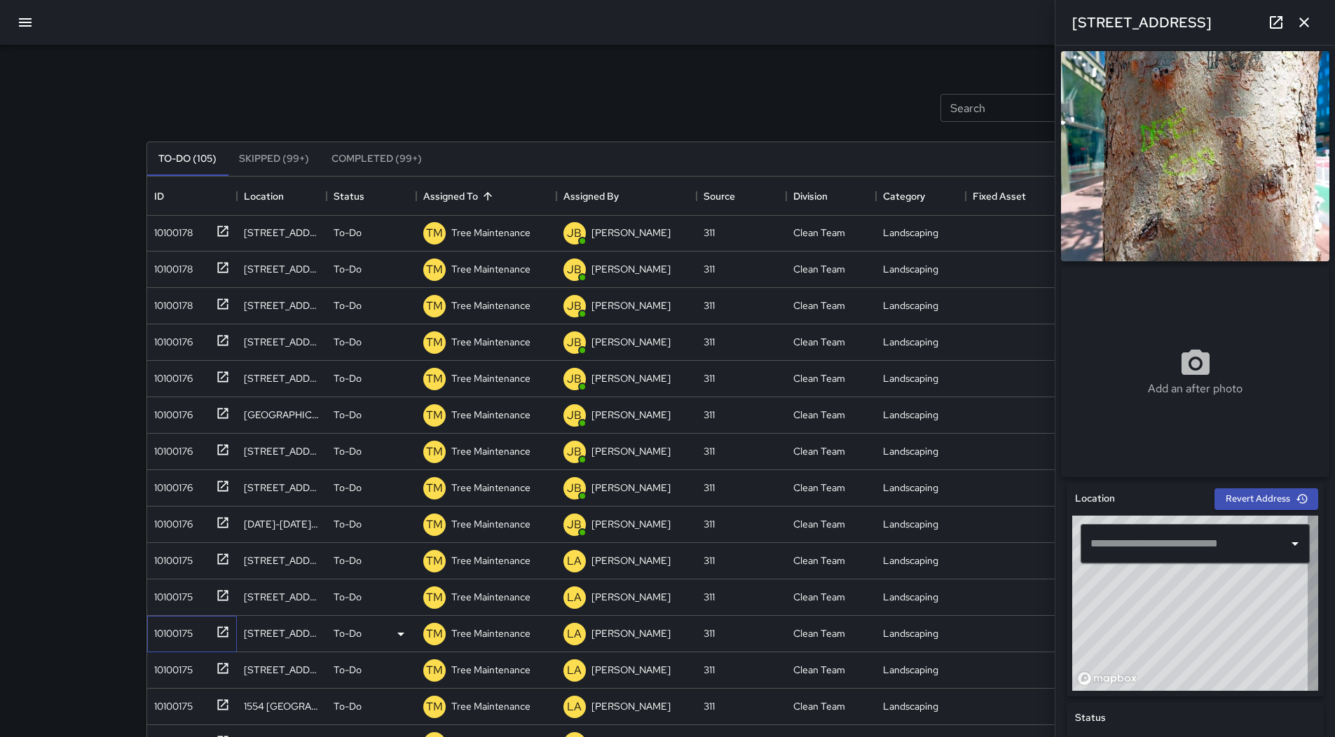
type input "**********"
click at [205, 655] on div "10100175" at bounding box center [192, 671] width 90 height 36
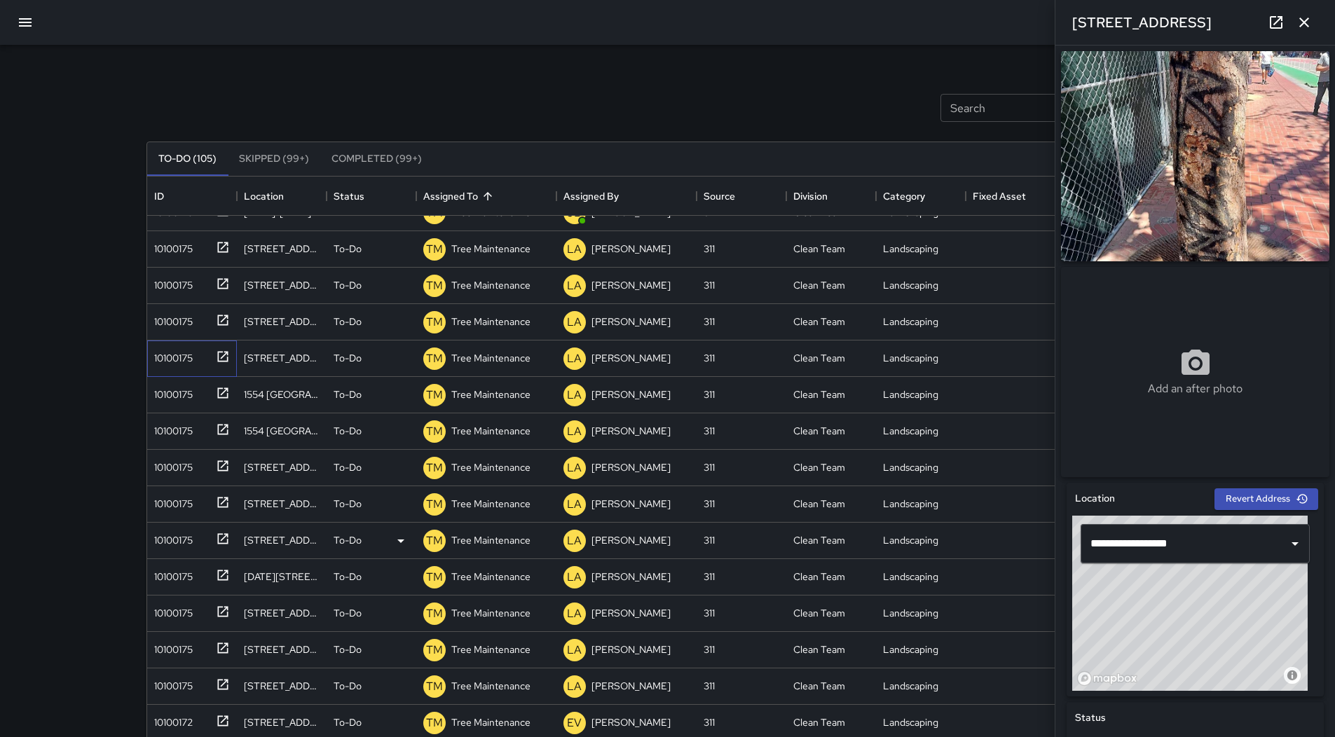
scroll to position [1408, 0]
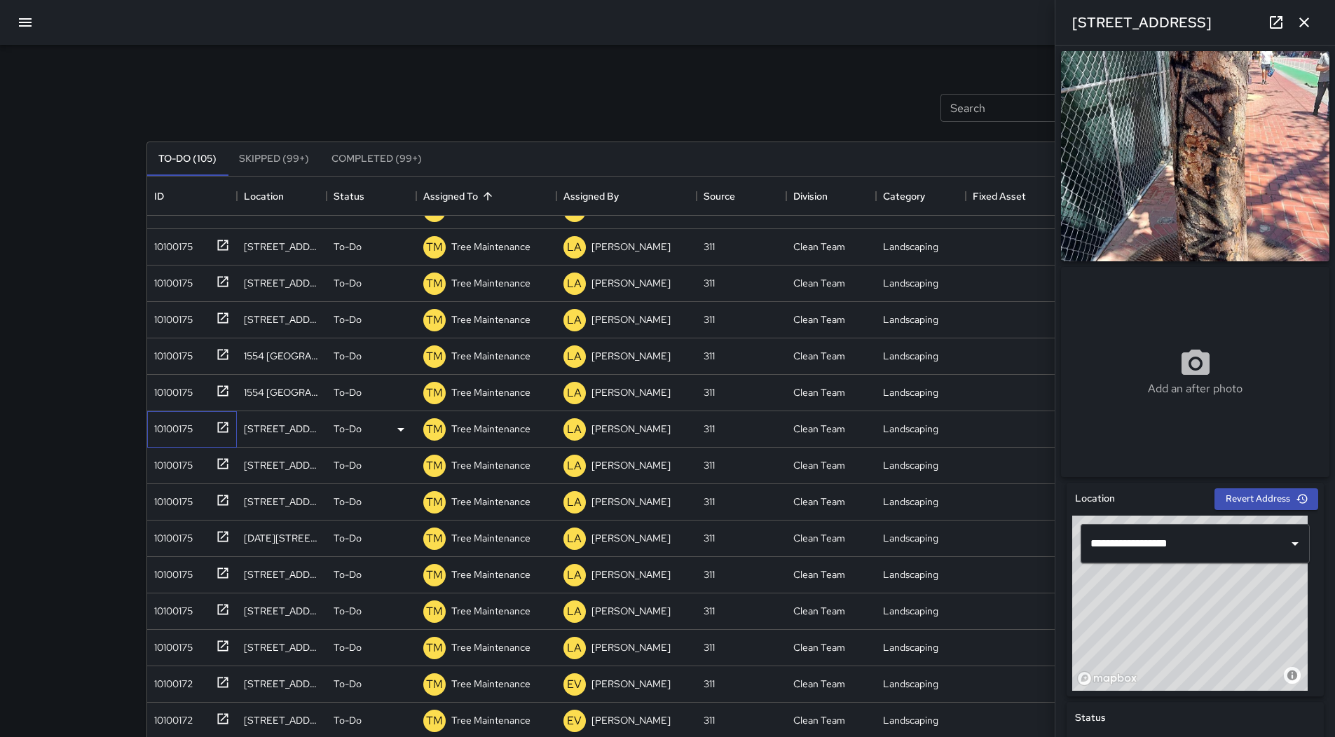
click at [191, 437] on div "10100175" at bounding box center [189, 426] width 81 height 23
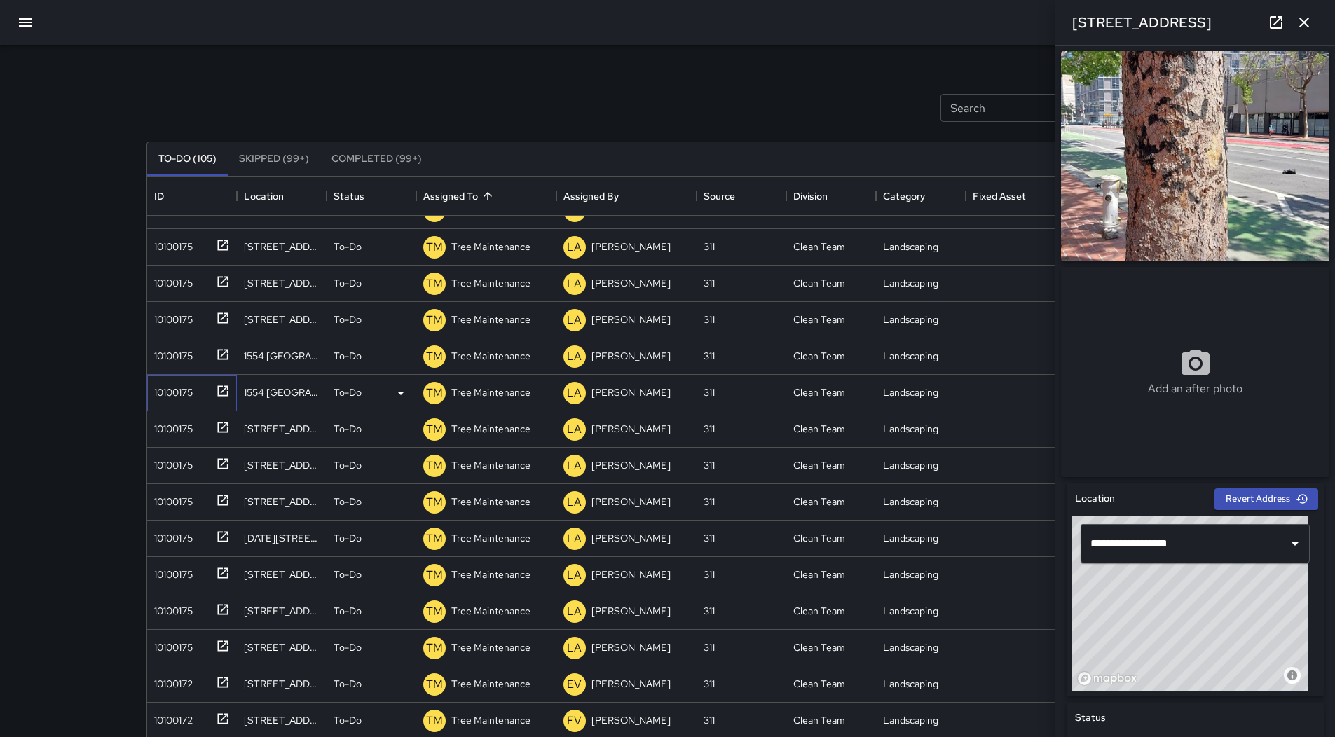
click at [186, 388] on div "10100175" at bounding box center [171, 390] width 44 height 20
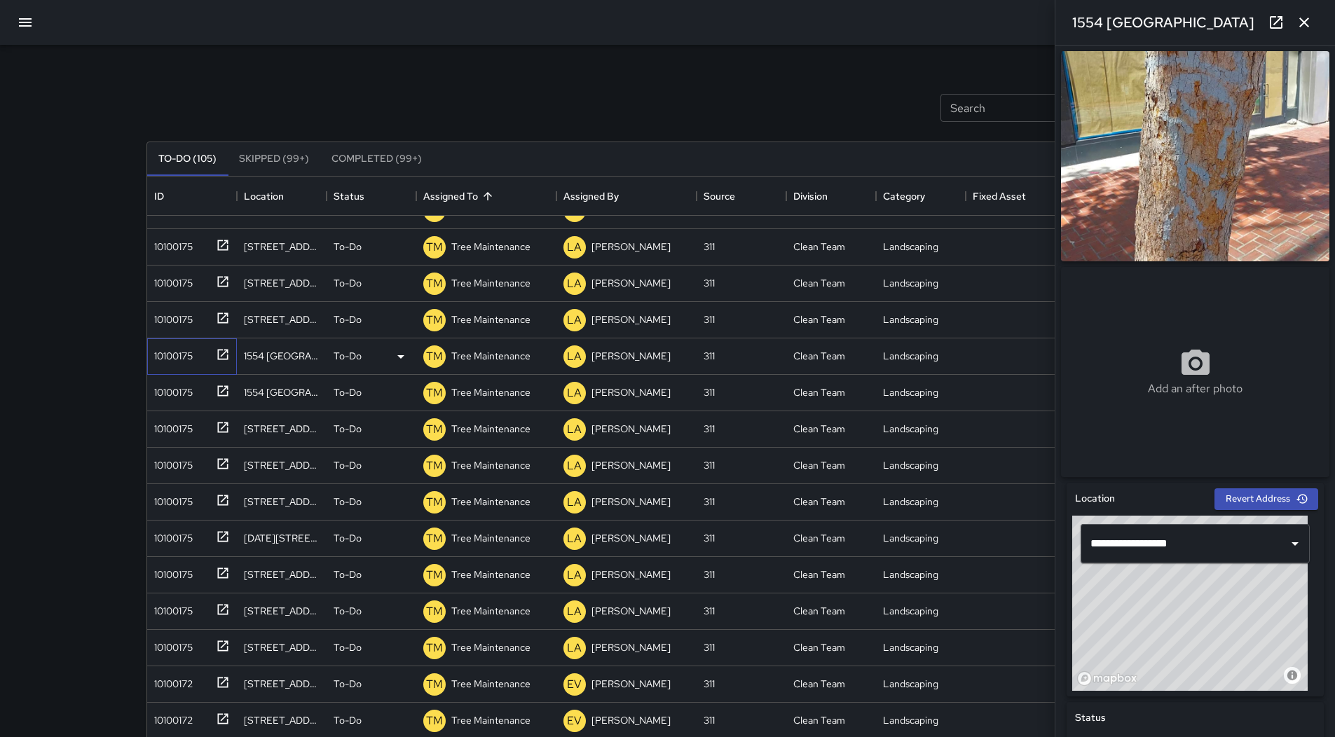
click at [188, 356] on div "10100175" at bounding box center [171, 353] width 44 height 20
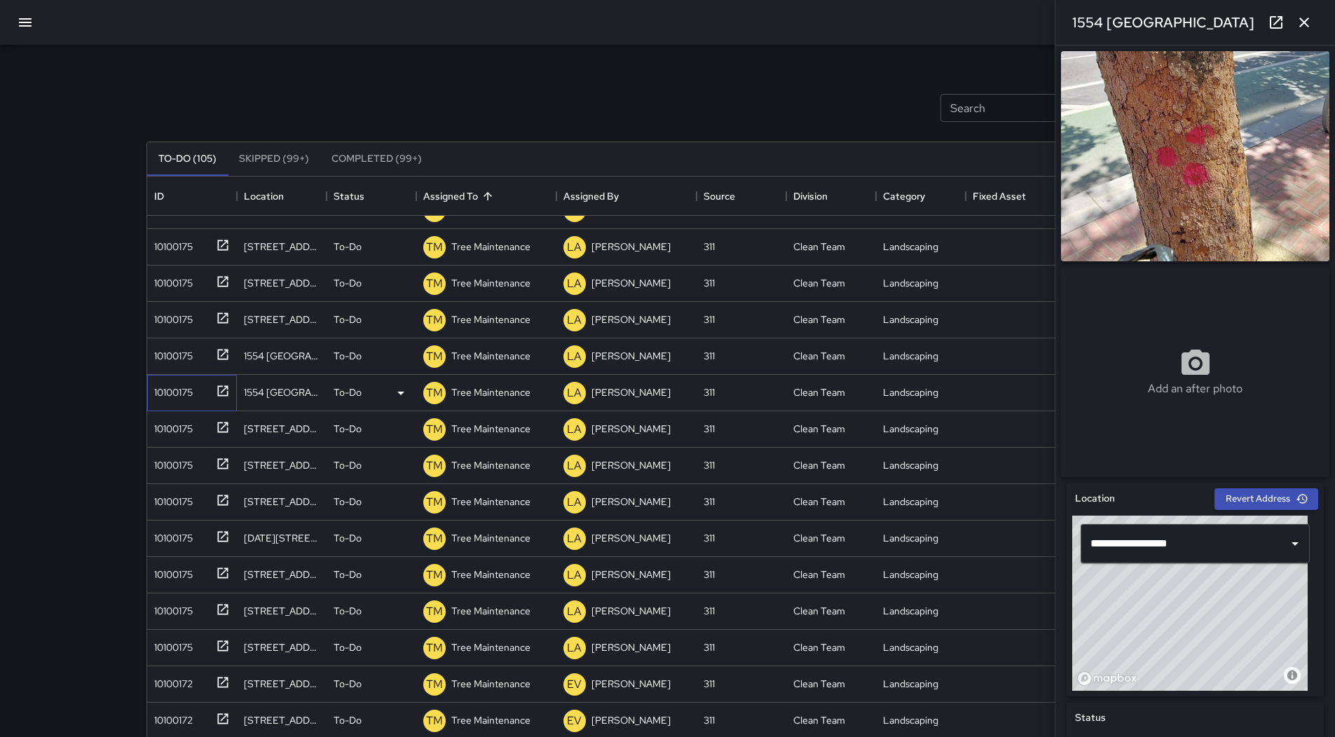
click at [190, 385] on div "10100175" at bounding box center [171, 390] width 44 height 20
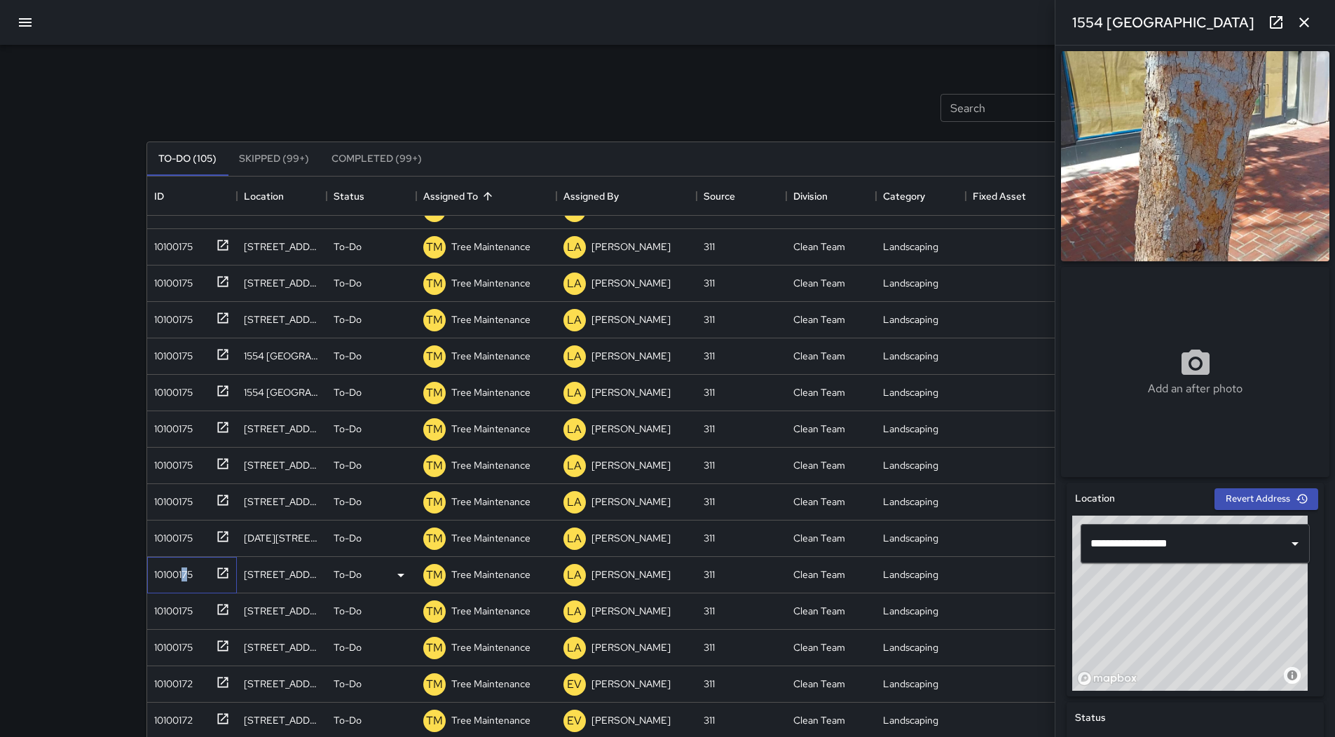
click at [186, 575] on div "10100175" at bounding box center [171, 572] width 44 height 20
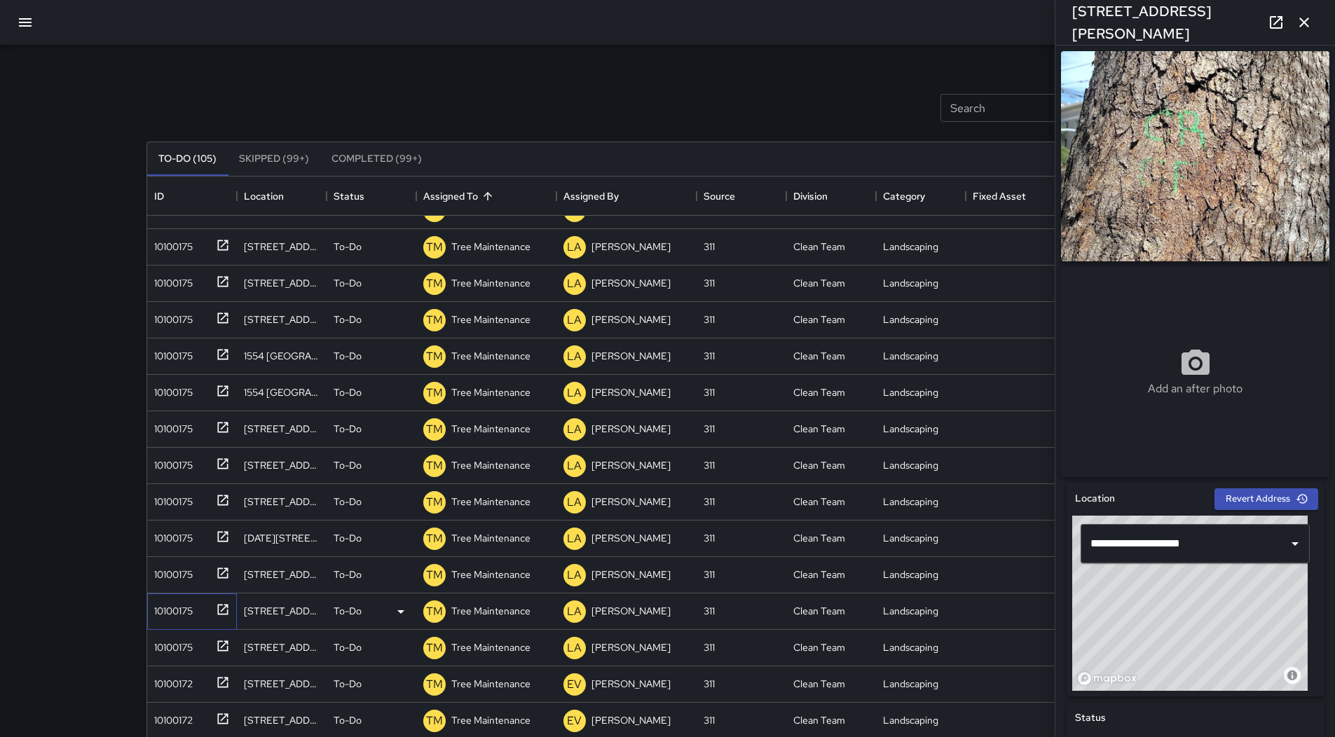
click at [187, 624] on div "10100175" at bounding box center [192, 612] width 90 height 36
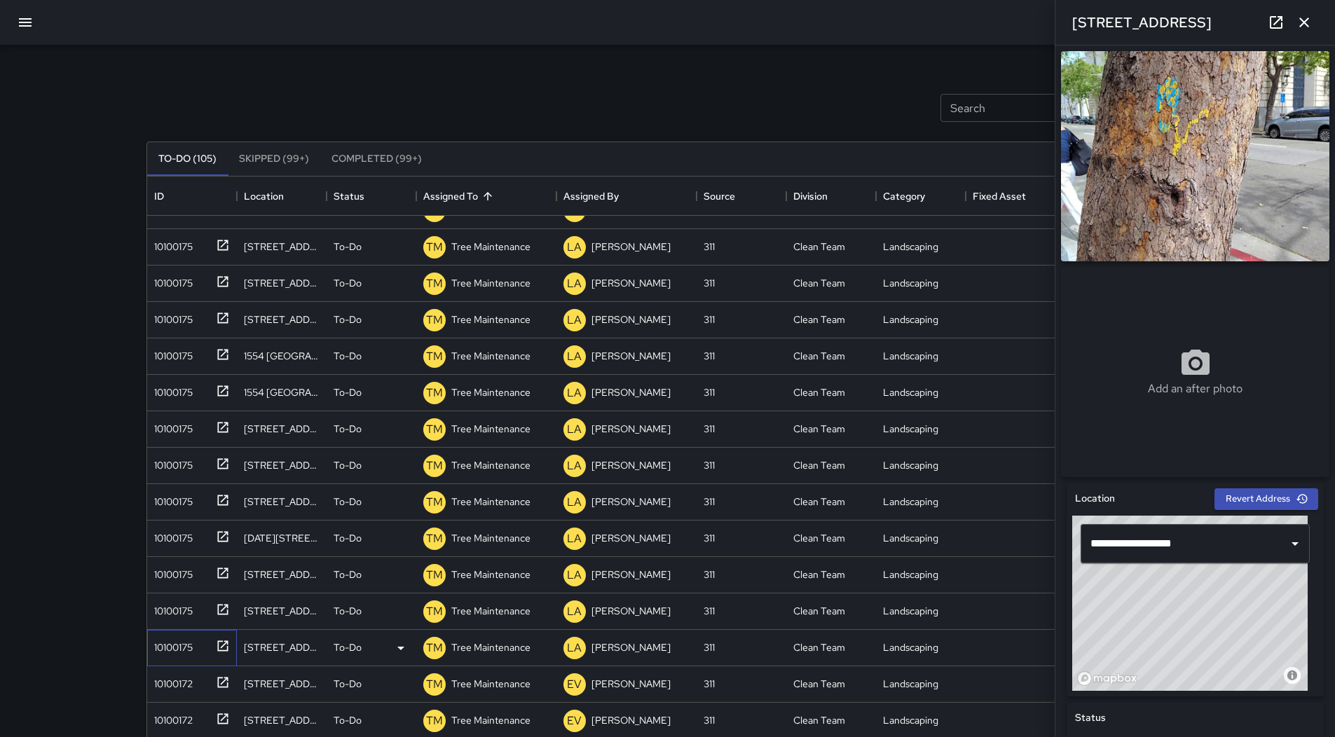
click at [193, 641] on div "10100175" at bounding box center [171, 645] width 44 height 20
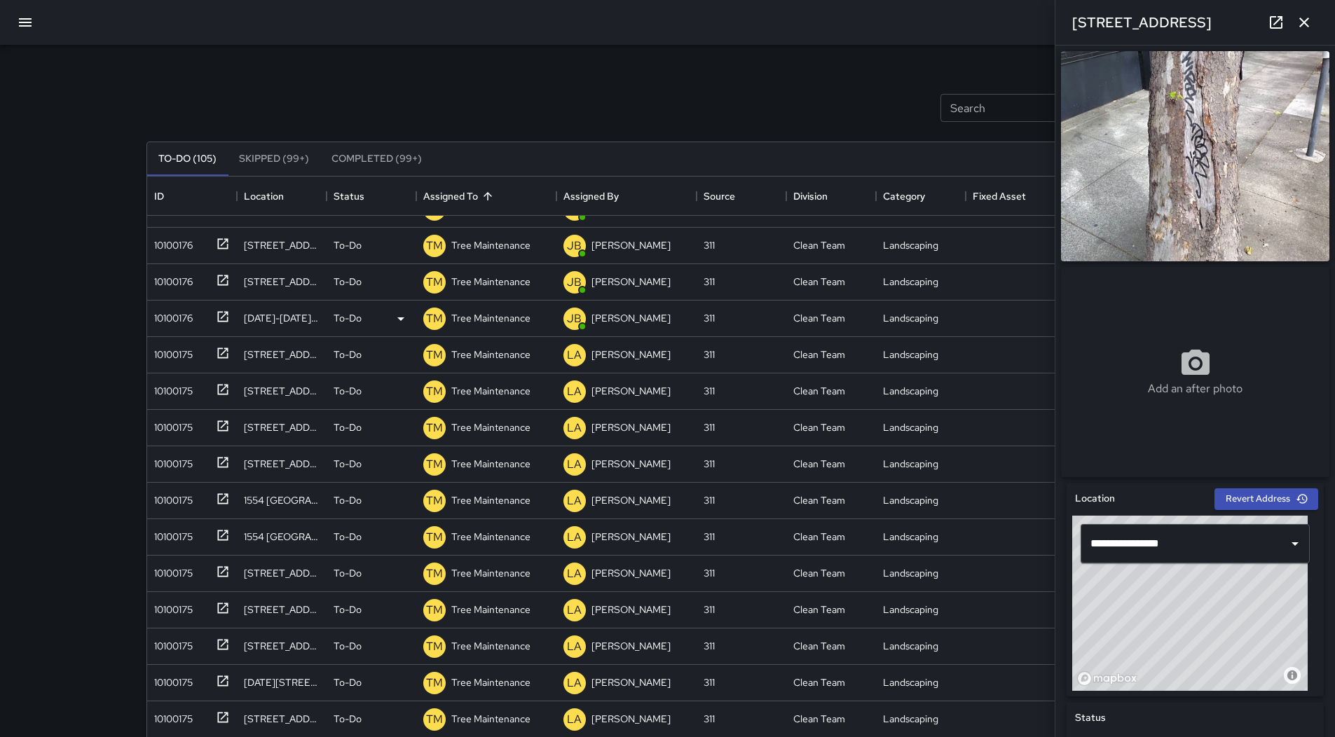
scroll to position [1268, 0]
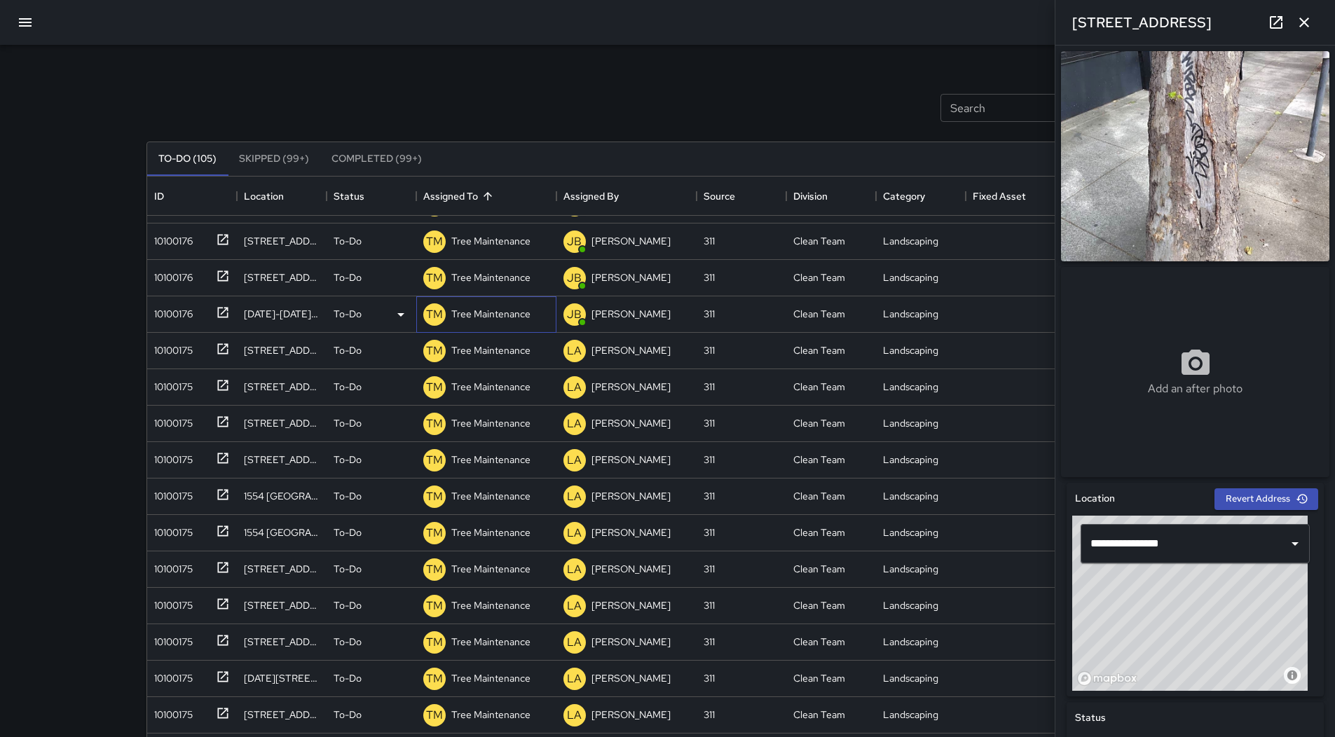
click at [477, 308] on p "Tree Maintenance" at bounding box center [490, 314] width 79 height 14
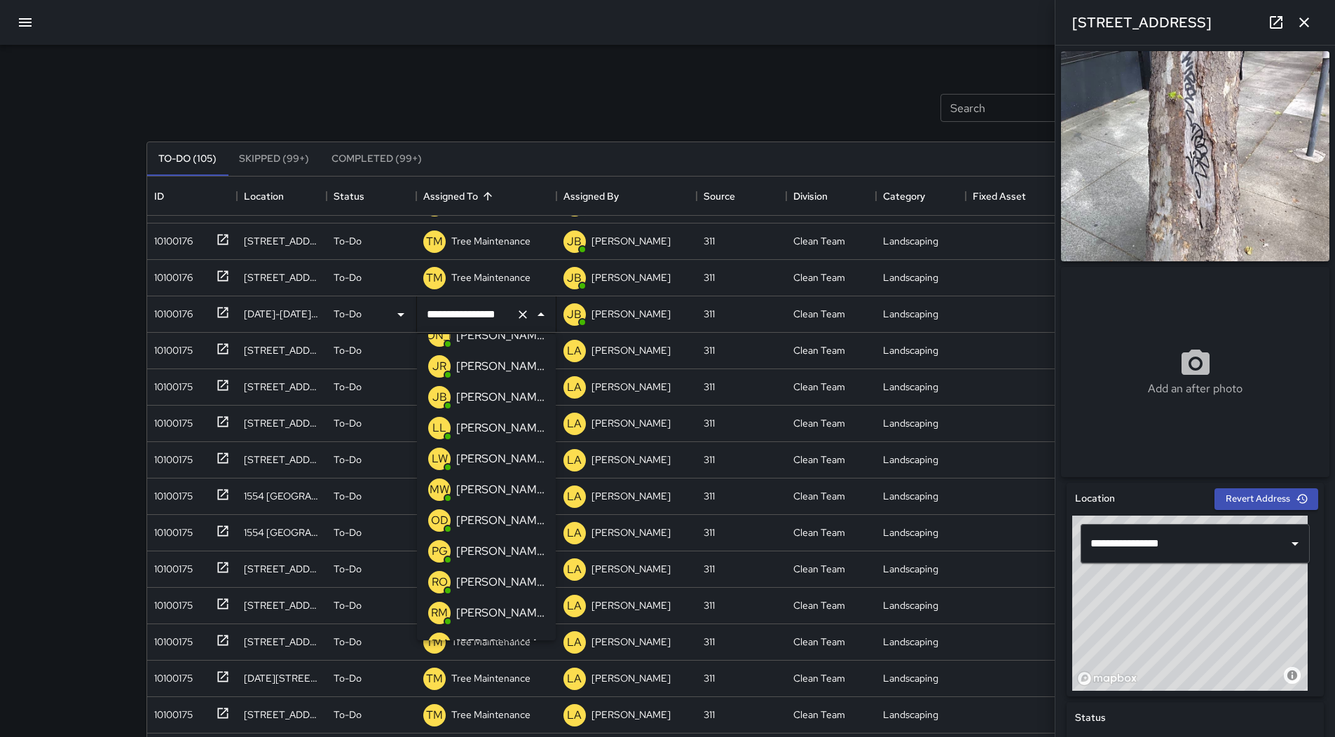
scroll to position [201, 0]
click at [497, 400] on p "[PERSON_NAME]" at bounding box center [500, 400] width 88 height 17
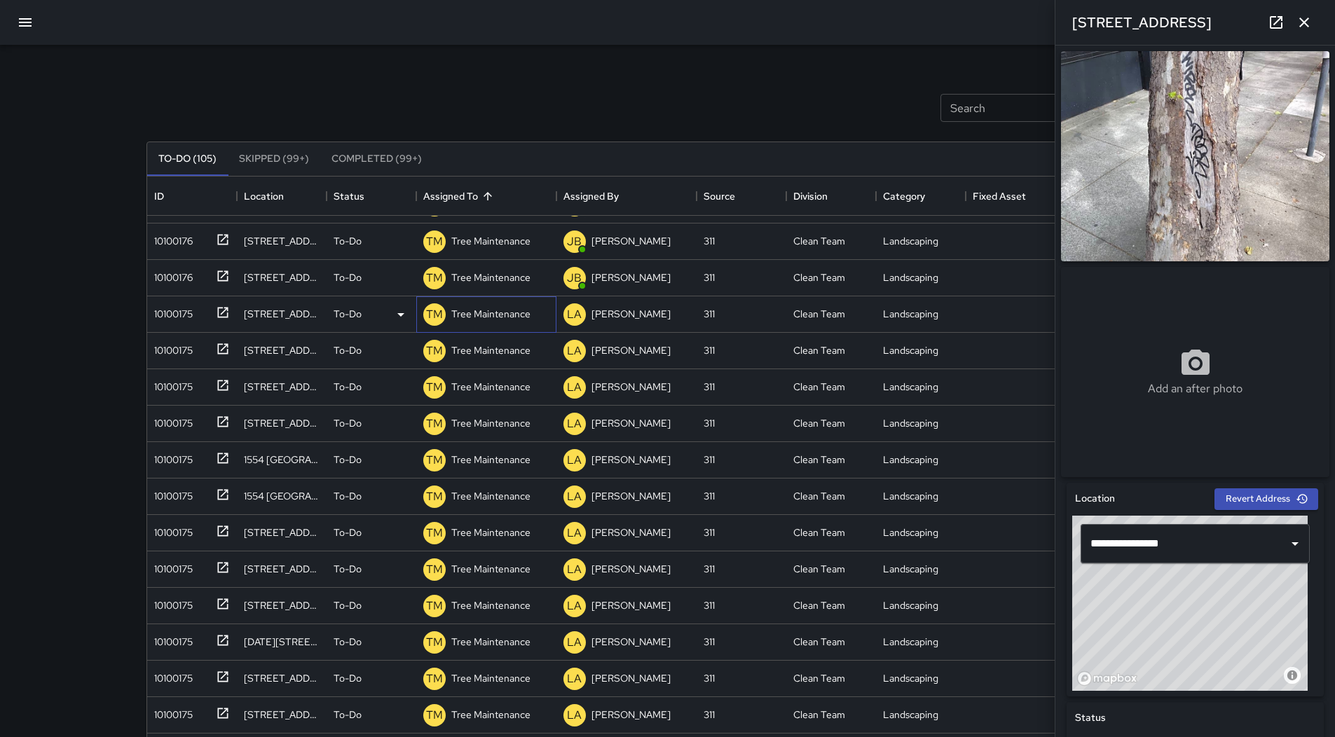
click at [487, 315] on p "Tree Maintenance" at bounding box center [490, 314] width 79 height 14
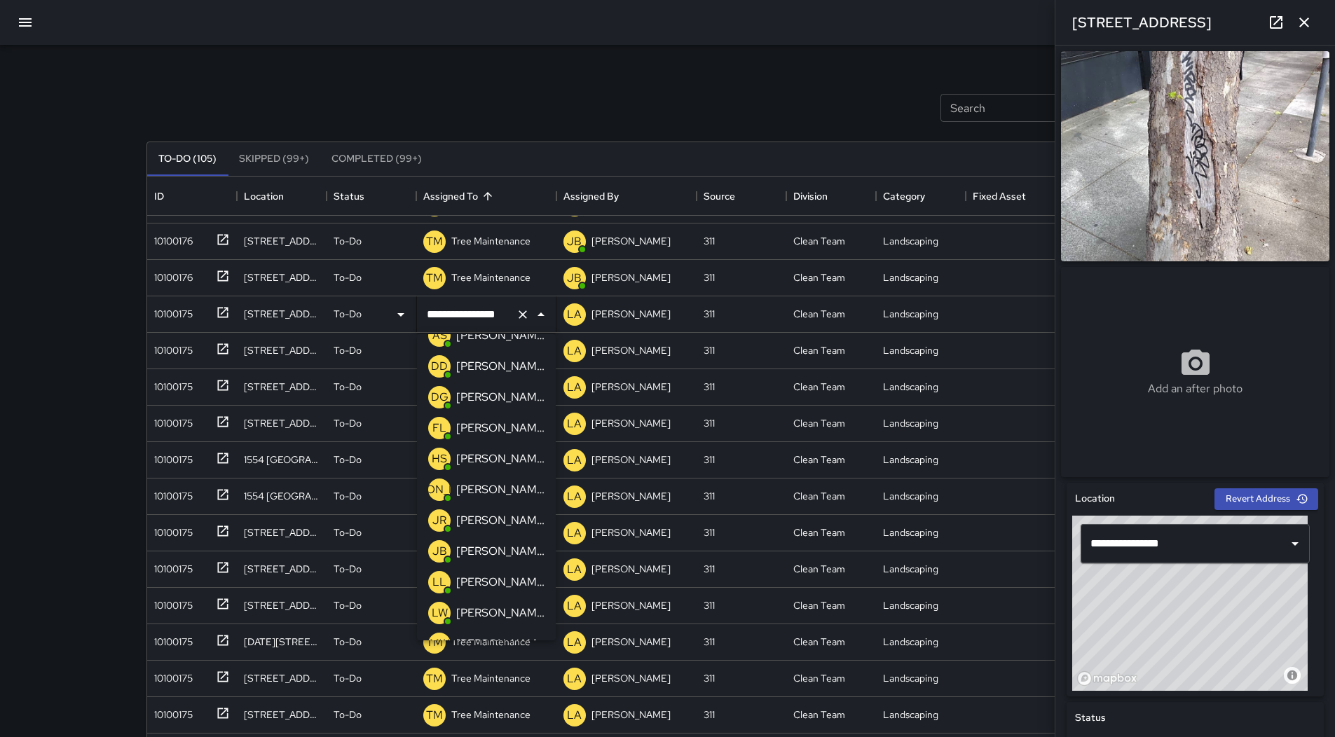
scroll to position [0, 0]
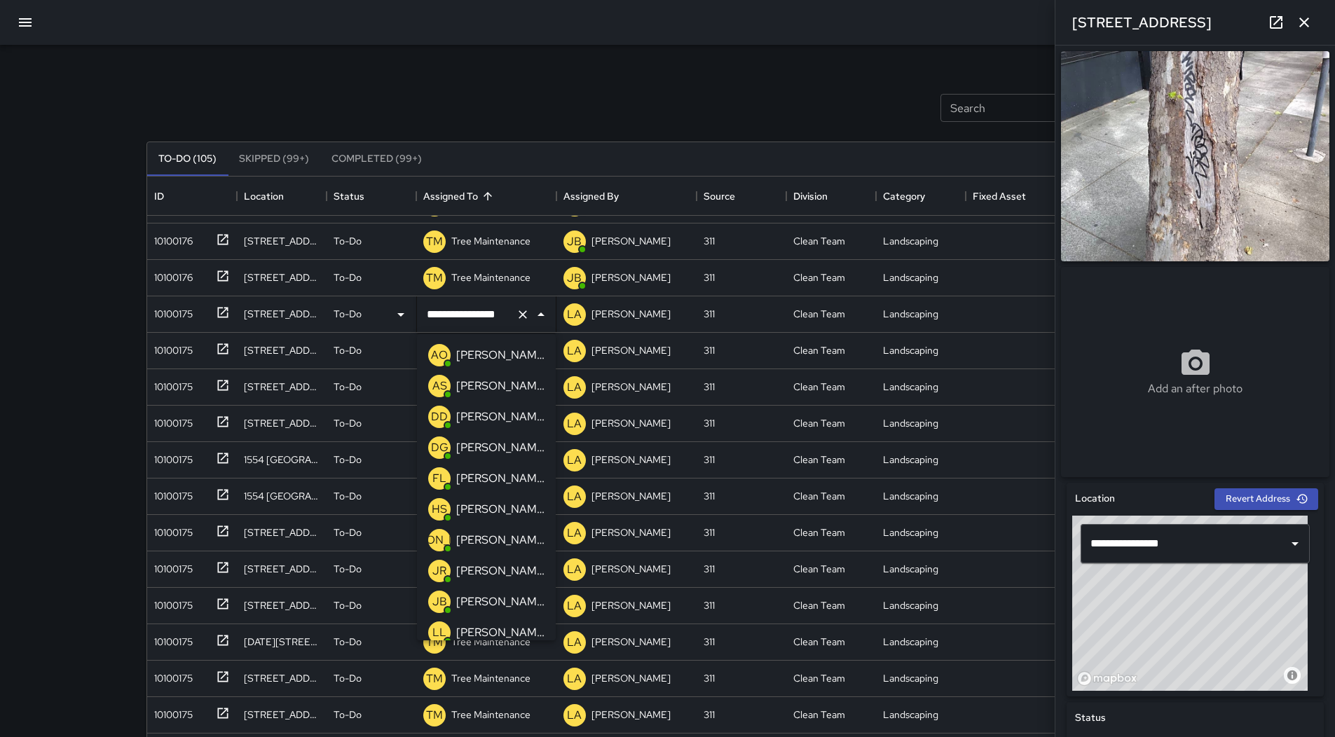
click at [518, 599] on p "[PERSON_NAME]" at bounding box center [500, 602] width 88 height 17
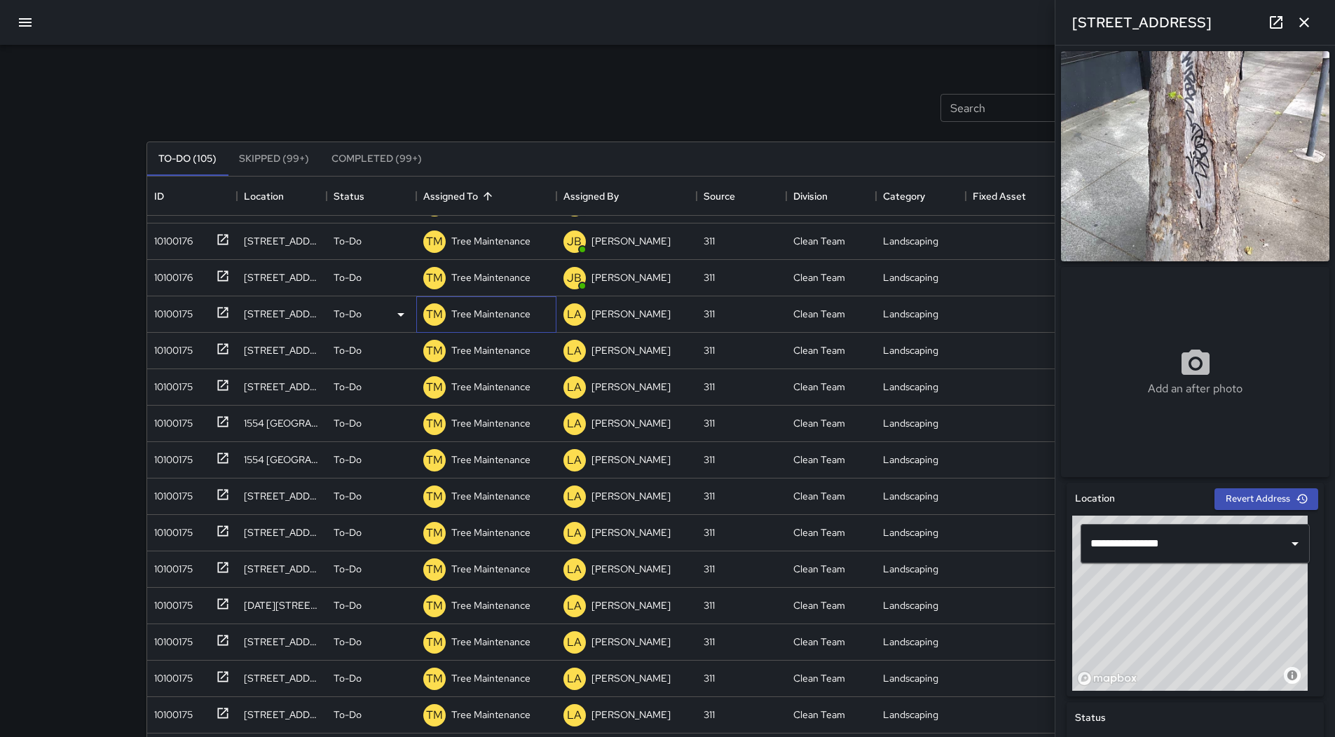
click at [505, 313] on p "Tree Maintenance" at bounding box center [490, 314] width 79 height 14
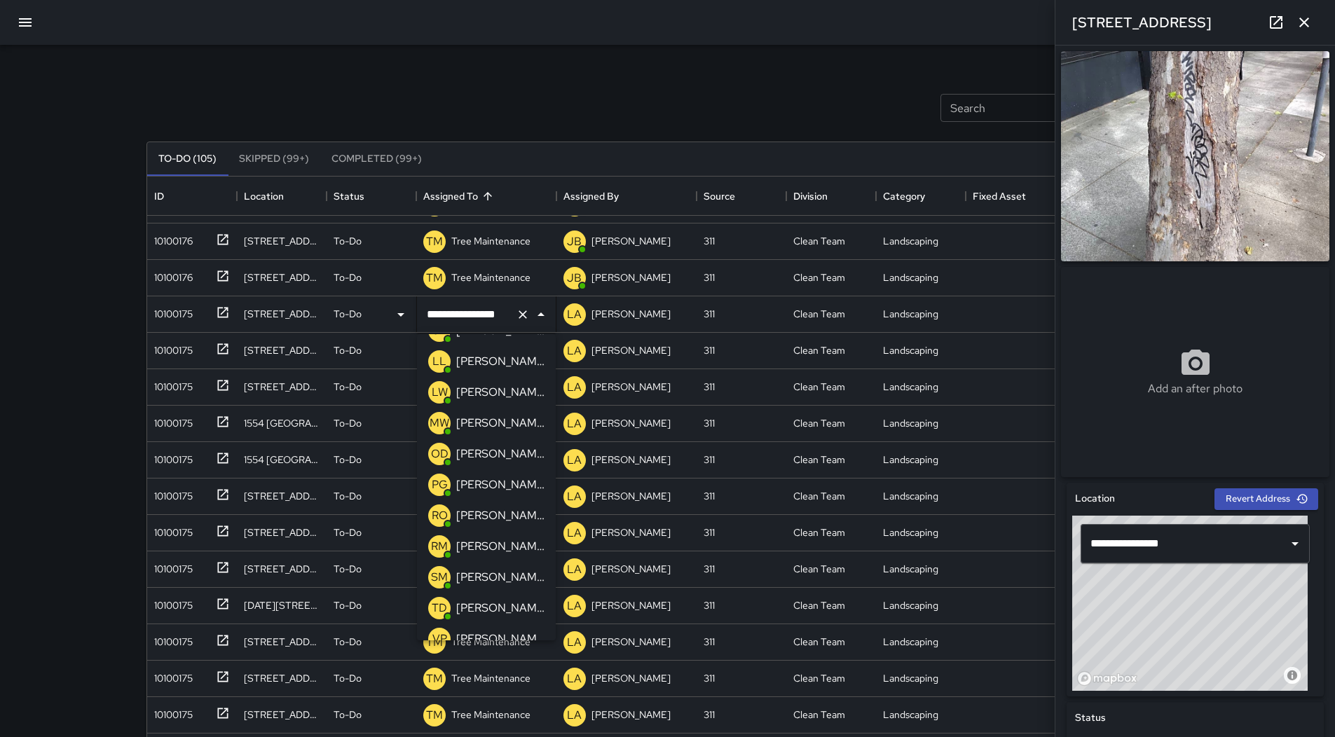
scroll to position [201, 0]
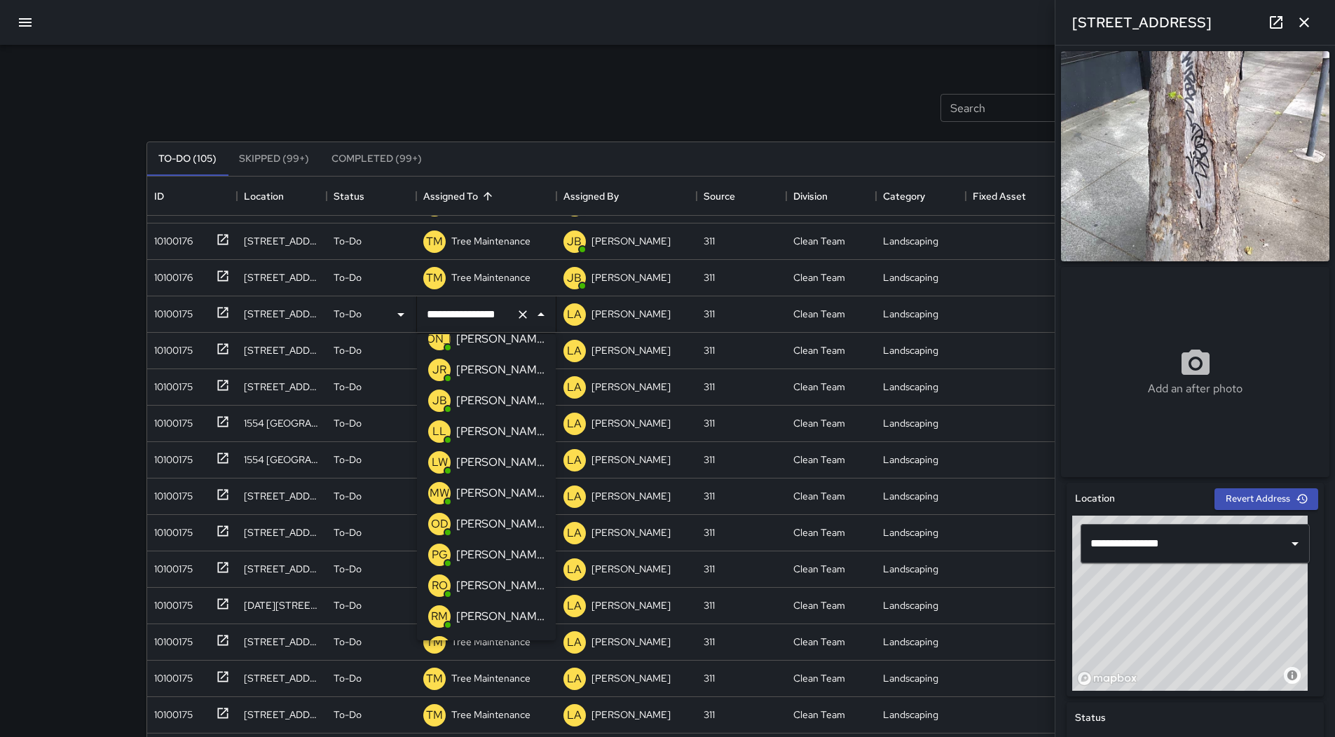
click at [496, 402] on p "[PERSON_NAME]" at bounding box center [500, 400] width 88 height 17
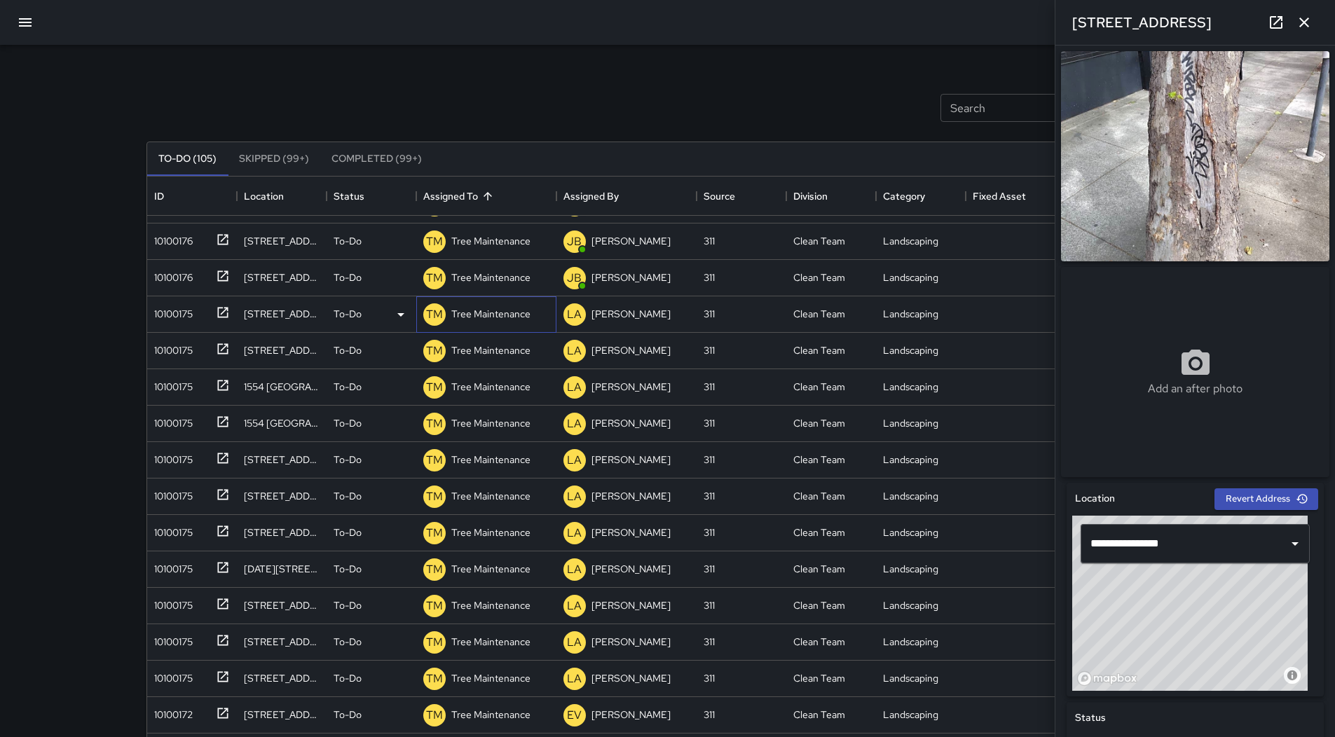
click at [493, 319] on p "Tree Maintenance" at bounding box center [490, 314] width 79 height 14
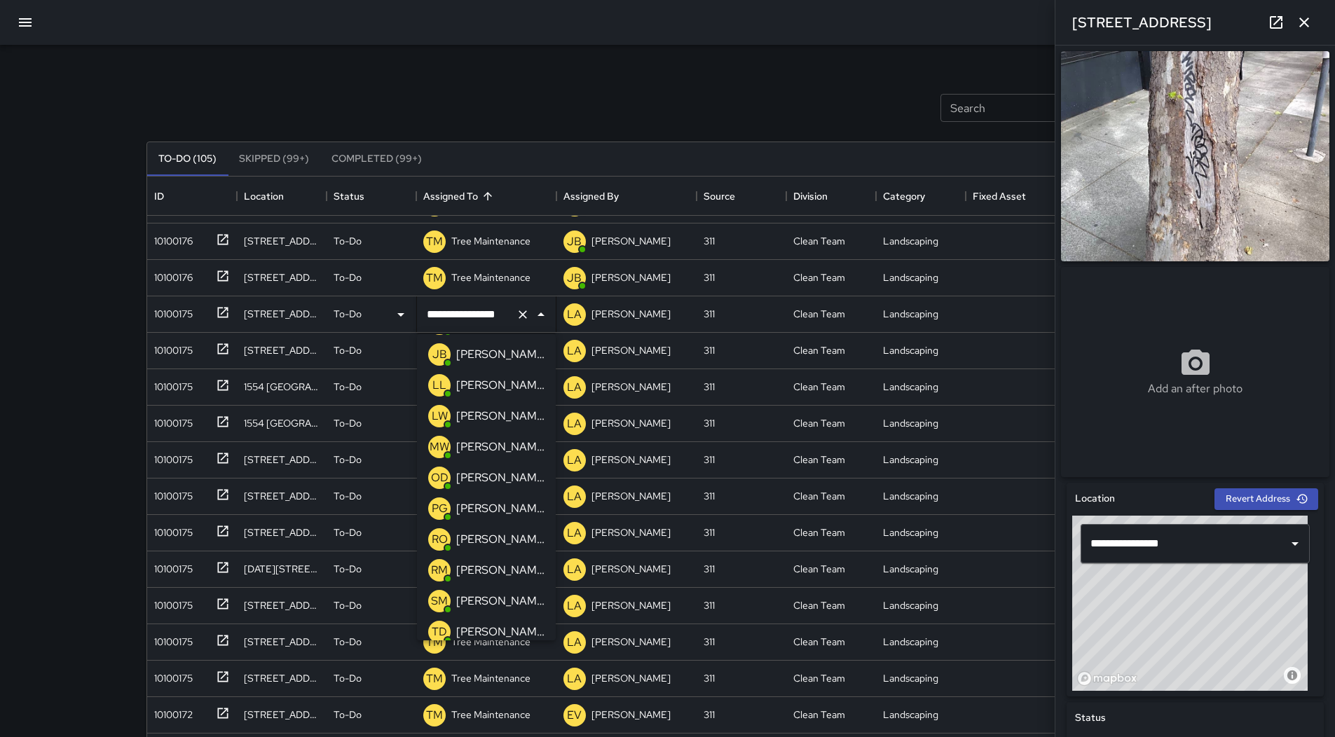
scroll to position [131, 0]
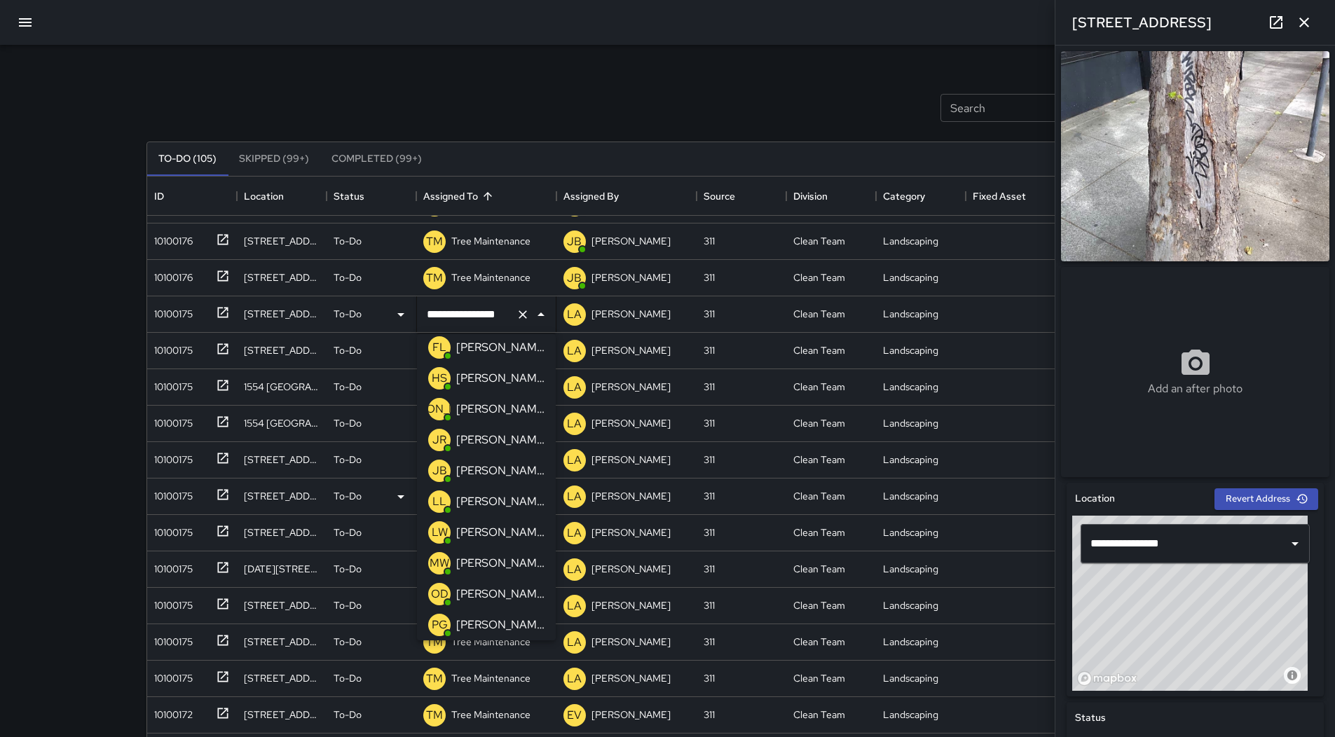
click at [494, 470] on p "[PERSON_NAME]" at bounding box center [500, 471] width 88 height 17
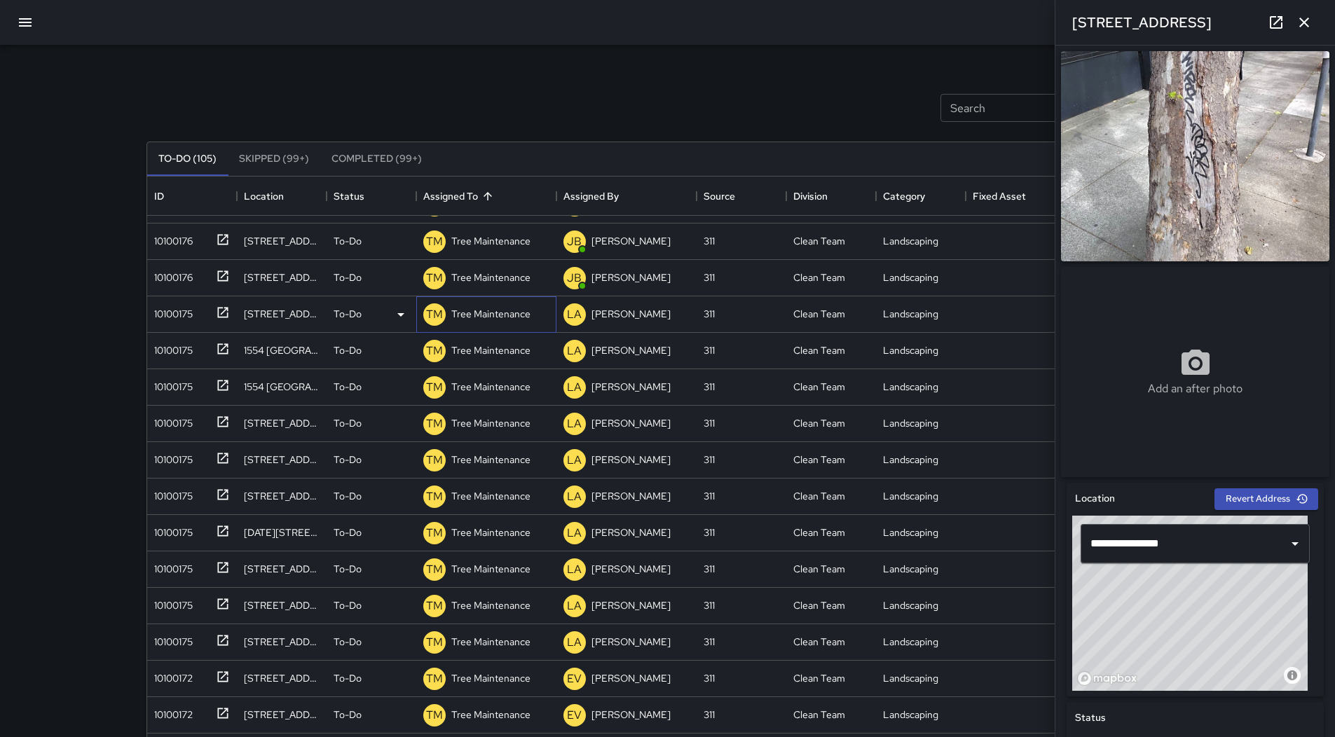
click at [496, 317] on p "Tree Maintenance" at bounding box center [490, 314] width 79 height 14
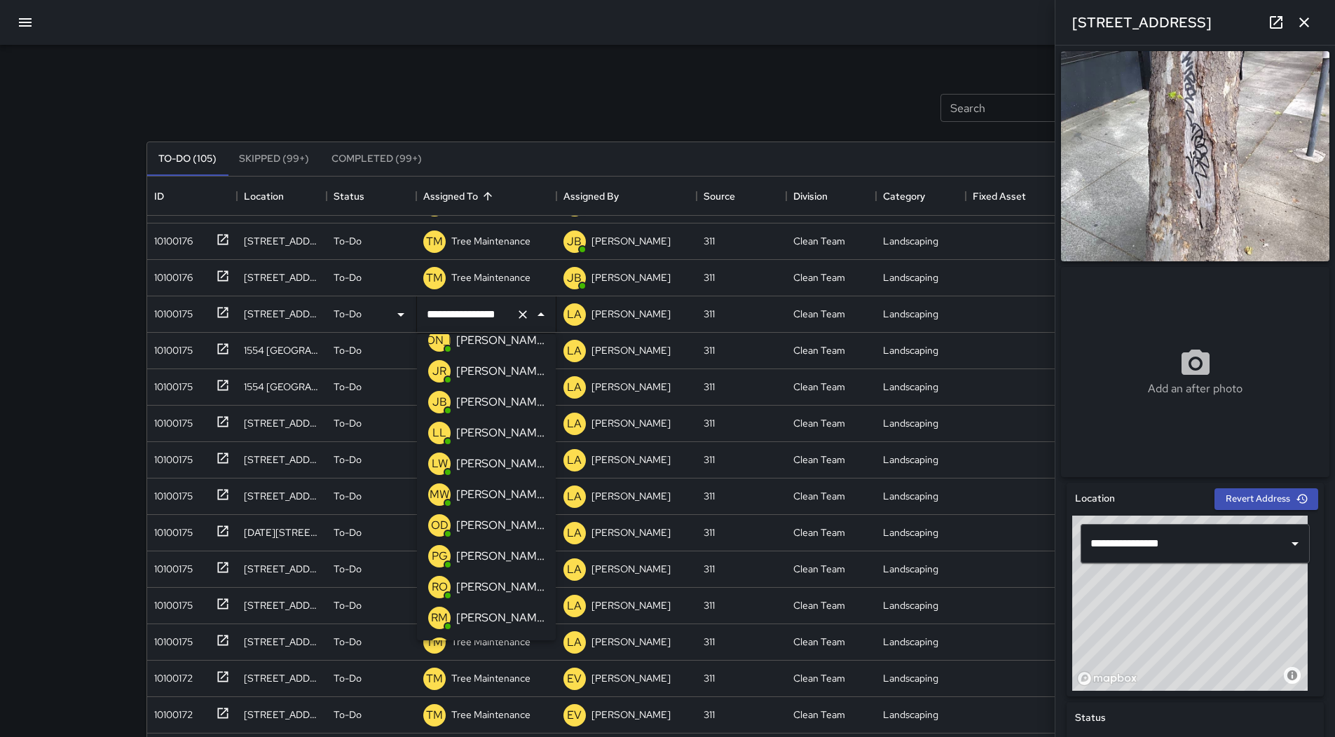
scroll to position [61, 0]
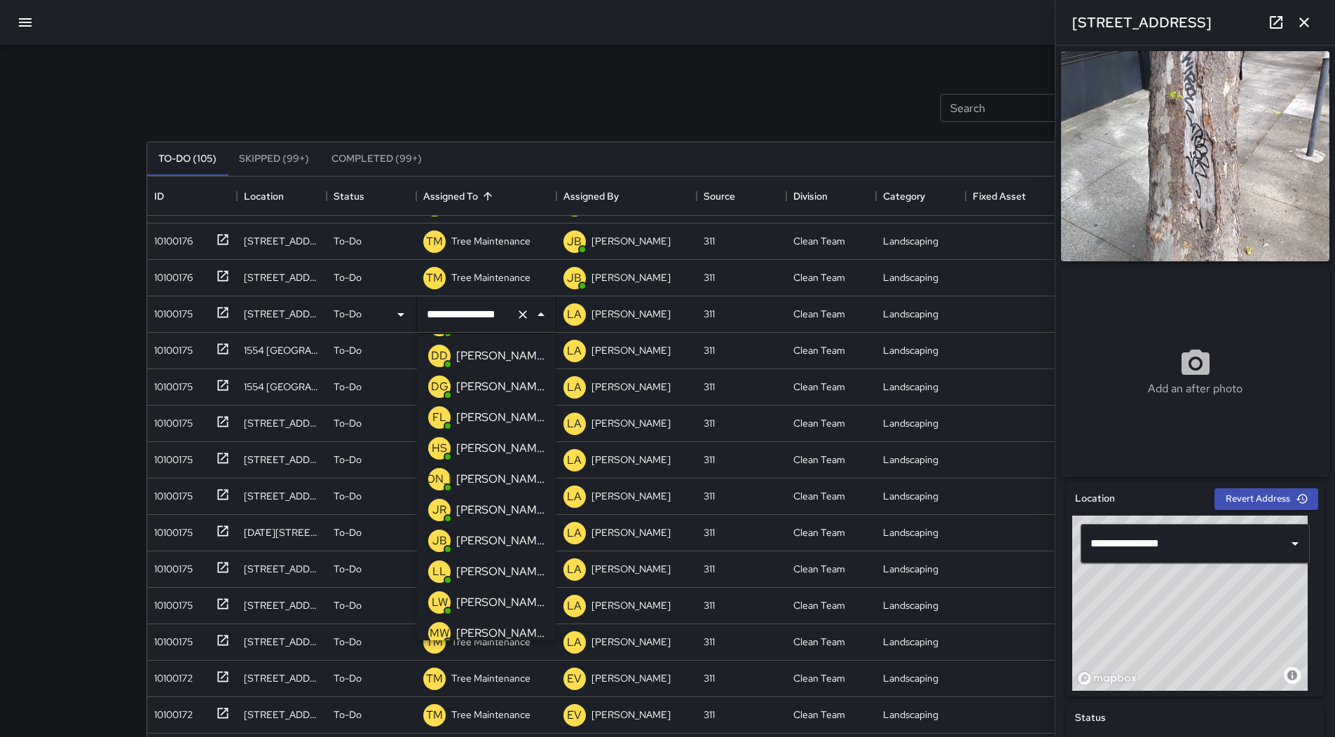
click at [498, 544] on p "[PERSON_NAME]" at bounding box center [500, 541] width 88 height 17
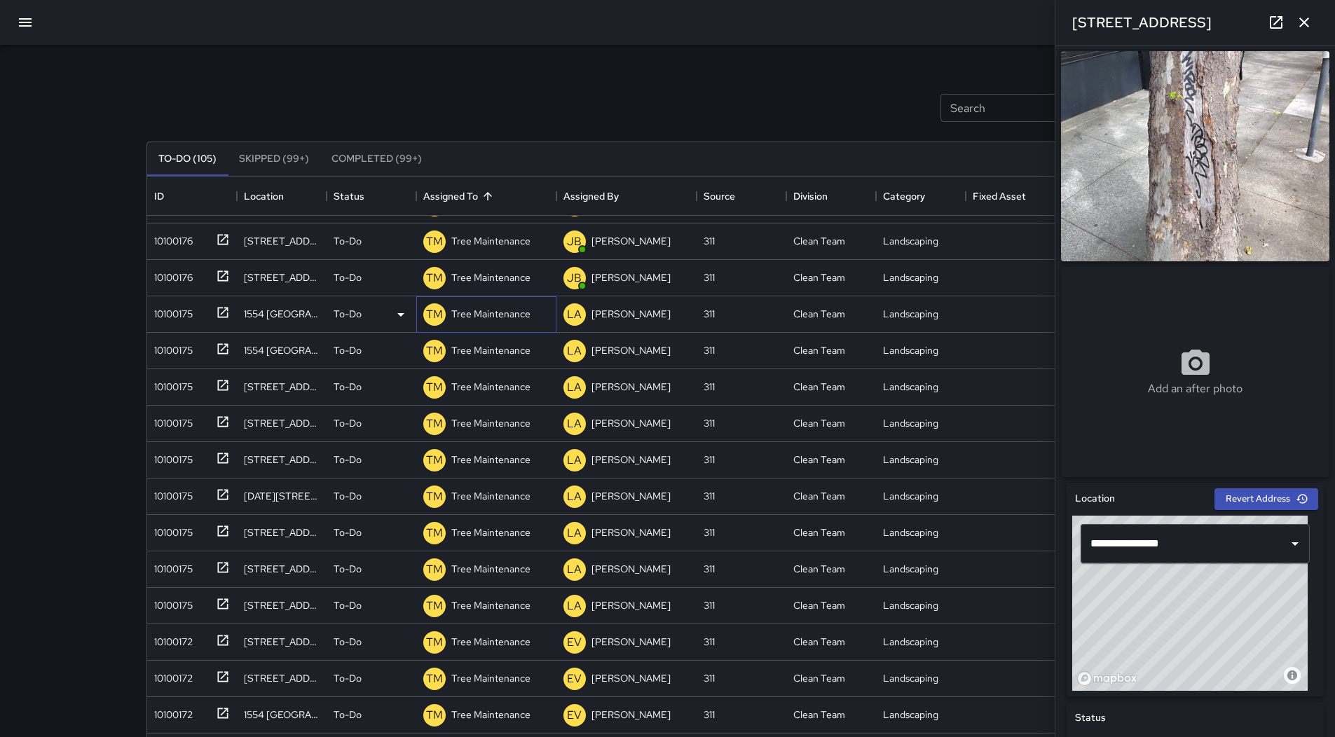
click at [505, 315] on p "Tree Maintenance" at bounding box center [490, 314] width 79 height 14
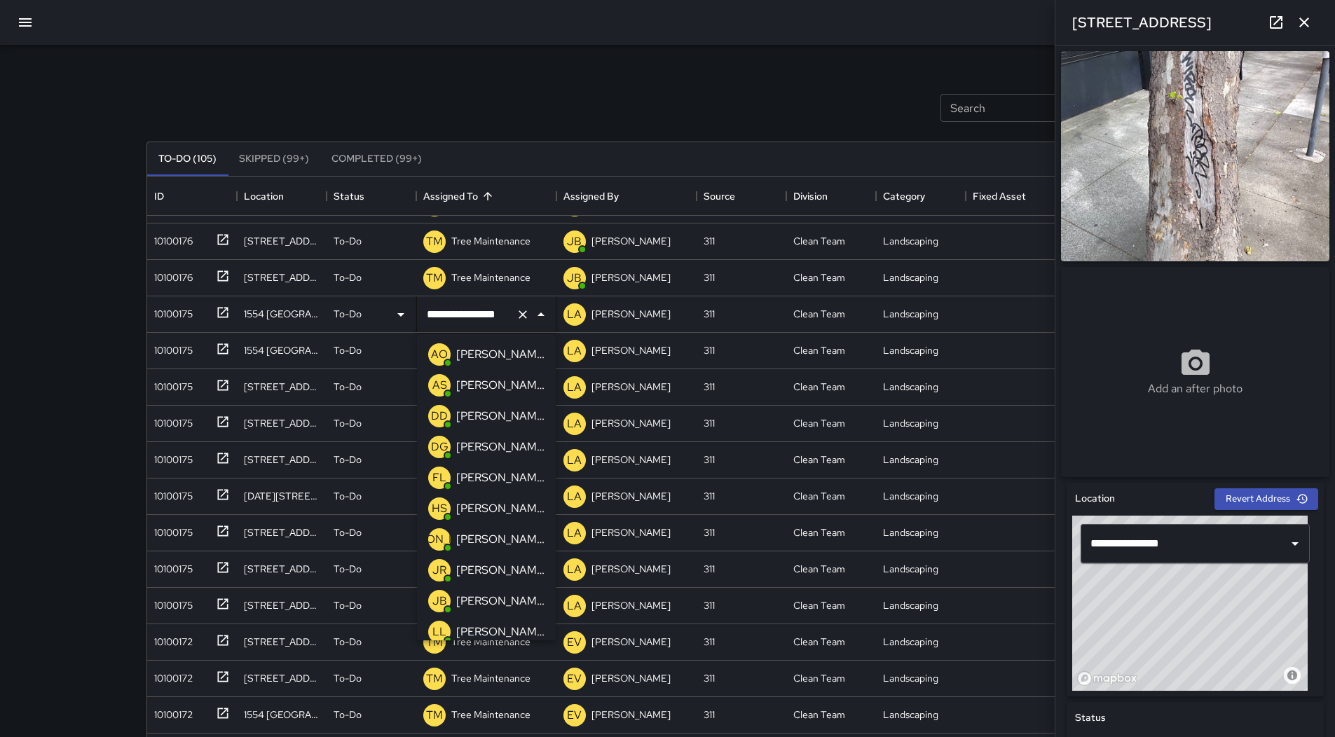
scroll to position [0, 0]
click at [500, 599] on p "[PERSON_NAME]" at bounding box center [500, 602] width 88 height 17
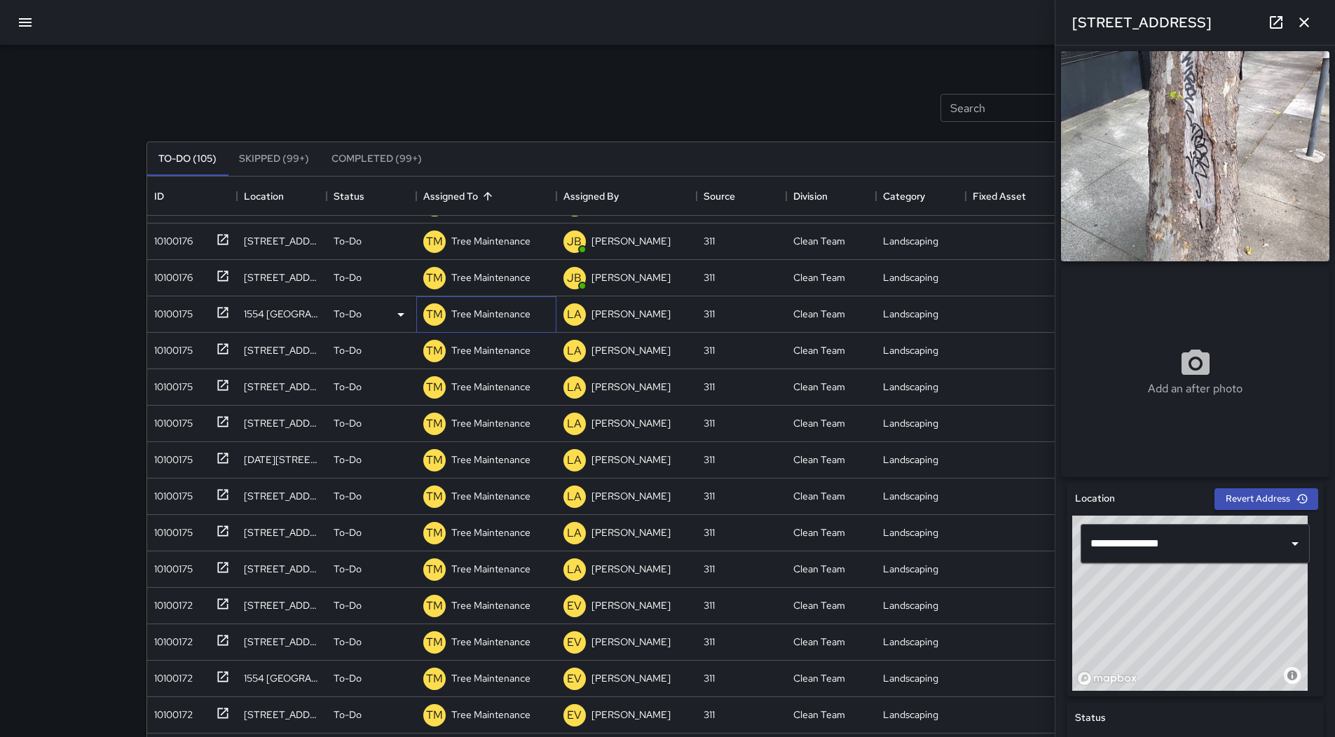
click at [489, 316] on p "Tree Maintenance" at bounding box center [490, 314] width 79 height 14
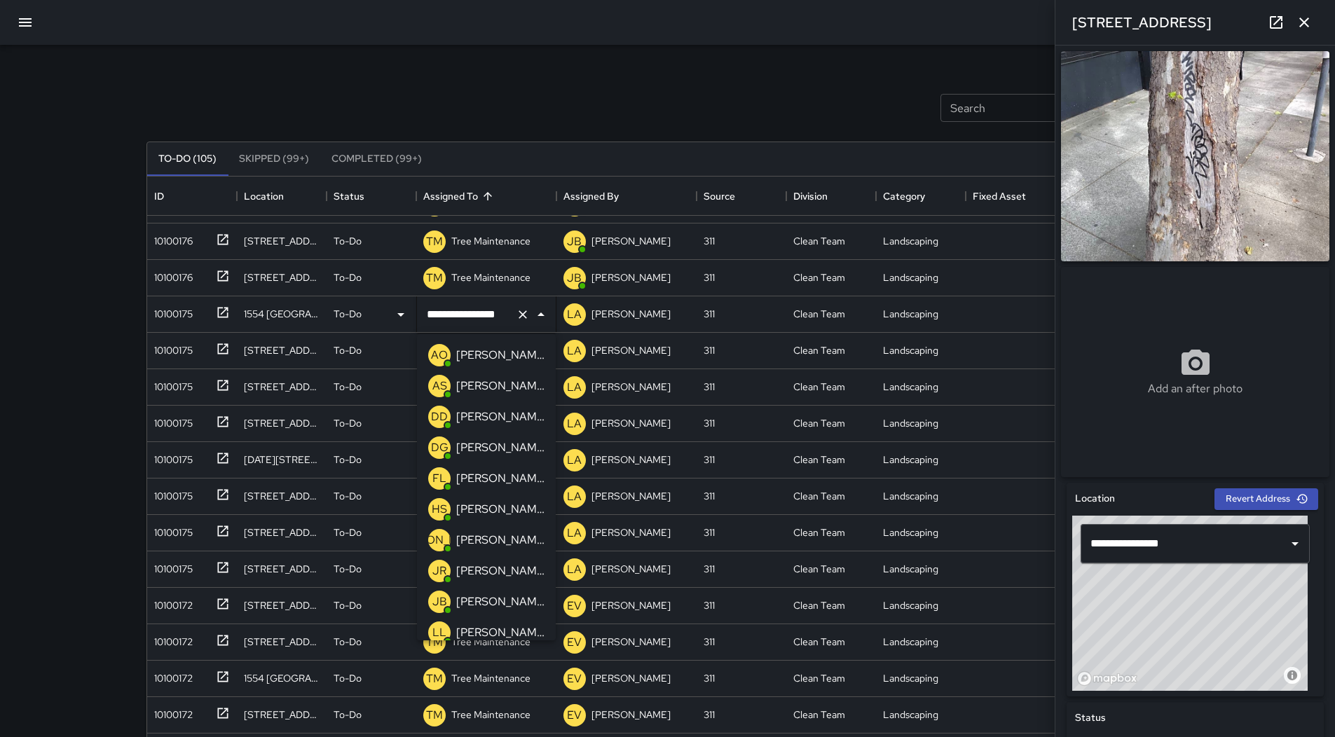
click at [507, 602] on p "[PERSON_NAME]" at bounding box center [500, 602] width 88 height 17
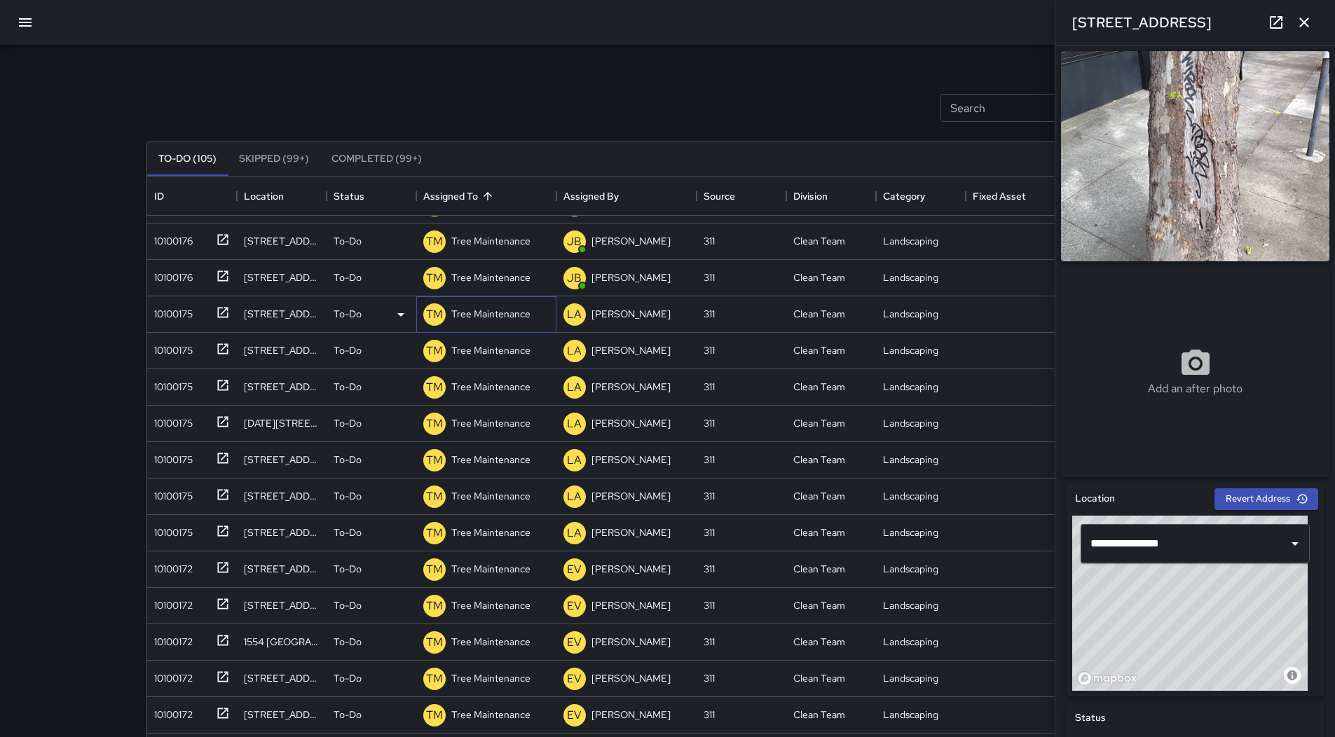
click at [484, 317] on p "Tree Maintenance" at bounding box center [490, 314] width 79 height 14
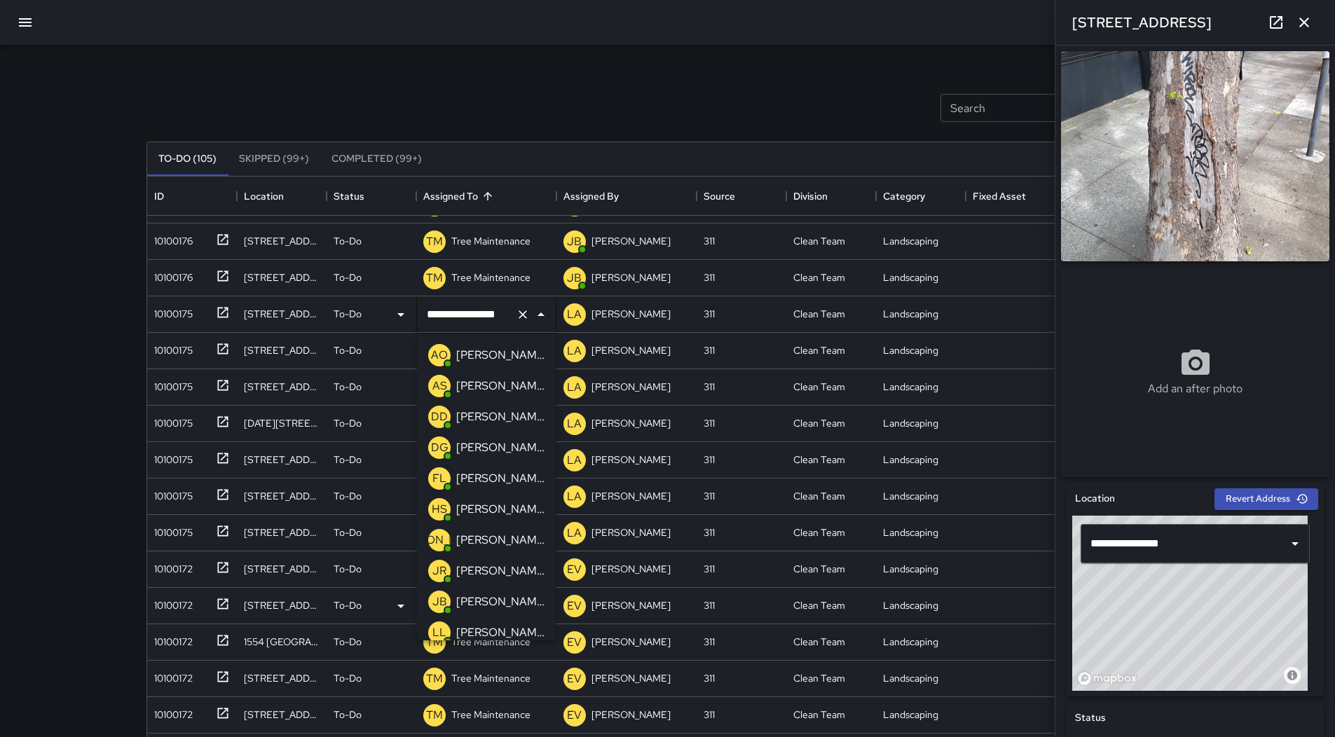
drag, startPoint x: 514, startPoint y: 594, endPoint x: 510, endPoint y: 587, distance: 7.6
click at [513, 594] on p "[PERSON_NAME]" at bounding box center [500, 602] width 88 height 17
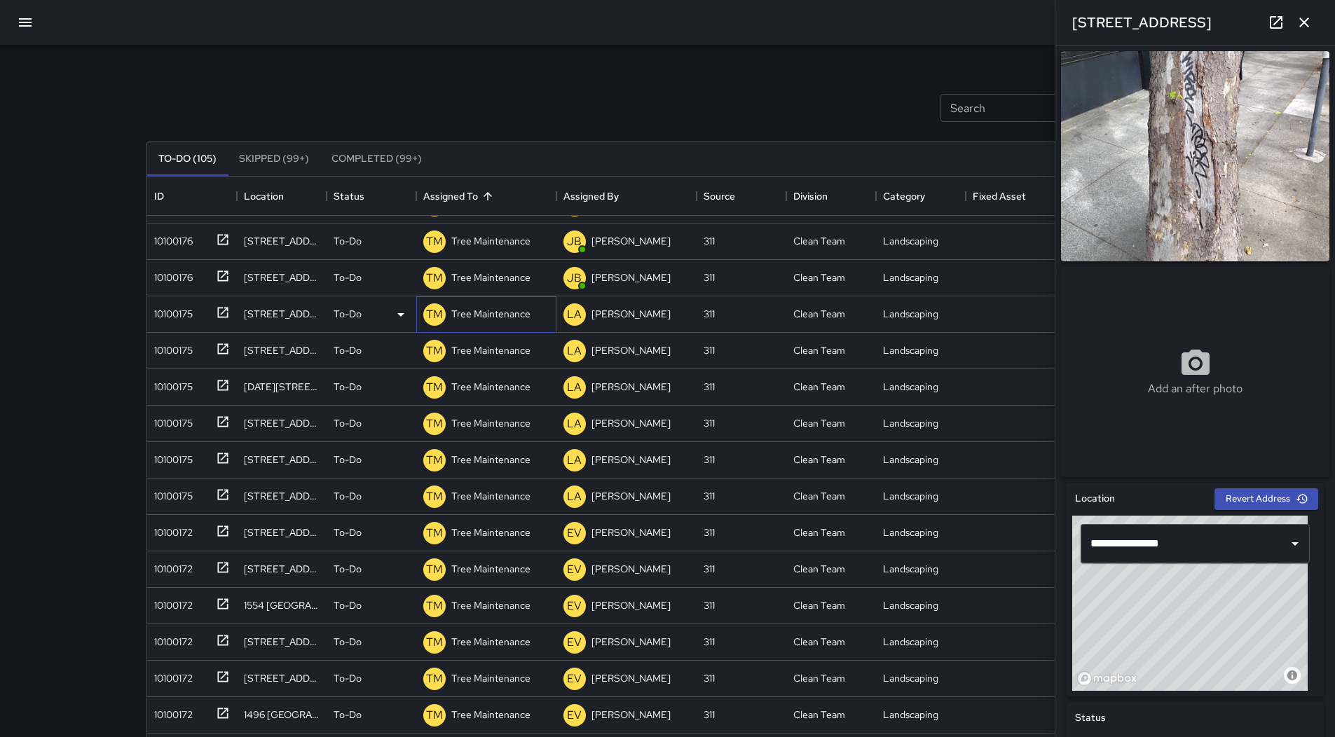
click at [479, 313] on p "Tree Maintenance" at bounding box center [490, 314] width 79 height 14
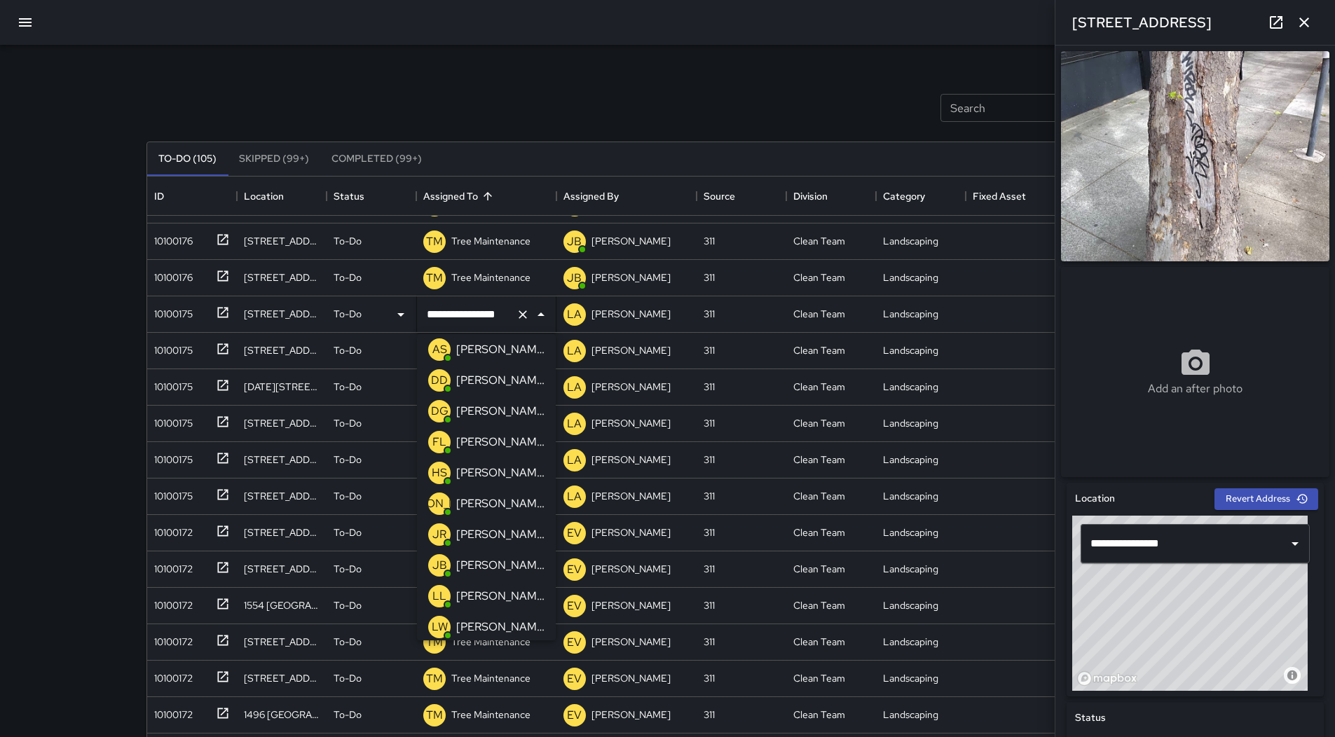
scroll to position [70, 0]
click at [484, 520] on div "[PERSON_NAME]" at bounding box center [486, 532] width 122 height 28
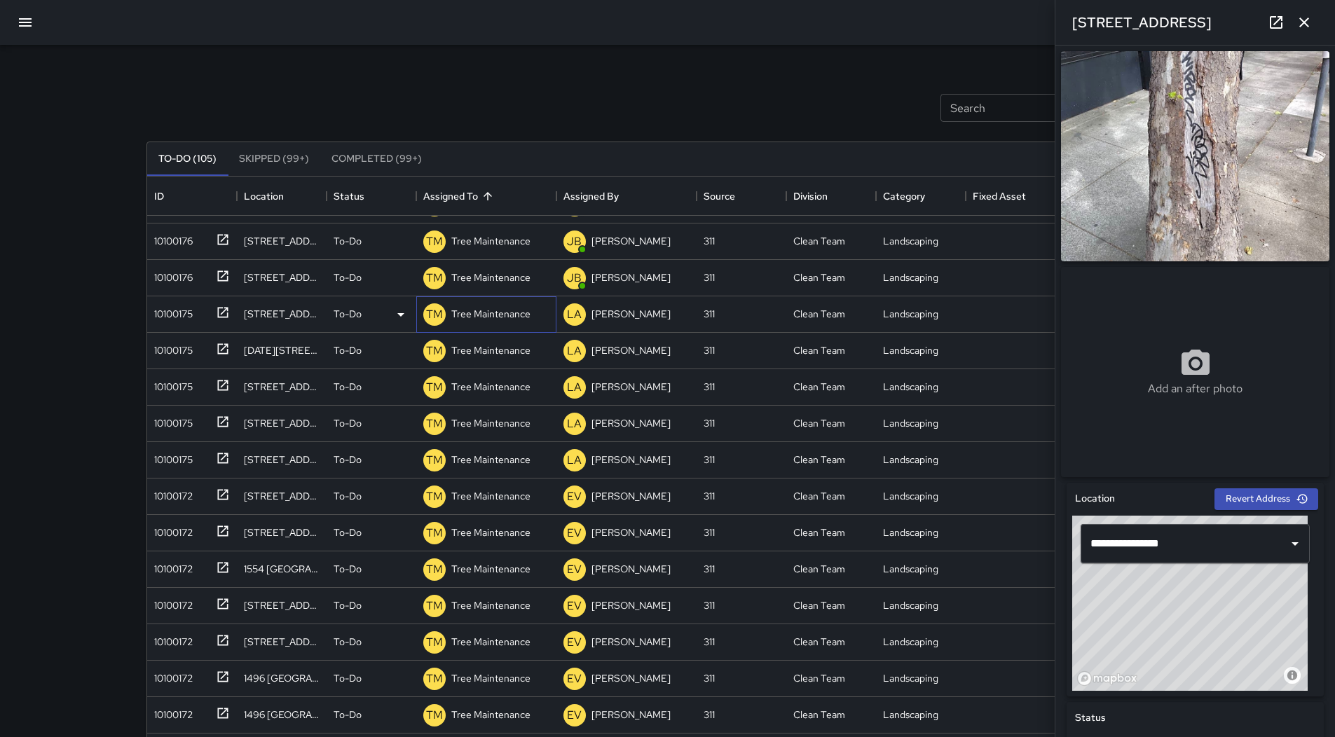
click at [491, 320] on p "Tree Maintenance" at bounding box center [490, 314] width 79 height 14
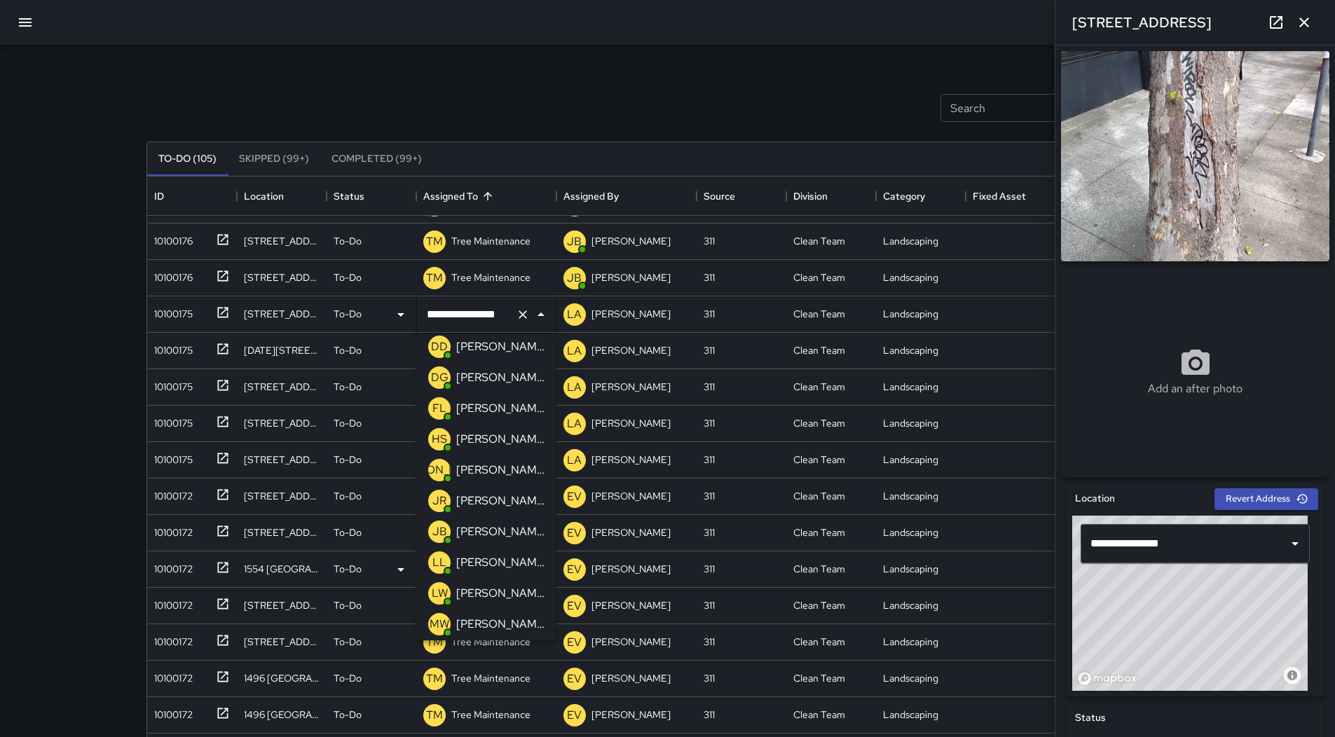
click at [501, 521] on div "[PERSON_NAME]" at bounding box center [500, 532] width 94 height 22
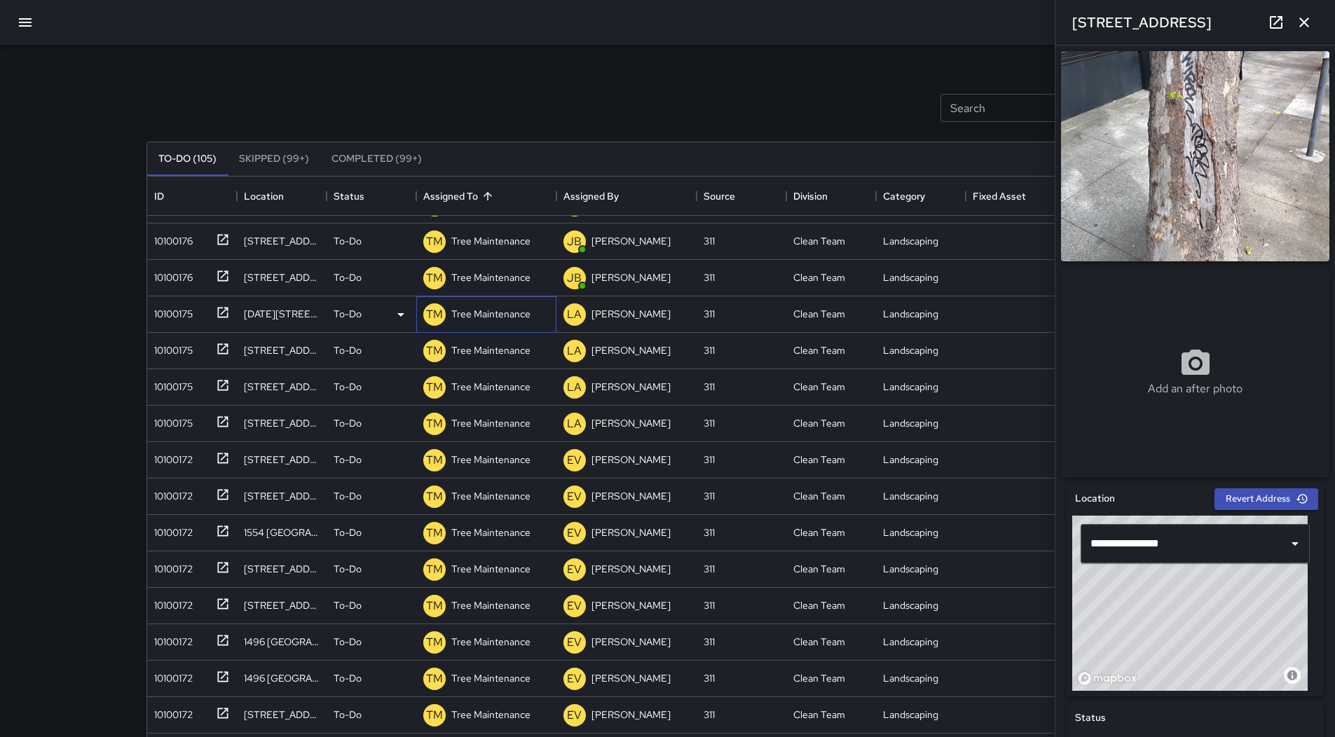
click at [498, 308] on p "Tree Maintenance" at bounding box center [490, 314] width 79 height 14
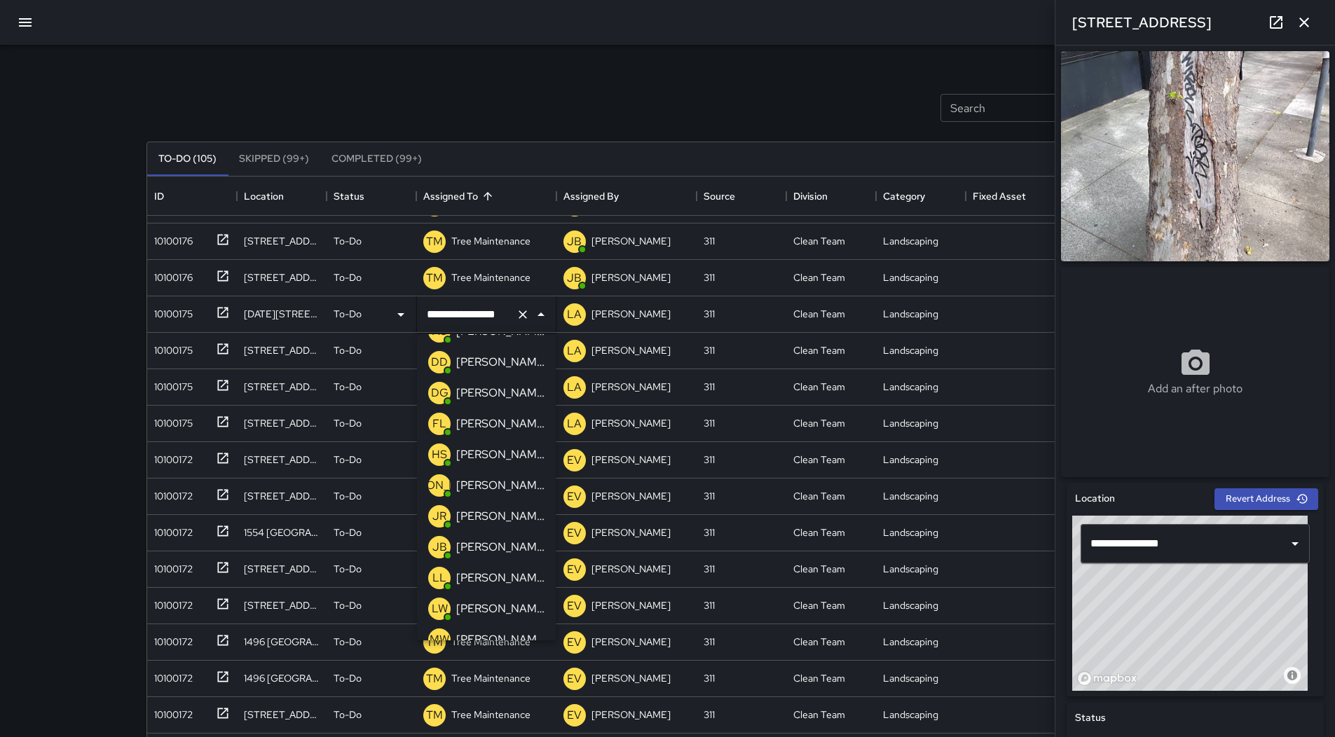
scroll to position [0, 0]
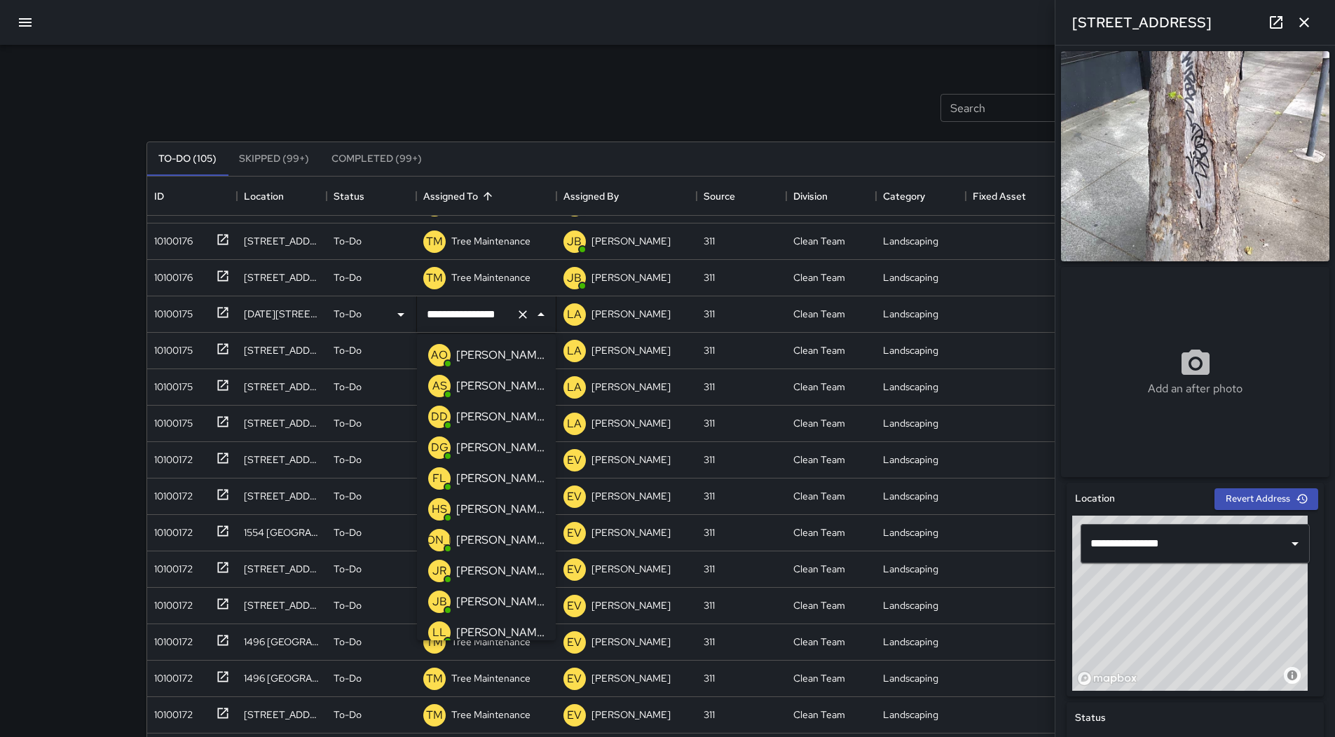
click at [500, 593] on div "[PERSON_NAME]" at bounding box center [500, 602] width 94 height 22
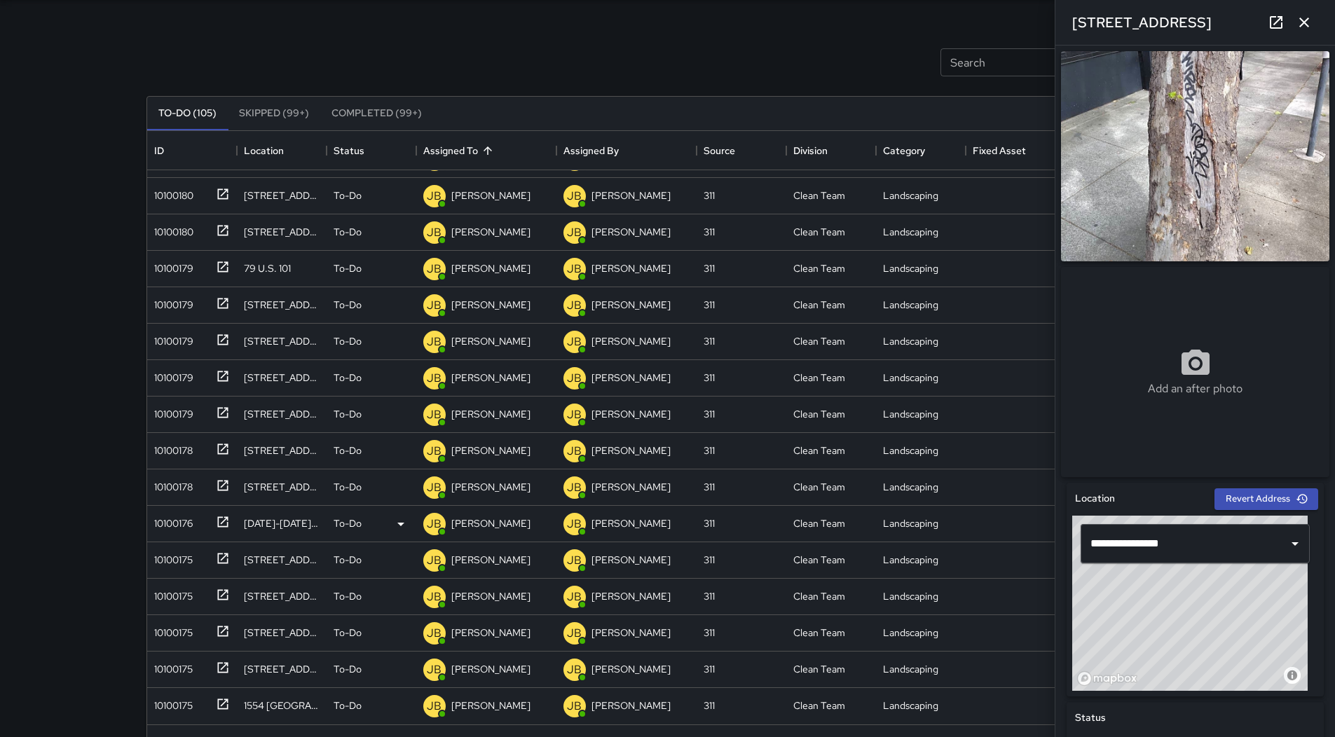
scroll to position [90, 0]
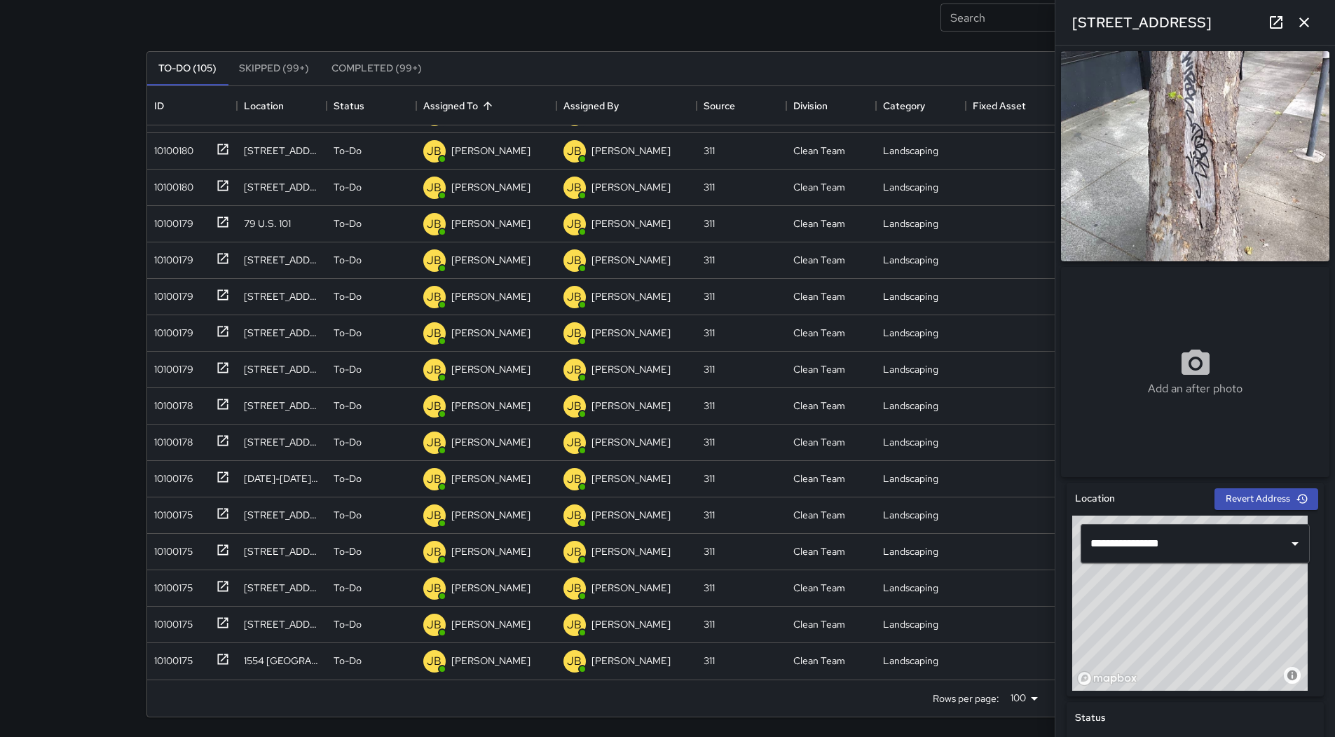
click at [1306, 22] on icon "button" at bounding box center [1304, 22] width 17 height 17
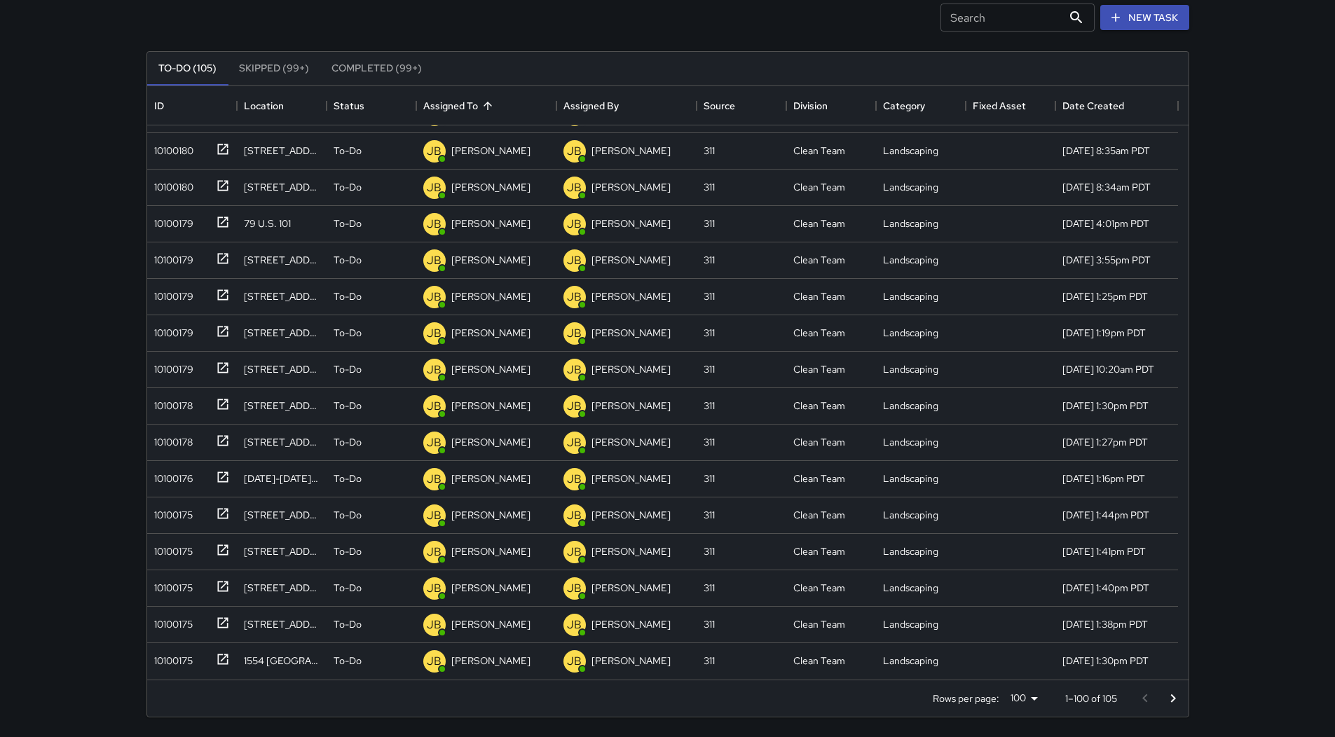
click at [1165, 691] on icon "Go to next page" at bounding box center [1173, 698] width 17 height 17
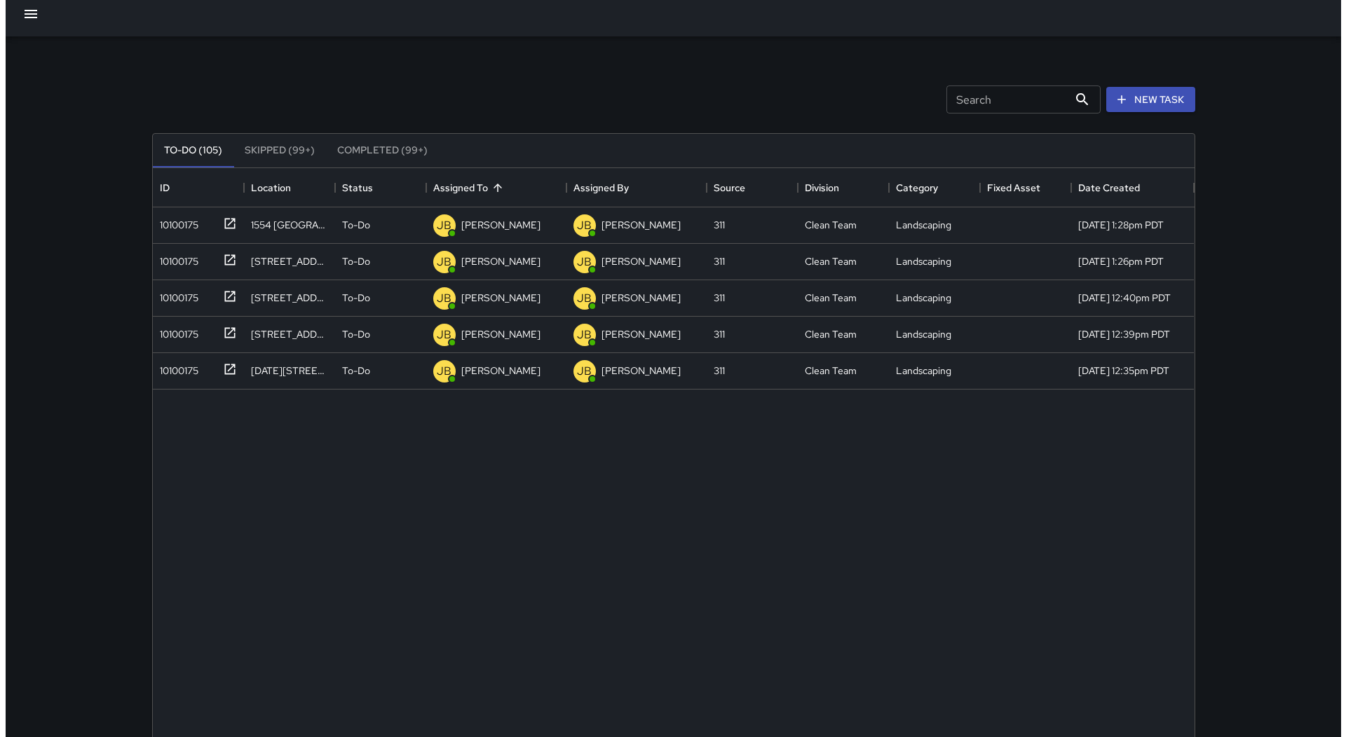
scroll to position [0, 0]
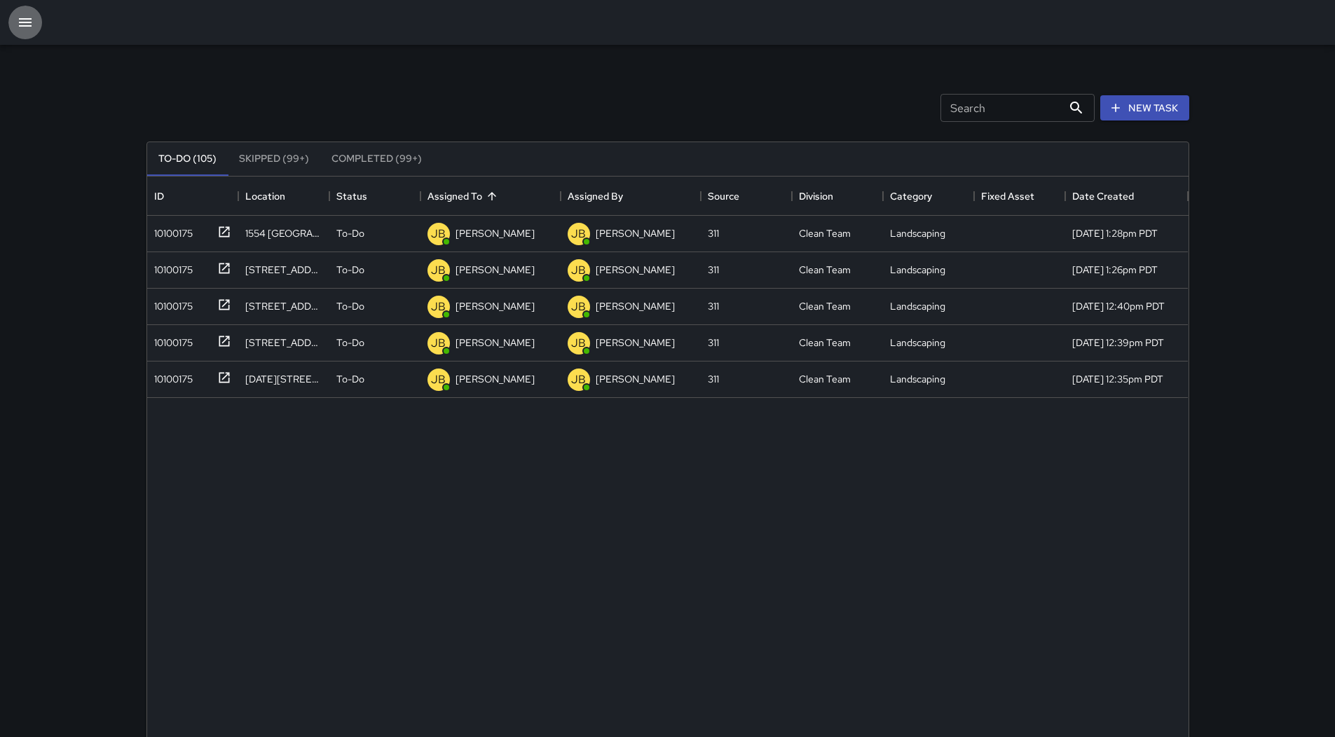
click at [25, 27] on icon "button" at bounding box center [25, 22] width 17 height 17
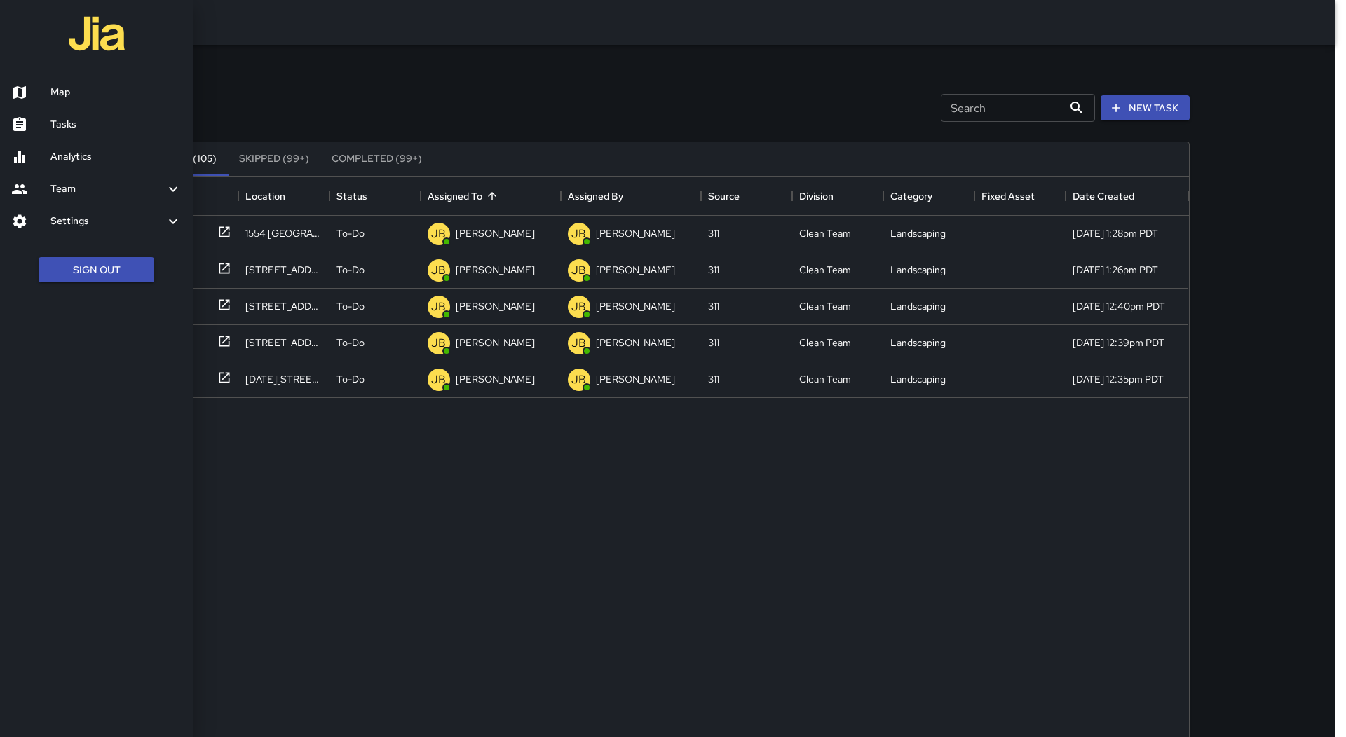
click at [78, 85] on h6 "Map" at bounding box center [115, 92] width 131 height 15
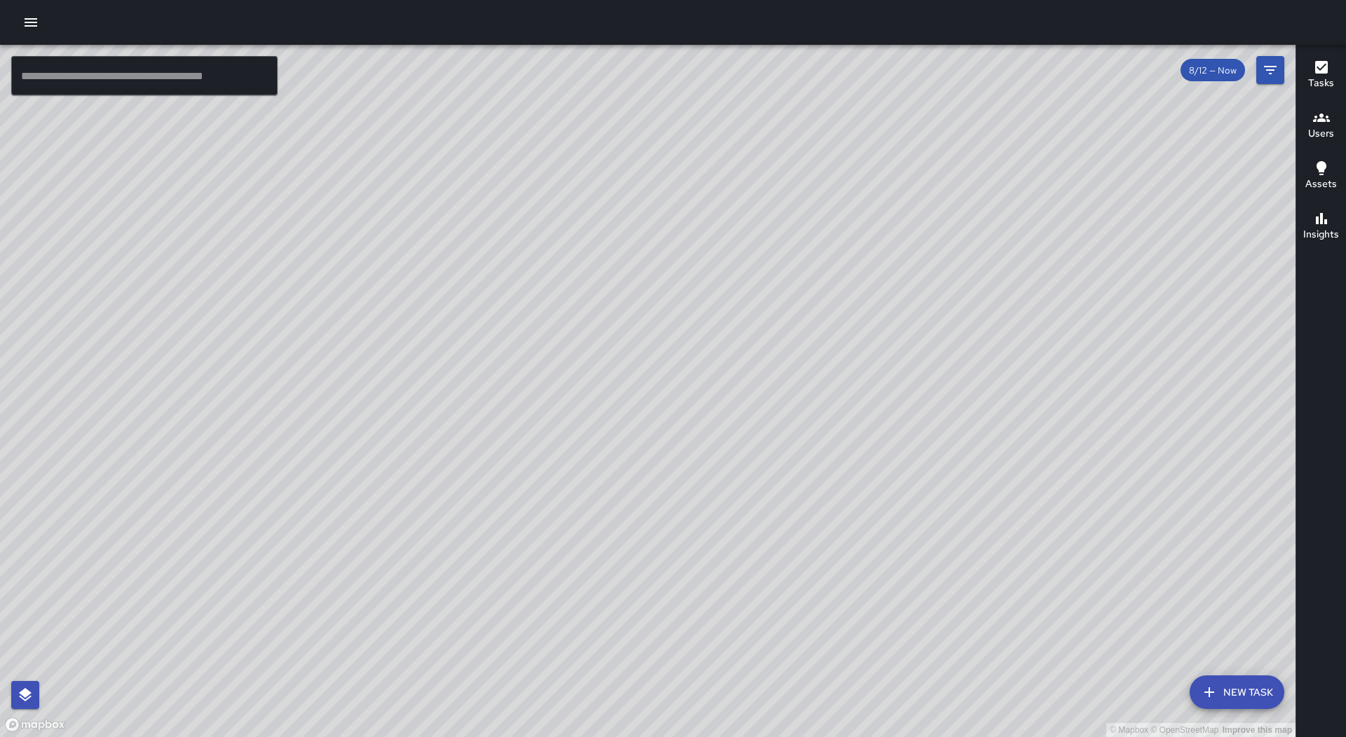
click at [32, 27] on icon "button" at bounding box center [31, 22] width 13 height 8
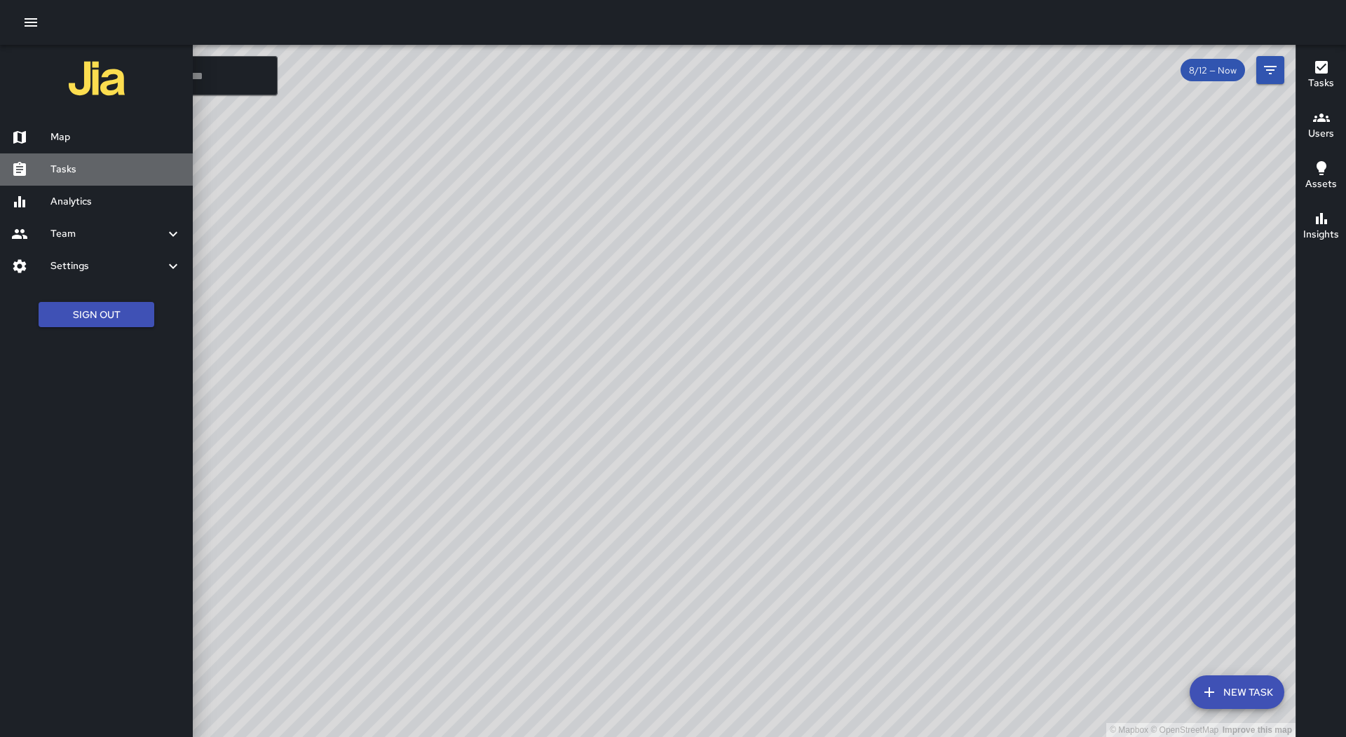
click at [55, 173] on h6 "Tasks" at bounding box center [115, 169] width 131 height 15
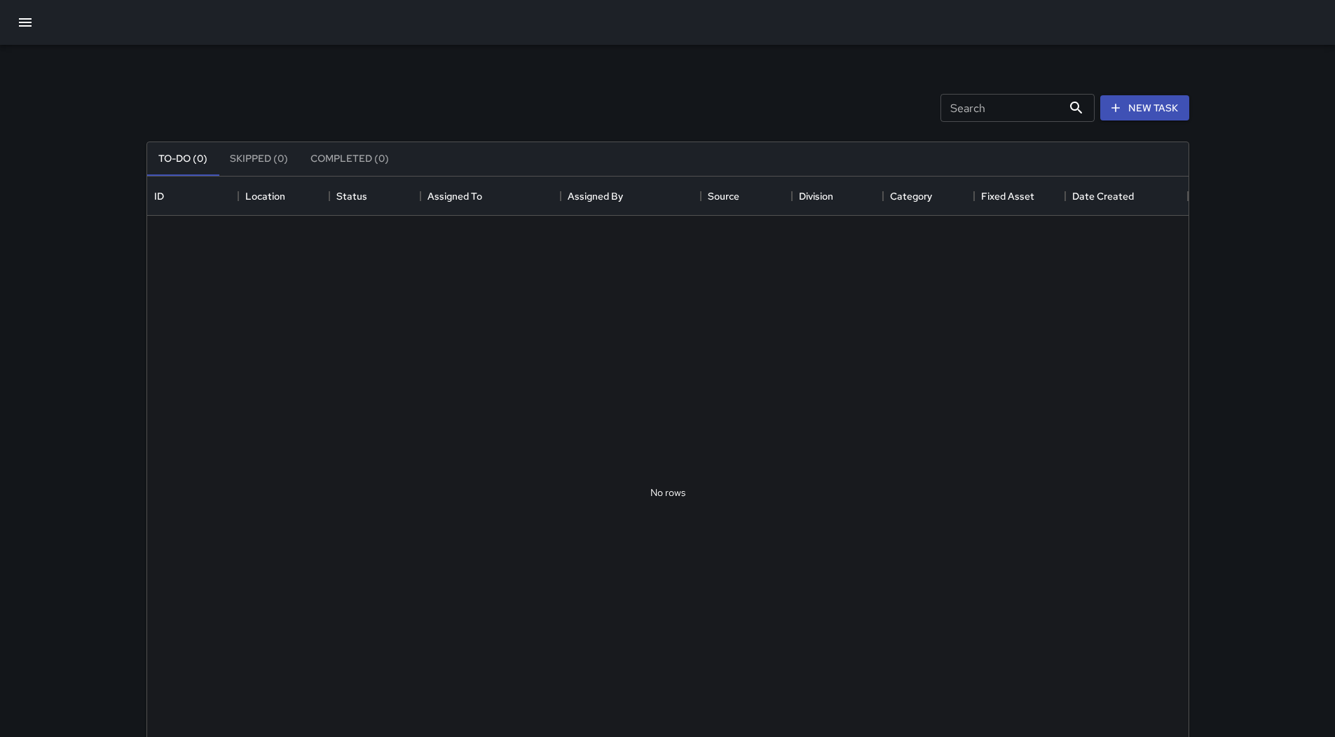
scroll to position [583, 1031]
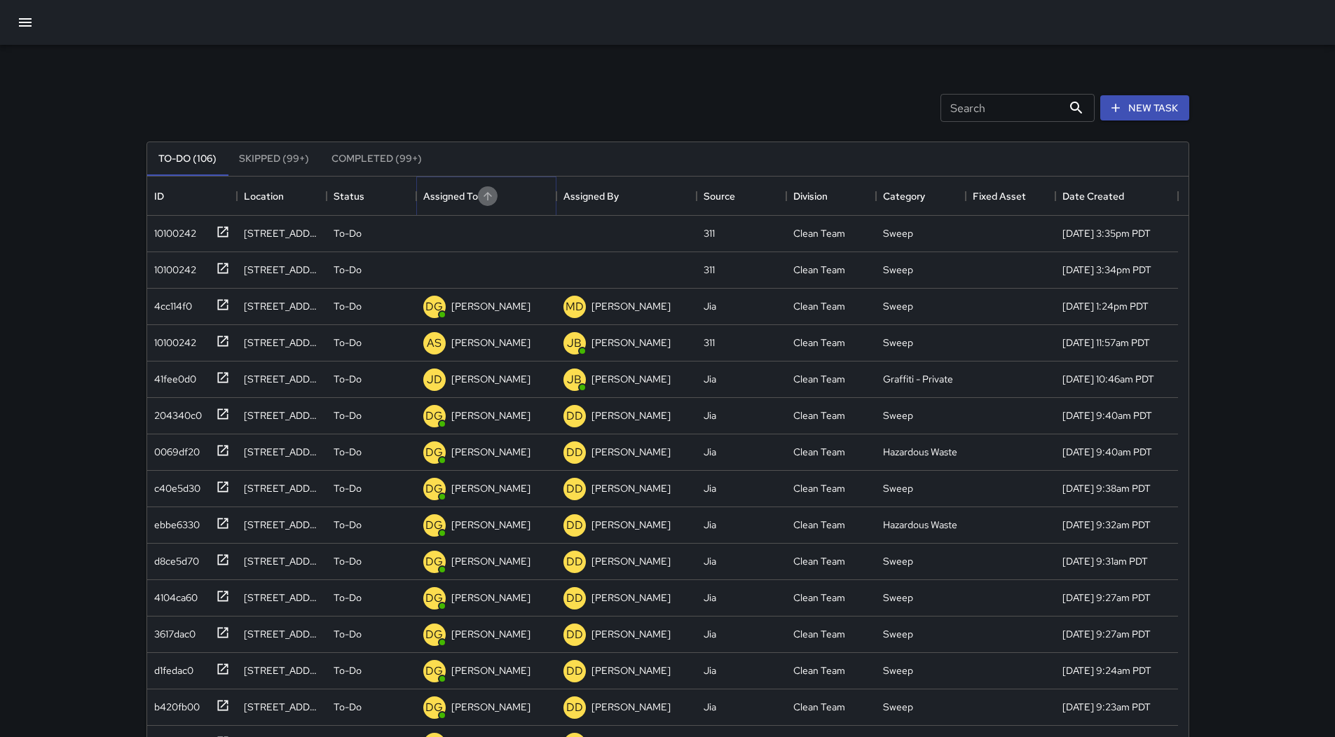
click at [490, 201] on icon "Sort" at bounding box center [488, 196] width 13 height 13
click at [199, 238] on div "10100242" at bounding box center [189, 230] width 81 height 23
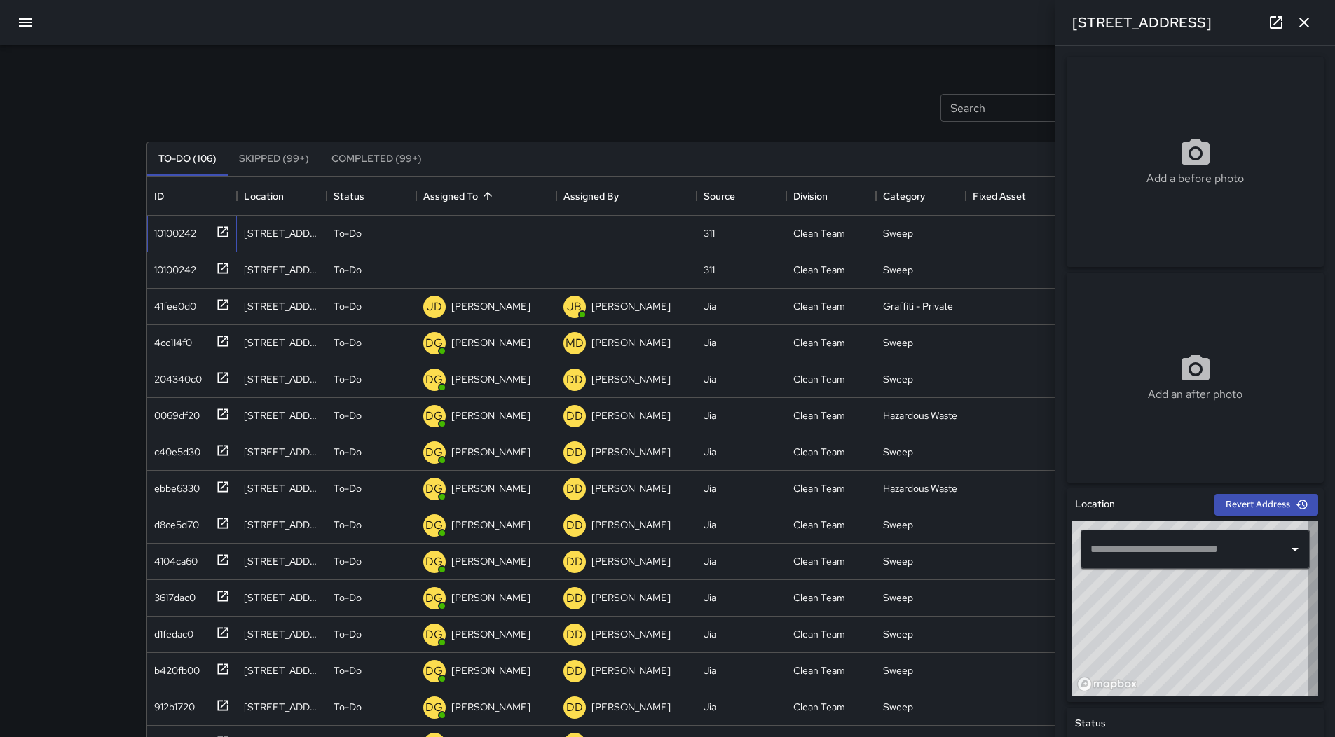
type input "**********"
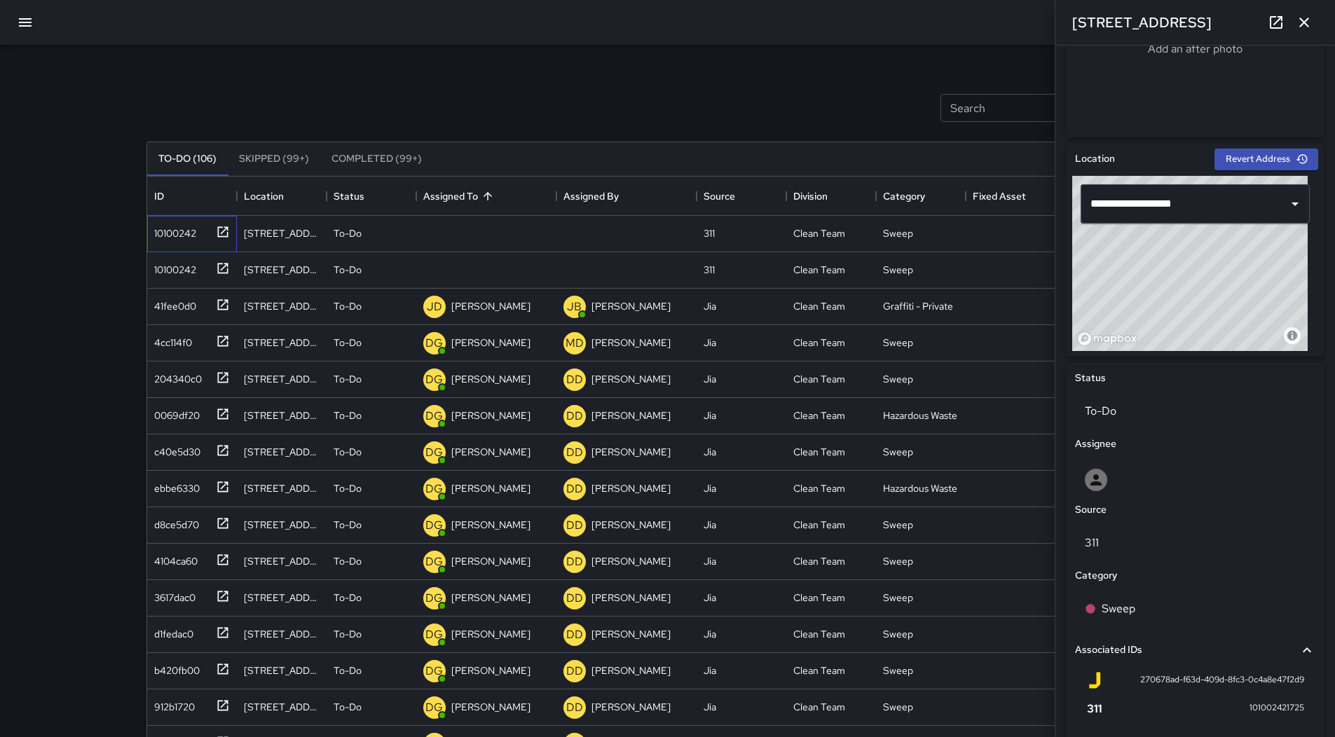
scroll to position [491, 0]
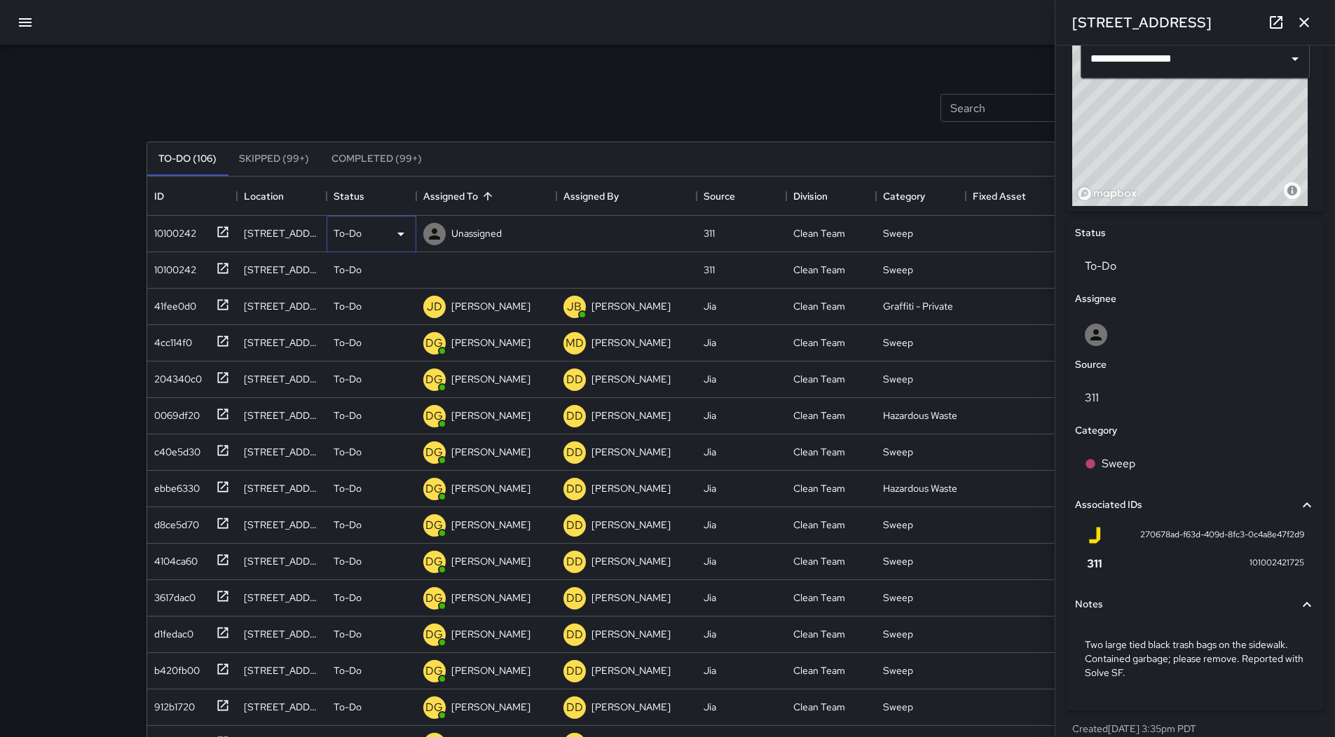
click at [393, 229] on icon at bounding box center [400, 234] width 17 height 17
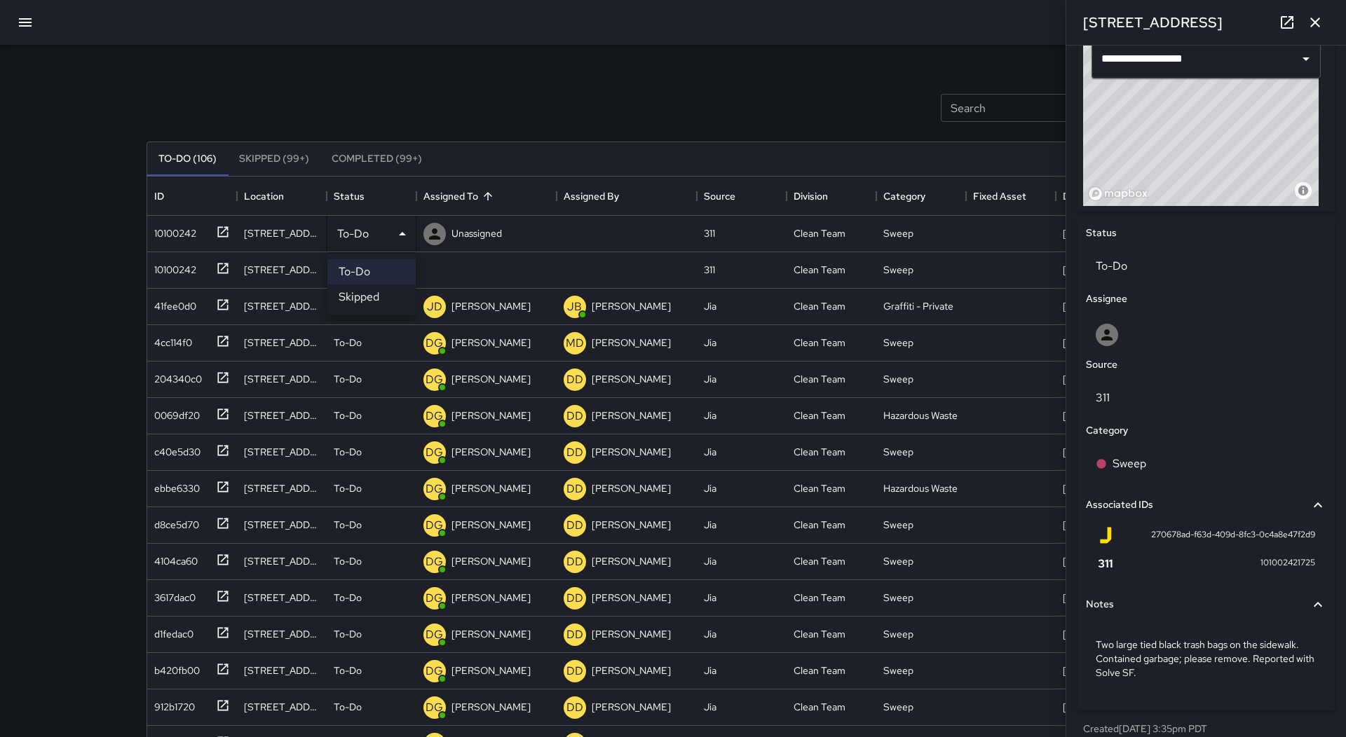
click at [399, 294] on li "Skipped" at bounding box center [371, 297] width 88 height 25
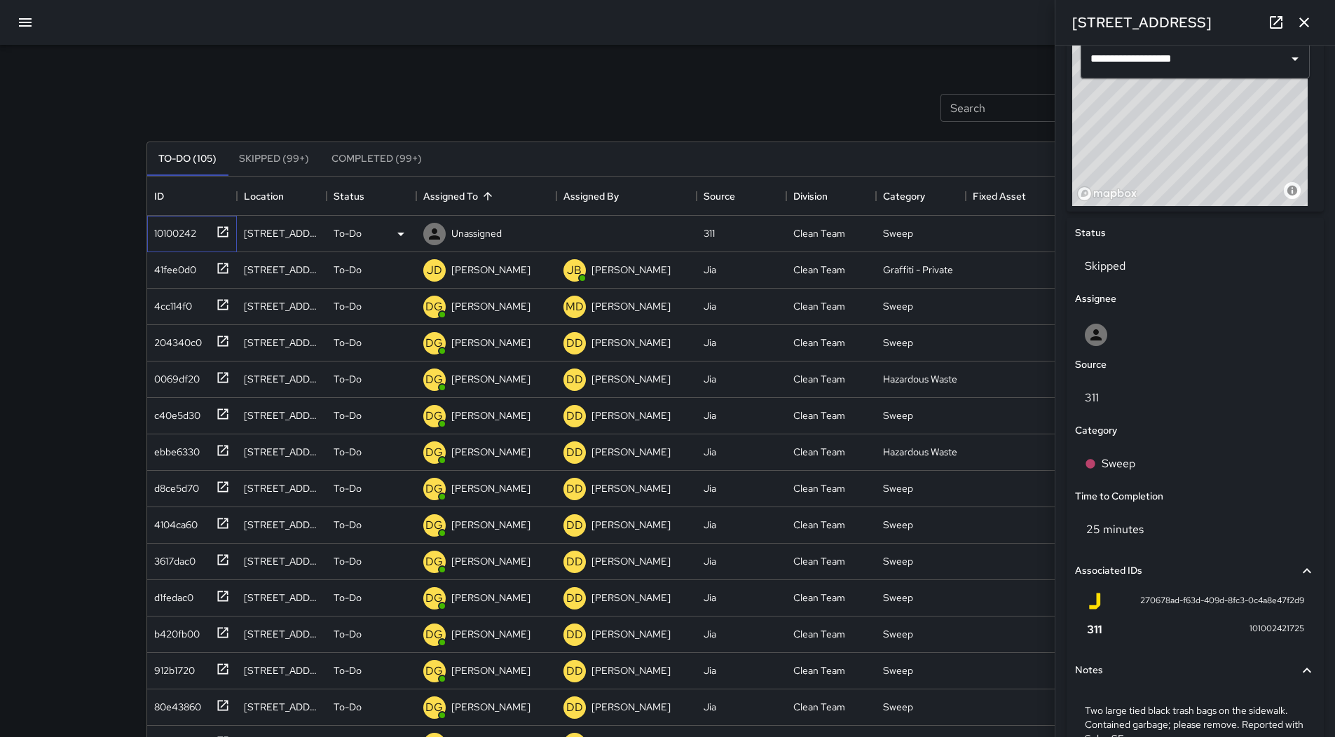
click at [164, 226] on div "10100242" at bounding box center [173, 231] width 48 height 20
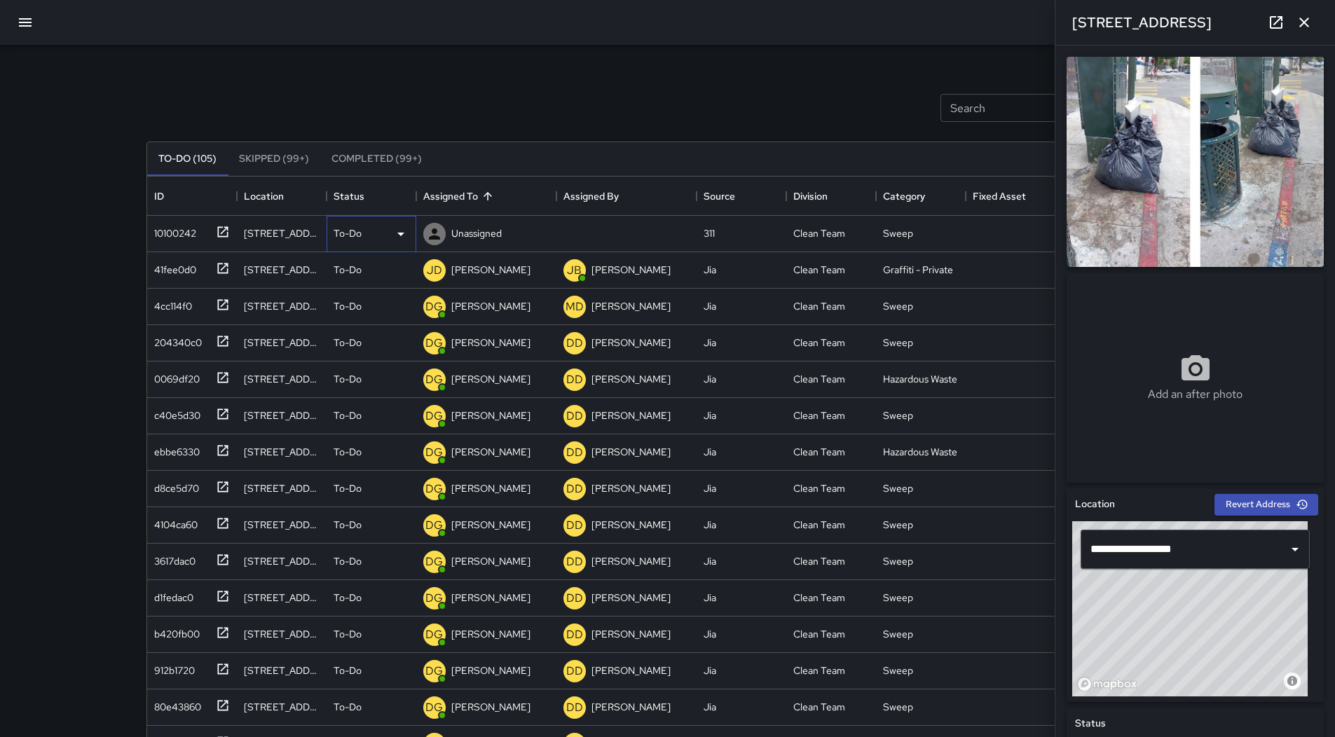
click at [409, 237] on icon at bounding box center [400, 234] width 17 height 17
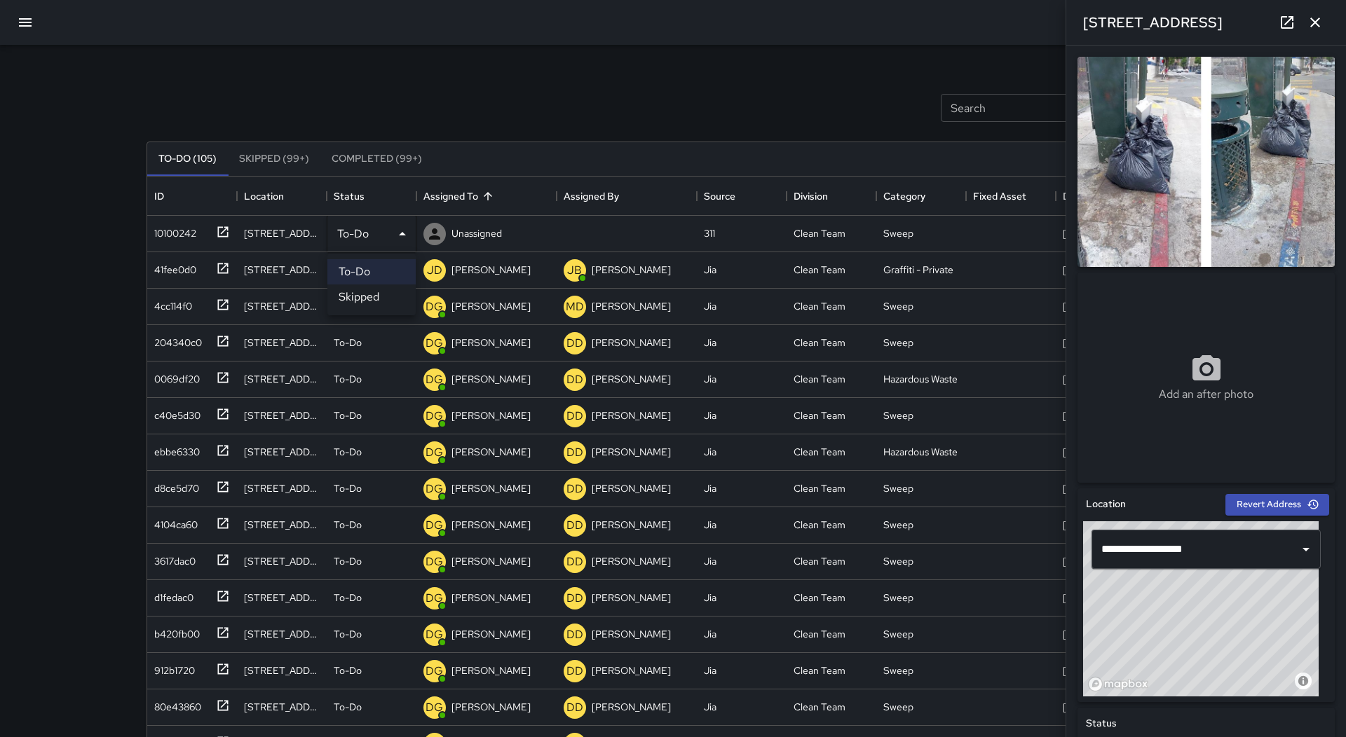
click at [374, 297] on li "Skipped" at bounding box center [371, 297] width 88 height 25
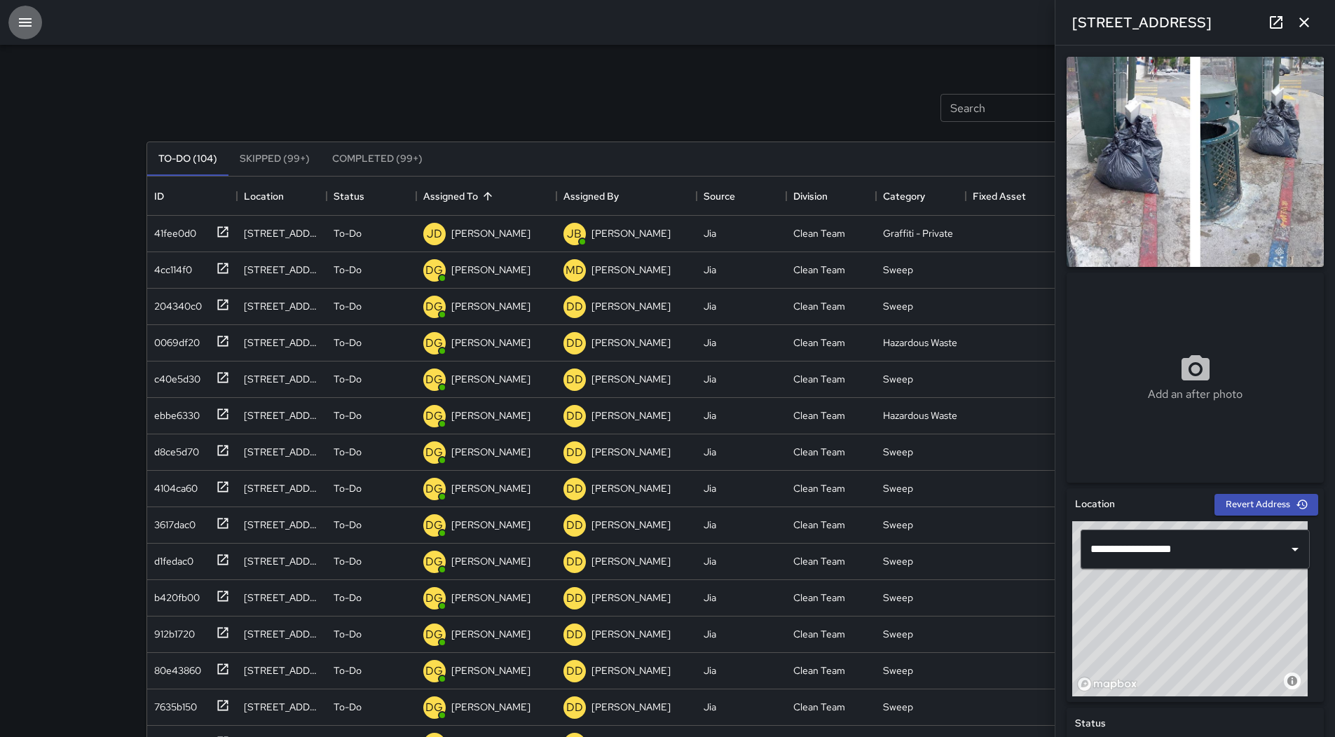
click at [29, 20] on icon "button" at bounding box center [25, 22] width 17 height 17
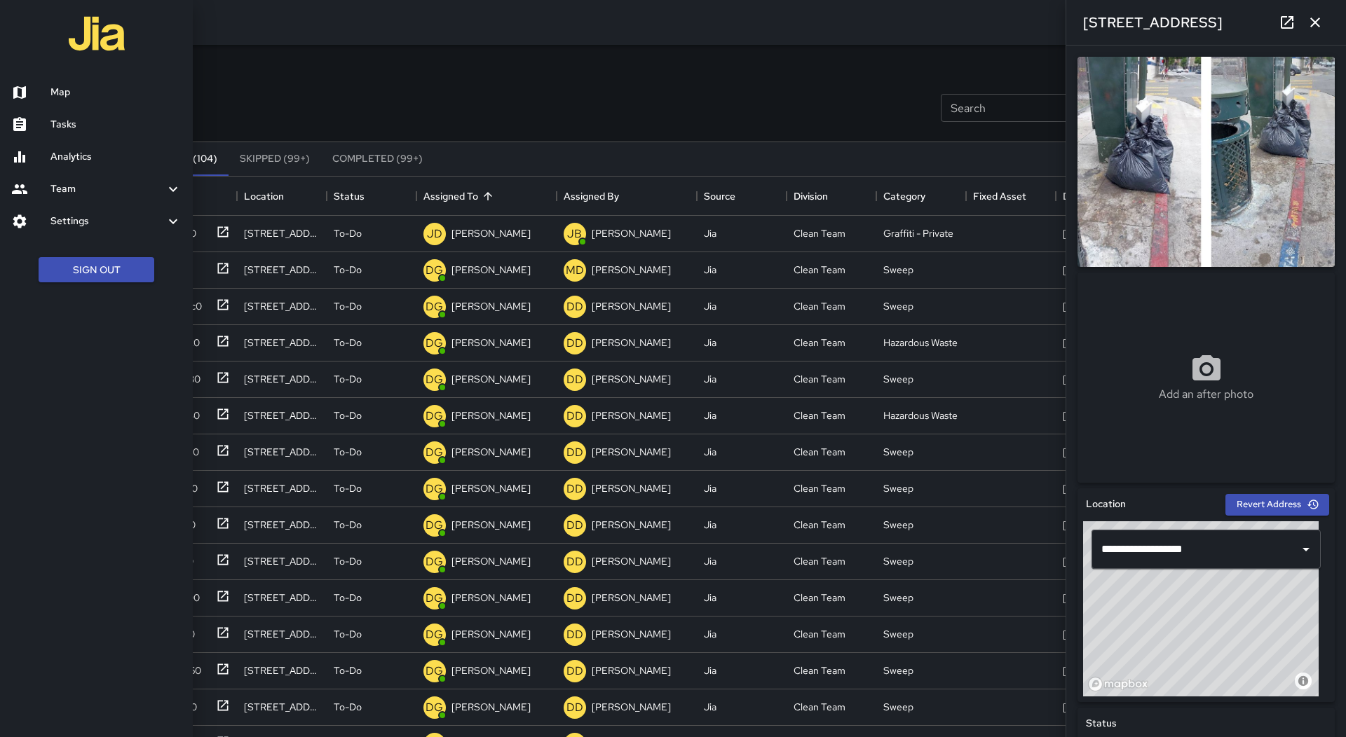
click at [74, 92] on h6 "Map" at bounding box center [115, 92] width 131 height 15
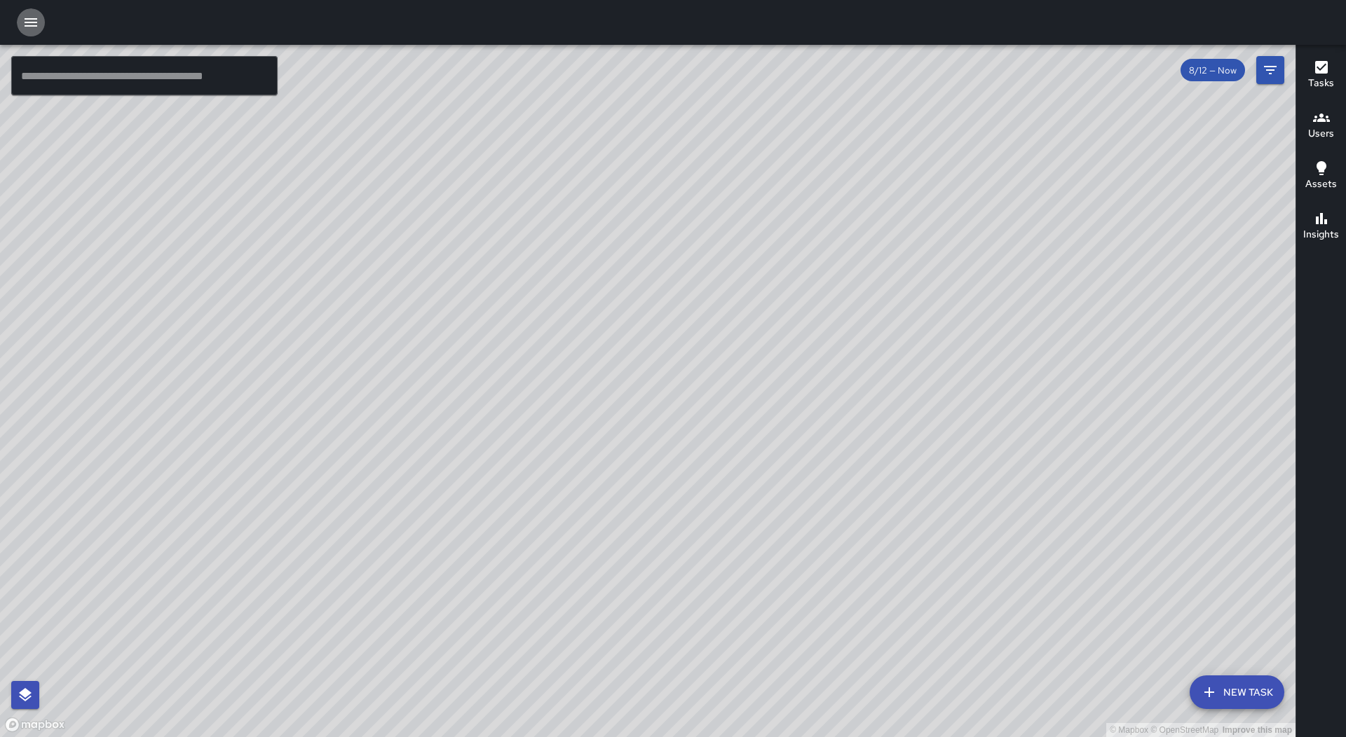
click at [29, 27] on icon "button" at bounding box center [31, 22] width 13 height 8
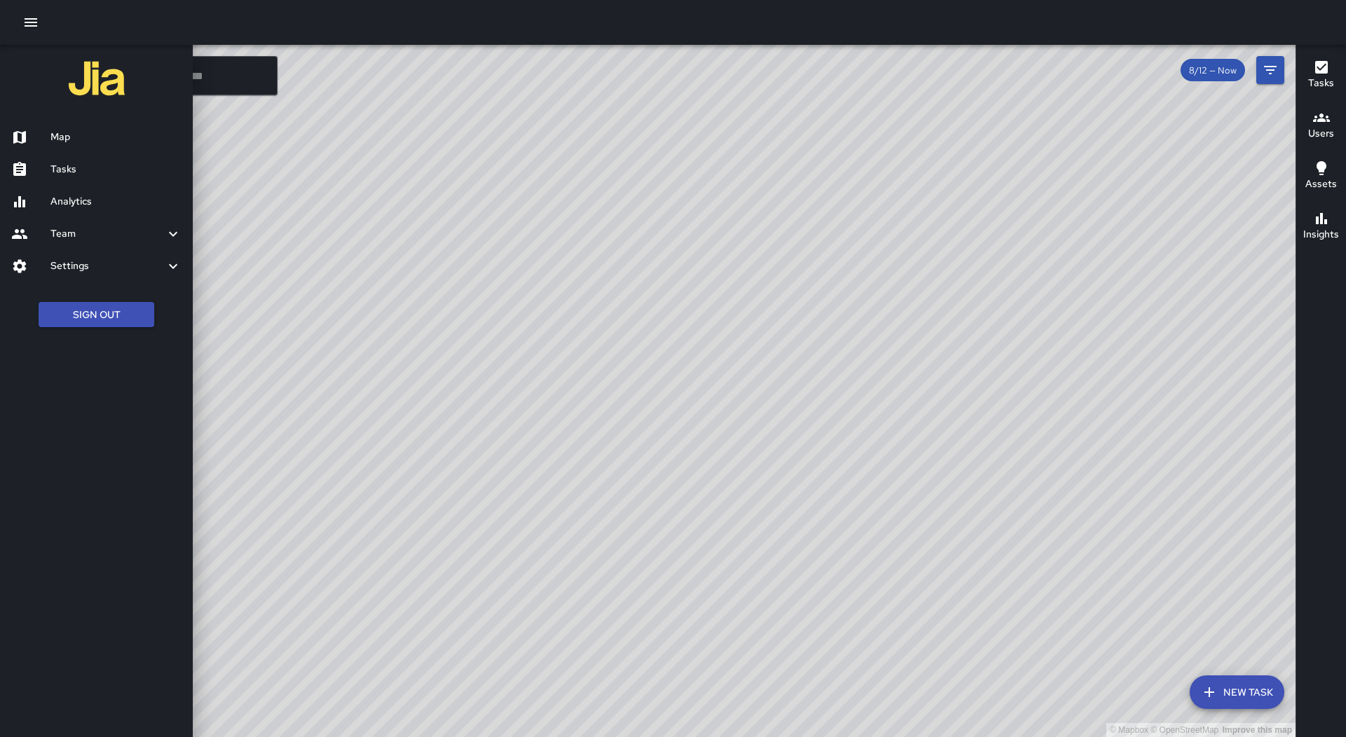
click at [93, 170] on h6 "Tasks" at bounding box center [115, 169] width 131 height 15
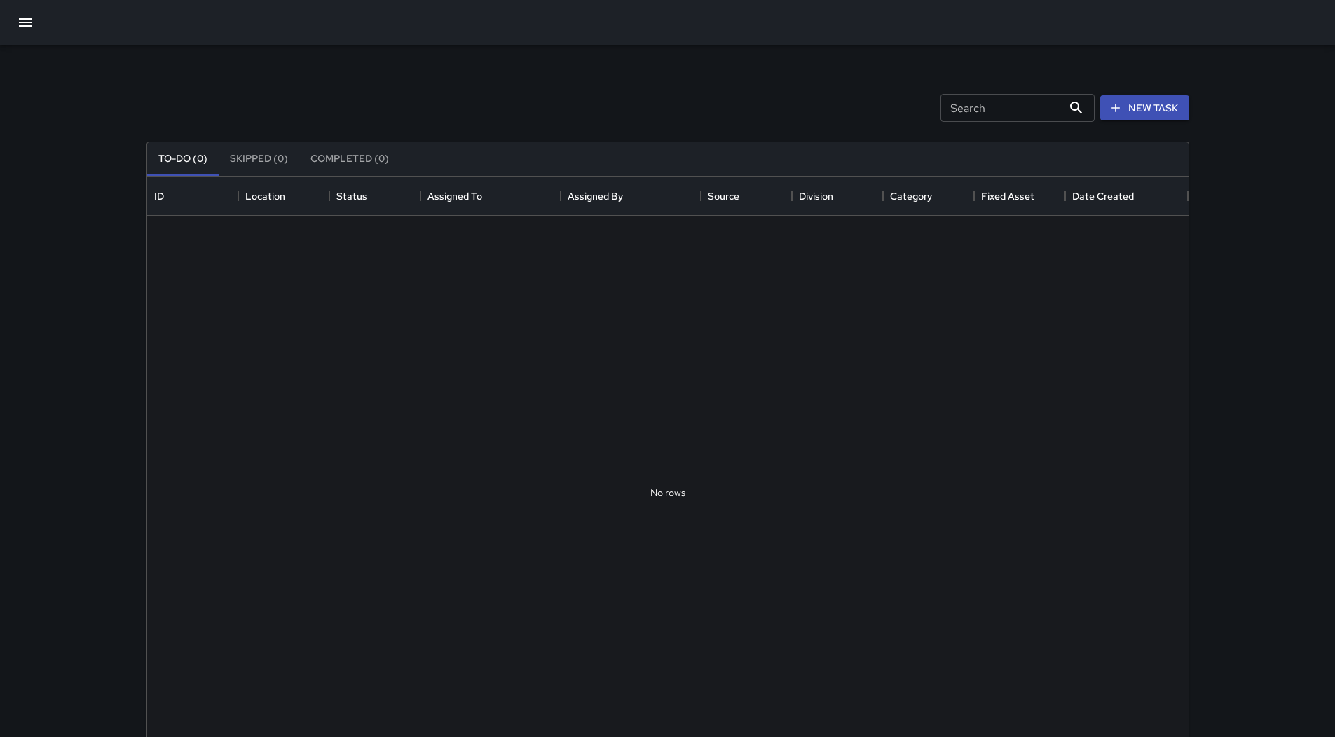
scroll to position [583, 1031]
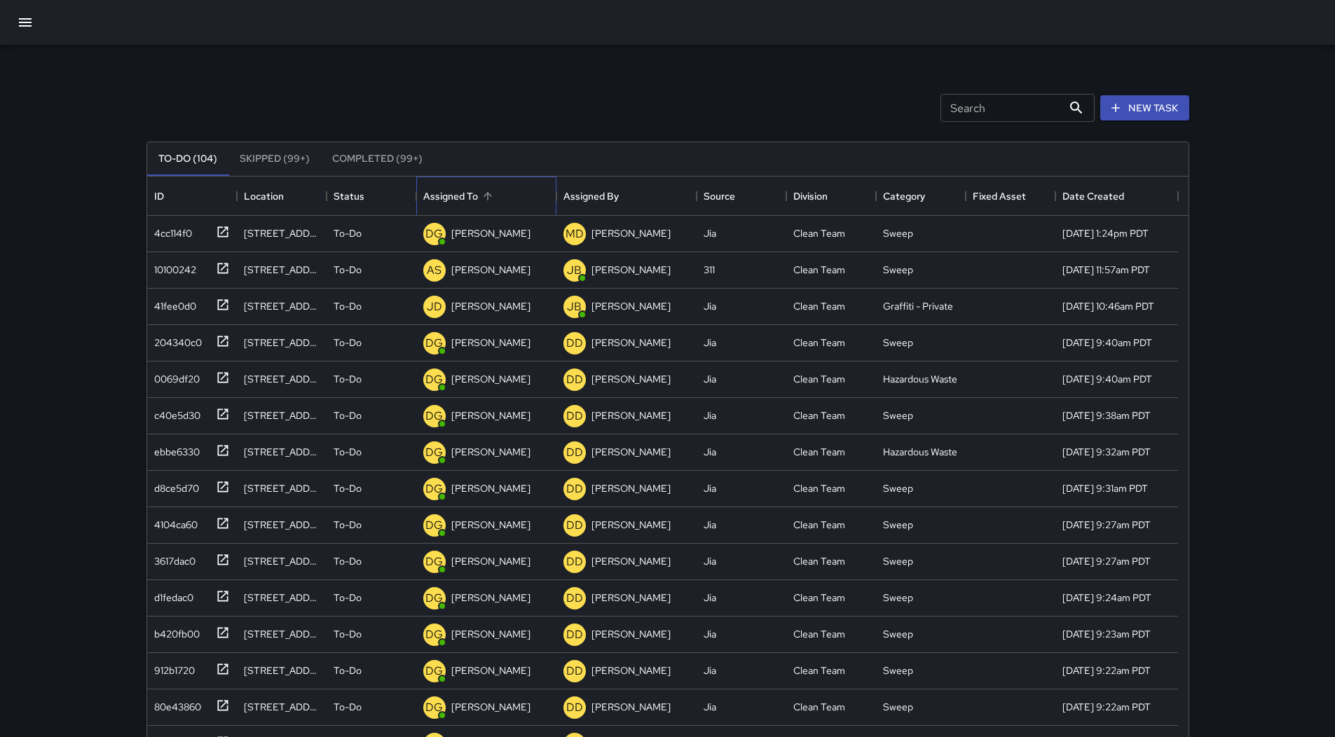
click at [502, 203] on div "Assigned To" at bounding box center [486, 196] width 126 height 39
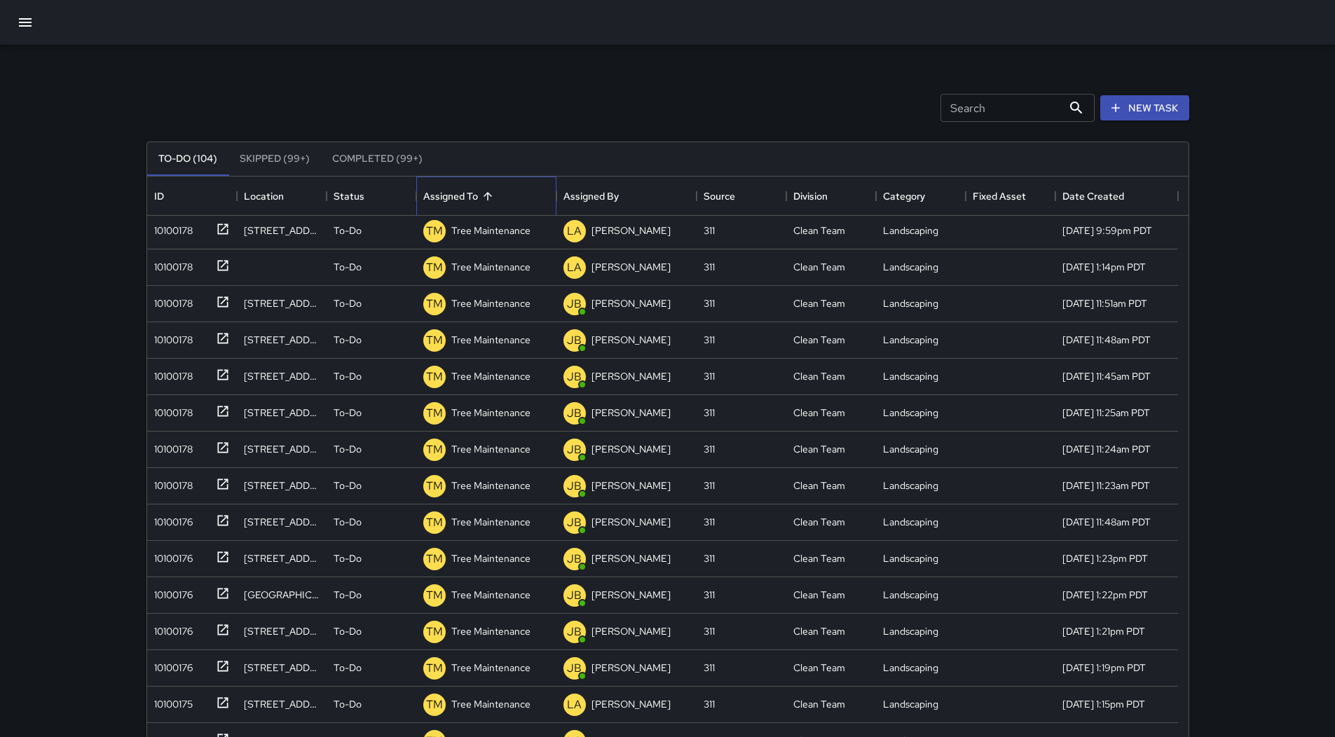
scroll to position [491, 0]
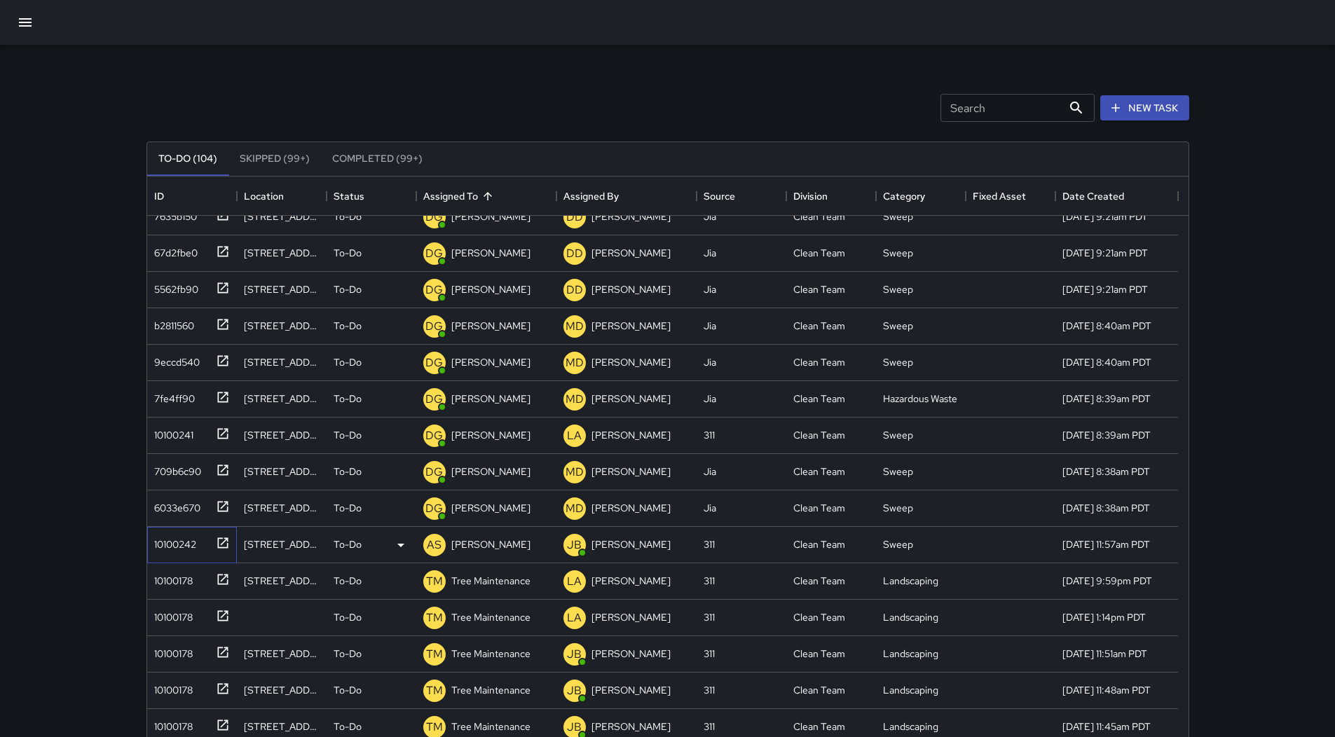
click at [175, 540] on div "10100242" at bounding box center [173, 542] width 48 height 20
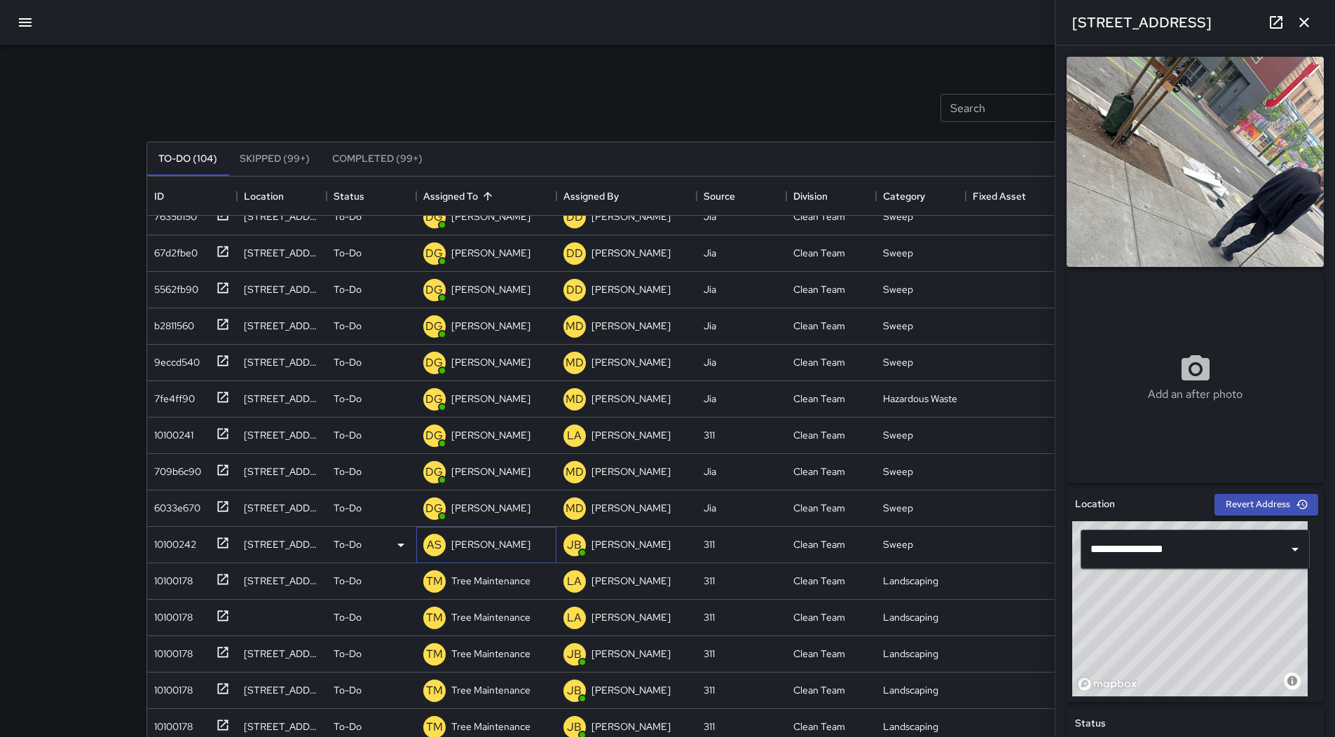
click at [473, 544] on p "[PERSON_NAME]" at bounding box center [490, 545] width 79 height 14
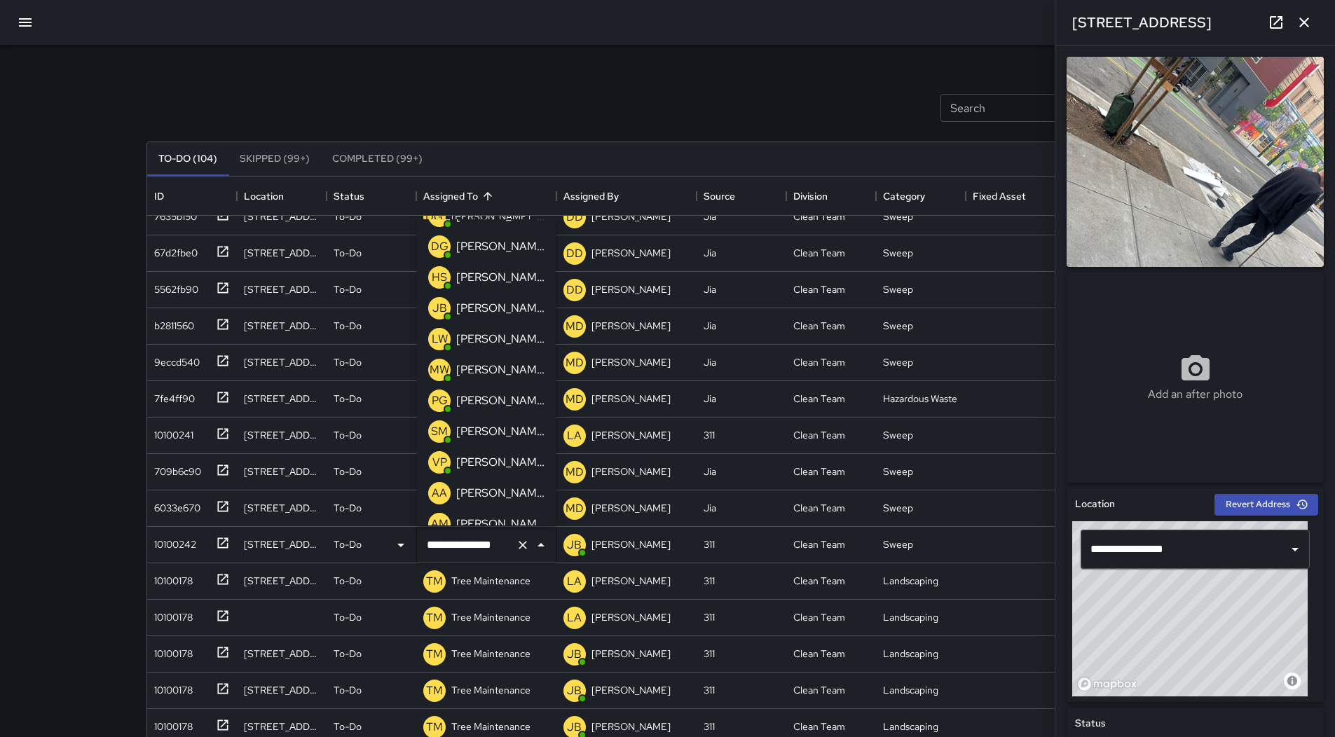
scroll to position [0, 0]
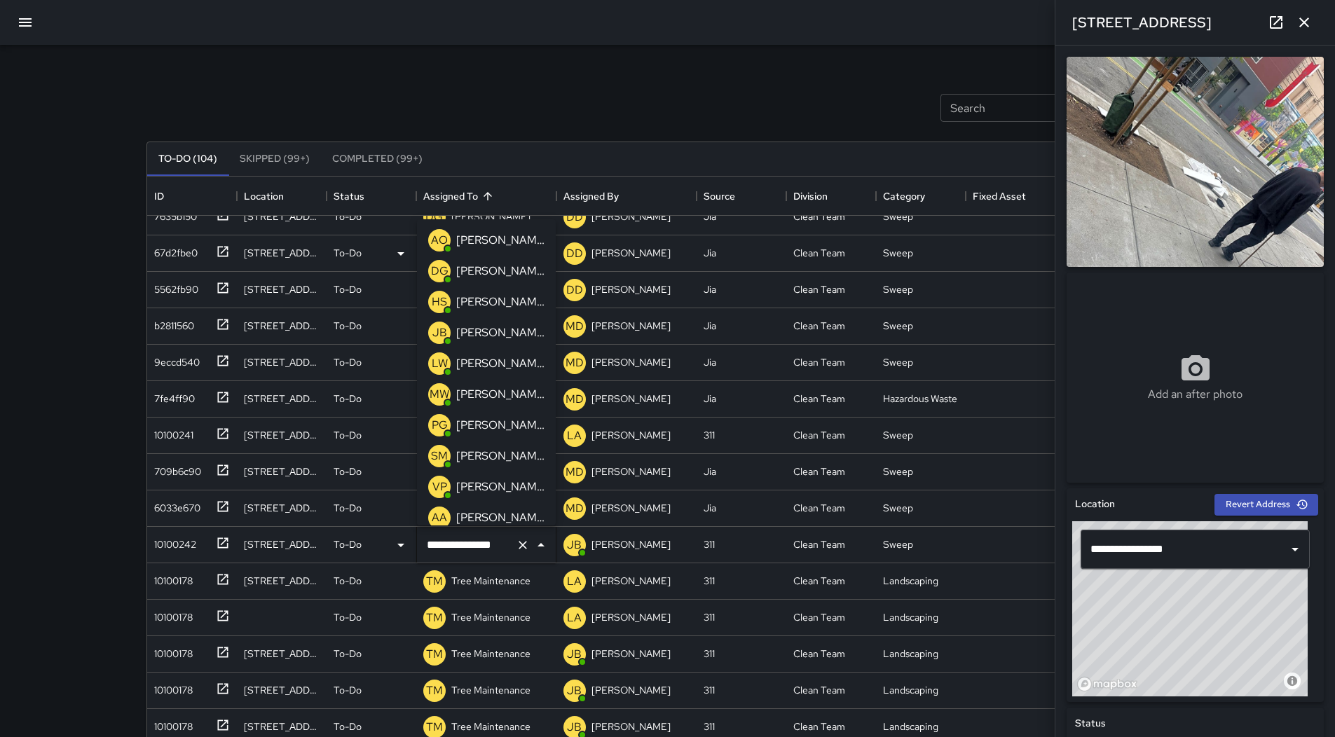
drag, startPoint x: 497, startPoint y: 247, endPoint x: 475, endPoint y: 254, distance: 23.7
click at [493, 249] on p "[PERSON_NAME]" at bounding box center [500, 240] width 88 height 17
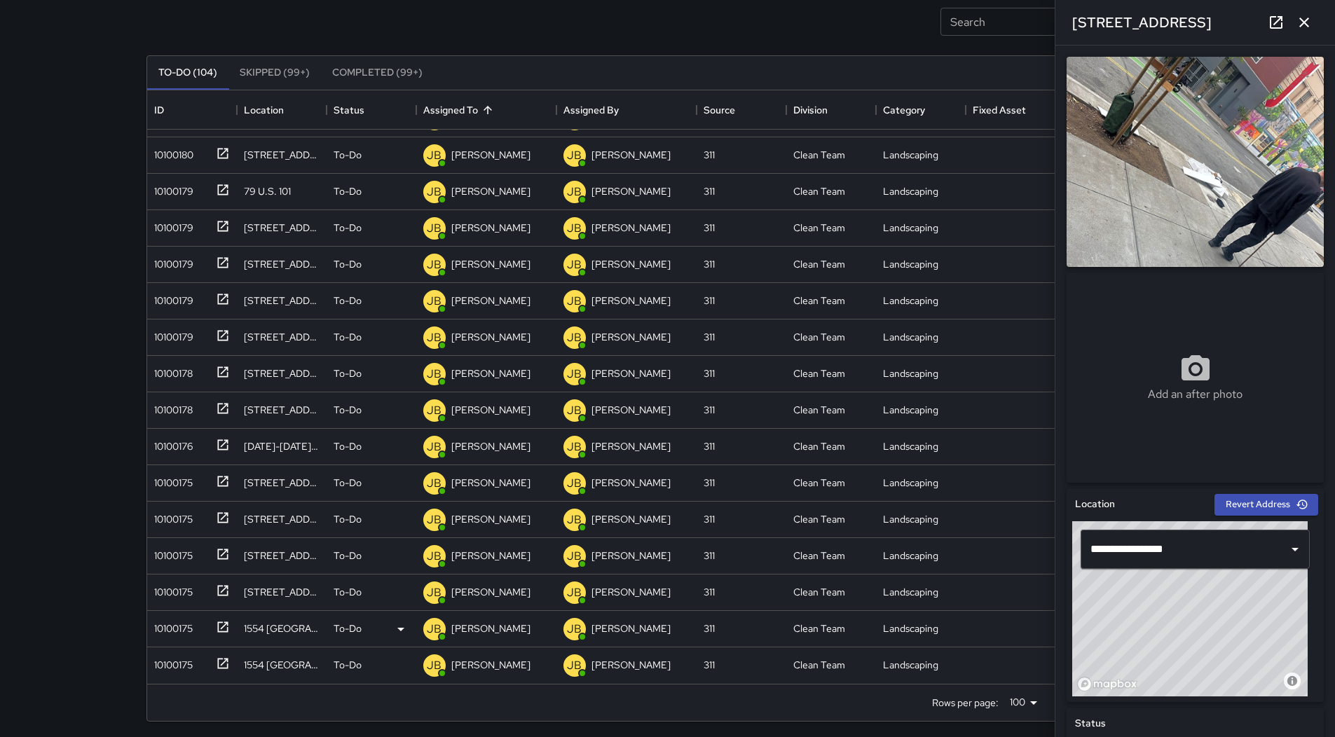
scroll to position [90, 0]
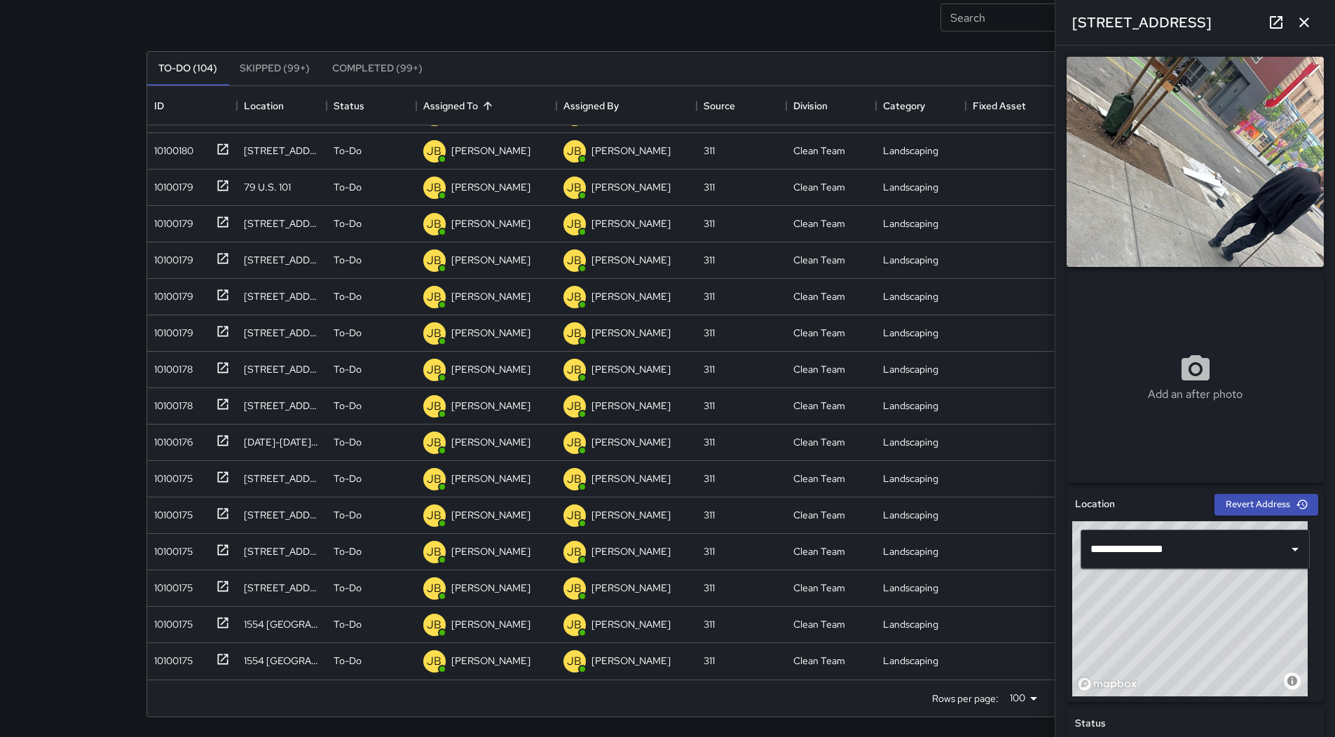
click at [1313, 19] on button "button" at bounding box center [1304, 22] width 28 height 28
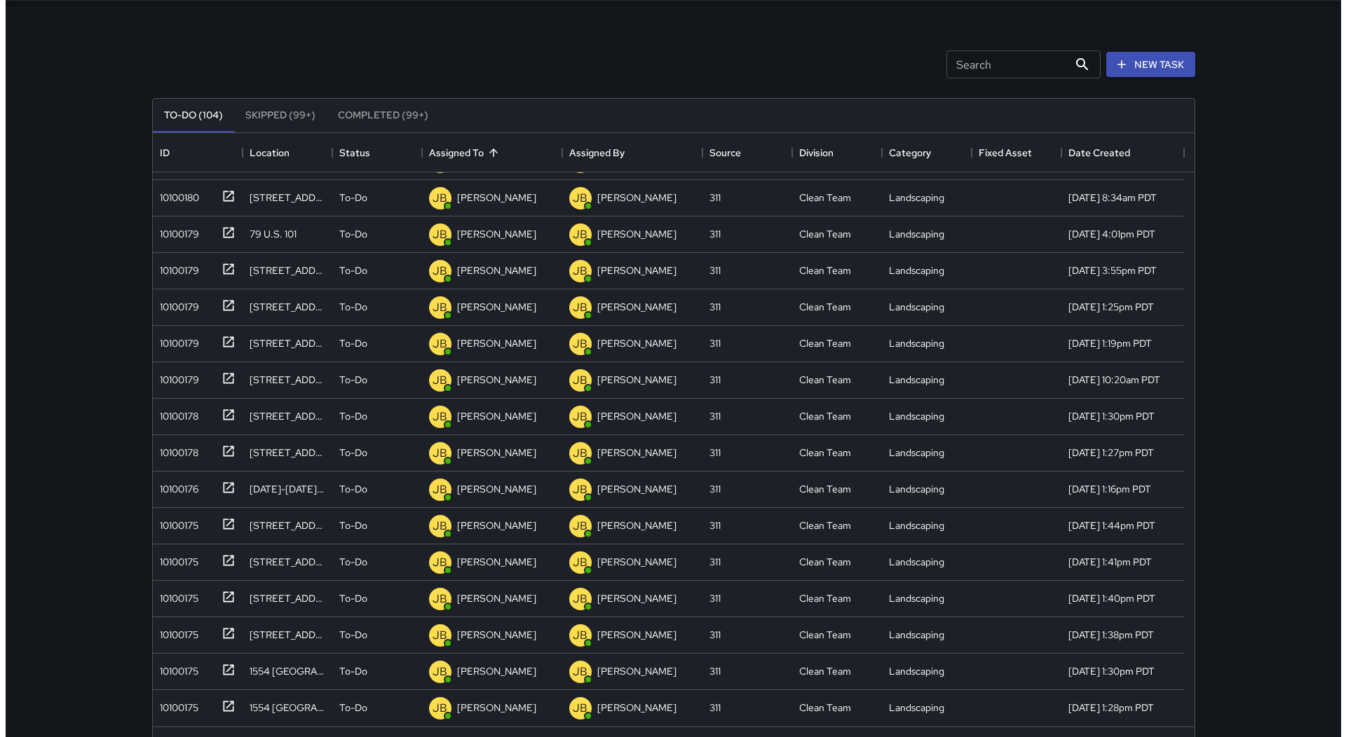
scroll to position [0, 0]
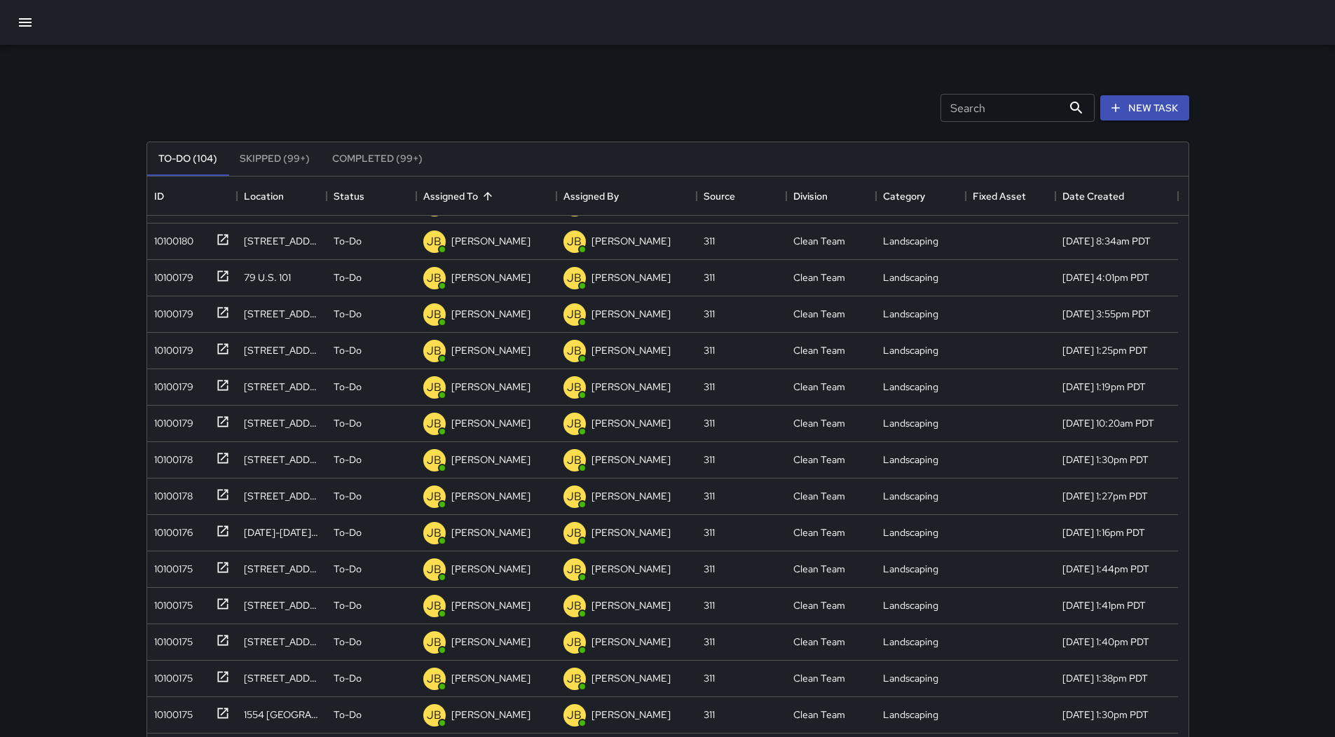
click at [22, 14] on button "button" at bounding box center [25, 23] width 34 height 34
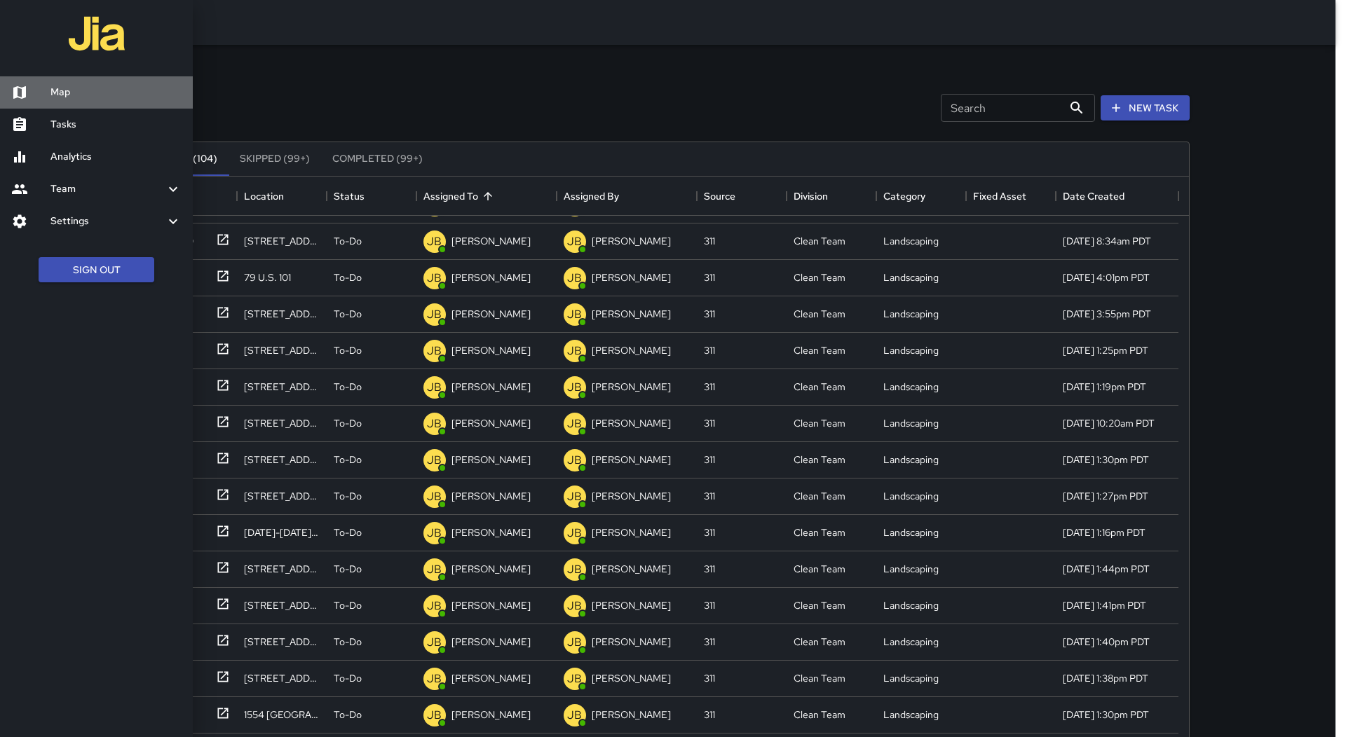
click at [59, 94] on h6 "Map" at bounding box center [115, 92] width 131 height 15
